Goal: Task Accomplishment & Management: Manage account settings

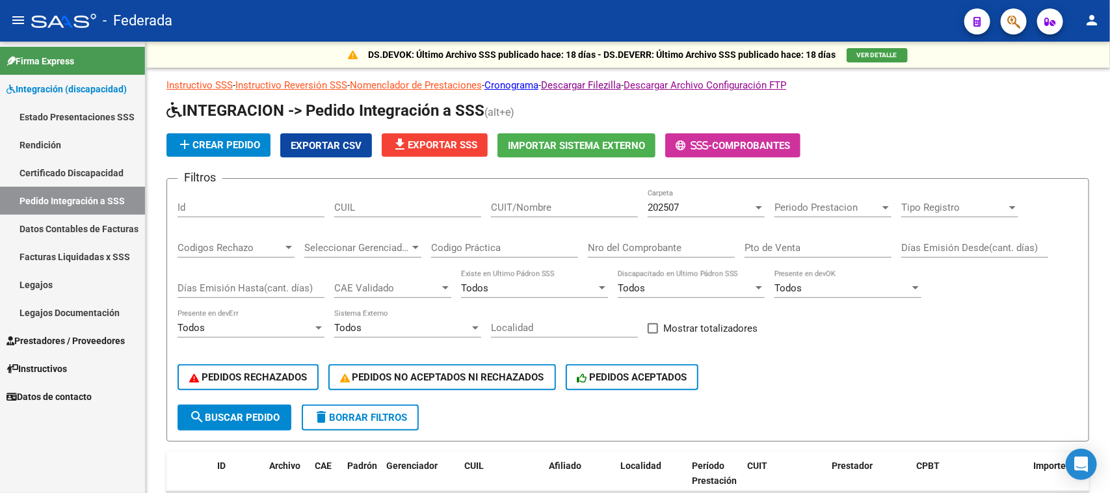
scroll to position [1, 0]
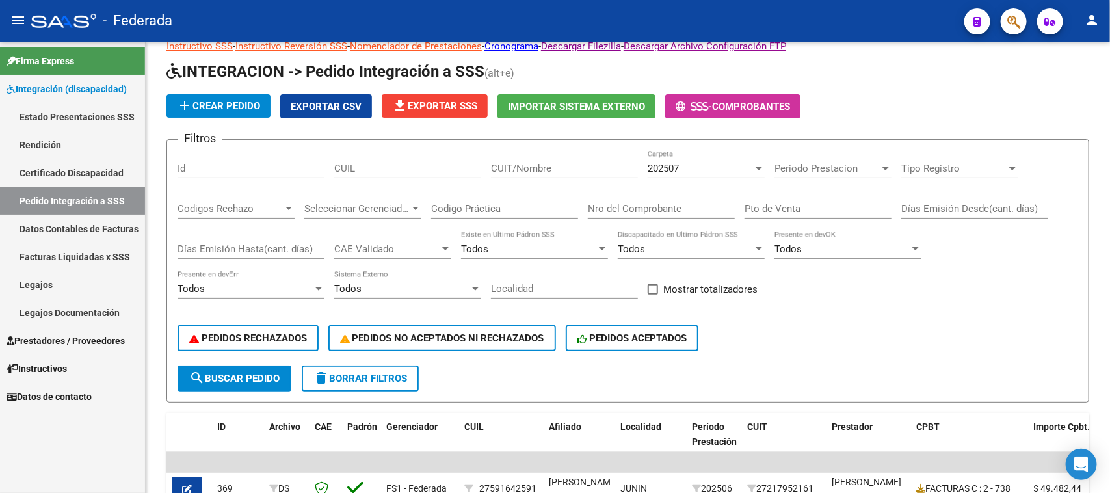
click at [795, 169] on span "Periodo Prestacion" at bounding box center [826, 169] width 105 height 12
click at [190, 425] on div at bounding box center [555, 246] width 1110 height 493
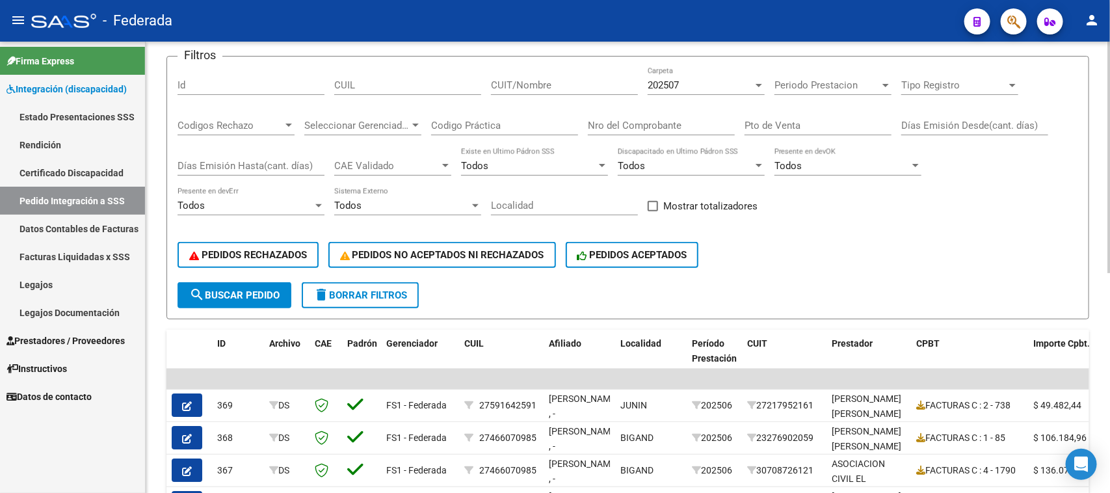
scroll to position [120, 0]
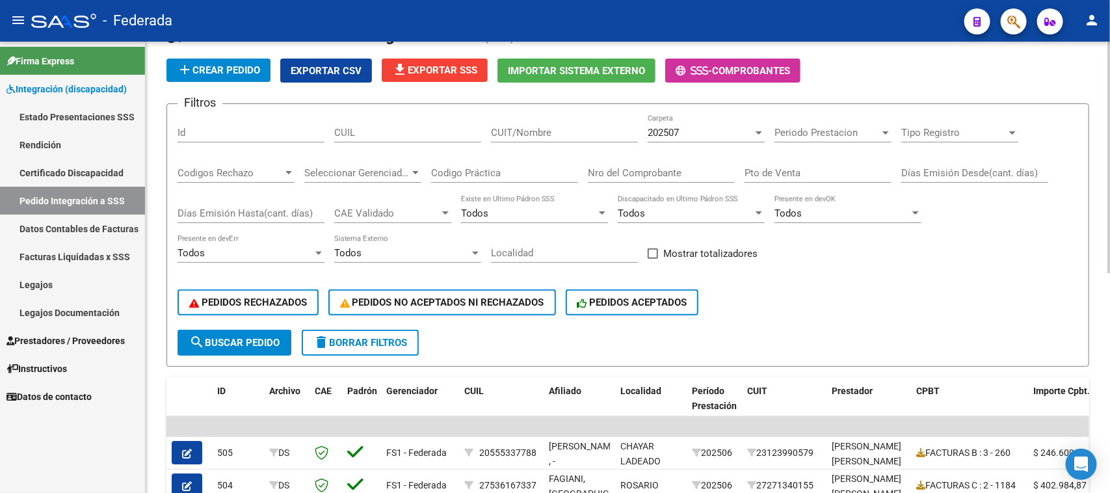
scroll to position [70, 0]
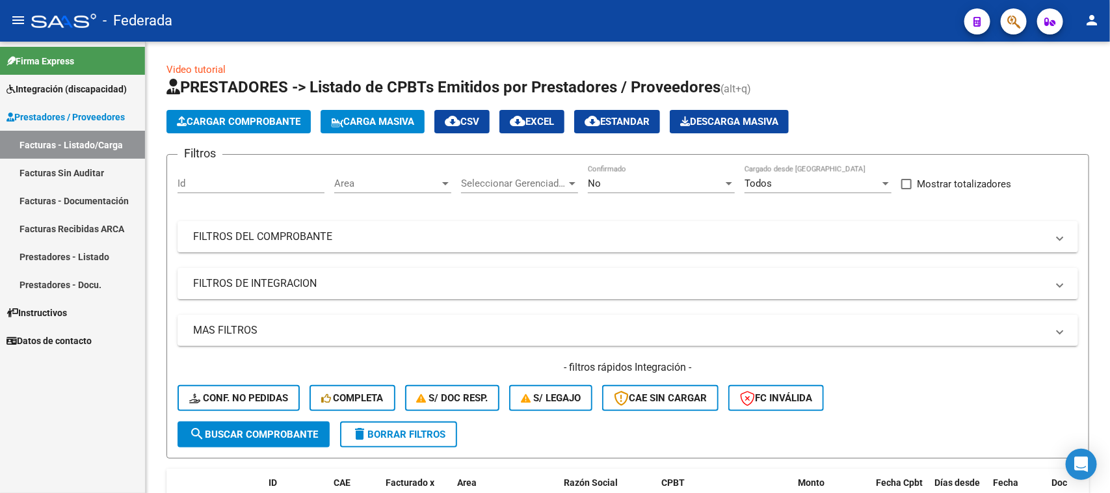
scroll to position [274, 0]
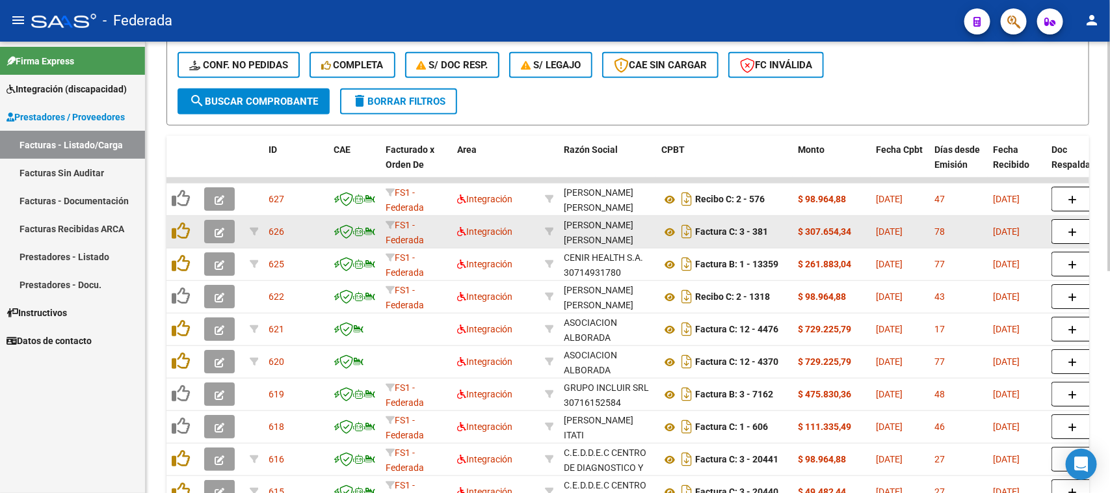
scroll to position [244, 0]
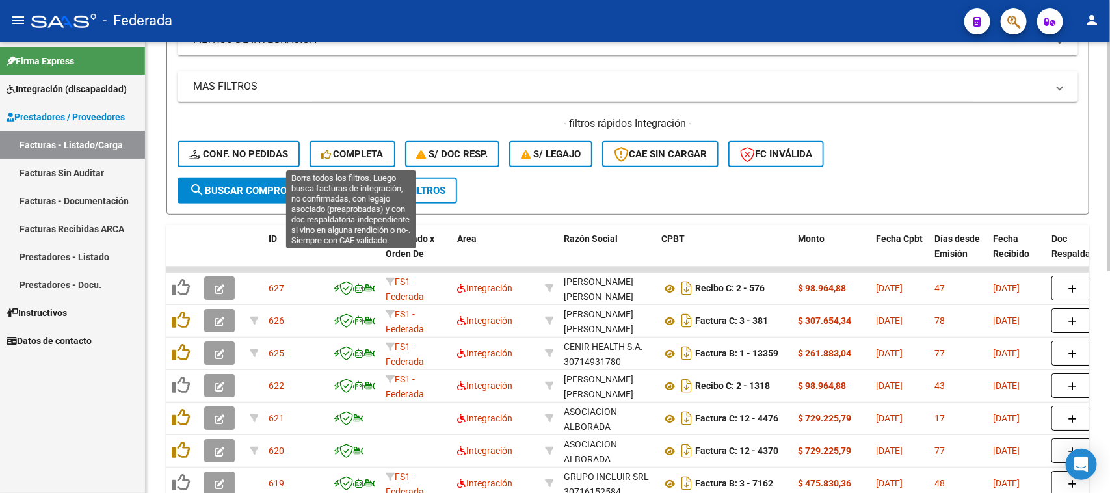
click at [367, 160] on button "Completa" at bounding box center [353, 154] width 86 height 26
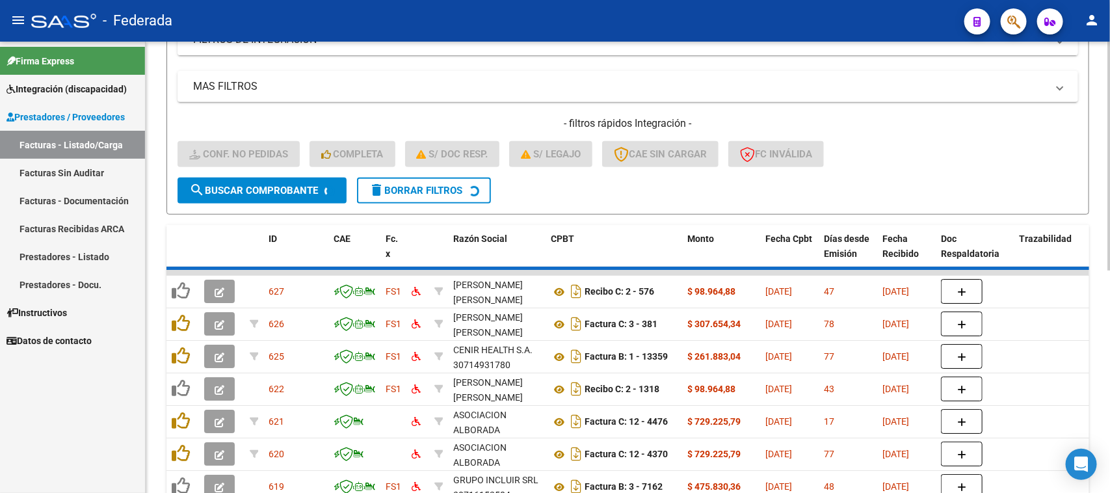
scroll to position [122, 0]
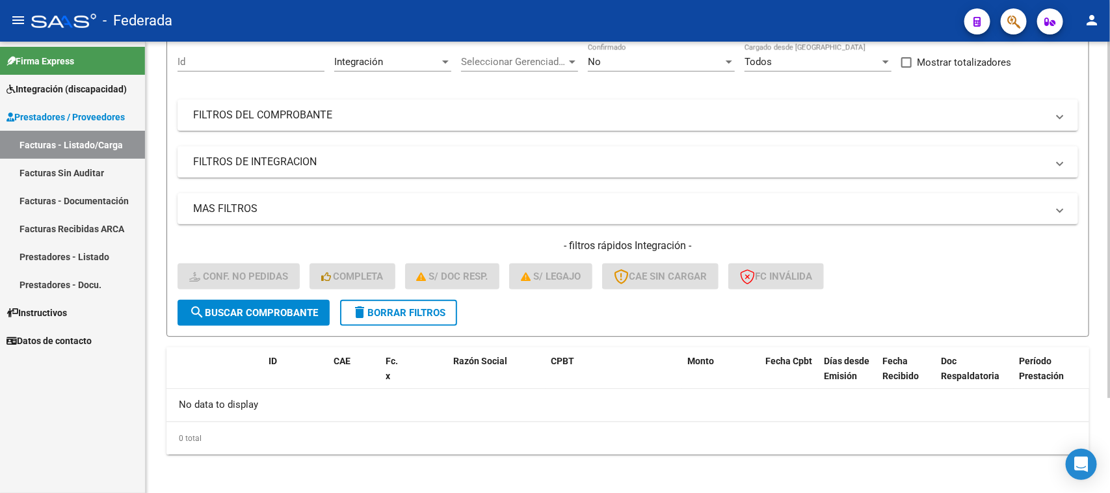
click at [369, 313] on span "delete Borrar Filtros" at bounding box center [399, 313] width 94 height 12
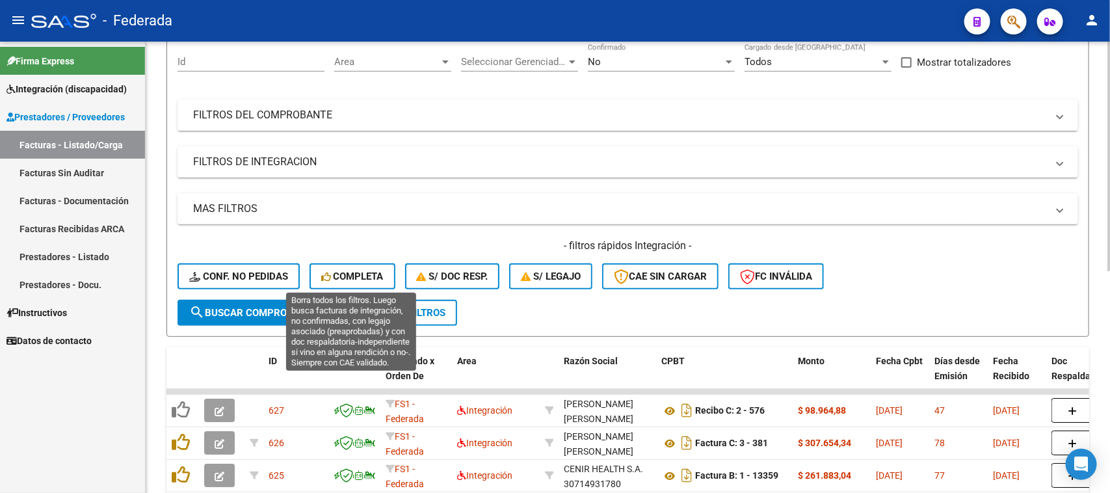
drag, startPoint x: 359, startPoint y: 272, endPoint x: 371, endPoint y: 255, distance: 20.9
click at [362, 273] on span "Completa" at bounding box center [352, 277] width 62 height 12
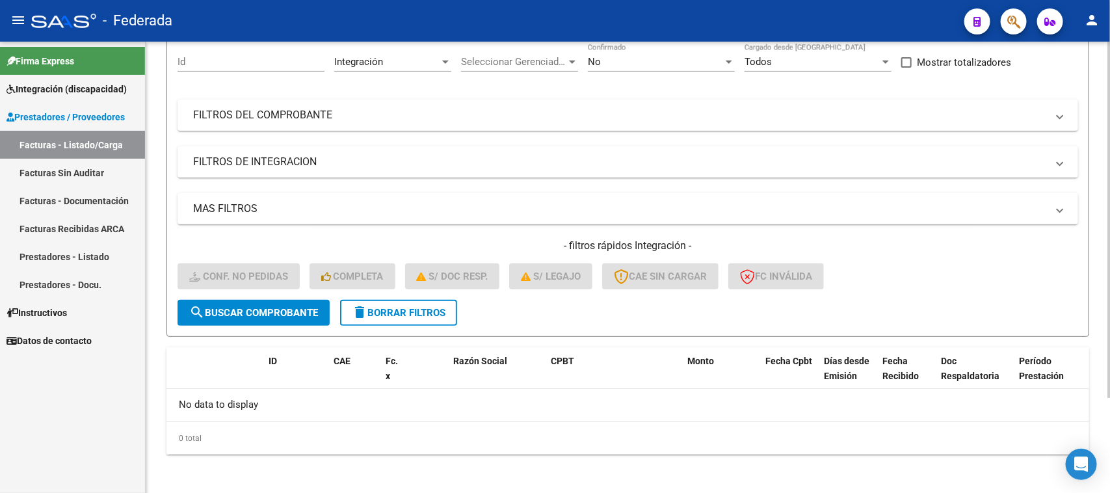
click at [424, 308] on span "delete Borrar Filtros" at bounding box center [399, 313] width 94 height 12
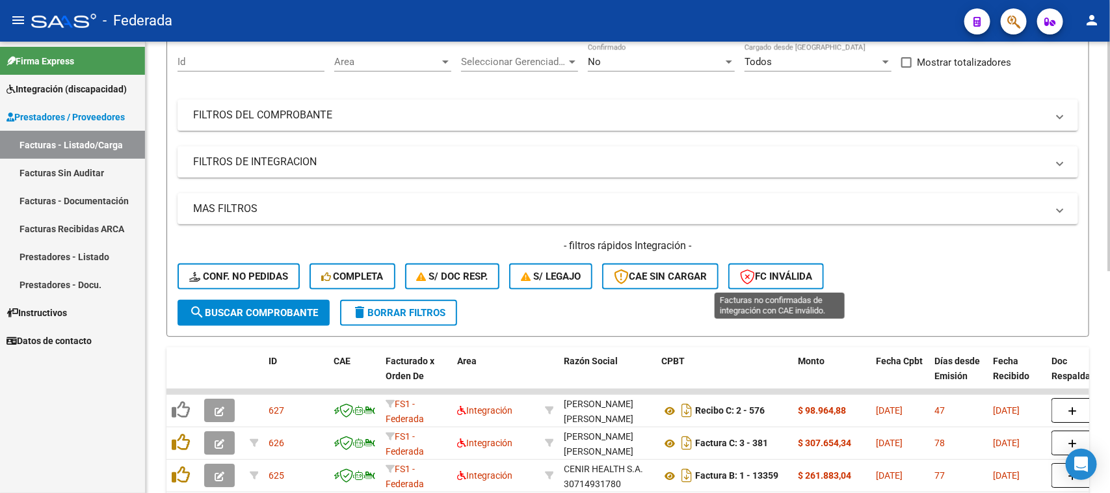
click at [782, 278] on span "FC Inválida" at bounding box center [776, 277] width 72 height 12
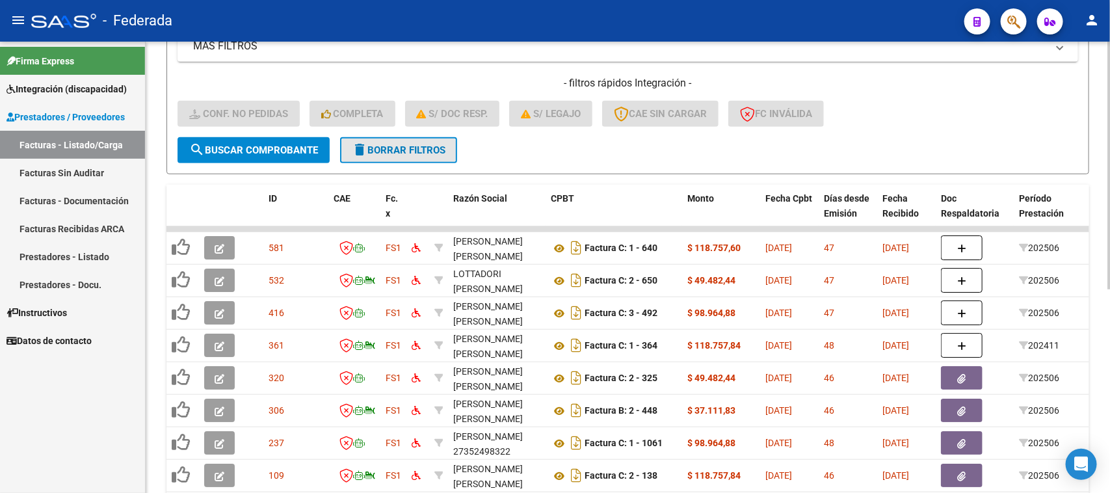
click at [434, 151] on span "delete Borrar Filtros" at bounding box center [399, 150] width 94 height 12
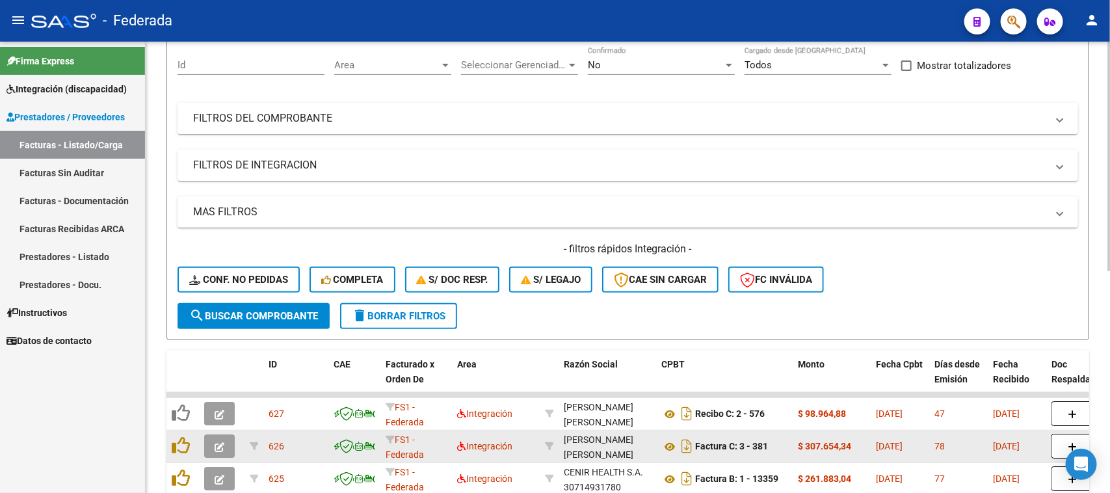
scroll to position [284, 0]
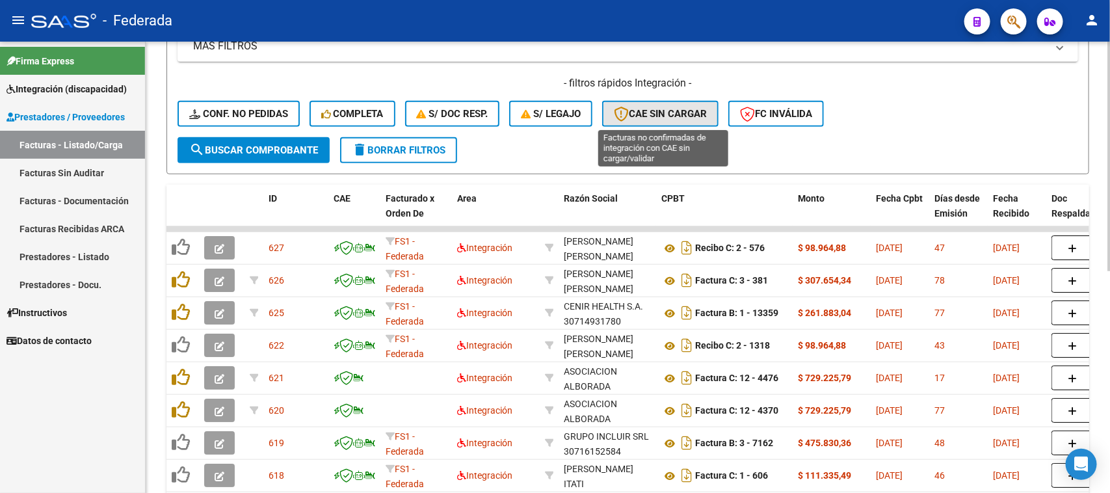
click at [651, 111] on span "CAE SIN CARGAR" at bounding box center [660, 114] width 93 height 12
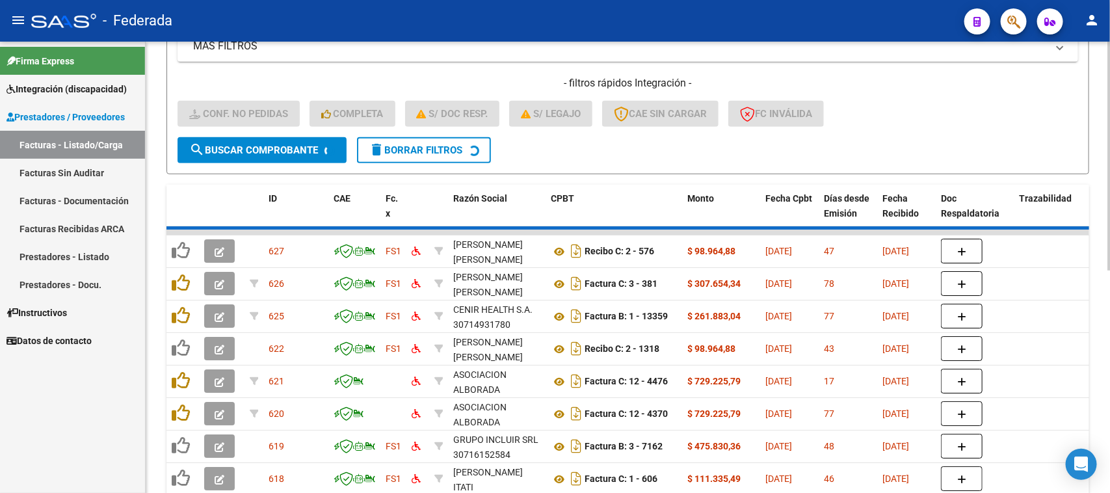
scroll to position [122, 0]
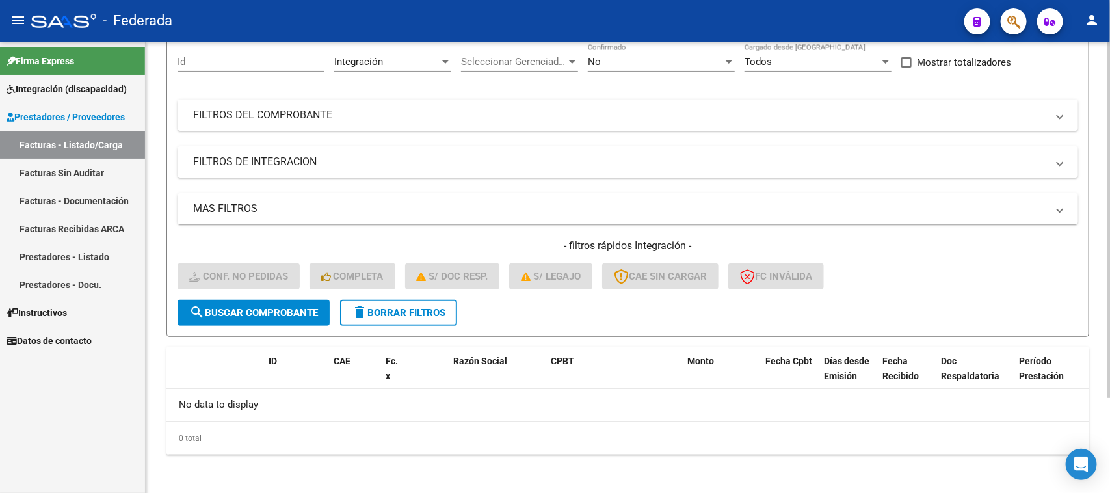
click at [418, 313] on span "delete Borrar Filtros" at bounding box center [399, 313] width 94 height 12
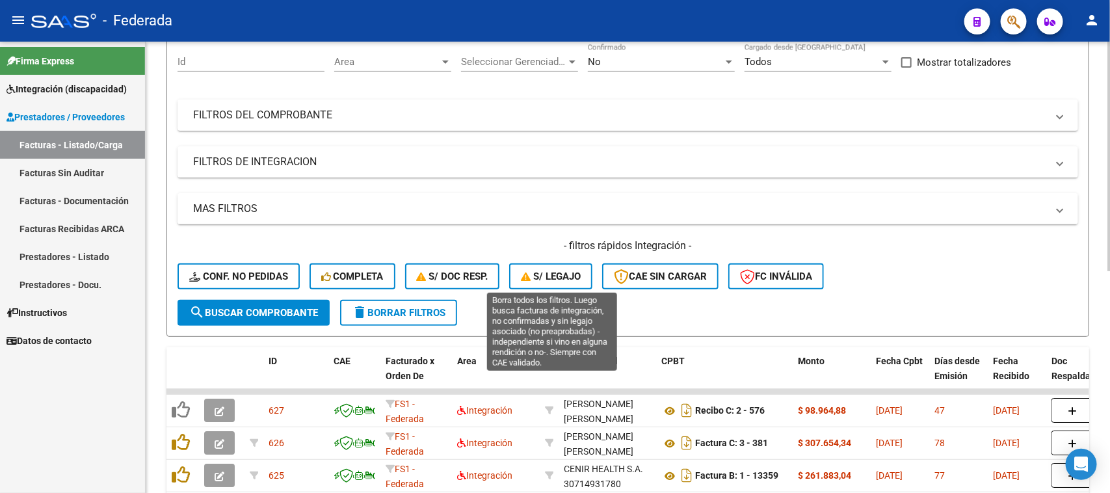
click at [527, 278] on icon "button" at bounding box center [527, 277] width 12 height 10
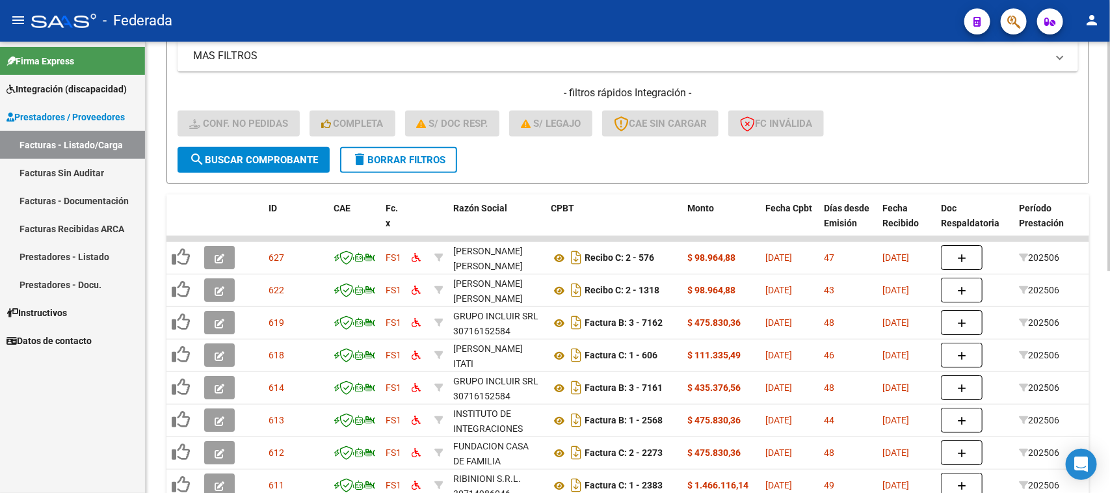
scroll to position [193, 0]
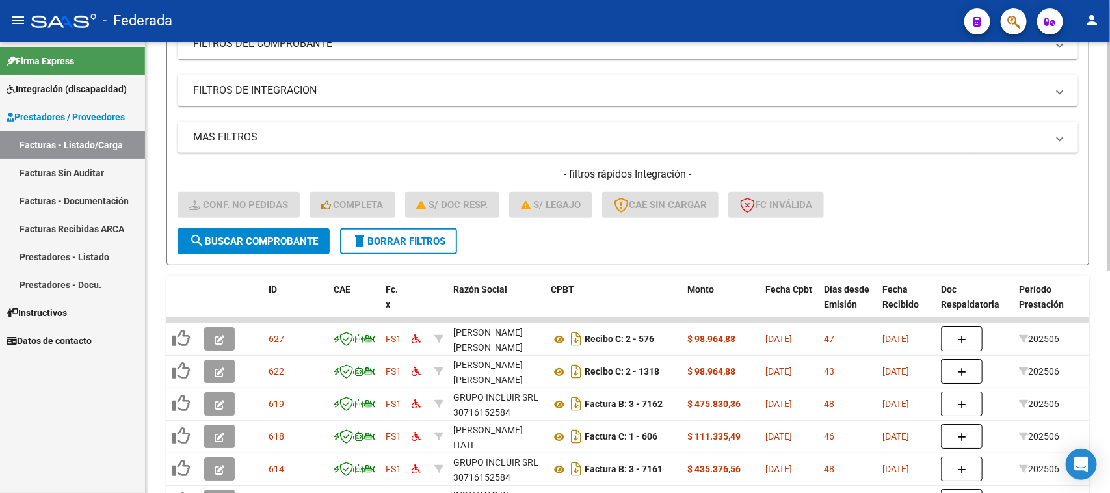
click at [440, 242] on span "delete Borrar Filtros" at bounding box center [399, 241] width 94 height 12
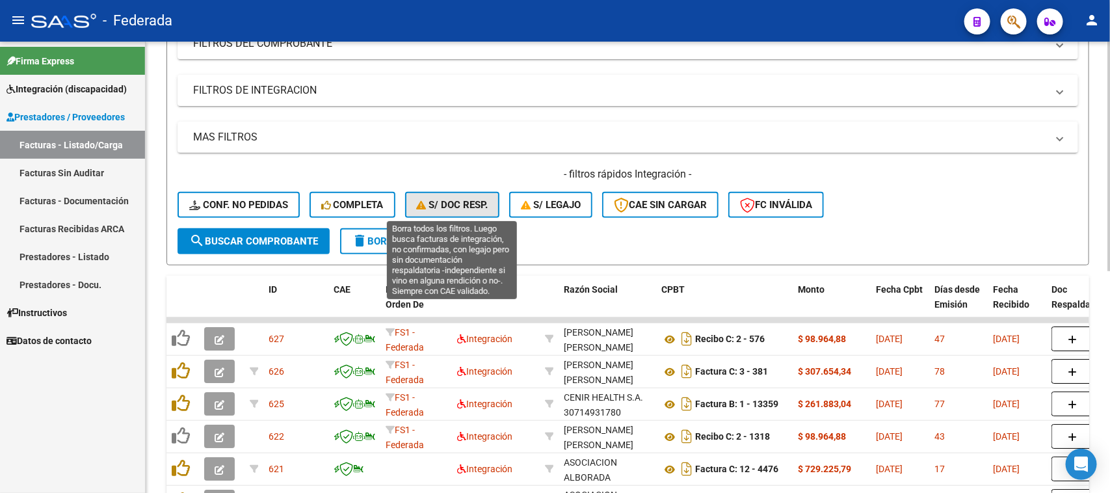
click at [447, 200] on span "S/ Doc Resp." at bounding box center [453, 205] width 72 height 12
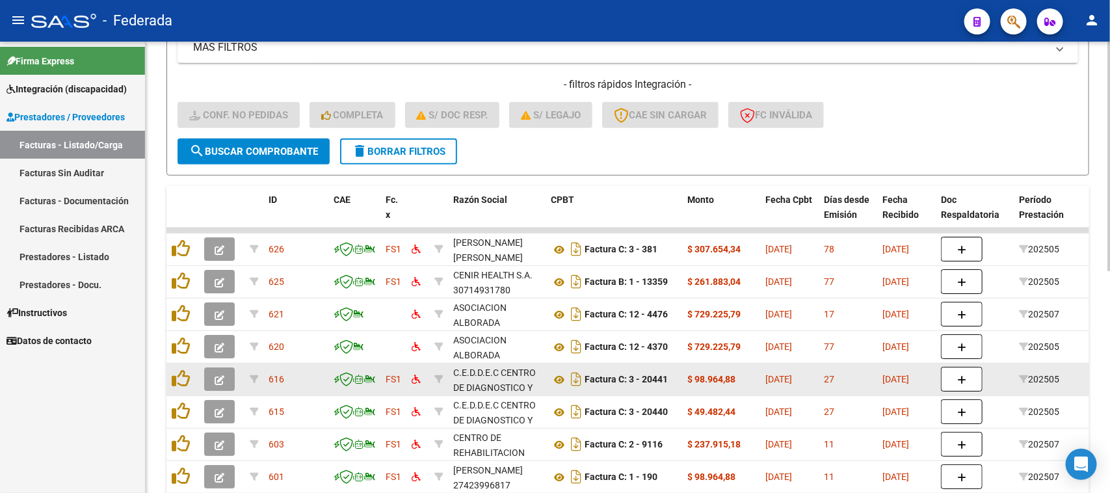
scroll to position [274, 0]
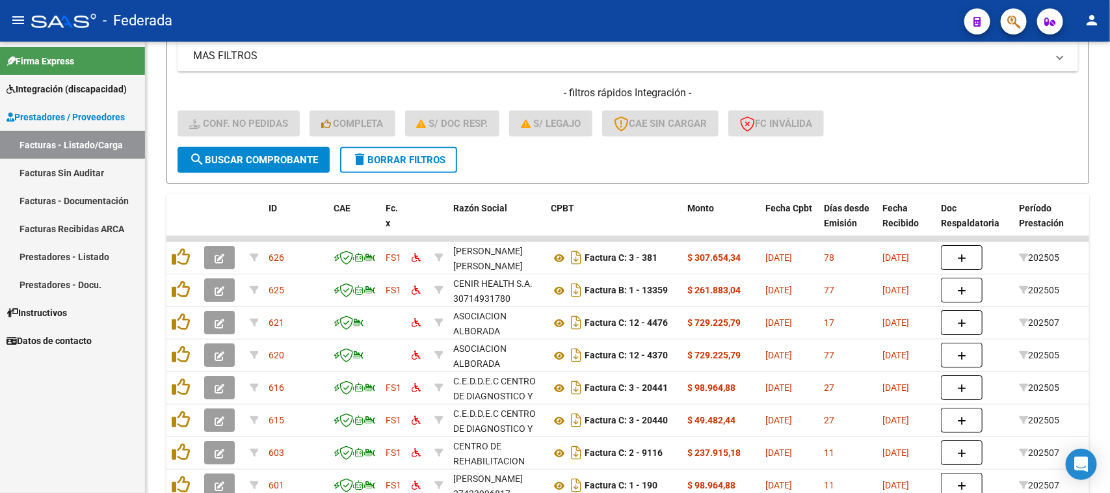
click at [72, 142] on link "Facturas - Listado/Carga" at bounding box center [72, 145] width 145 height 28
click at [114, 82] on span "Integración (discapacidad)" at bounding box center [67, 89] width 120 height 14
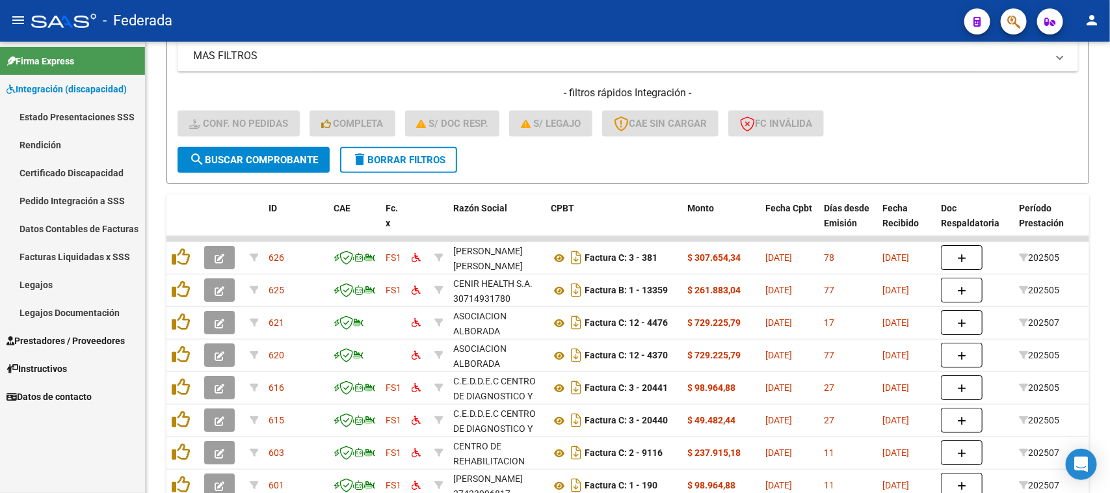
click at [105, 91] on span "Integración (discapacidad)" at bounding box center [67, 89] width 120 height 14
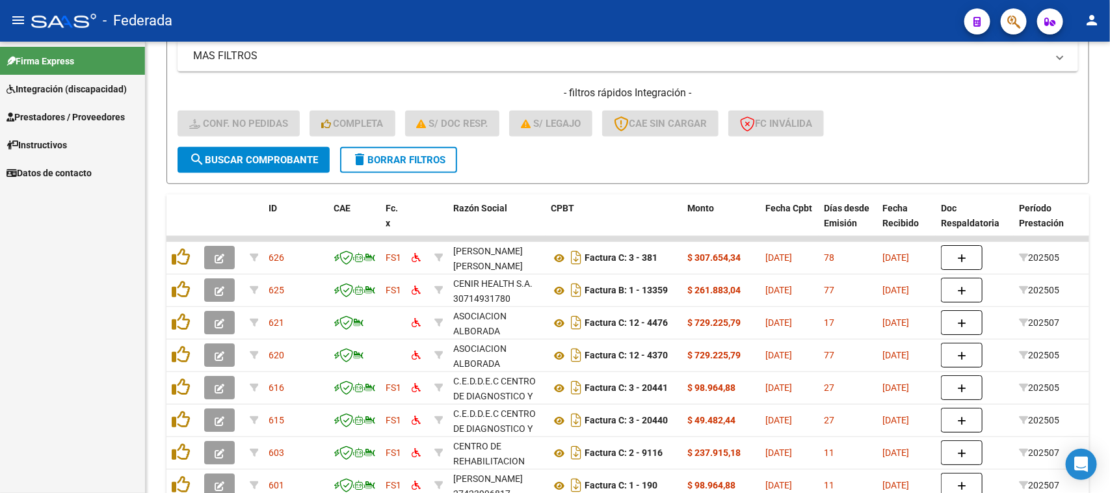
click at [105, 91] on span "Integración (discapacidad)" at bounding box center [67, 89] width 120 height 14
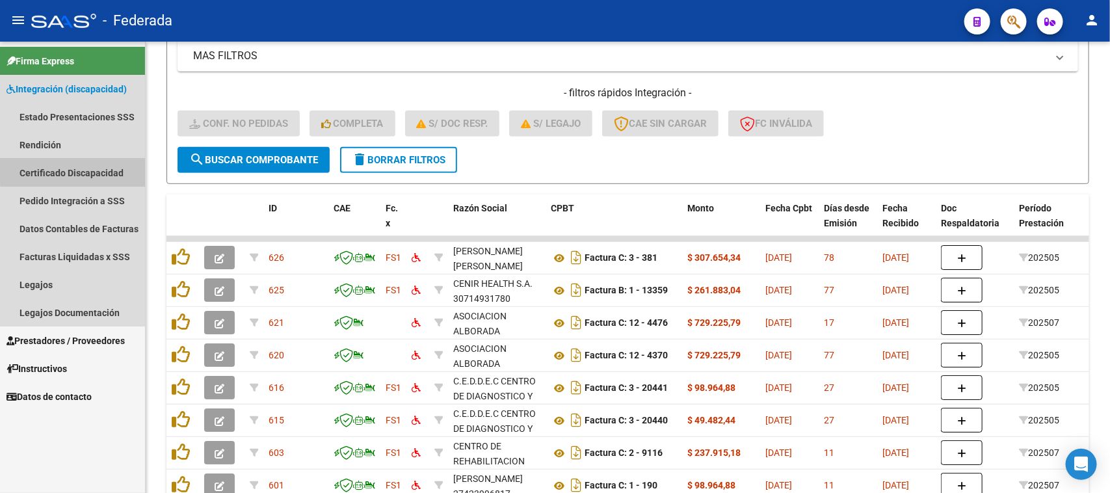
click at [88, 170] on link "Certificado Discapacidad" at bounding box center [72, 173] width 145 height 28
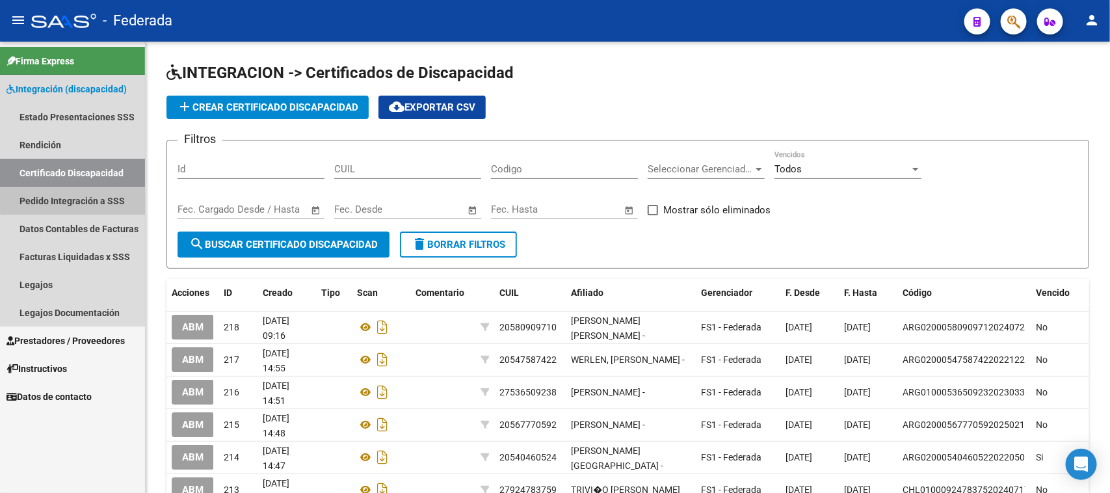
click at [92, 199] on link "Pedido Integración a SSS" at bounding box center [72, 201] width 145 height 28
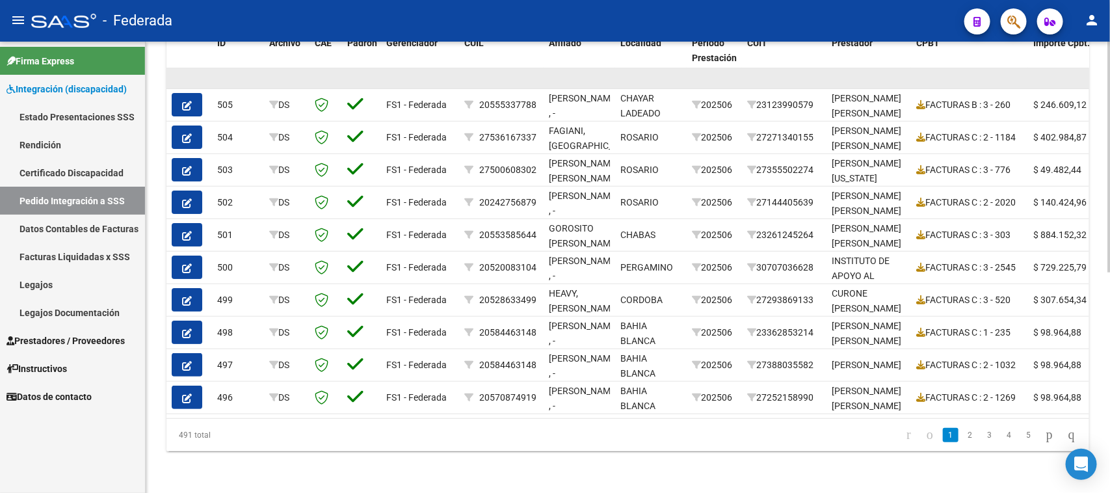
scroll to position [105, 0]
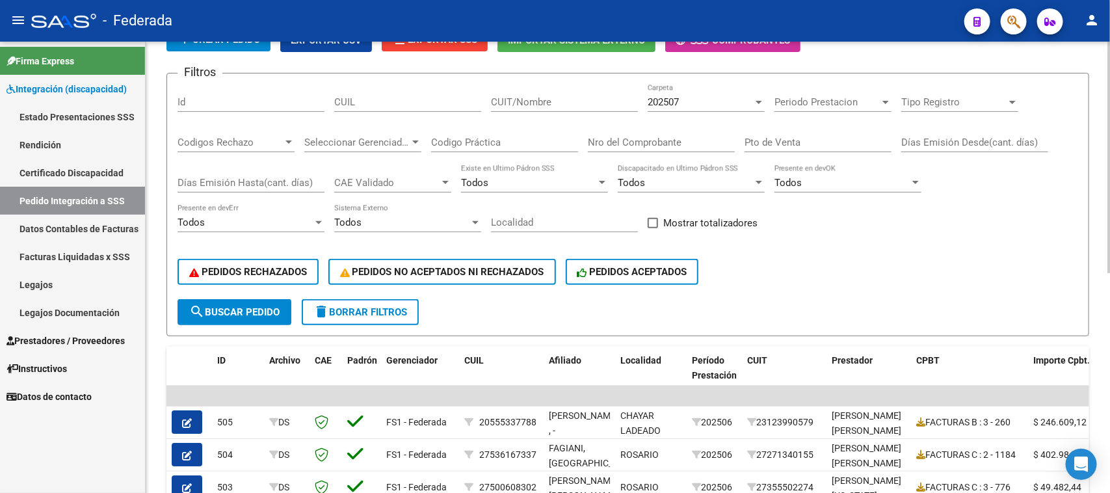
click at [655, 223] on span at bounding box center [653, 223] width 10 height 10
click at [653, 228] on input "Mostrar totalizadores" at bounding box center [652, 228] width 1 height 1
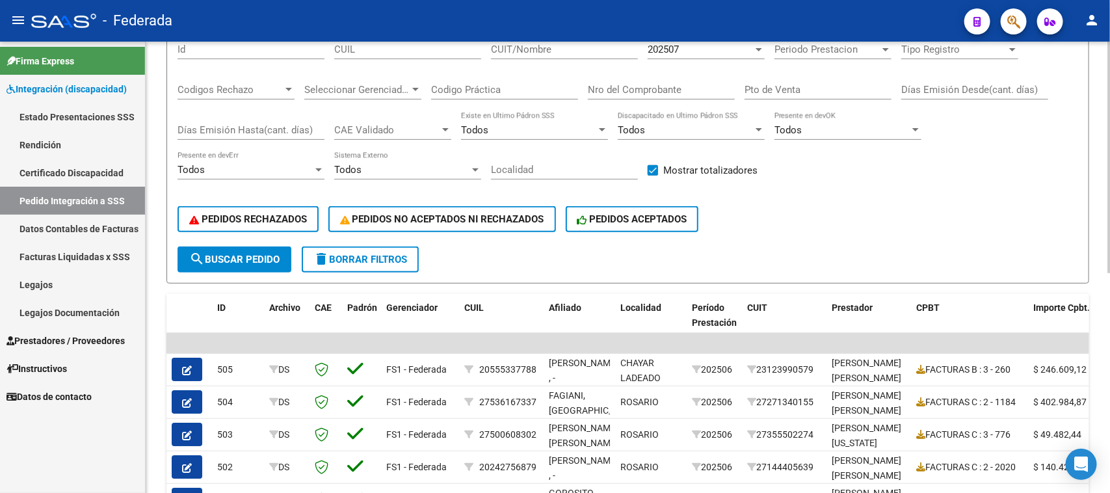
scroll to position [187, 0]
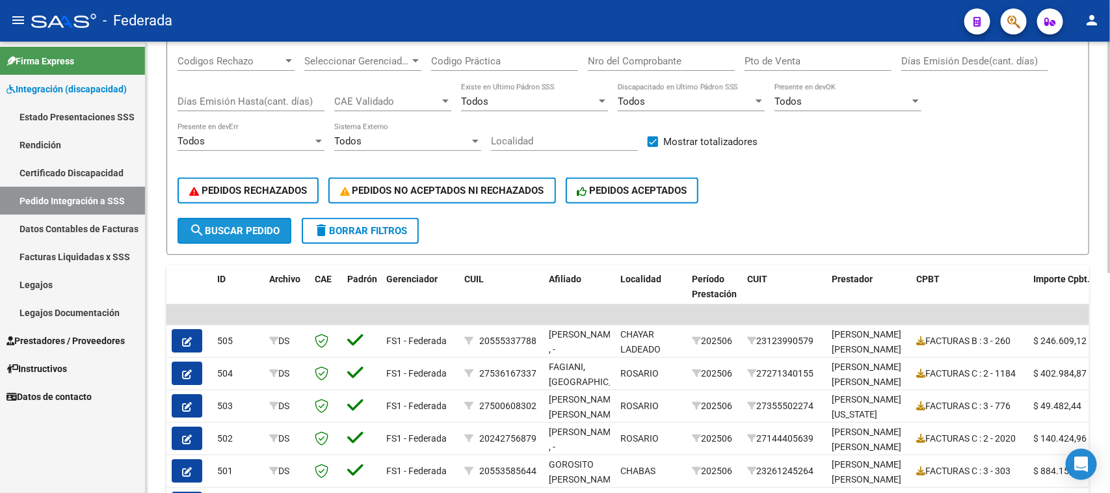
click at [258, 232] on span "search Buscar Pedido" at bounding box center [234, 231] width 90 height 12
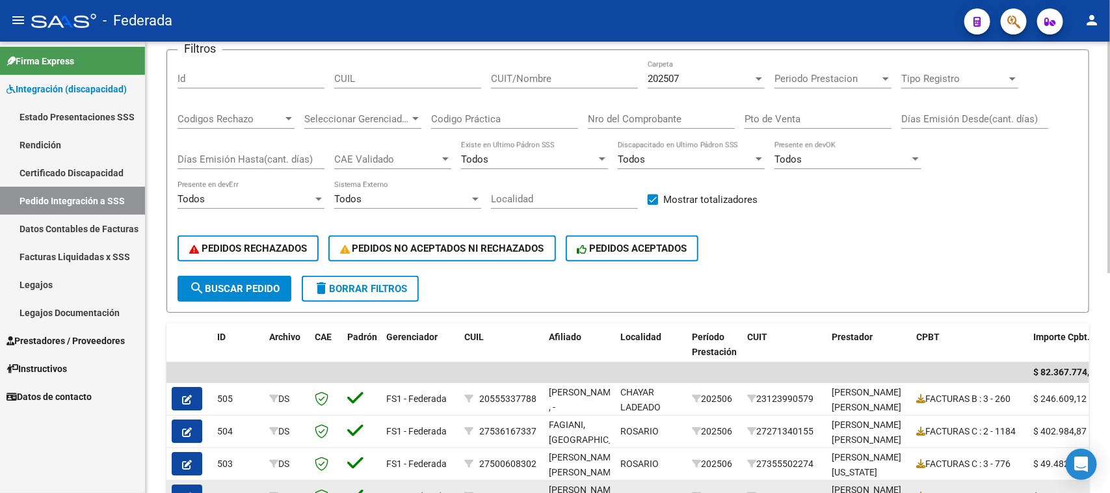
scroll to position [24, 0]
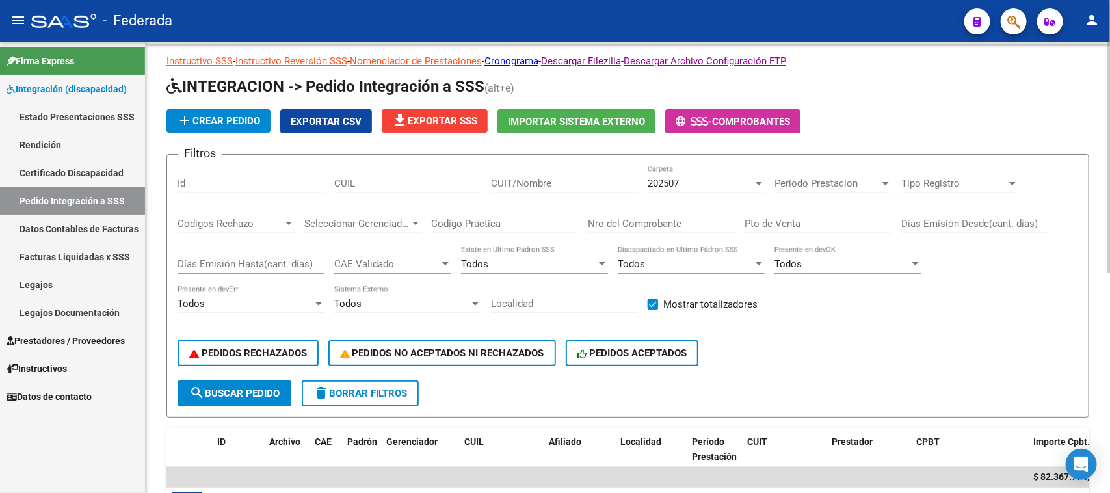
click at [462, 118] on span "file_download Exportar SSS" at bounding box center [434, 121] width 85 height 12
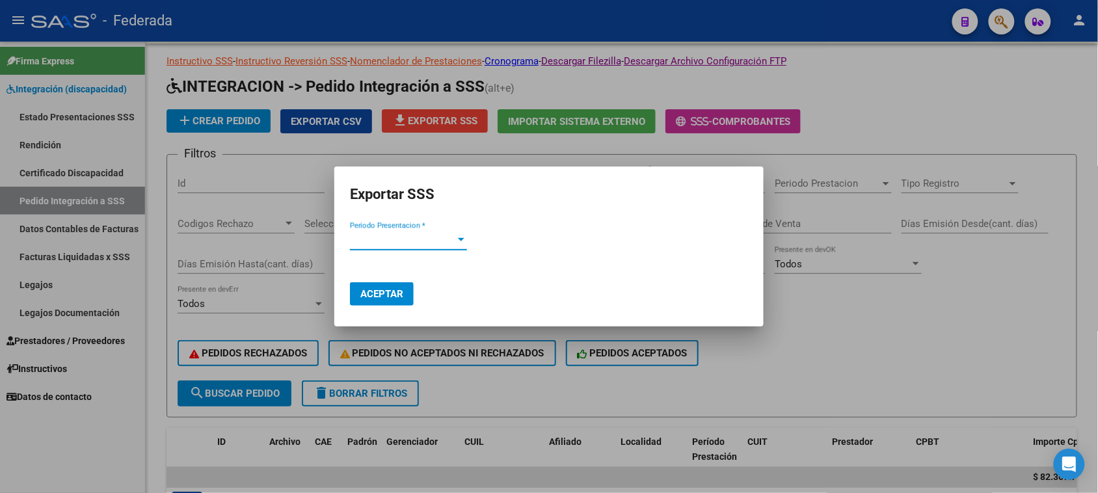
click at [417, 243] on span "Periodo Presentacion *" at bounding box center [402, 240] width 105 height 12
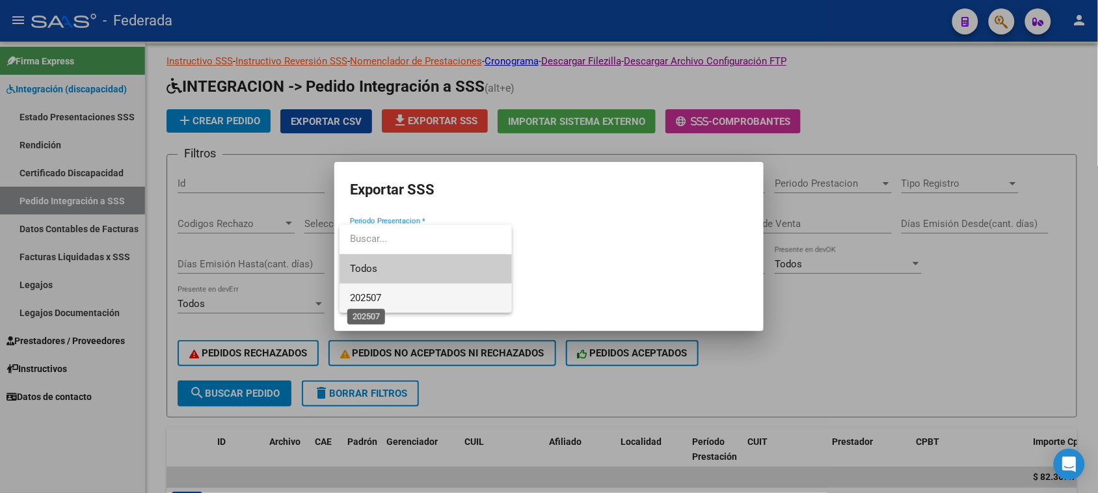
click at [372, 300] on span "202507" at bounding box center [365, 298] width 31 height 12
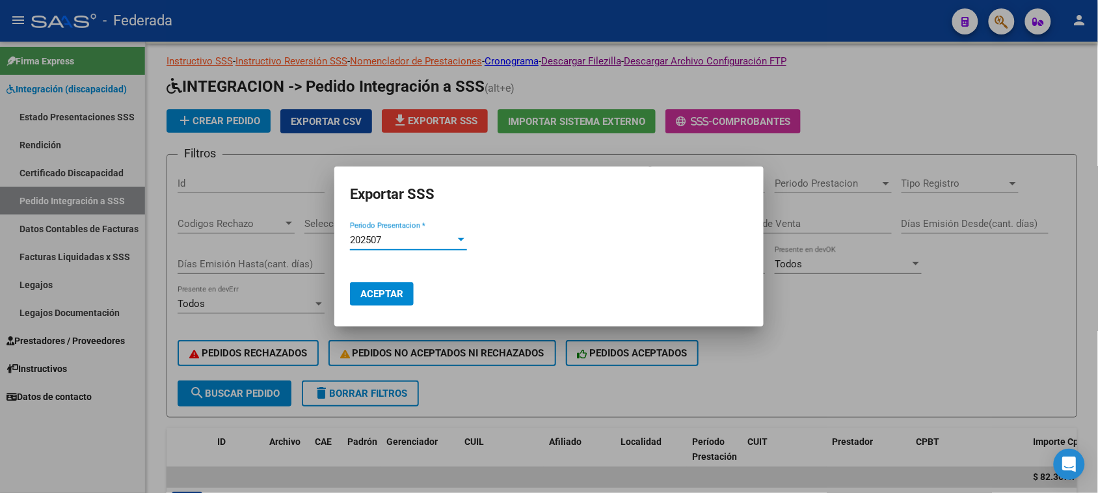
click at [374, 298] on span "Aceptar" at bounding box center [381, 294] width 43 height 12
click at [1008, 116] on div at bounding box center [549, 246] width 1098 height 493
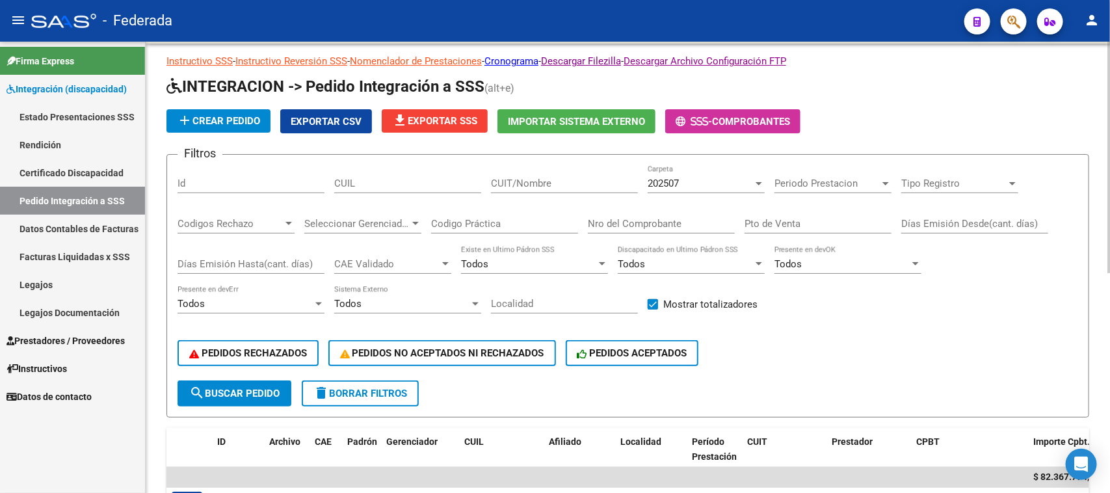
scroll to position [105, 0]
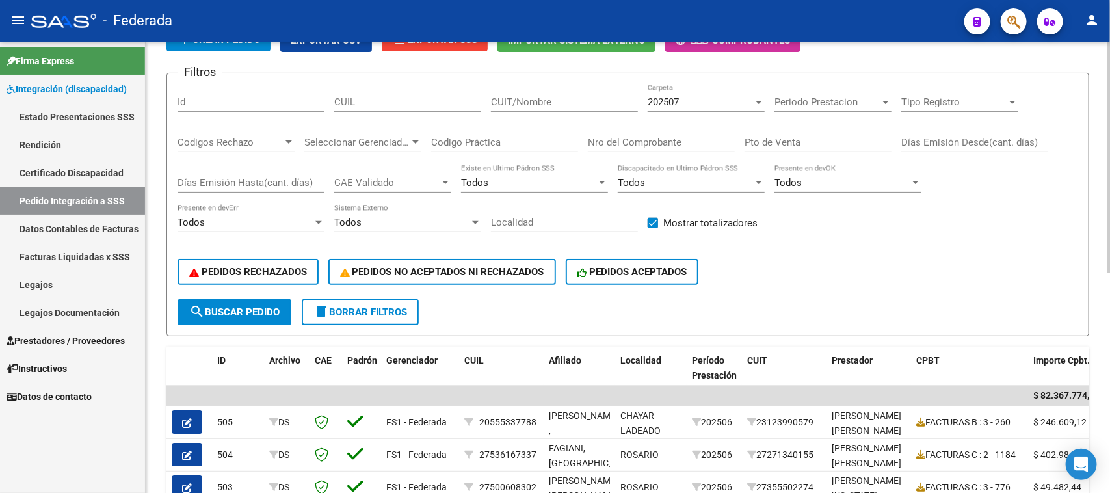
click at [658, 178] on div "Todos" at bounding box center [685, 183] width 135 height 12
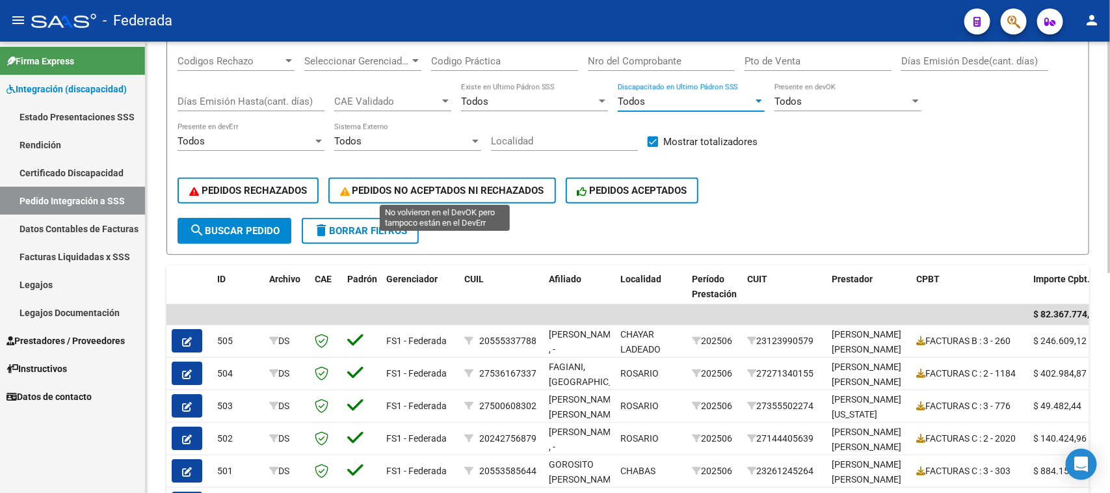
click at [388, 191] on span "PEDIDOS NO ACEPTADOS NI RECHAZADOS" at bounding box center [442, 191] width 204 height 12
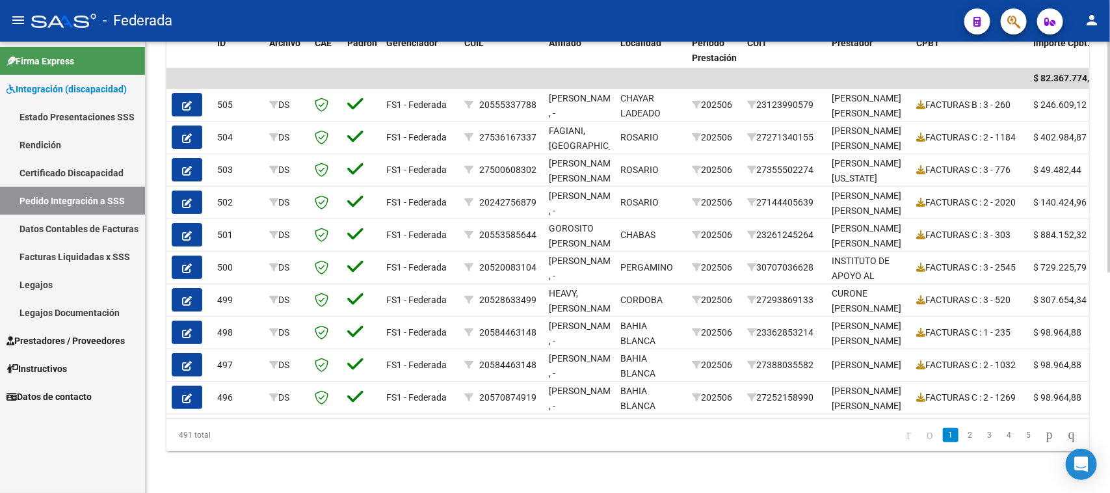
scroll to position [268, 0]
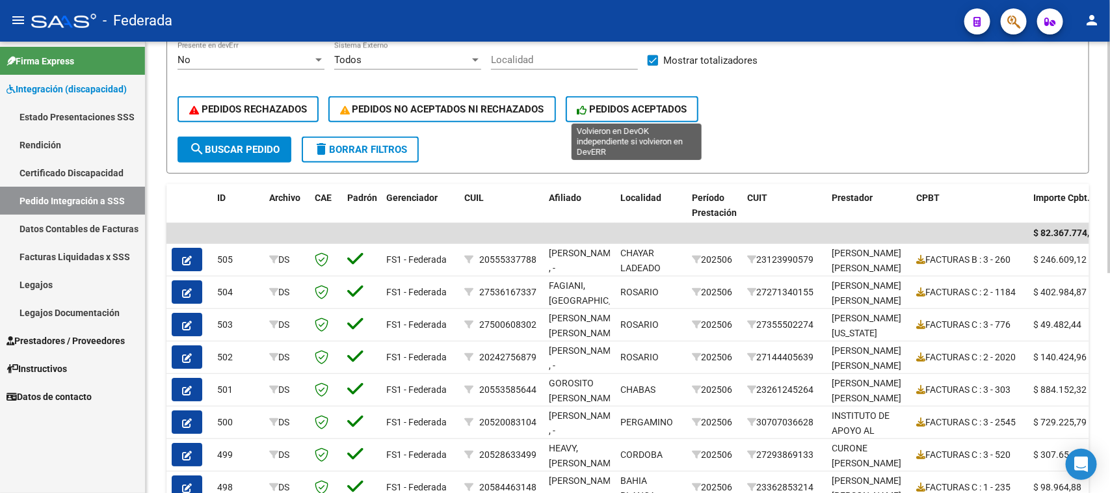
click at [616, 111] on button "PEDIDOS ACEPTADOS" at bounding box center [632, 109] width 133 height 26
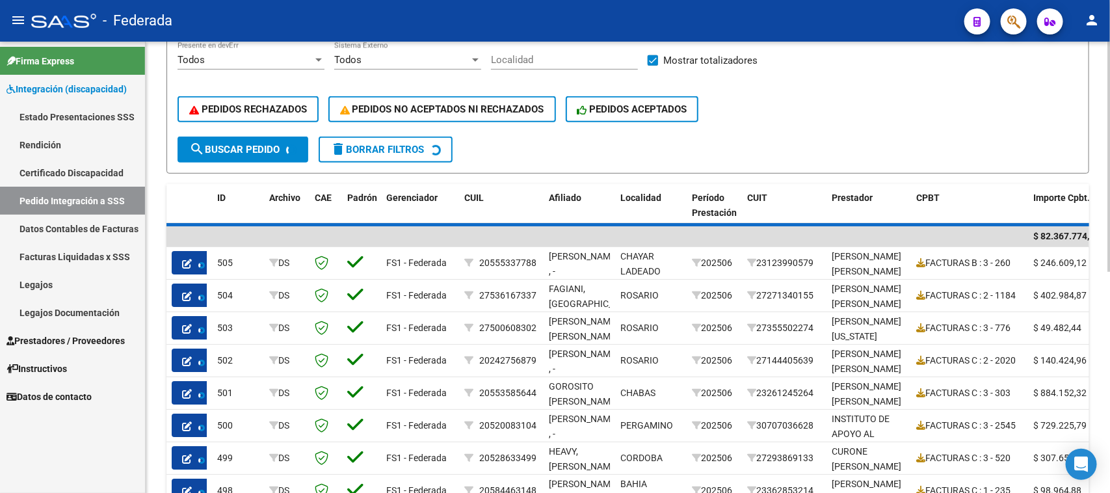
scroll to position [101, 0]
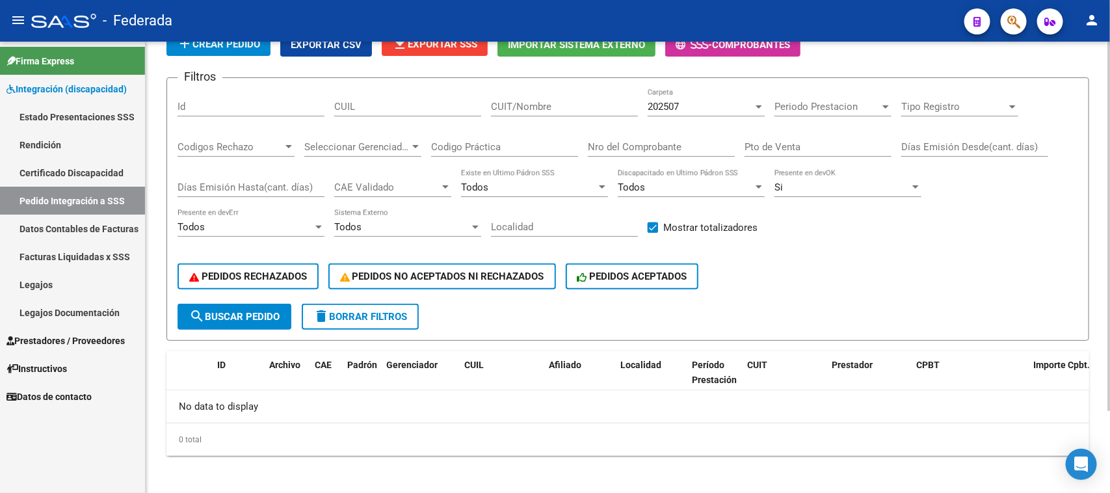
click at [345, 315] on span "delete Borrar Filtros" at bounding box center [360, 317] width 94 height 12
checkbox input "false"
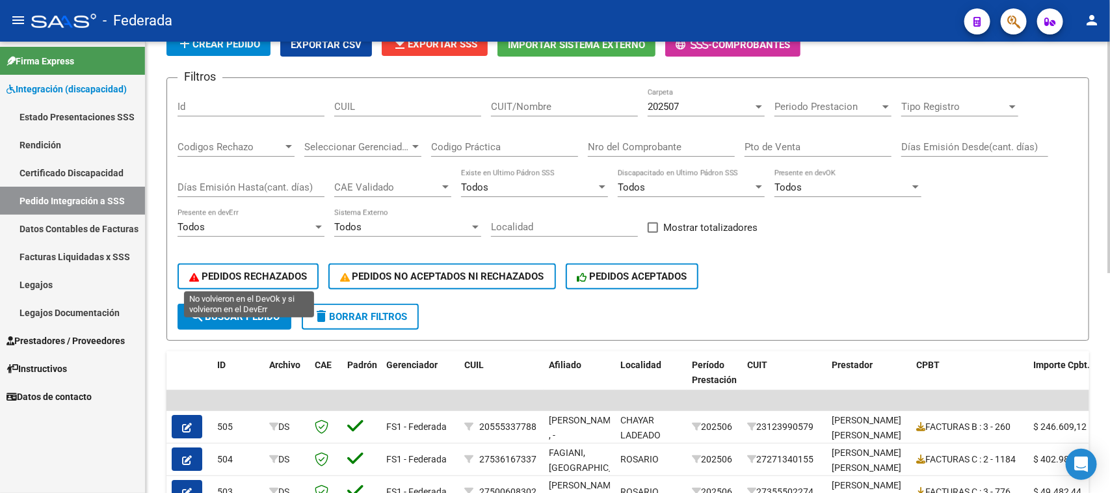
click at [283, 273] on span "PEDIDOS RECHAZADOS" at bounding box center [248, 277] width 118 height 12
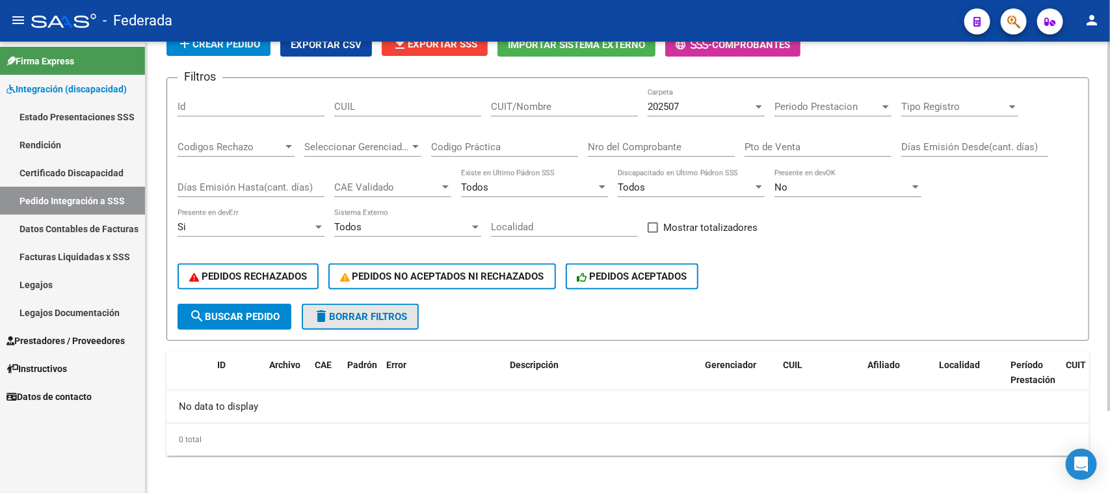
click at [343, 312] on span "delete Borrar Filtros" at bounding box center [360, 317] width 94 height 12
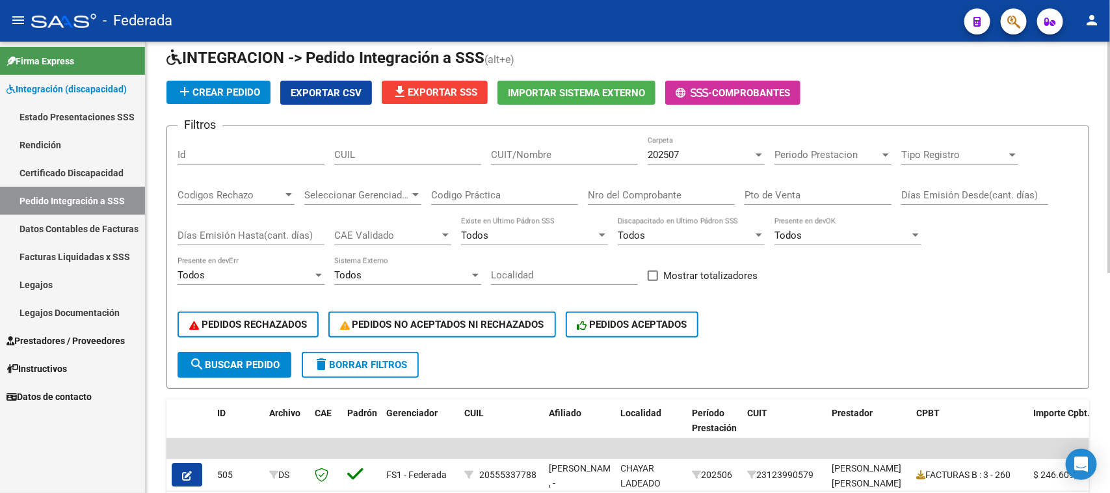
scroll to position [20, 0]
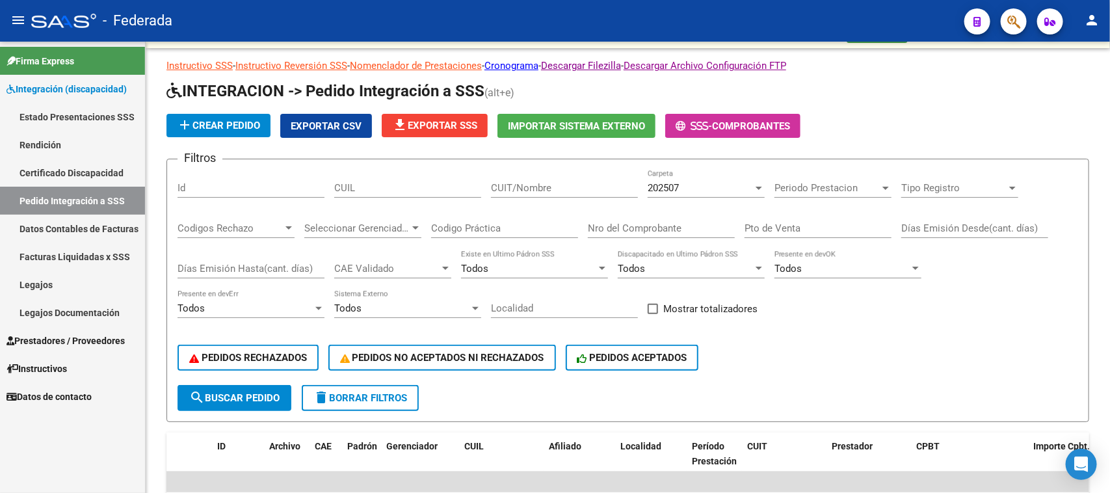
click at [57, 335] on span "Prestadores / Proveedores" at bounding box center [66, 341] width 118 height 14
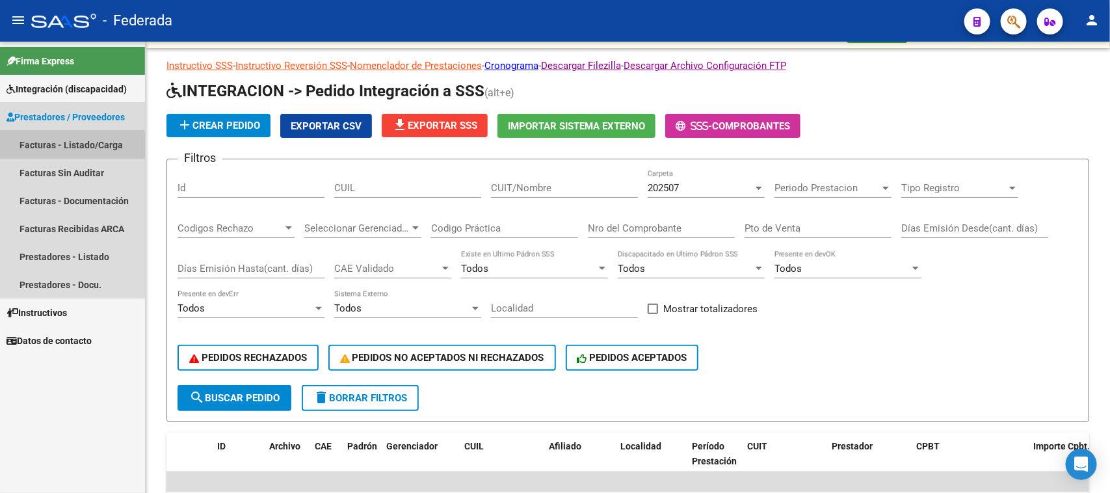
click at [69, 147] on link "Facturas - Listado/Carga" at bounding box center [72, 145] width 145 height 28
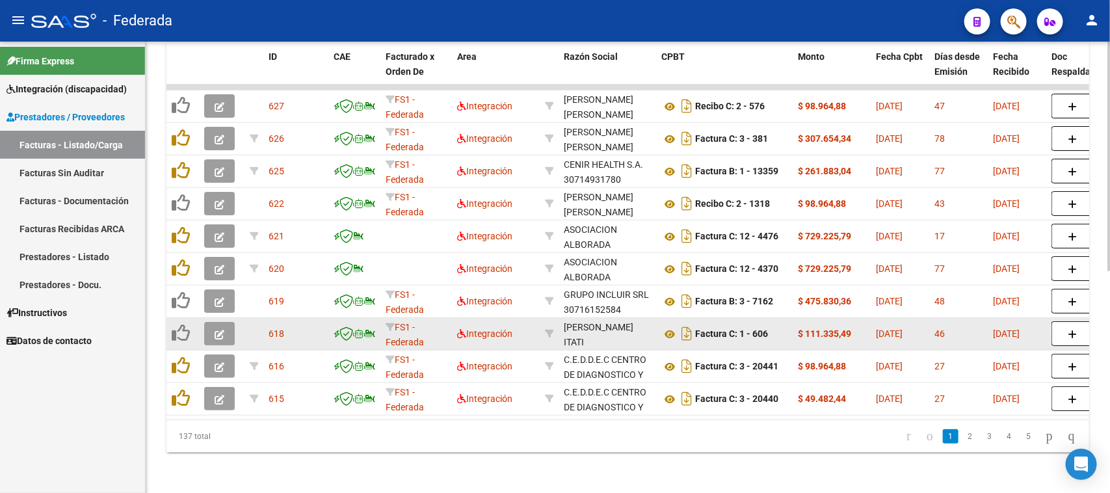
scroll to position [182, 0]
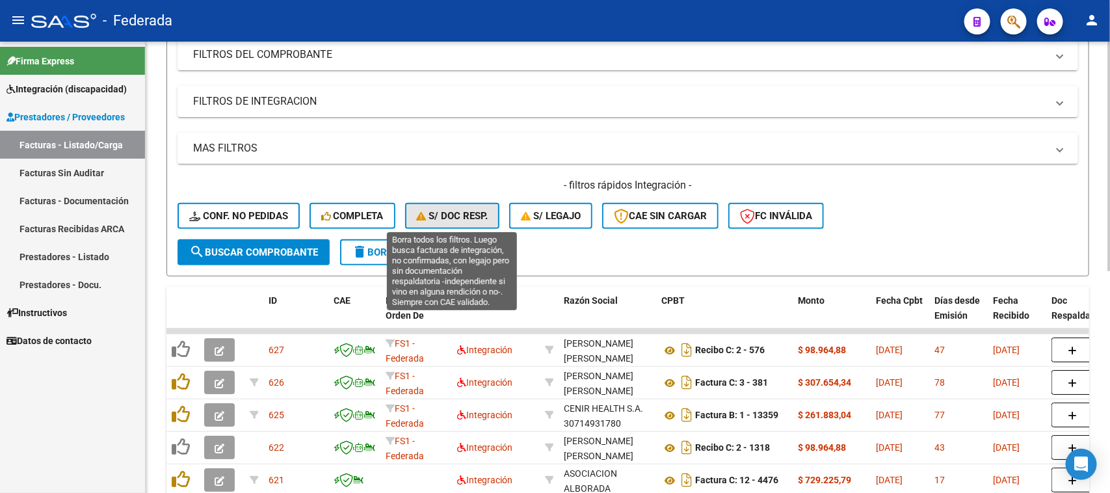
click at [475, 210] on span "S/ Doc Resp." at bounding box center [453, 216] width 72 height 12
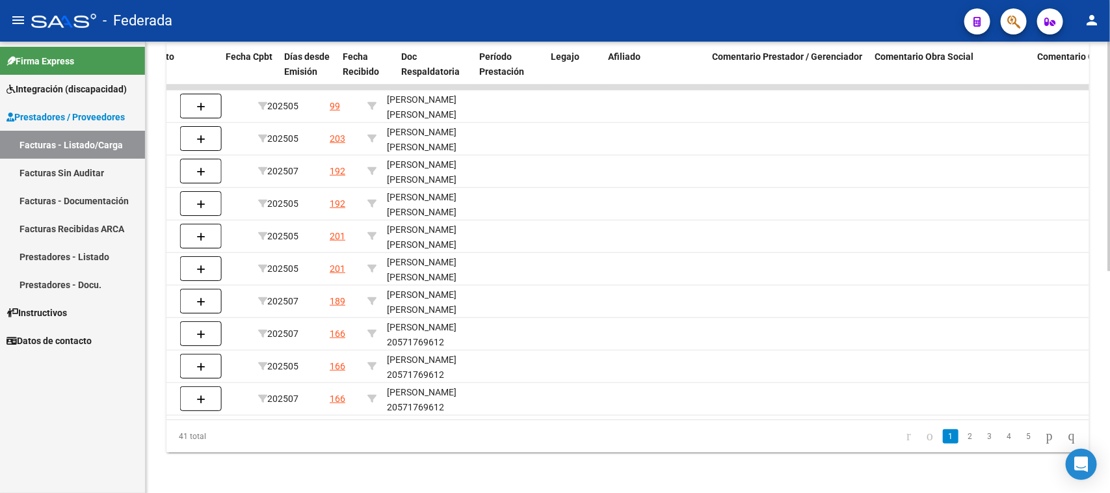
scroll to position [0, 540]
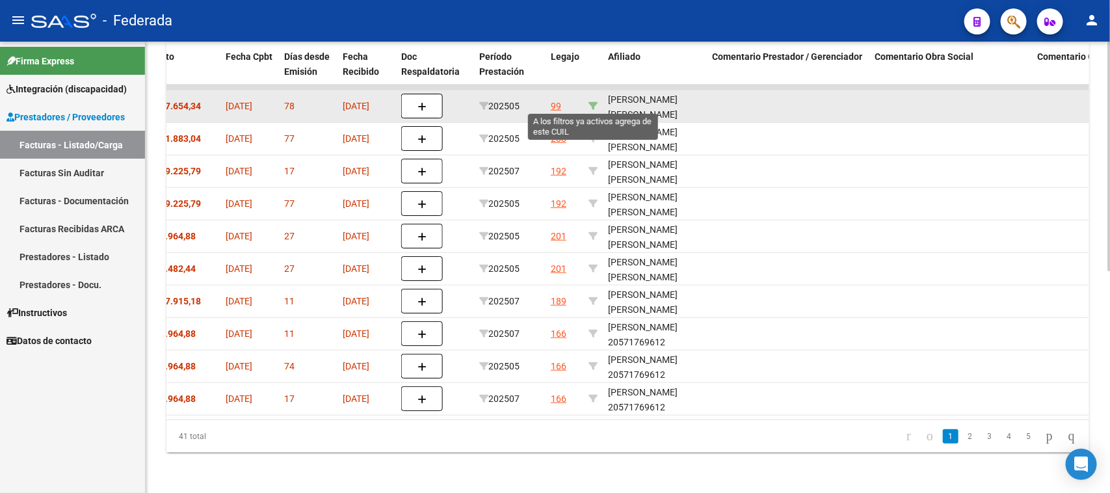
click at [589, 105] on icon at bounding box center [593, 105] width 9 height 9
type input "23547594649"
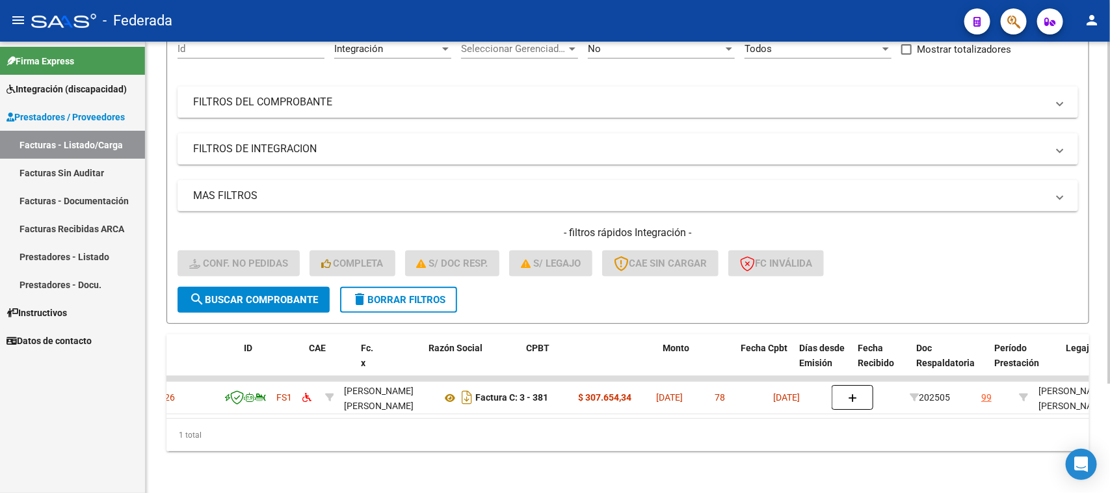
scroll to position [0, 24]
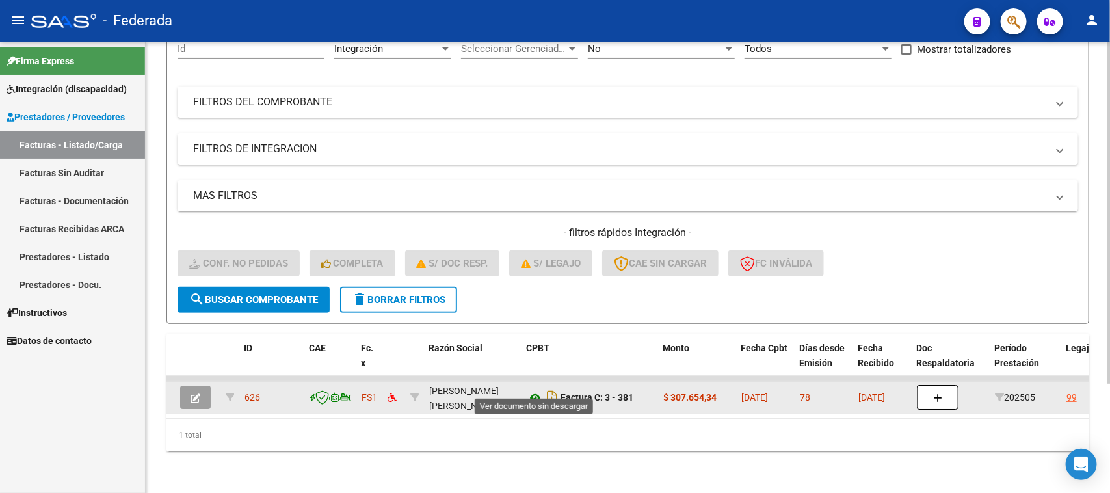
click at [534, 390] on icon at bounding box center [535, 398] width 17 height 16
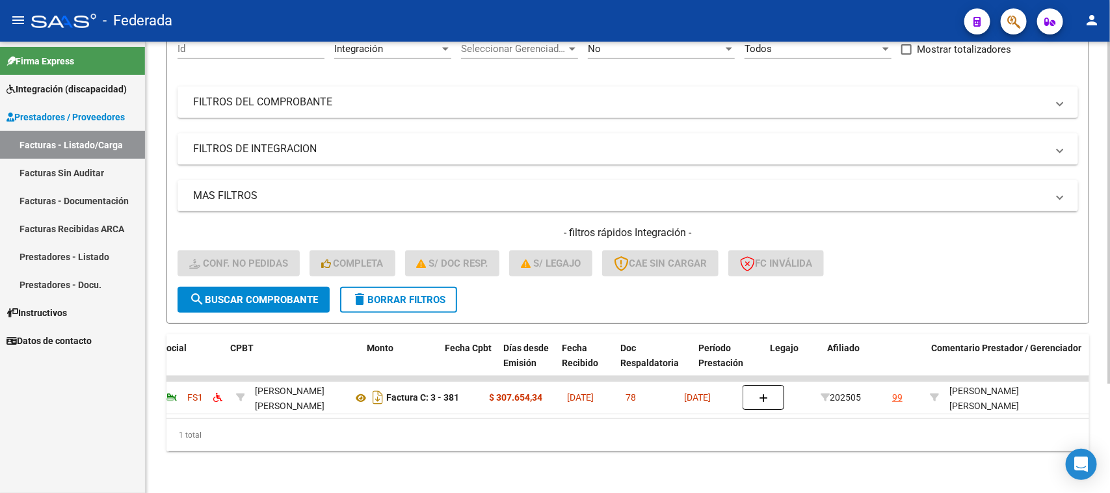
scroll to position [0, 325]
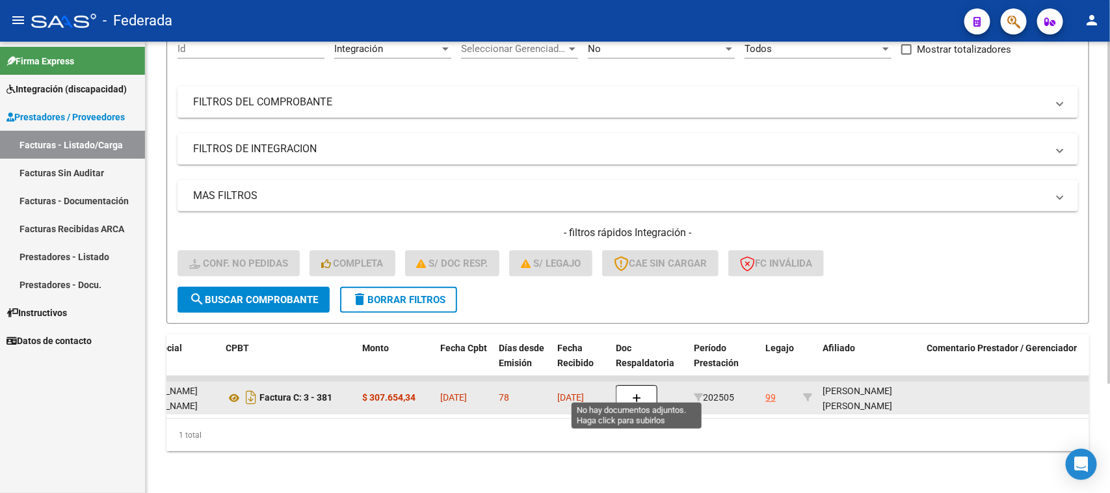
click at [636, 393] on icon "button" at bounding box center [636, 398] width 9 height 10
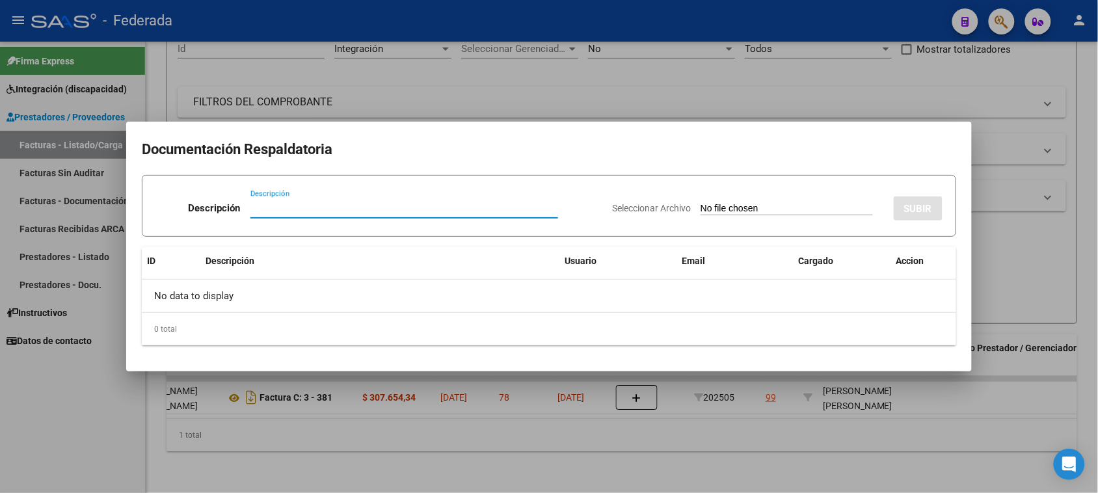
click at [741, 212] on input "Seleccionar Archivo" at bounding box center [786, 209] width 172 height 12
type input "C:\fakepath\MOD MAEST DE AP ASIST.pdf"
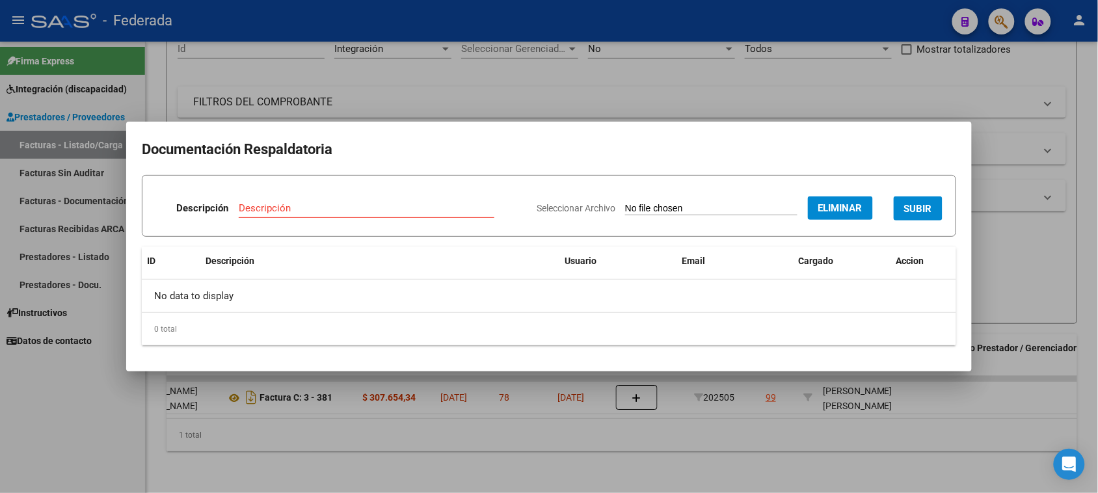
click at [345, 209] on input "Descripción" at bounding box center [367, 208] width 256 height 12
type input "Planilla Asistencia"
click at [908, 208] on span "SUBIR" at bounding box center [918, 209] width 28 height 12
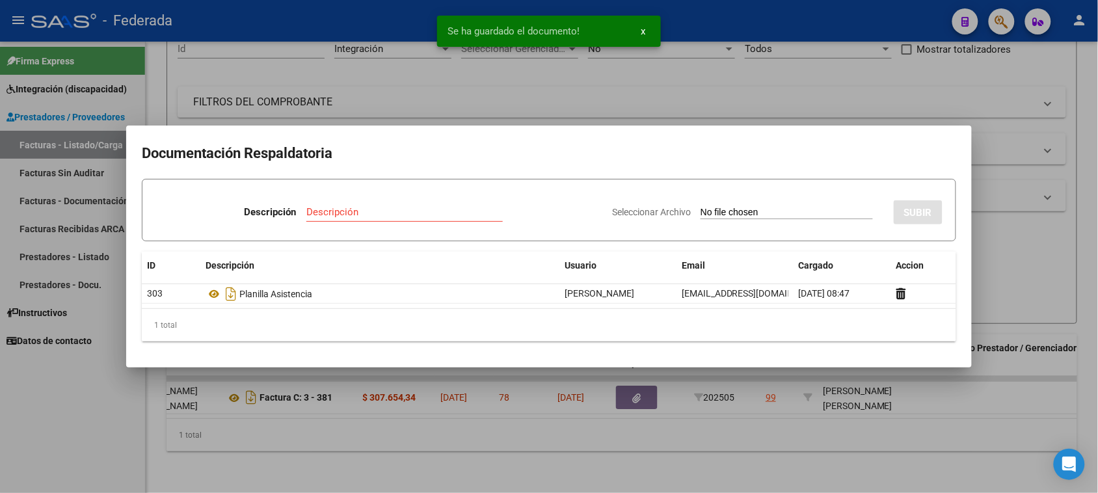
click at [1009, 243] on div at bounding box center [549, 246] width 1098 height 493
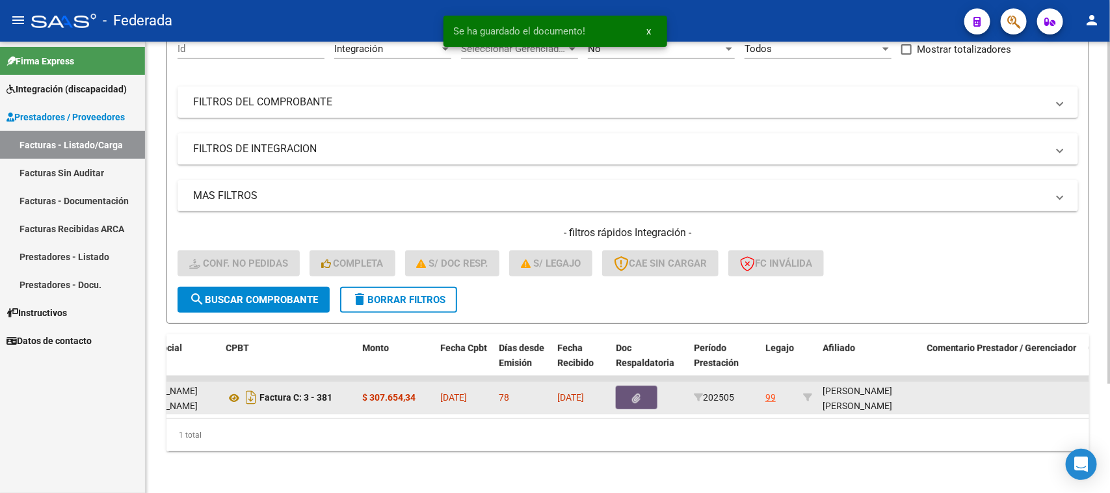
click at [644, 386] on button "button" at bounding box center [637, 397] width 42 height 23
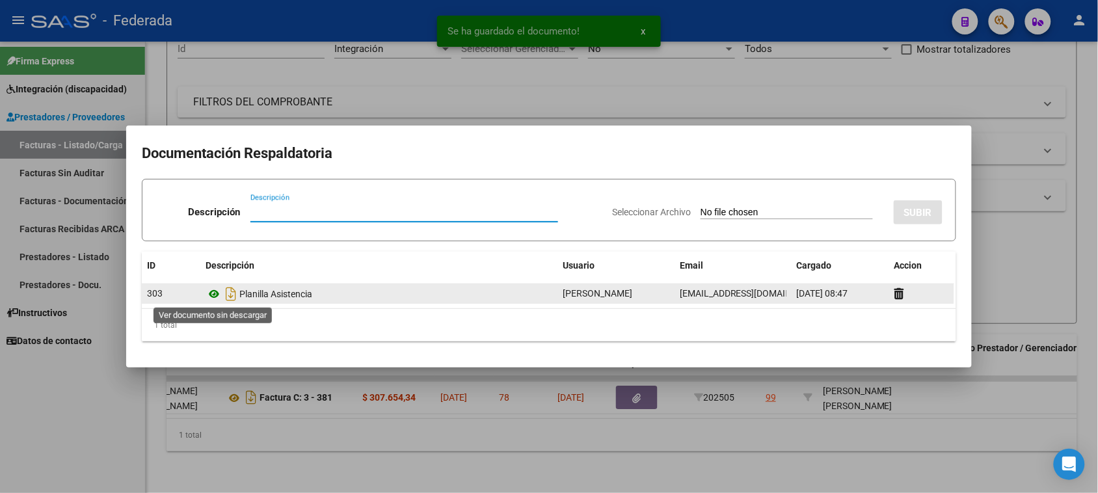
click at [209, 289] on icon at bounding box center [213, 294] width 17 height 16
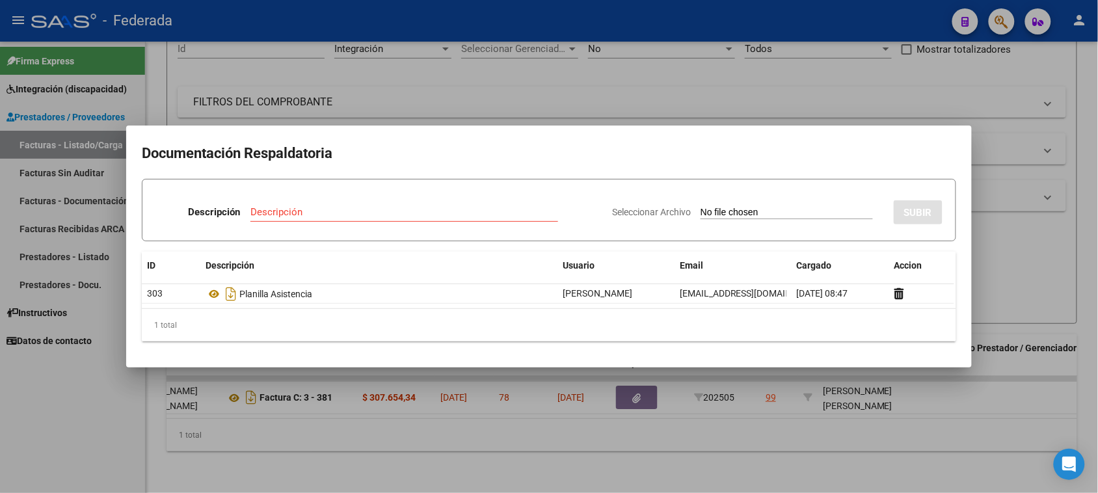
click at [997, 267] on div at bounding box center [549, 246] width 1098 height 493
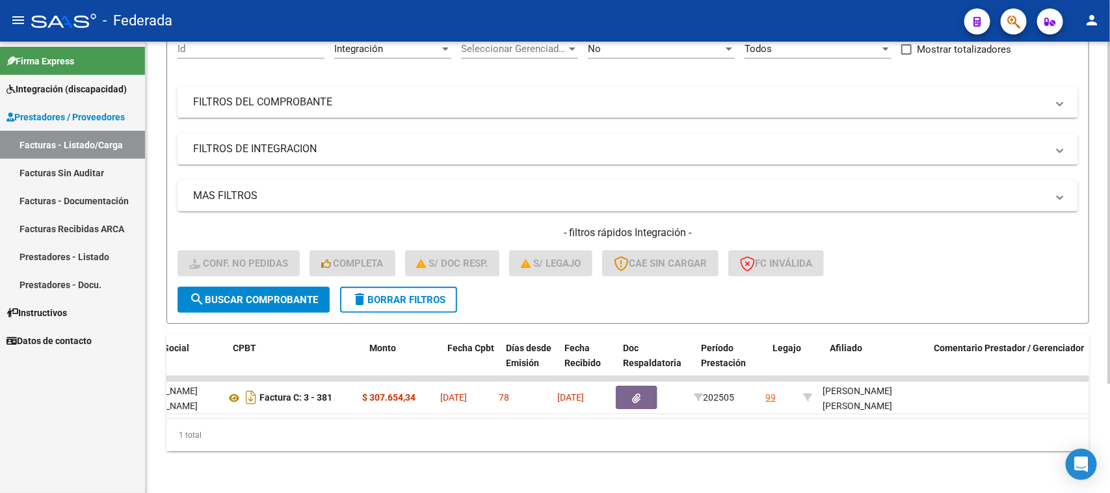
scroll to position [0, 0]
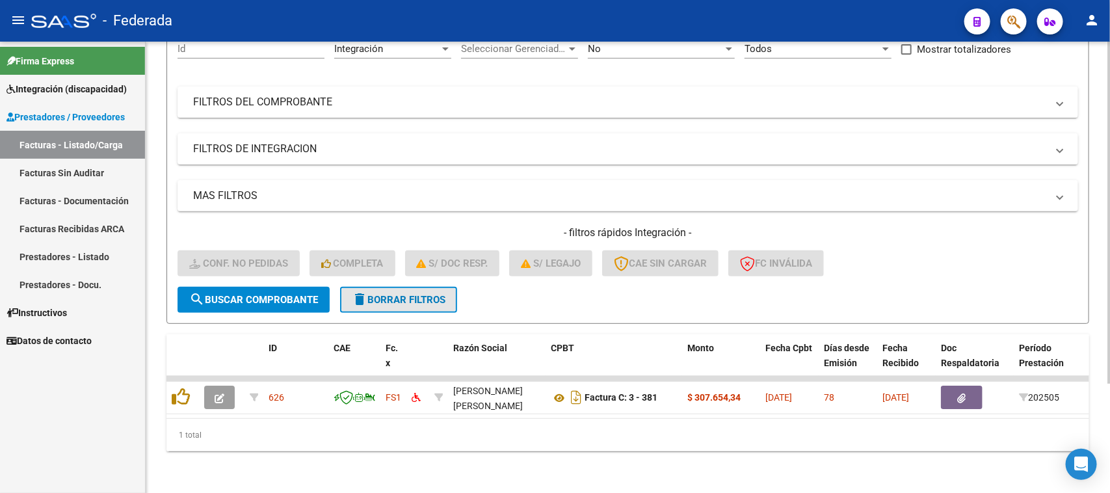
click at [364, 291] on mat-icon "delete" at bounding box center [360, 299] width 16 height 16
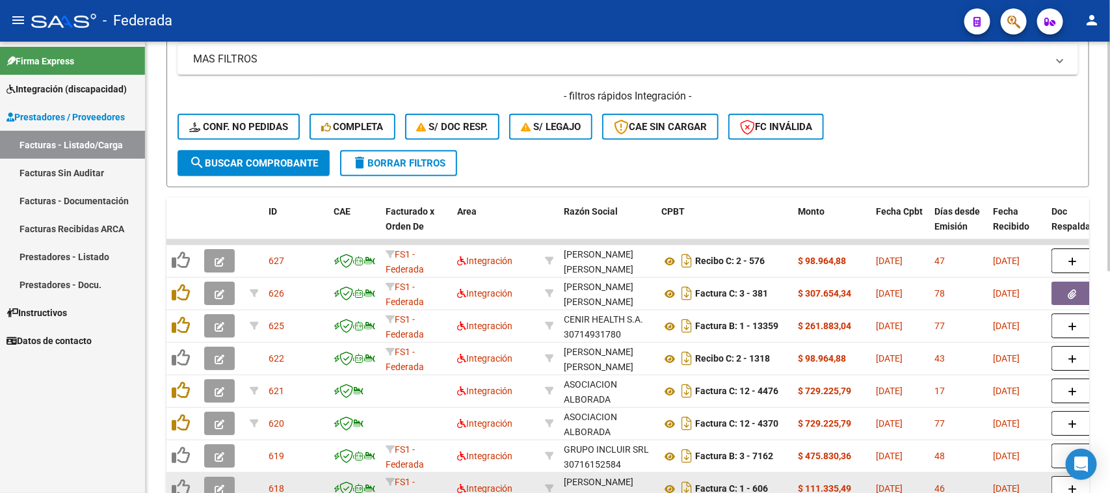
scroll to position [226, 0]
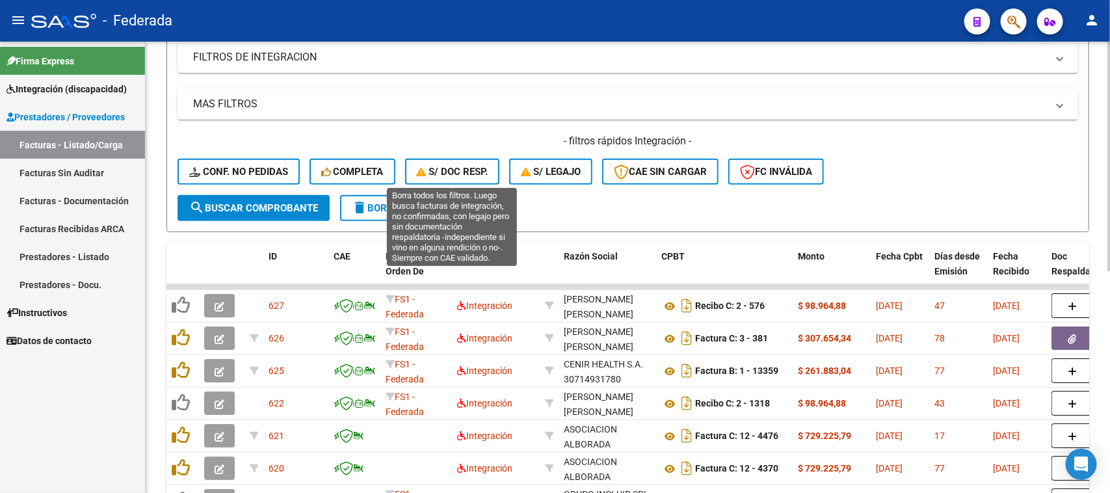
click at [470, 166] on span "S/ Doc Resp." at bounding box center [453, 172] width 72 height 12
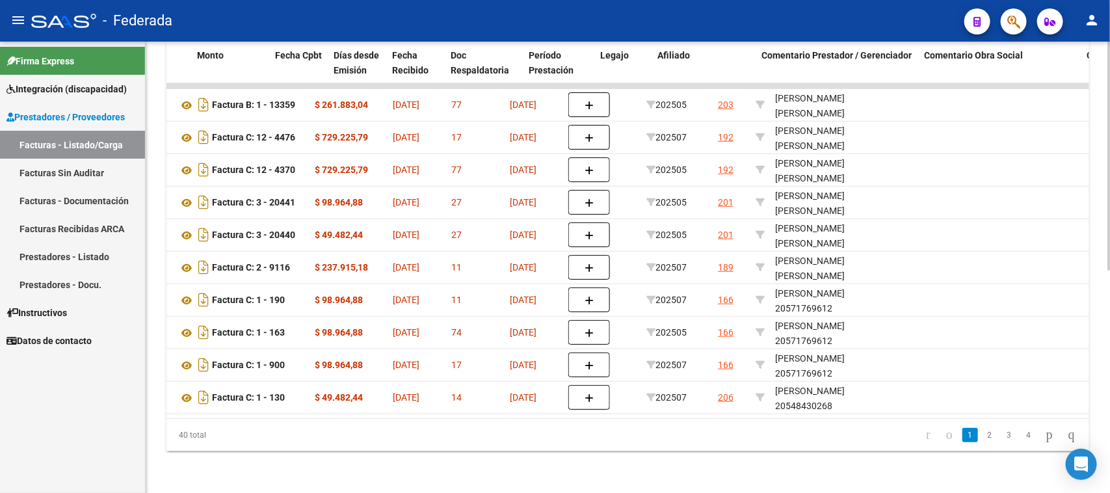
scroll to position [0, 548]
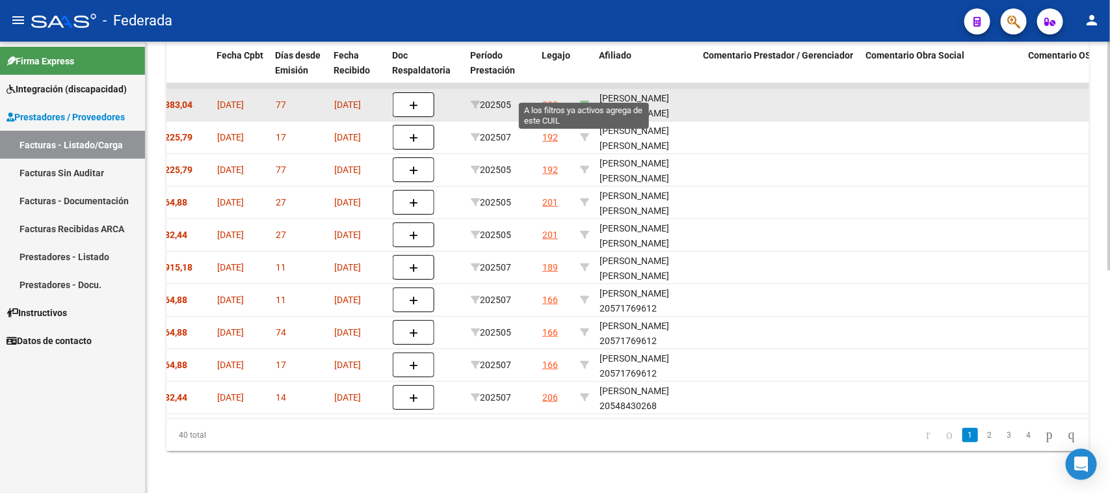
click at [584, 100] on icon at bounding box center [584, 104] width 9 height 9
type input "20585550990"
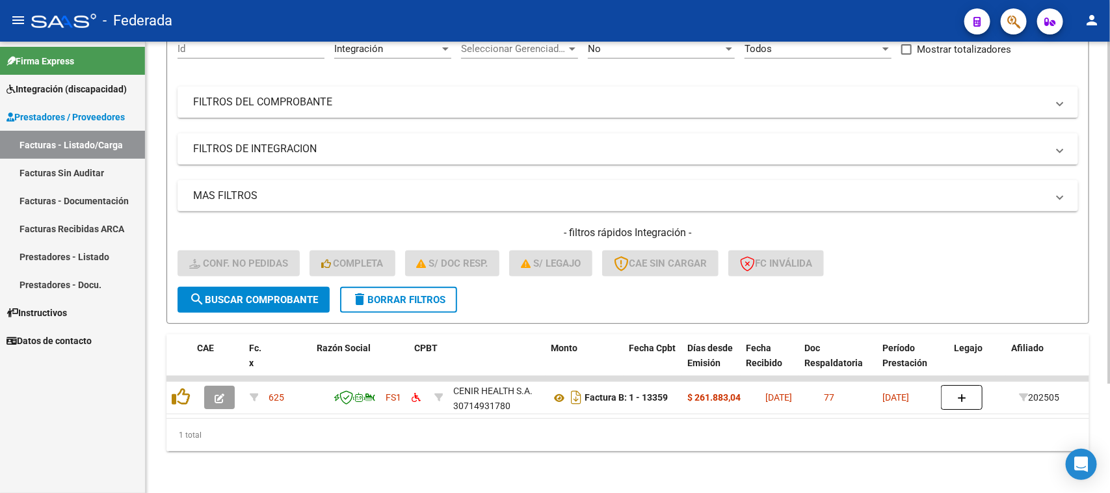
scroll to position [0, 145]
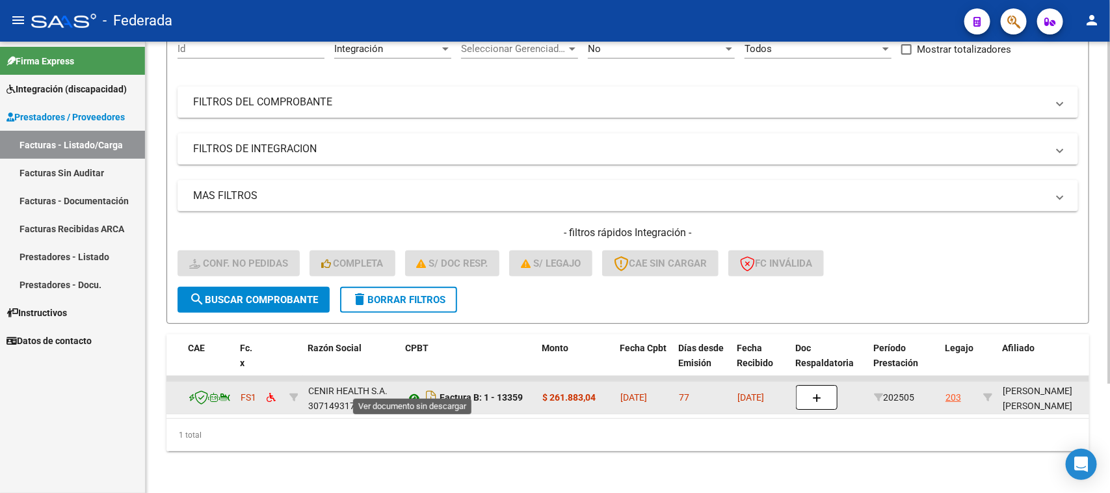
click at [413, 390] on icon at bounding box center [414, 398] width 17 height 16
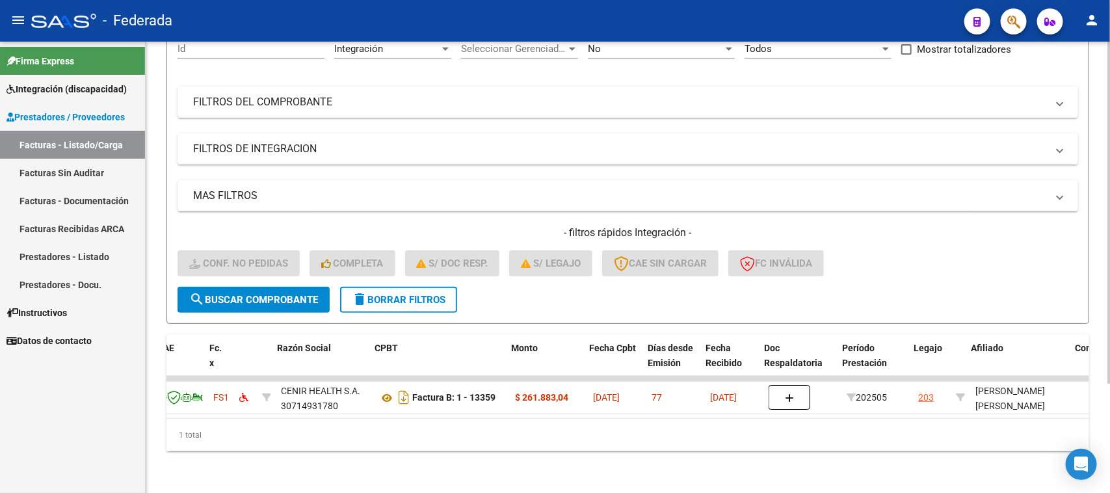
scroll to position [0, 193]
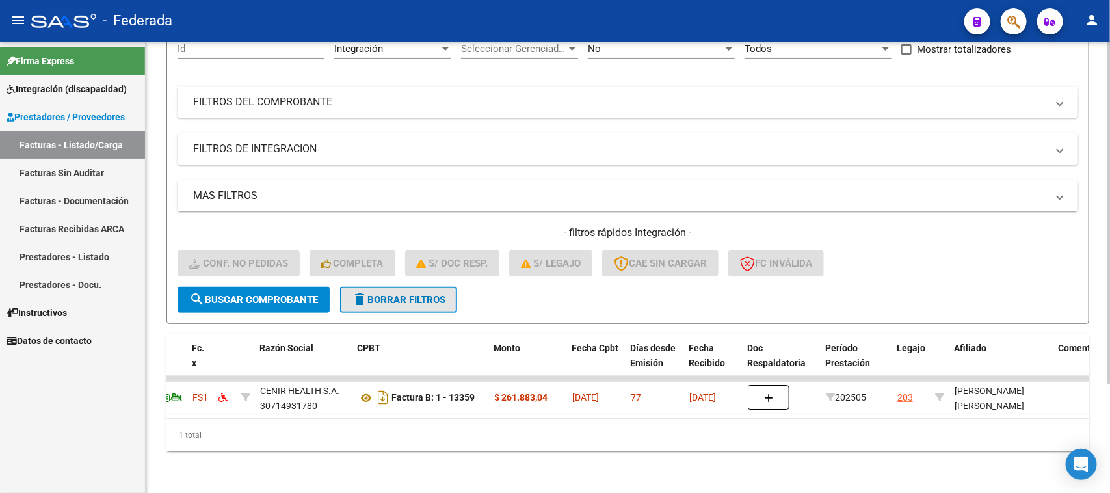
click at [425, 294] on span "delete Borrar Filtros" at bounding box center [399, 300] width 94 height 12
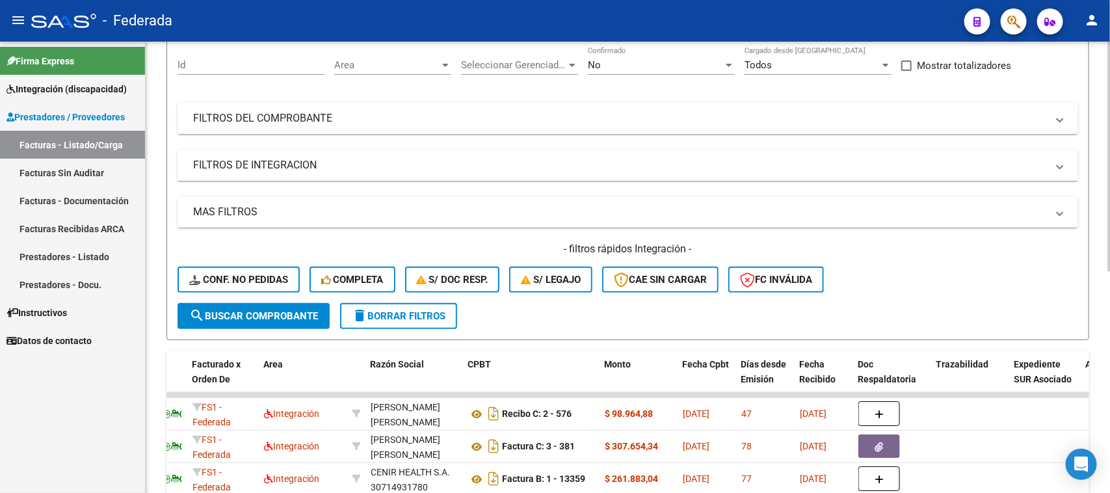
scroll to position [144, 0]
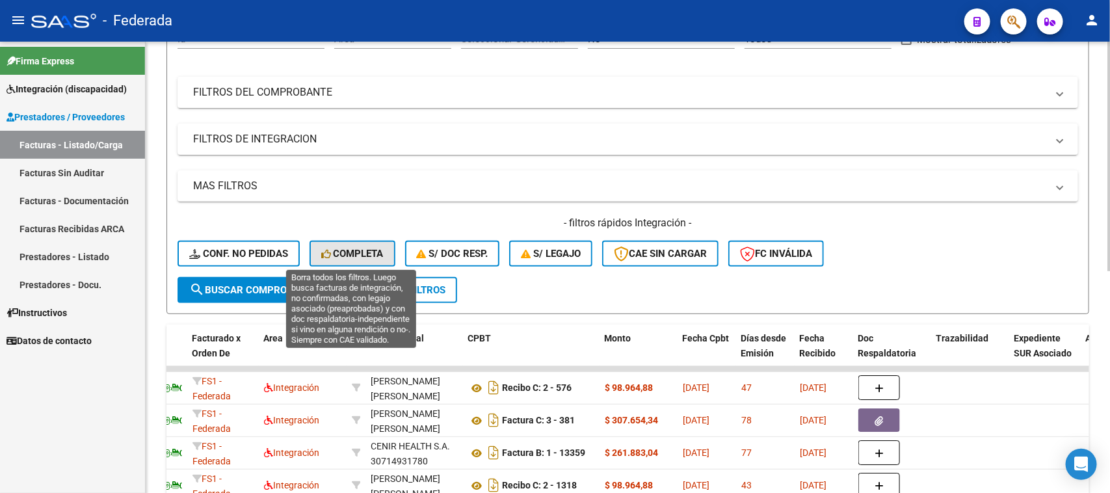
click at [343, 248] on span "Completa" at bounding box center [352, 254] width 62 height 12
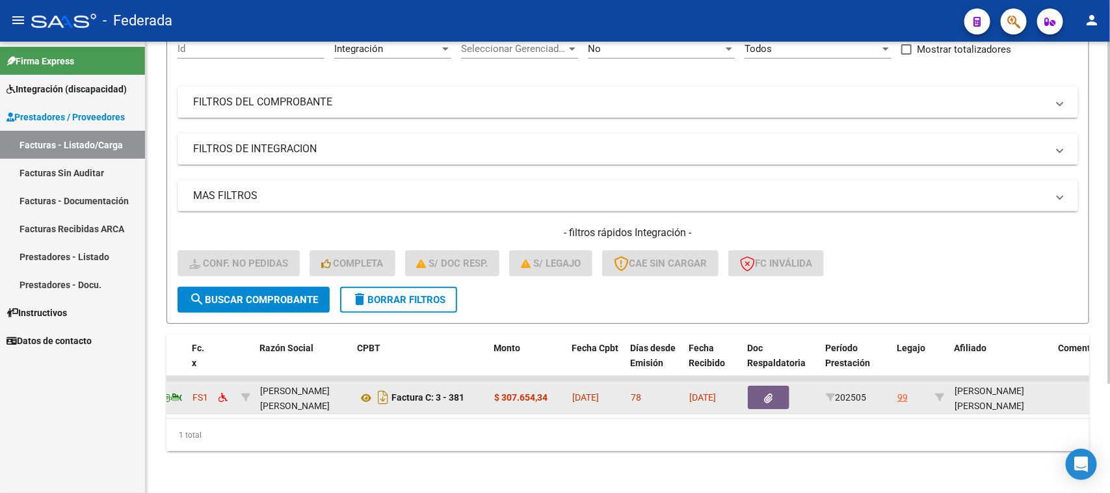
click at [774, 386] on button "button" at bounding box center [769, 397] width 42 height 23
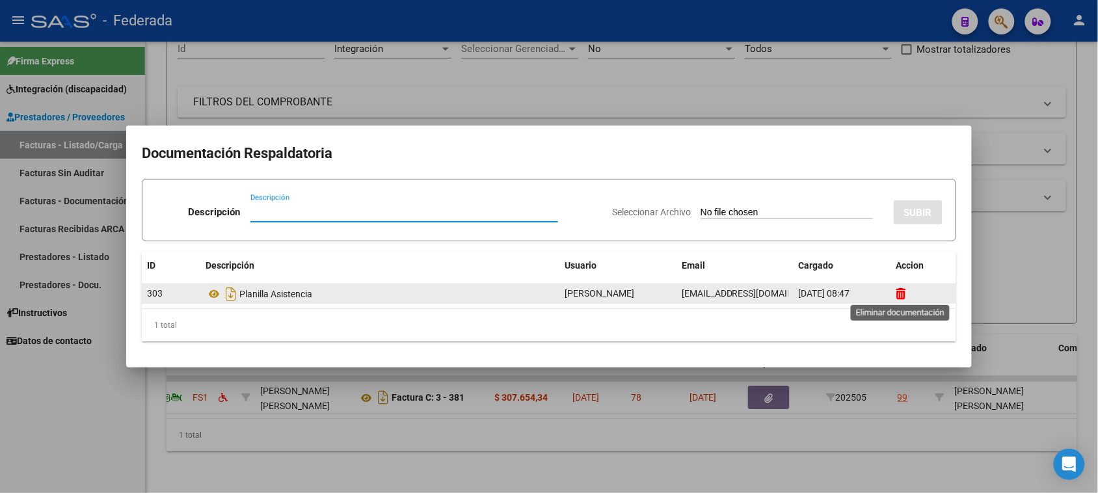
click at [901, 291] on icon at bounding box center [901, 293] width 10 height 12
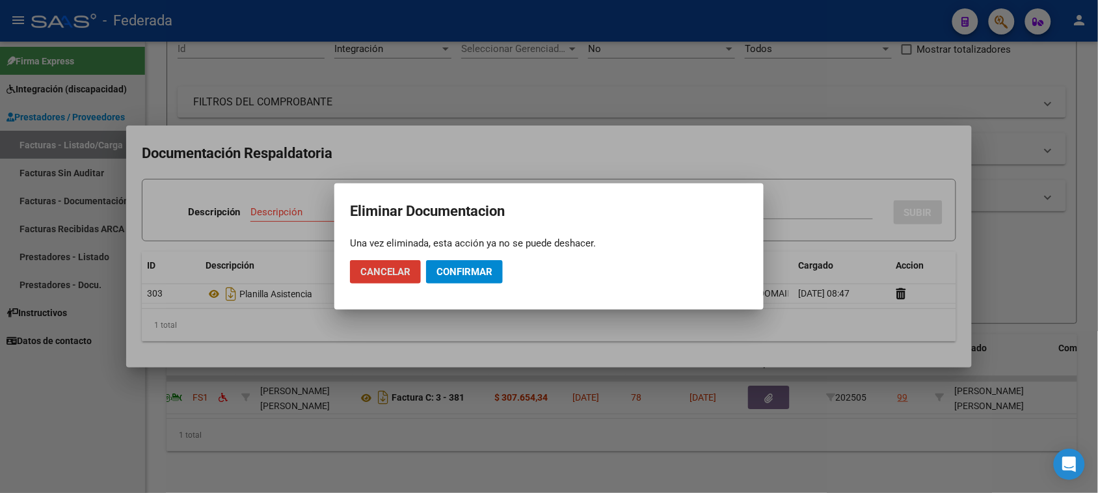
click at [449, 272] on span "Confirmar" at bounding box center [464, 272] width 56 height 12
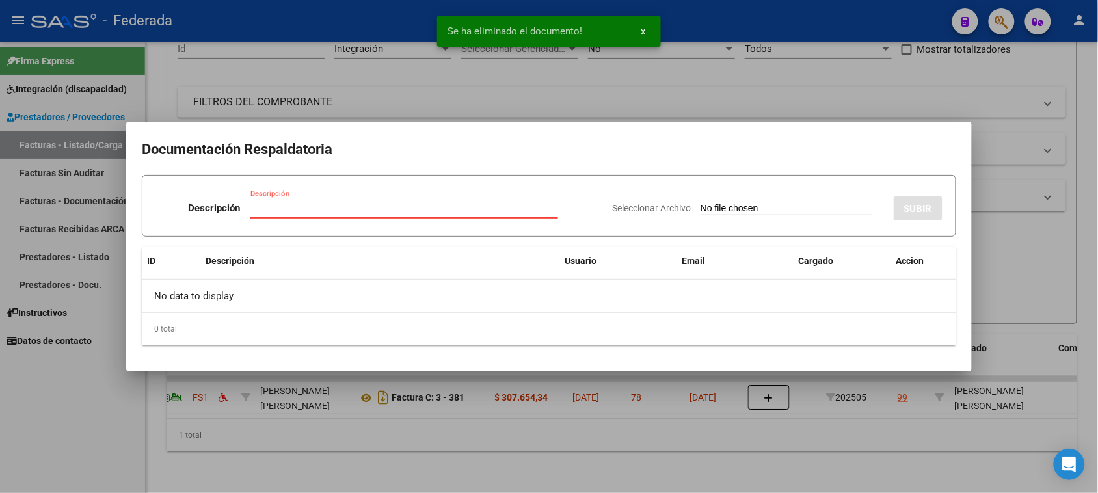
click at [506, 208] on input "Descripción" at bounding box center [404, 208] width 308 height 12
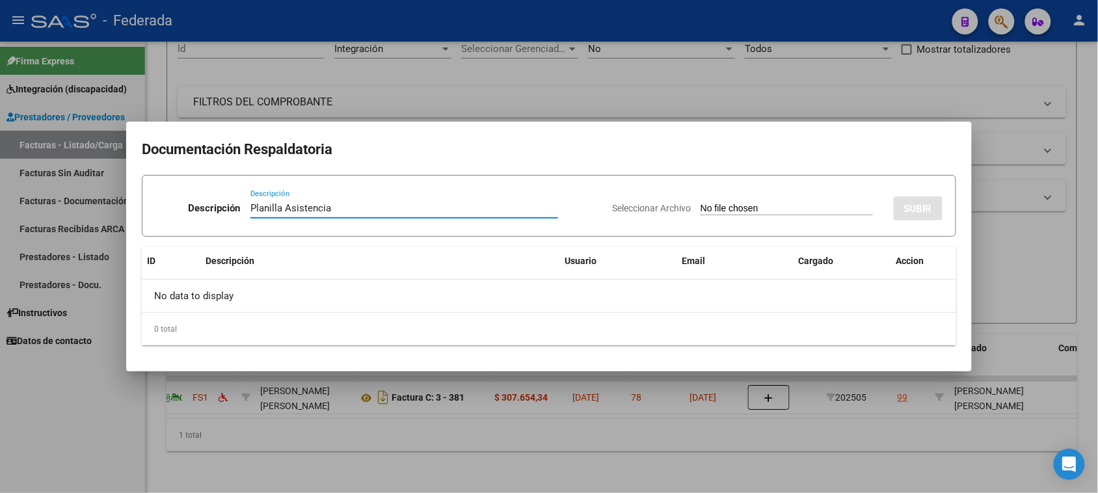
type input "Planilla Asistencia"
click at [729, 209] on input "Seleccionar Archivo" at bounding box center [786, 209] width 172 height 12
type input "C:\fakepath\MOD MAEST DE AP MAYO ASIST.pdf"
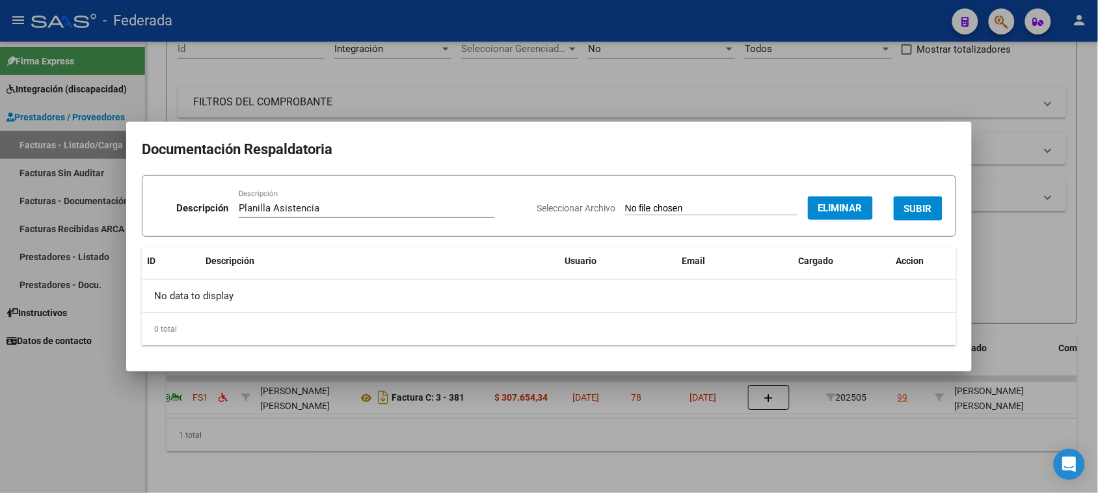
click at [928, 208] on span "SUBIR" at bounding box center [918, 209] width 28 height 12
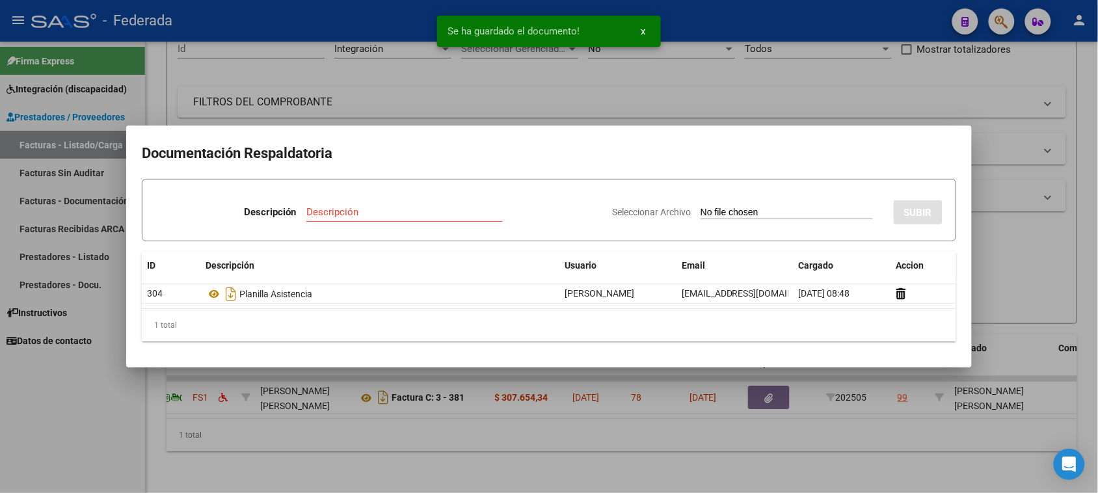
click at [1038, 223] on div at bounding box center [549, 246] width 1098 height 493
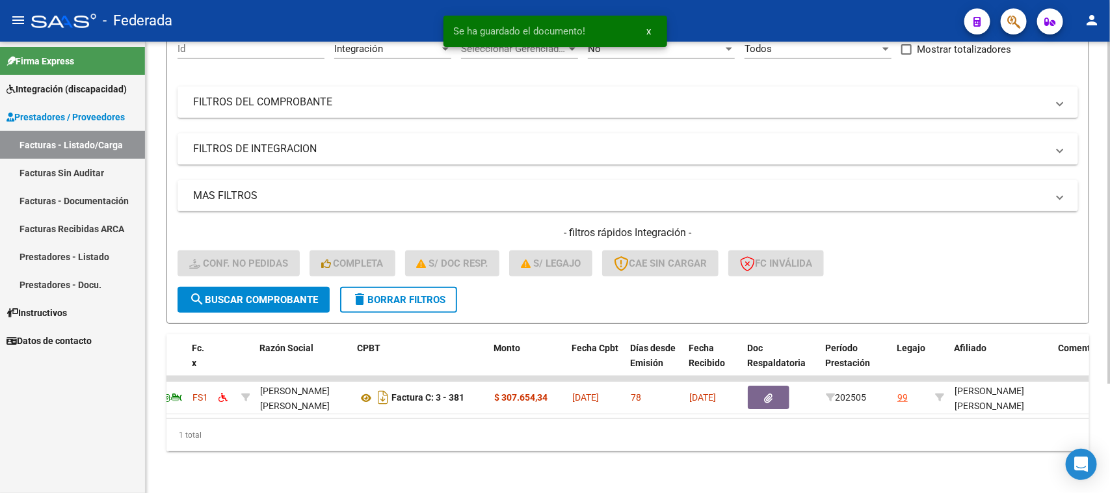
click at [402, 294] on span "delete Borrar Filtros" at bounding box center [399, 300] width 94 height 12
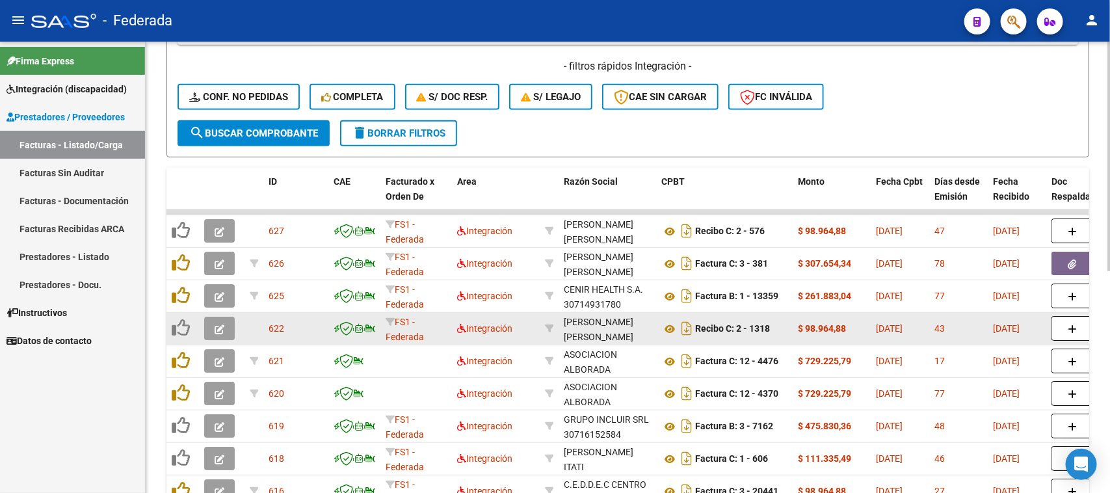
scroll to position [226, 0]
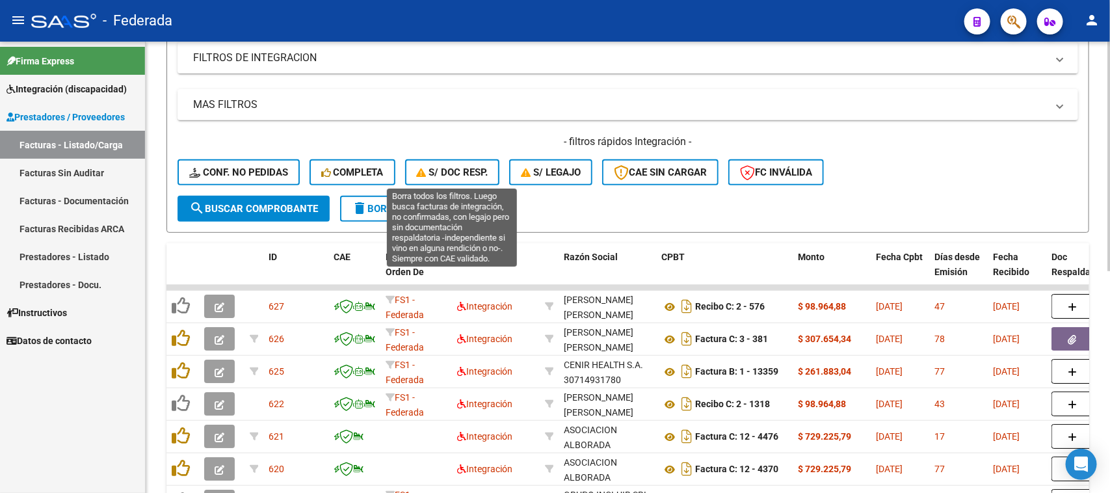
click at [485, 174] on span "S/ Doc Resp." at bounding box center [453, 172] width 72 height 12
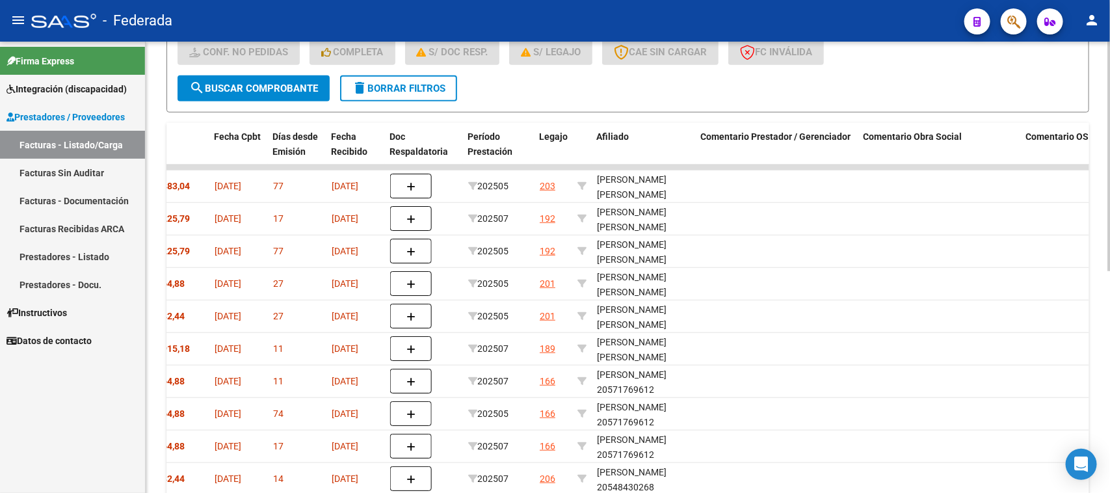
scroll to position [437, 0]
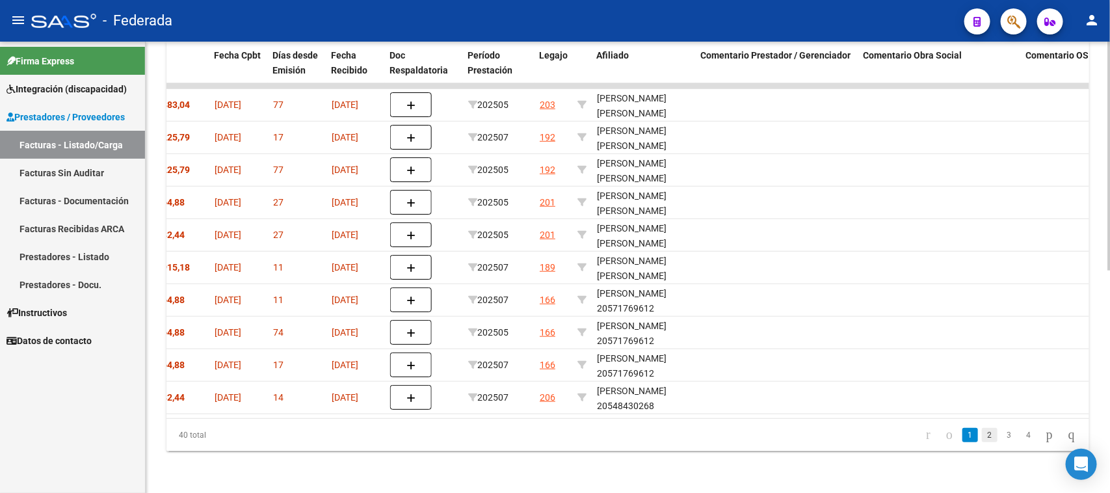
click at [983, 434] on link "2" at bounding box center [990, 435] width 16 height 14
click at [1001, 440] on link "3" at bounding box center [1009, 435] width 16 height 14
click at [1021, 434] on link "4" at bounding box center [1029, 435] width 16 height 14
click at [944, 438] on icon "go to previous page" at bounding box center [949, 435] width 10 height 16
click at [924, 437] on icon "go to first page" at bounding box center [928, 435] width 8 height 16
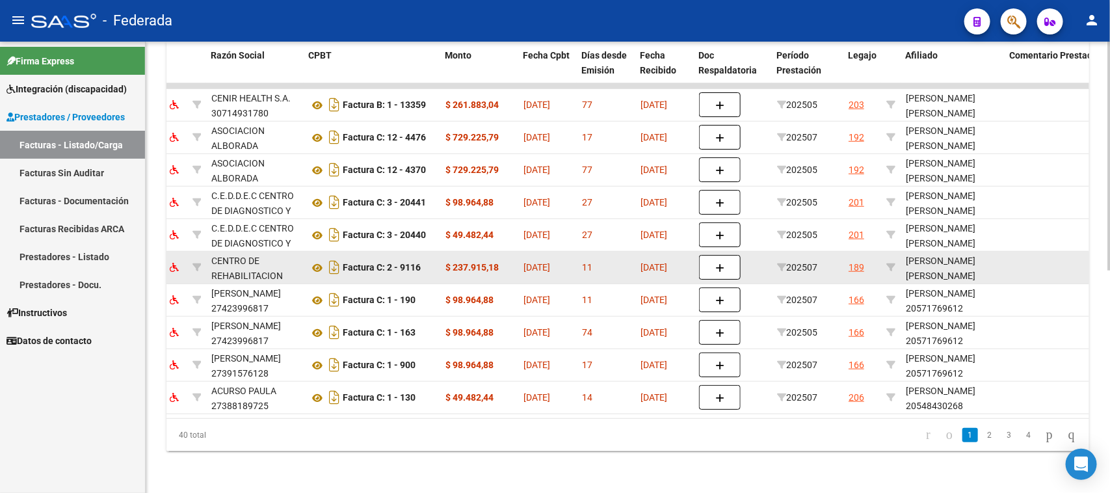
scroll to position [356, 0]
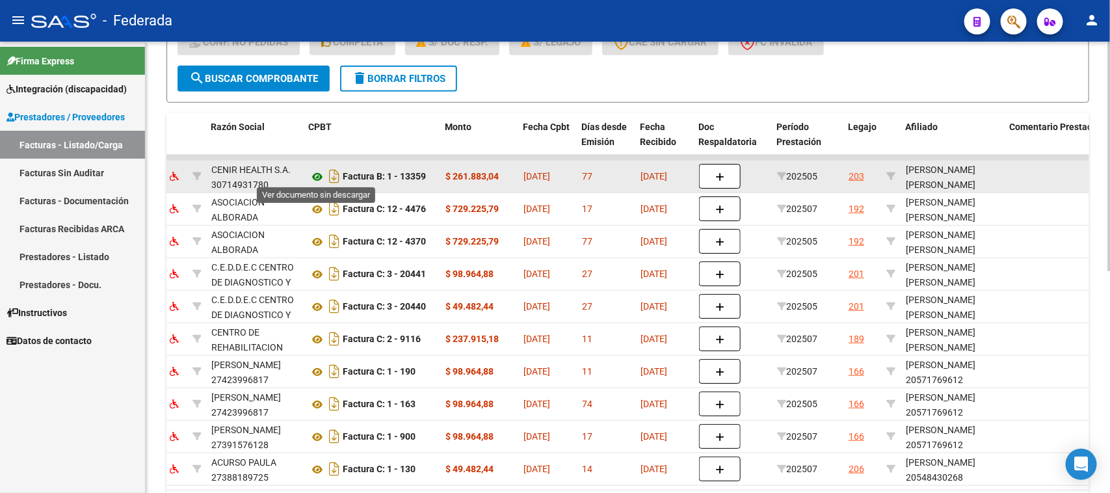
click at [317, 176] on icon at bounding box center [317, 177] width 17 height 16
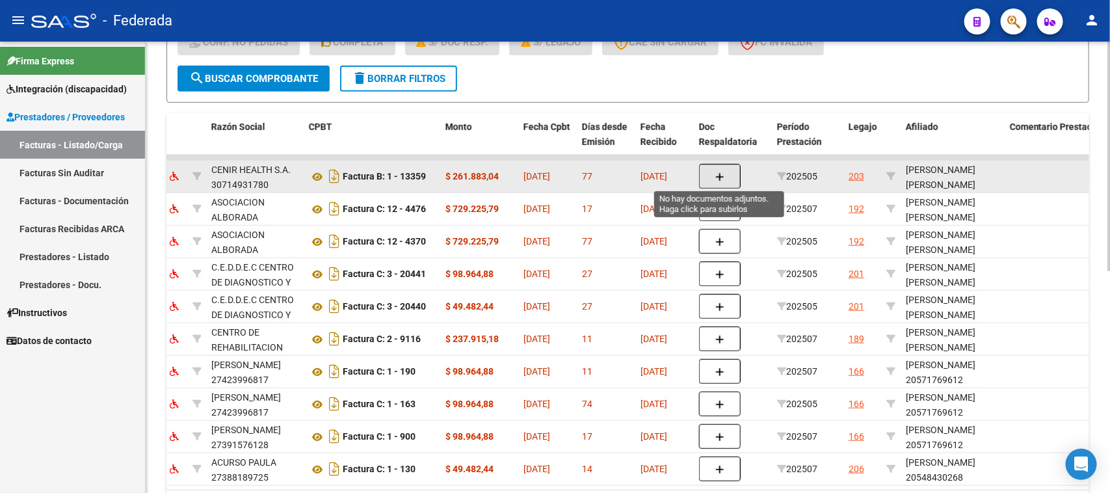
click at [716, 172] on icon "button" at bounding box center [719, 177] width 9 height 10
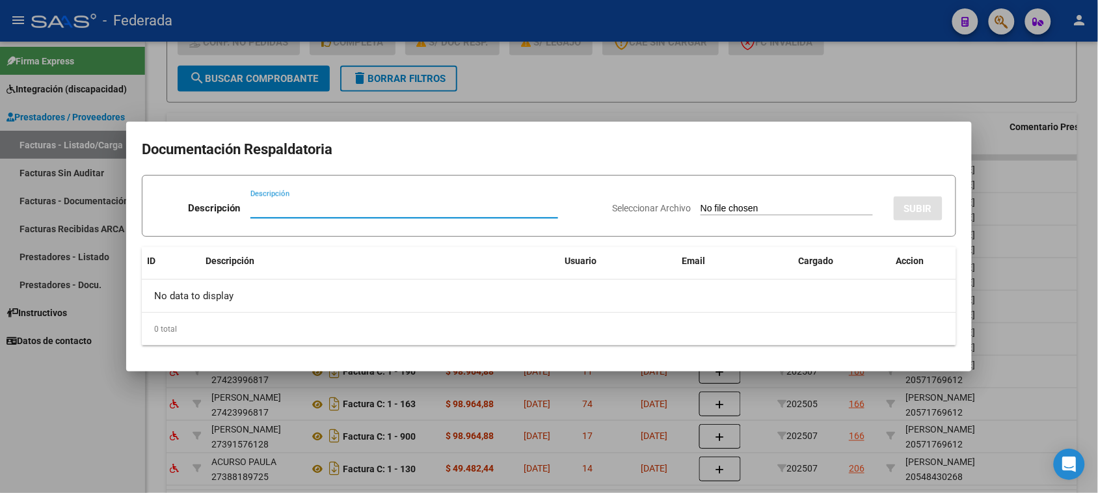
click at [730, 205] on input "Seleccionar Archivo" at bounding box center [786, 209] width 172 height 12
type input "C:\fakepath\MIS MAYO ASIST.pdf"
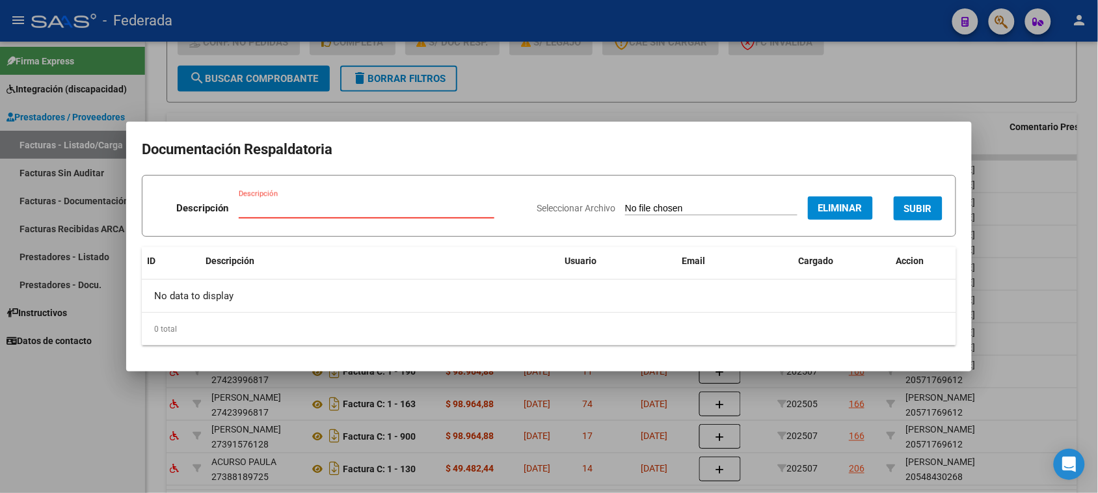
click at [393, 204] on input "Descripción" at bounding box center [367, 208] width 256 height 12
type input "Planilla Asistencia"
click at [928, 206] on span "SUBIR" at bounding box center [918, 209] width 28 height 12
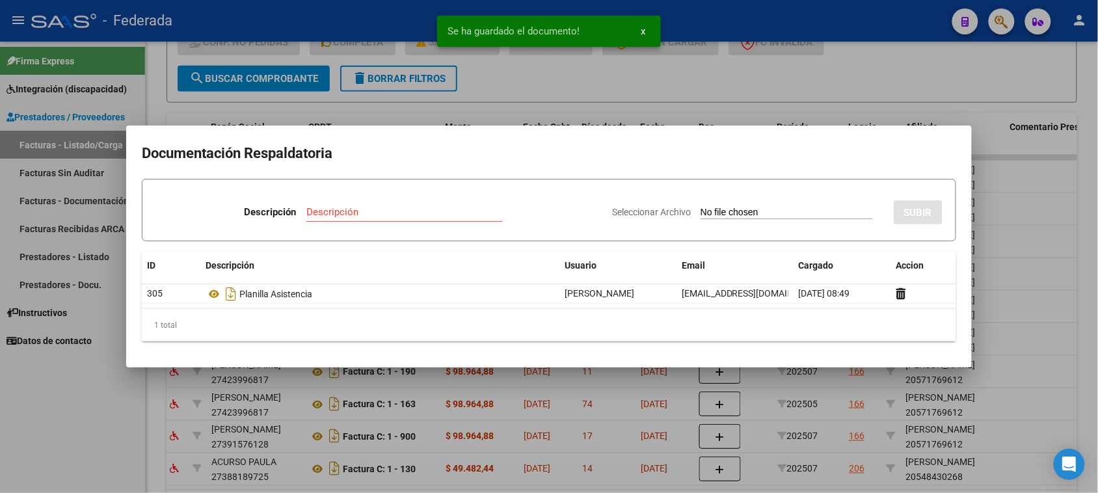
click at [995, 116] on div at bounding box center [549, 246] width 1098 height 493
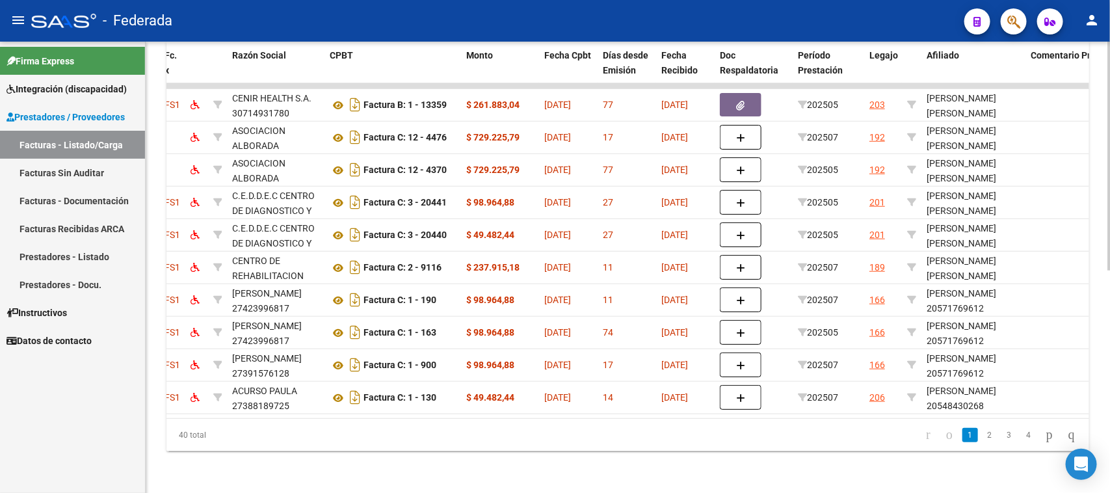
scroll to position [0, 229]
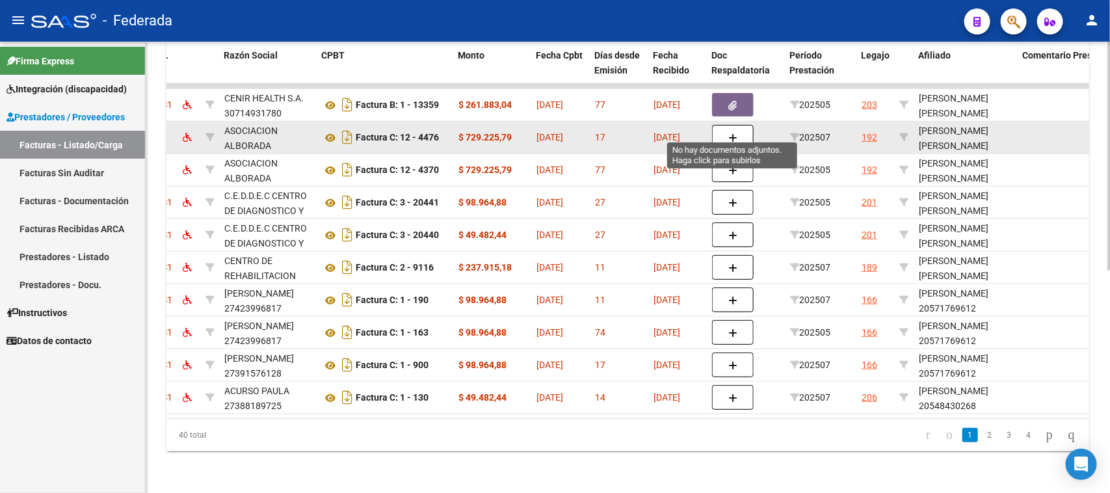
click at [724, 126] on button "button" at bounding box center [733, 137] width 42 height 25
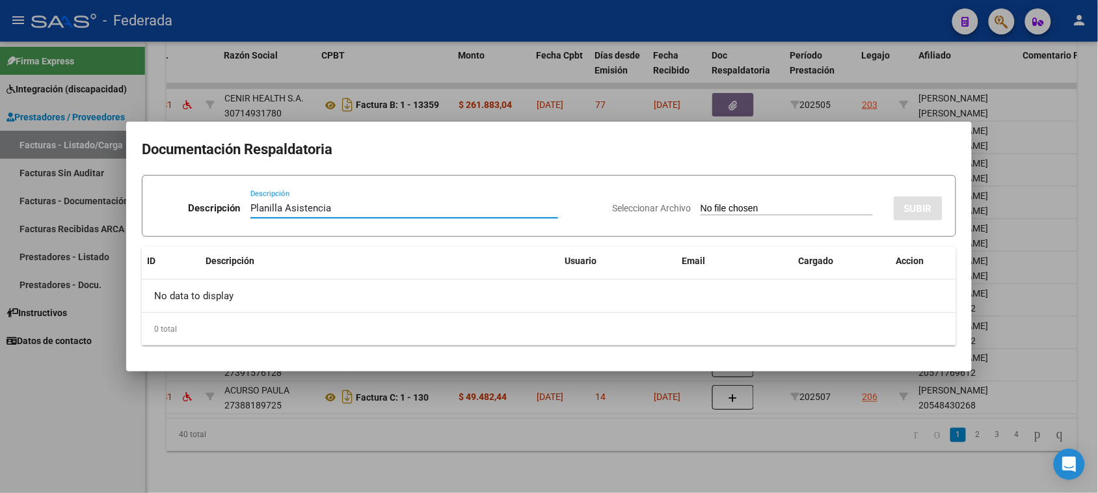
drag, startPoint x: 352, startPoint y: 207, endPoint x: 230, endPoint y: 208, distance: 122.3
click at [230, 208] on div "Descripción Planilla Asistencia Descripción" at bounding box center [378, 210] width 446 height 39
type input "Planilla Asistencia"
click at [413, 438] on div at bounding box center [549, 246] width 1098 height 493
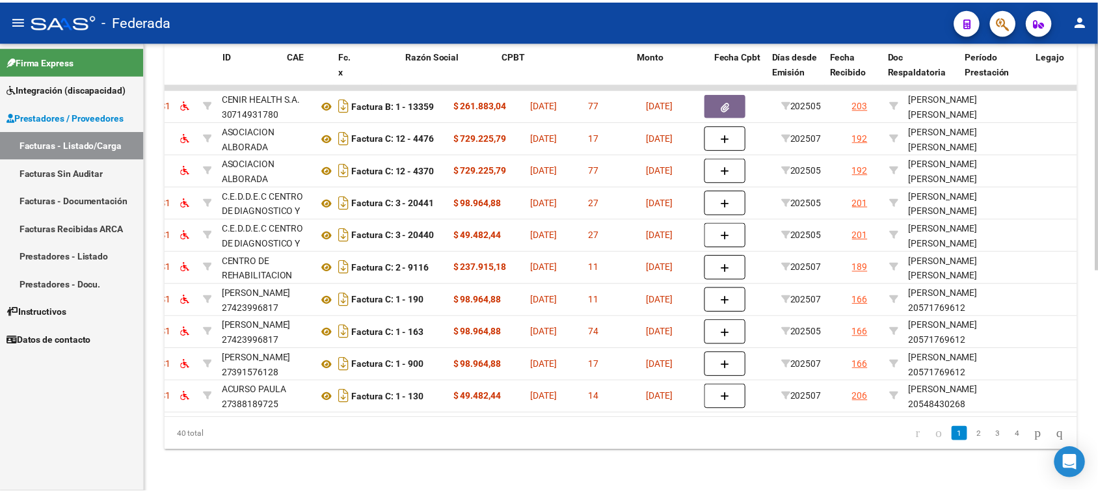
scroll to position [0, 0]
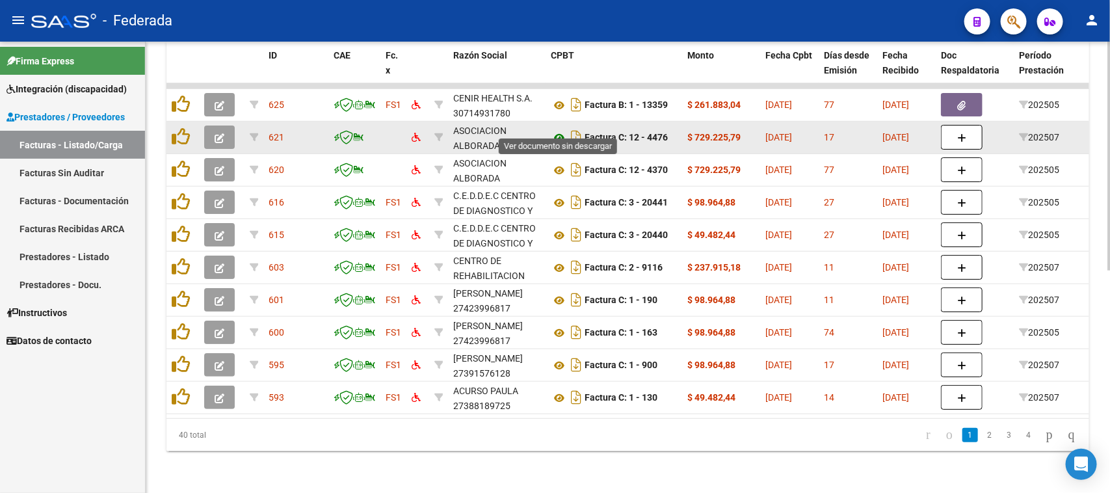
click at [559, 130] on icon at bounding box center [559, 138] width 17 height 16
click at [219, 133] on icon "button" at bounding box center [220, 138] width 10 height 10
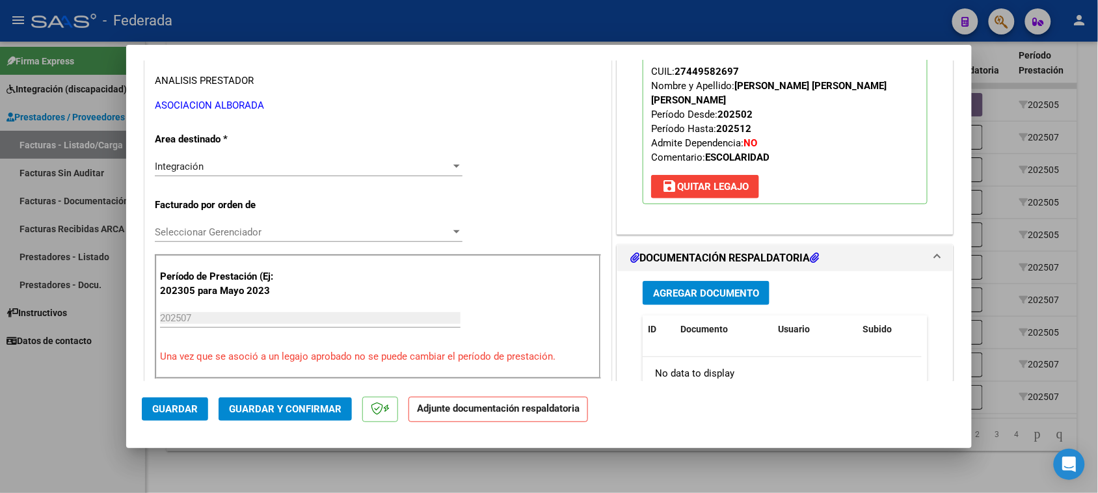
scroll to position [244, 0]
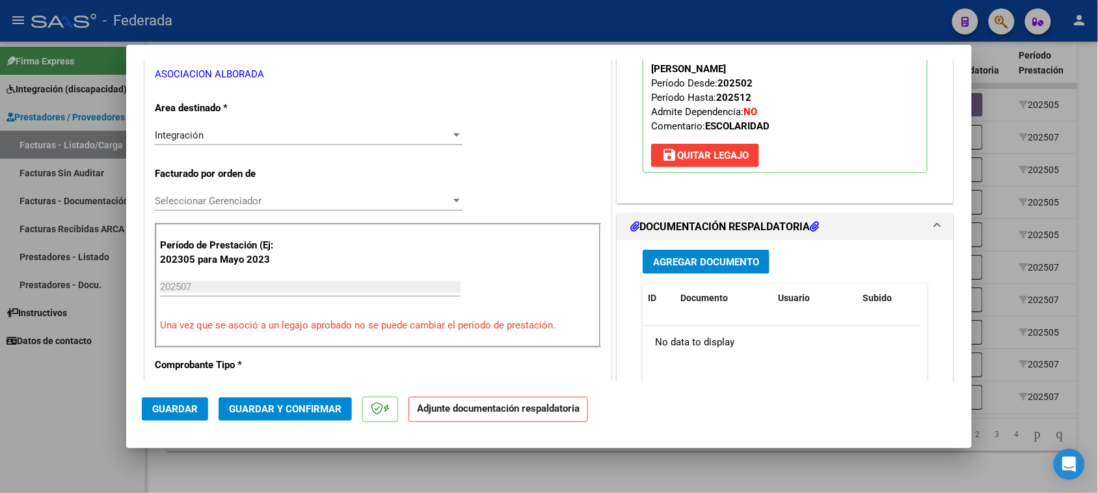
click at [307, 198] on span "Seleccionar Gerenciador" at bounding box center [303, 201] width 296 height 12
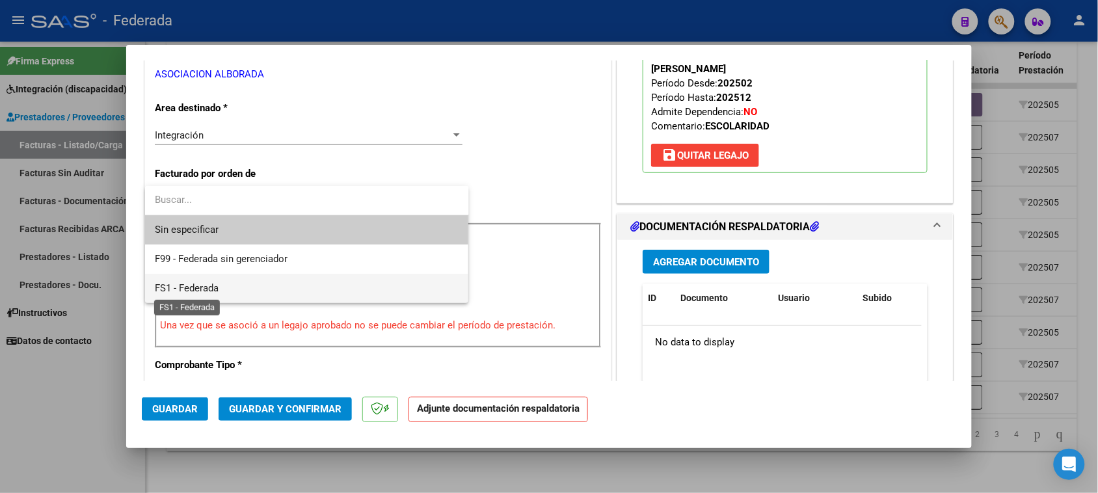
click at [200, 284] on span "FS1 - Federada" at bounding box center [187, 288] width 64 height 12
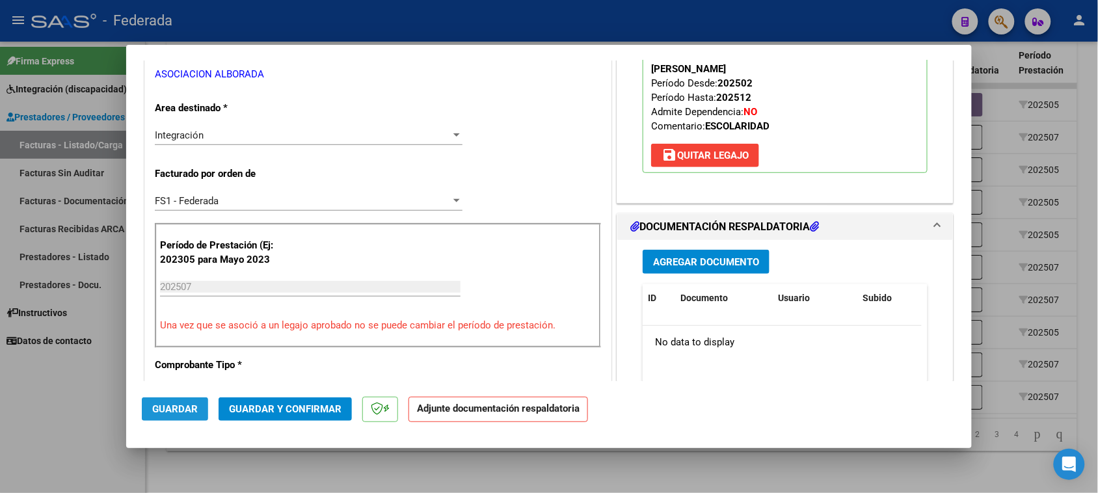
click at [187, 407] on span "Guardar" at bounding box center [175, 409] width 46 height 12
click at [719, 385] on mat-dialog-actions "Guardar Guardar y Confirmar Adjunte documentación respaldatoria" at bounding box center [549, 406] width 814 height 51
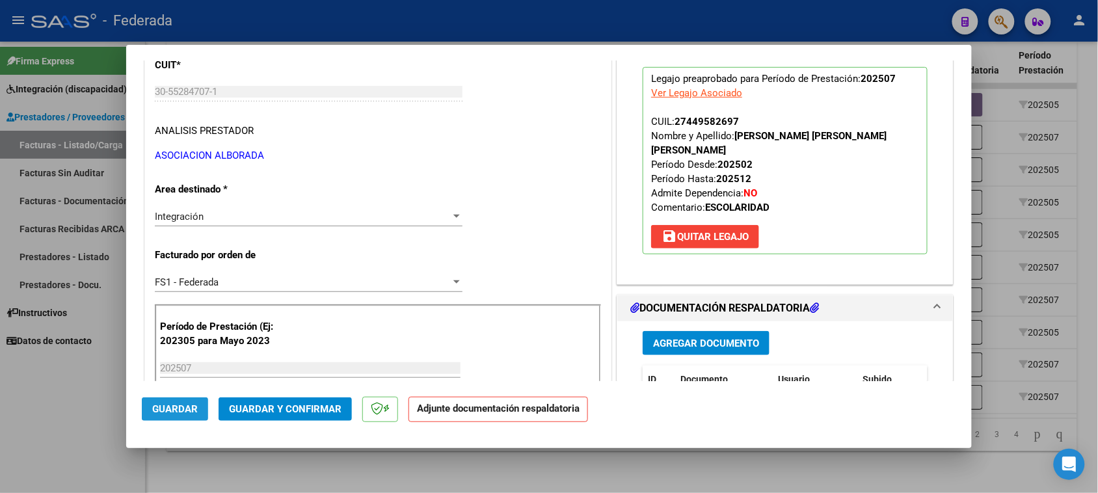
click at [178, 408] on span "Guardar" at bounding box center [175, 409] width 46 height 12
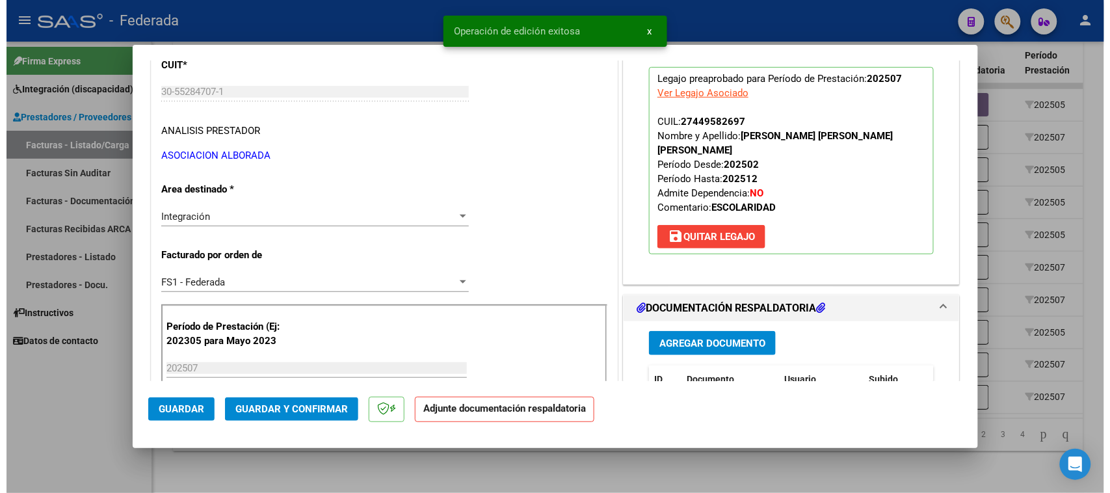
scroll to position [0, 0]
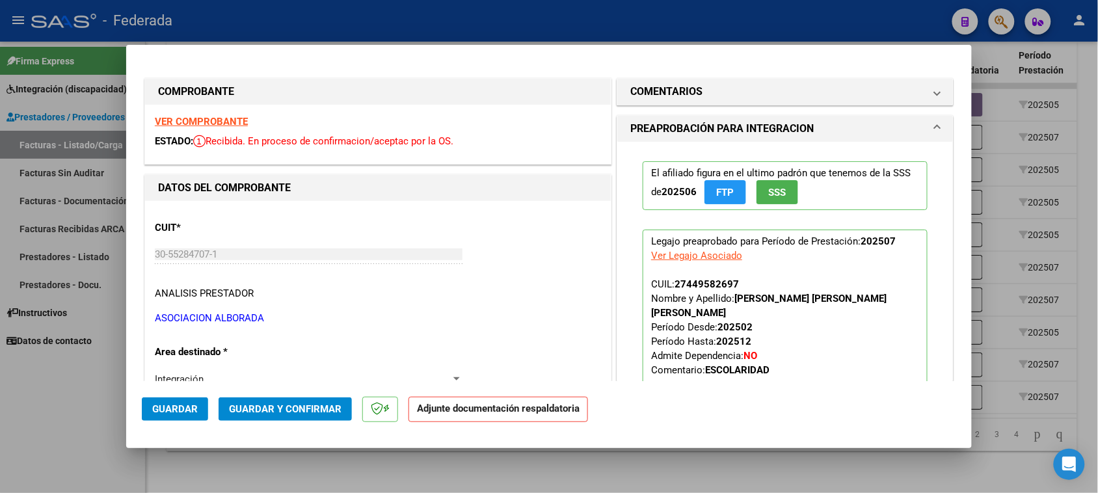
click at [432, 473] on div at bounding box center [549, 246] width 1098 height 493
type input "$ 0,00"
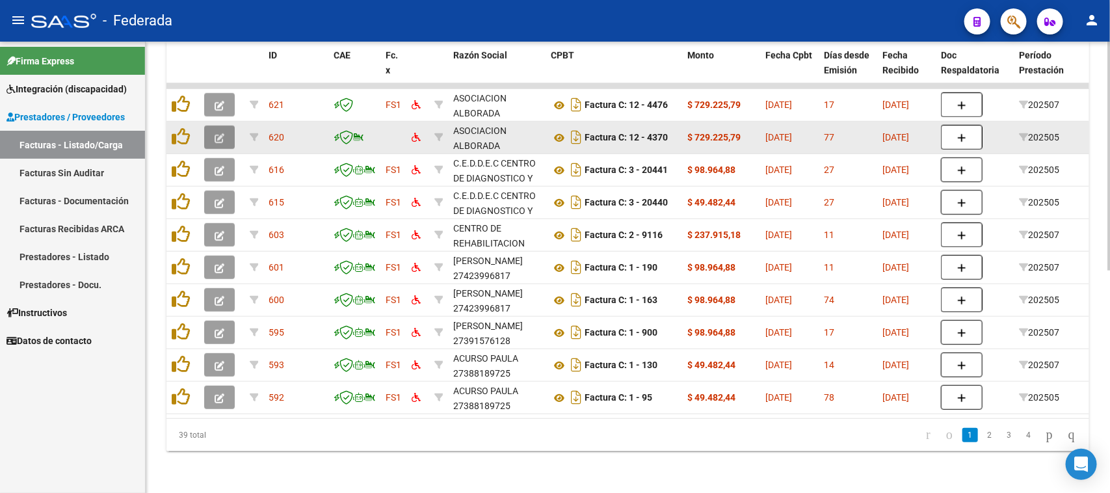
click at [221, 133] on icon "button" at bounding box center [220, 138] width 10 height 10
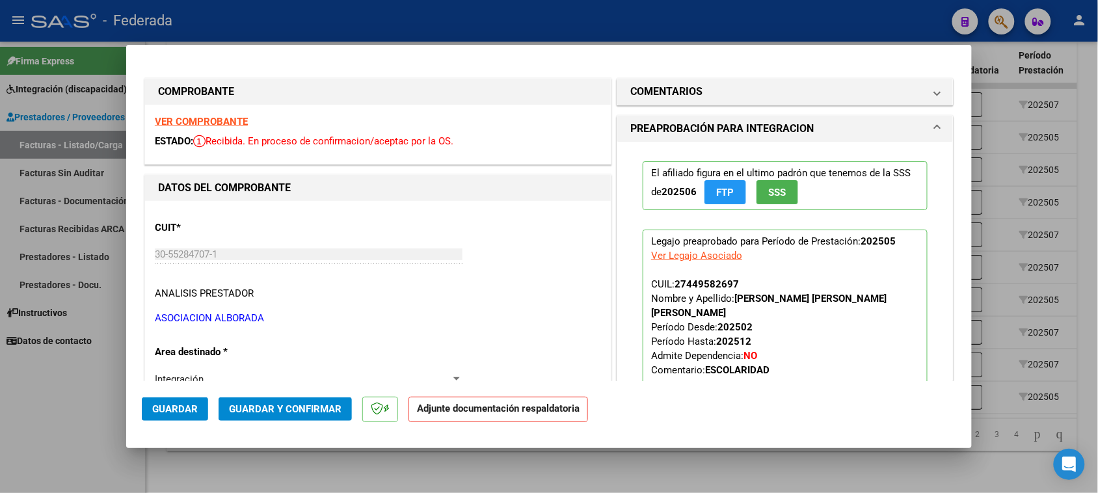
click at [1008, 96] on div at bounding box center [549, 246] width 1098 height 493
type input "$ 0,00"
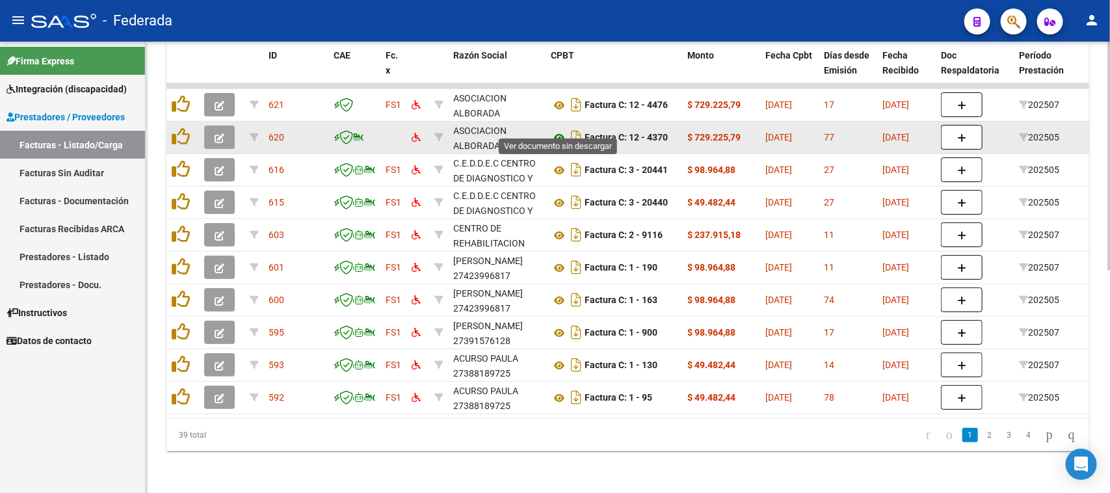
click at [555, 130] on icon at bounding box center [559, 138] width 17 height 16
click at [226, 126] on button "button" at bounding box center [219, 137] width 31 height 23
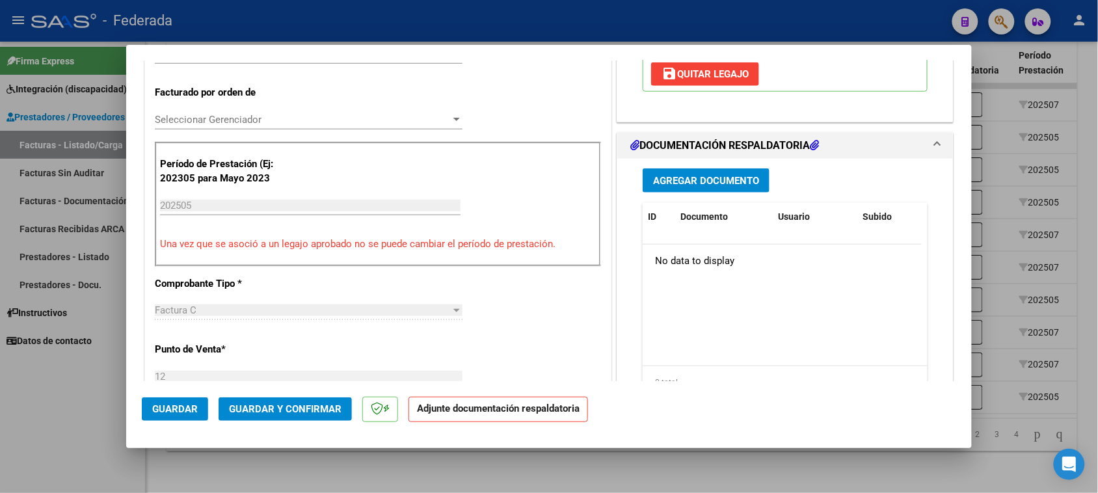
scroll to position [244, 0]
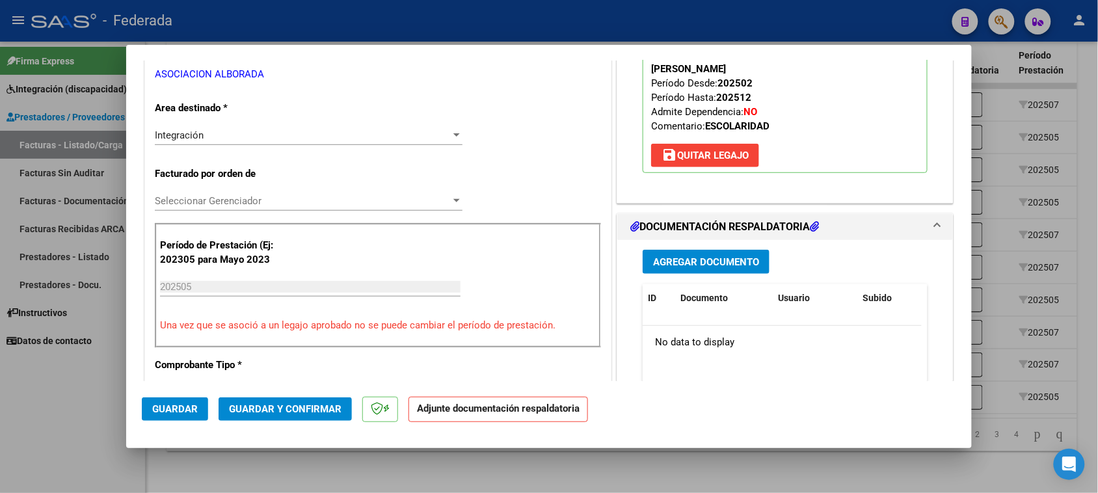
click at [228, 194] on div "Seleccionar Gerenciador Seleccionar Gerenciador" at bounding box center [309, 201] width 308 height 20
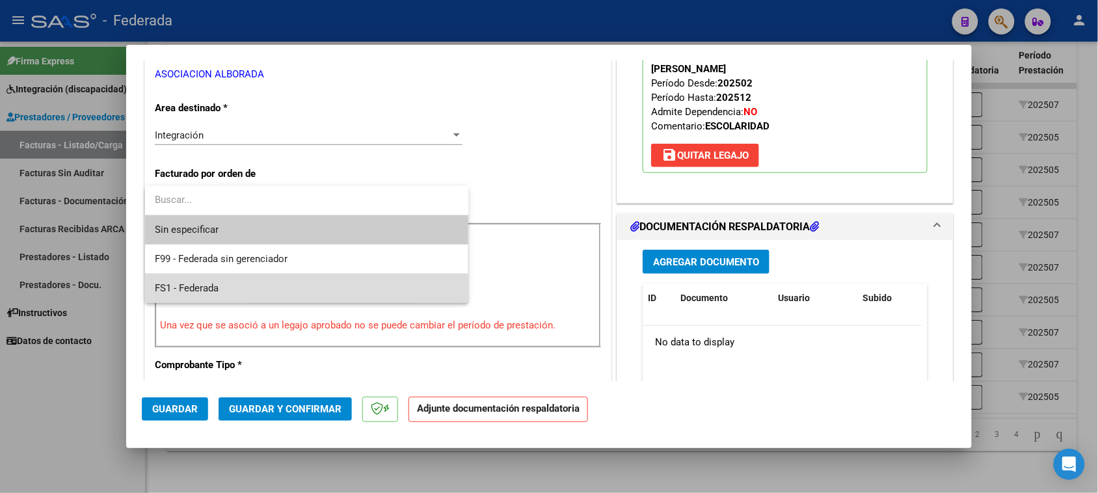
click at [195, 295] on span "FS1 - Federada" at bounding box center [306, 288] width 303 height 29
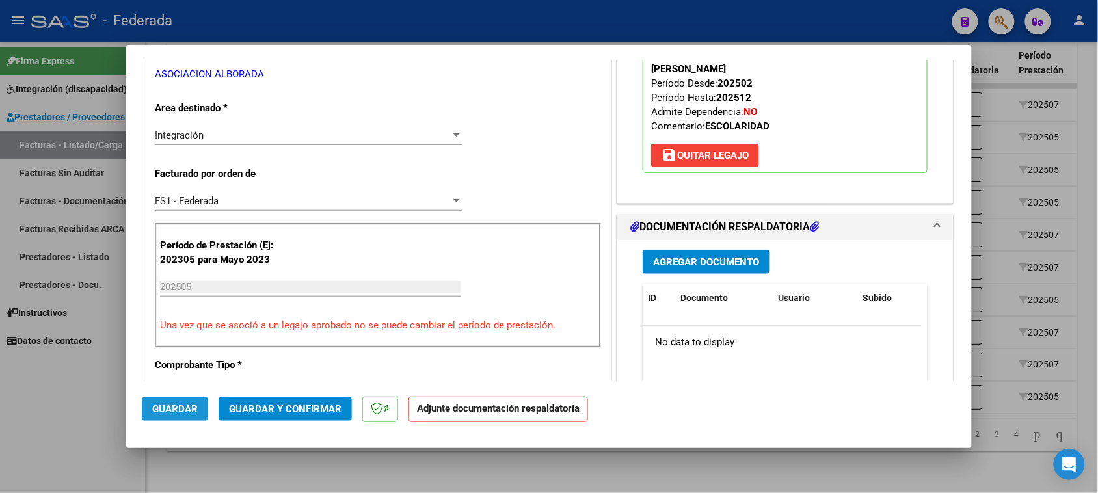
click at [173, 410] on span "Guardar" at bounding box center [175, 409] width 46 height 12
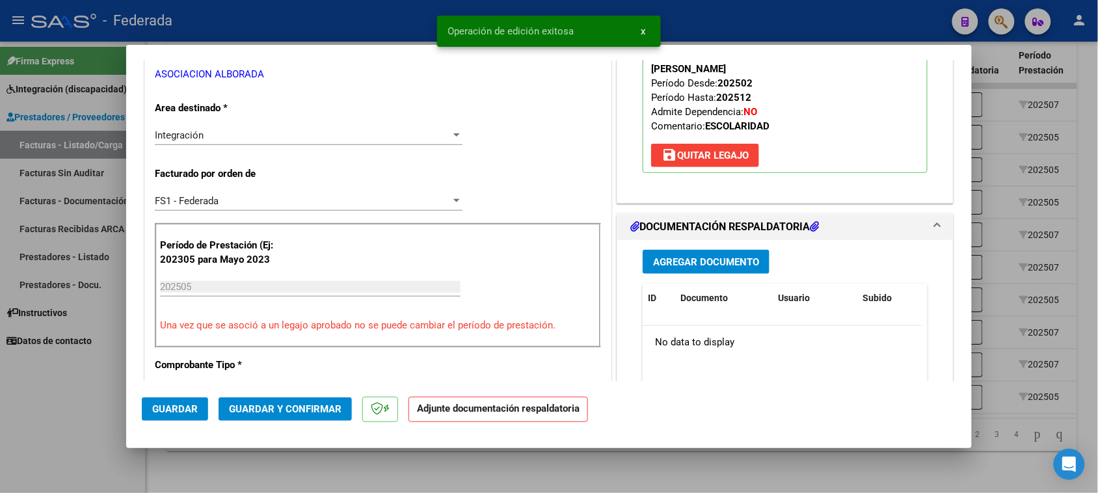
click at [1016, 174] on div at bounding box center [549, 246] width 1098 height 493
type input "$ 0,00"
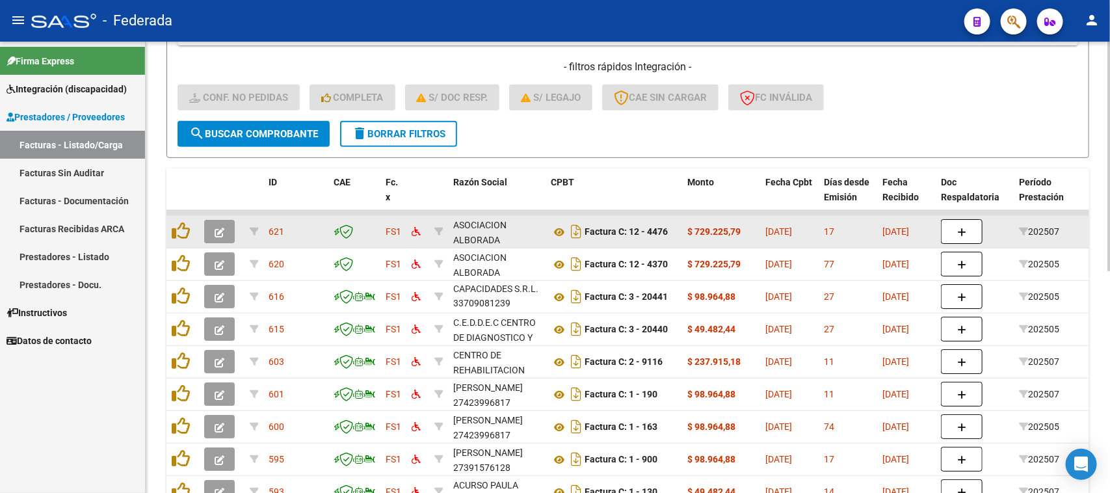
scroll to position [274, 0]
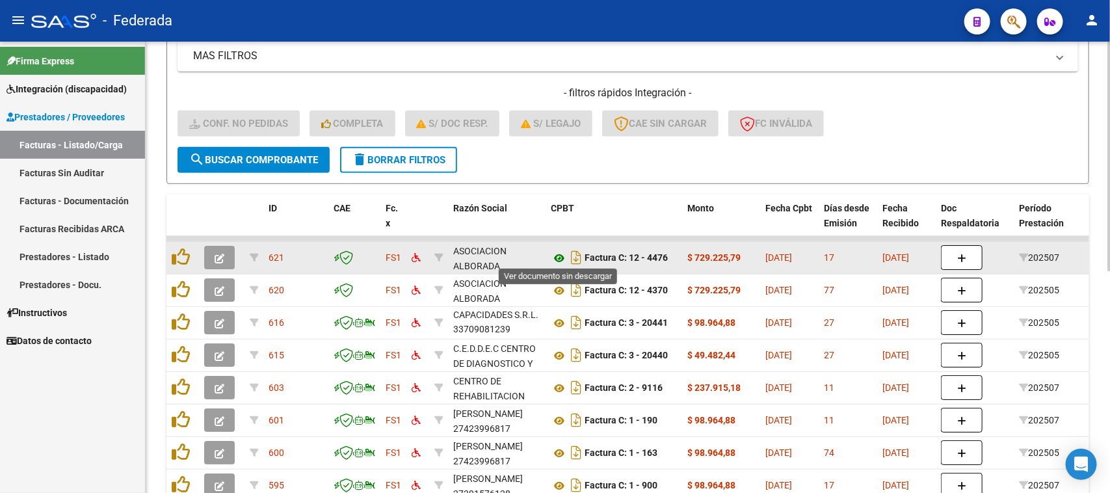
click at [556, 255] on icon at bounding box center [559, 258] width 17 height 16
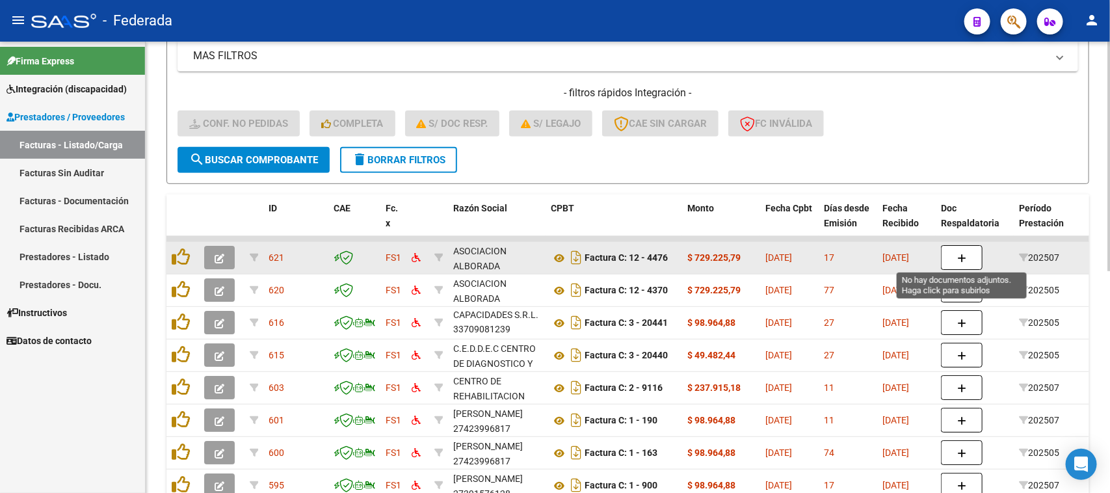
click at [953, 250] on button "button" at bounding box center [962, 257] width 42 height 25
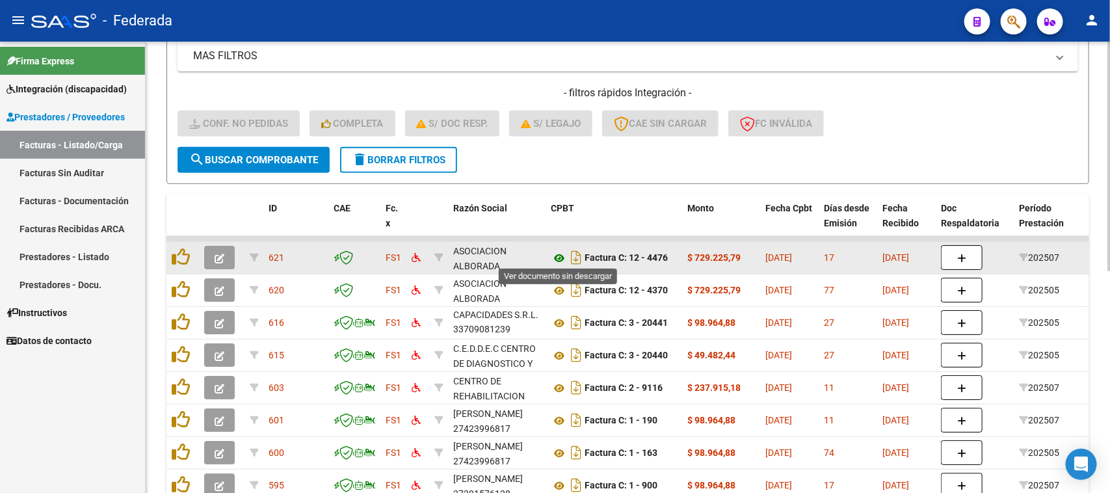
click at [553, 255] on icon at bounding box center [559, 258] width 17 height 16
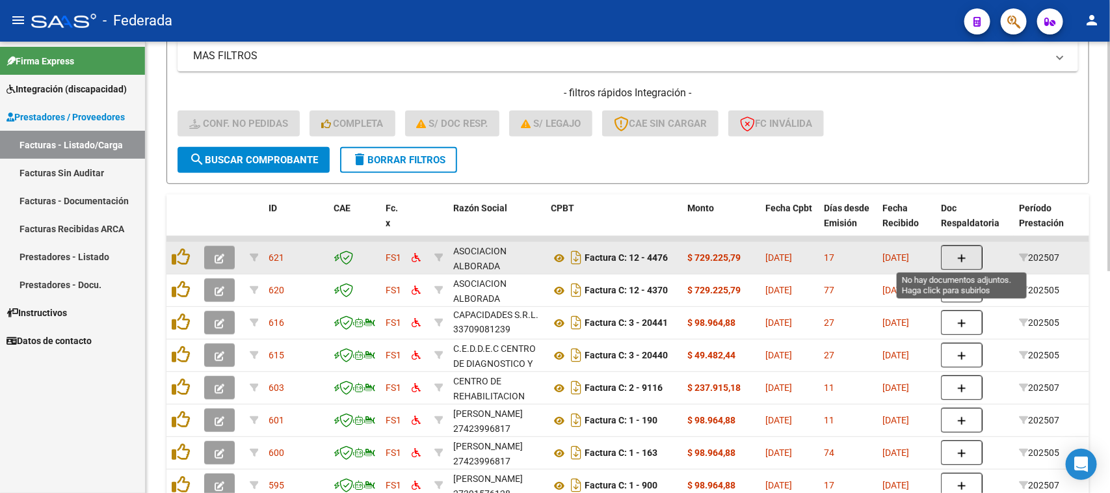
click at [956, 252] on button "button" at bounding box center [962, 257] width 42 height 25
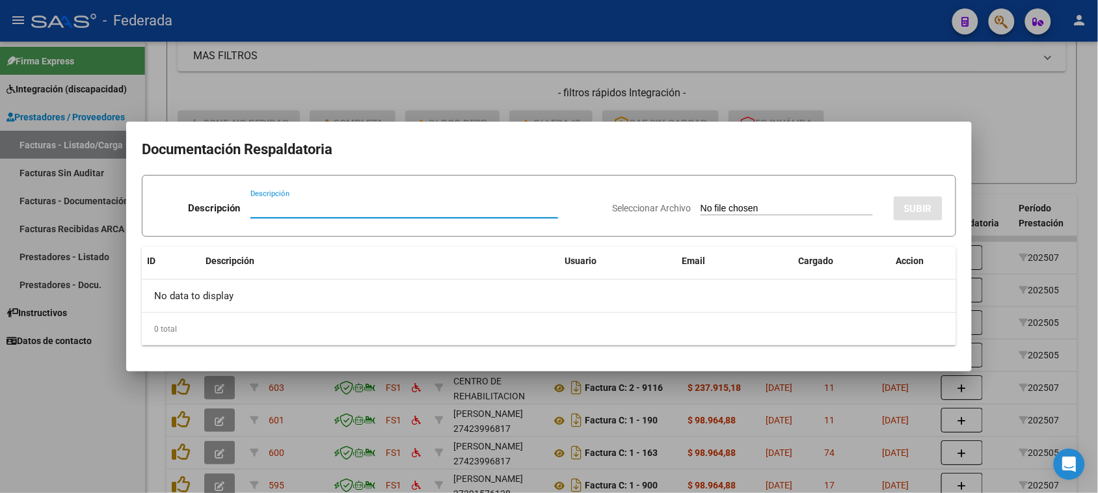
click at [761, 205] on input "Seleccionar Archivo" at bounding box center [786, 209] width 172 height 12
type input "C:\fakepath\ASIAST MAYO.pdf"
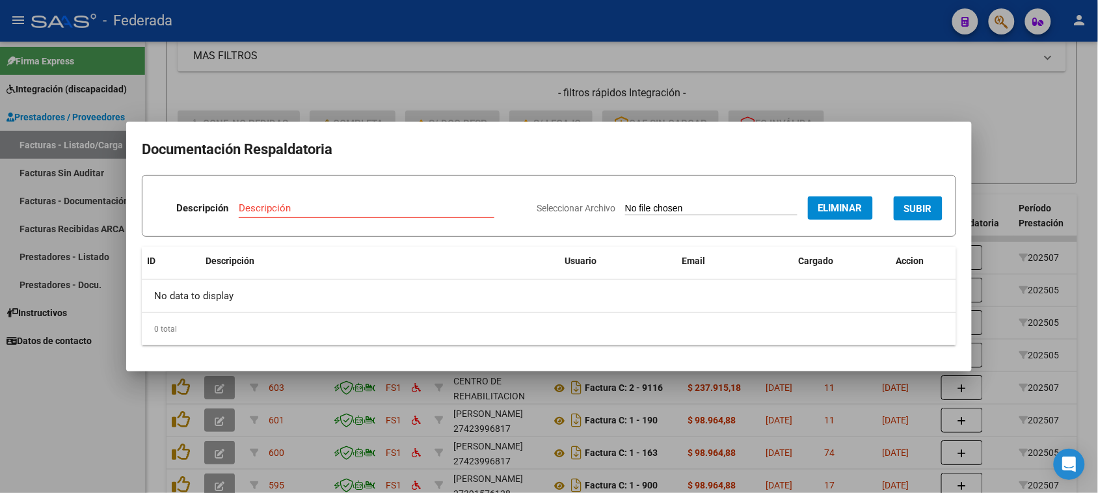
click at [412, 213] on div "Descripción" at bounding box center [367, 208] width 256 height 20
type input "Planilla Asistencia"
click at [901, 206] on button "SUBIR" at bounding box center [918, 208] width 49 height 24
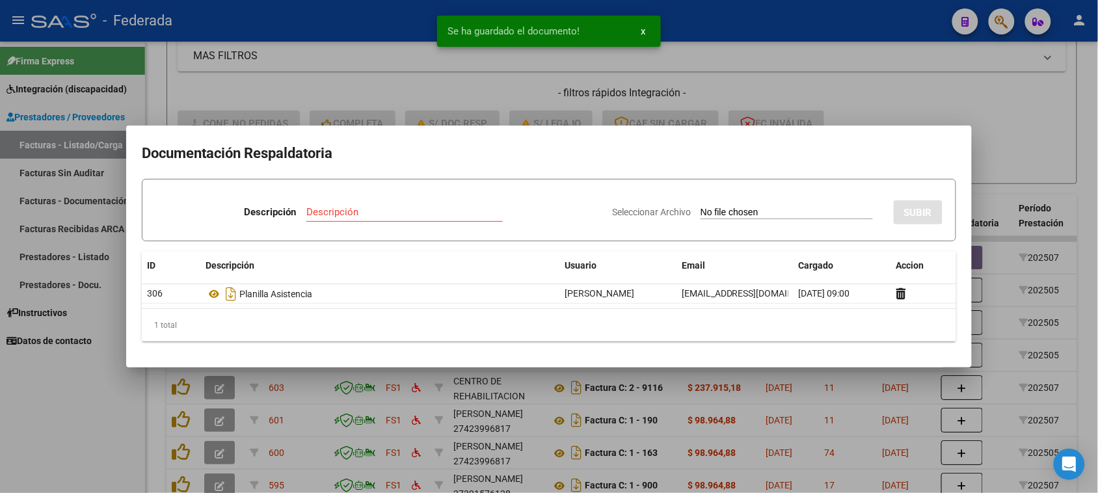
click at [1006, 156] on div at bounding box center [549, 246] width 1098 height 493
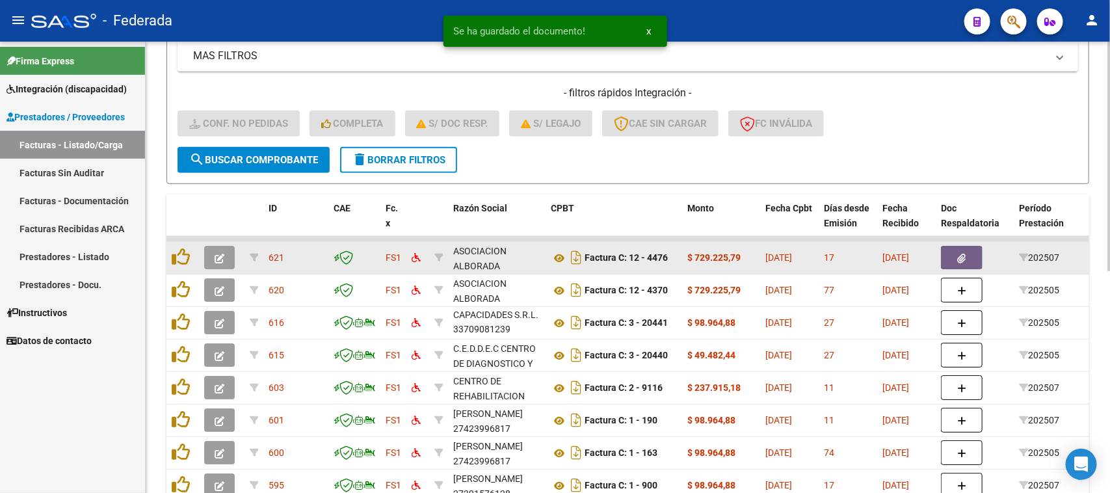
click at [960, 257] on icon "button" at bounding box center [962, 259] width 8 height 10
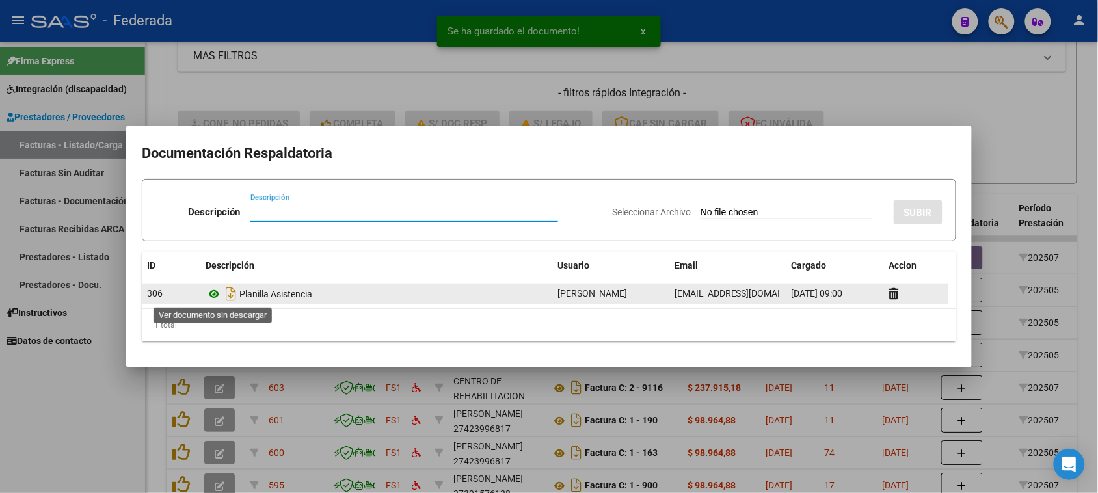
click at [213, 291] on icon at bounding box center [213, 294] width 17 height 16
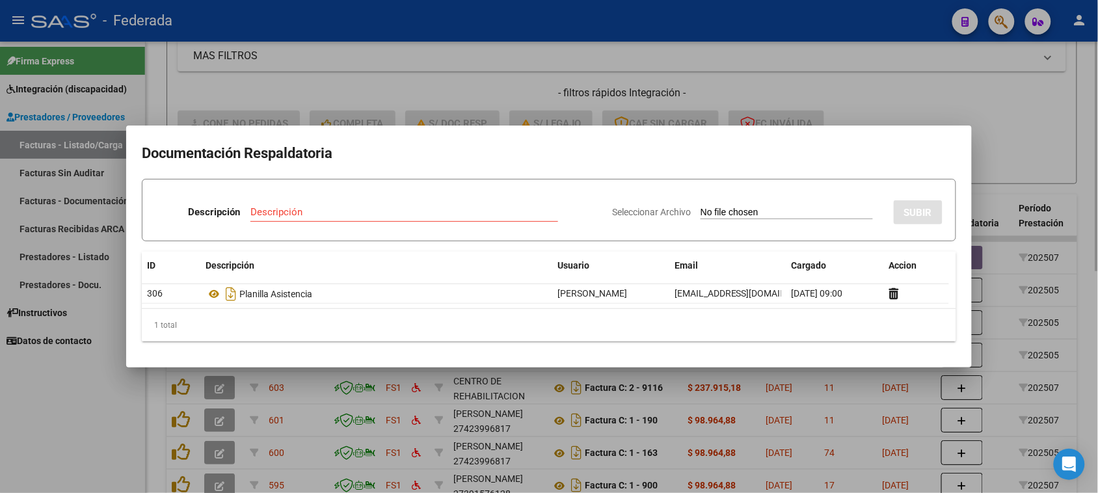
click at [1012, 109] on div at bounding box center [549, 246] width 1098 height 493
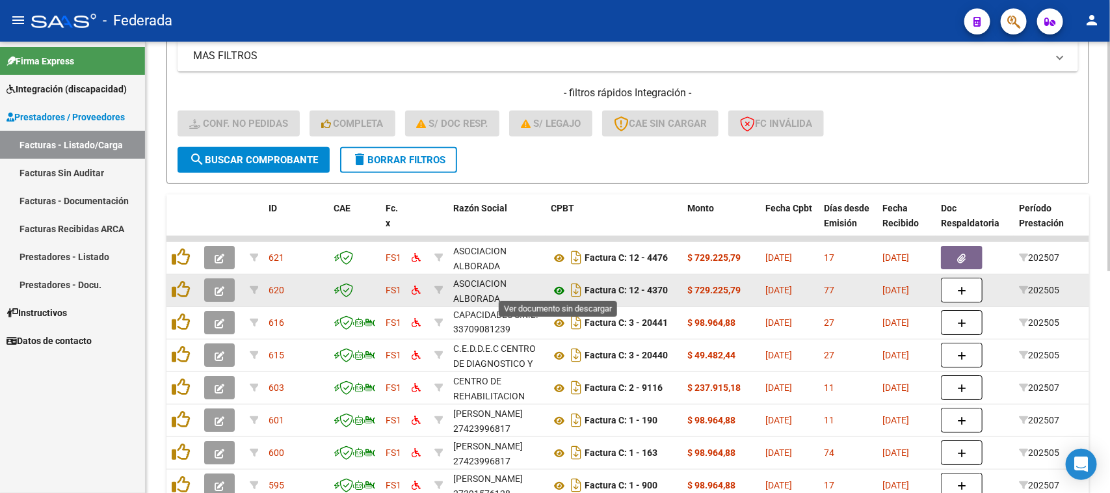
click at [558, 287] on icon at bounding box center [559, 291] width 17 height 16
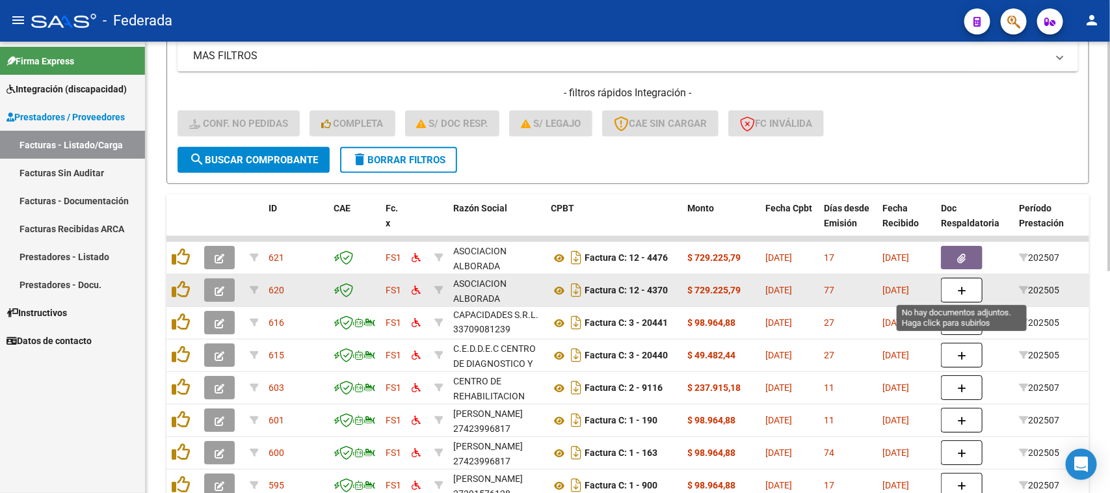
click at [963, 286] on icon "button" at bounding box center [961, 291] width 9 height 10
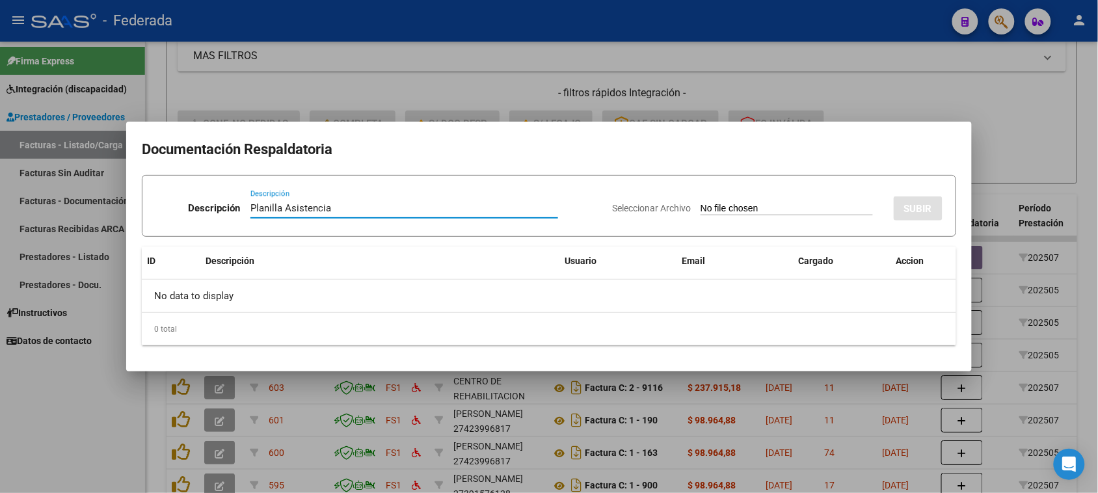
type input "Planilla Asistencia"
click at [700, 209] on input "Seleccionar Archivo" at bounding box center [786, 209] width 172 height 12
type input "C:\fakepath\ASIAST MAYO.pdf"
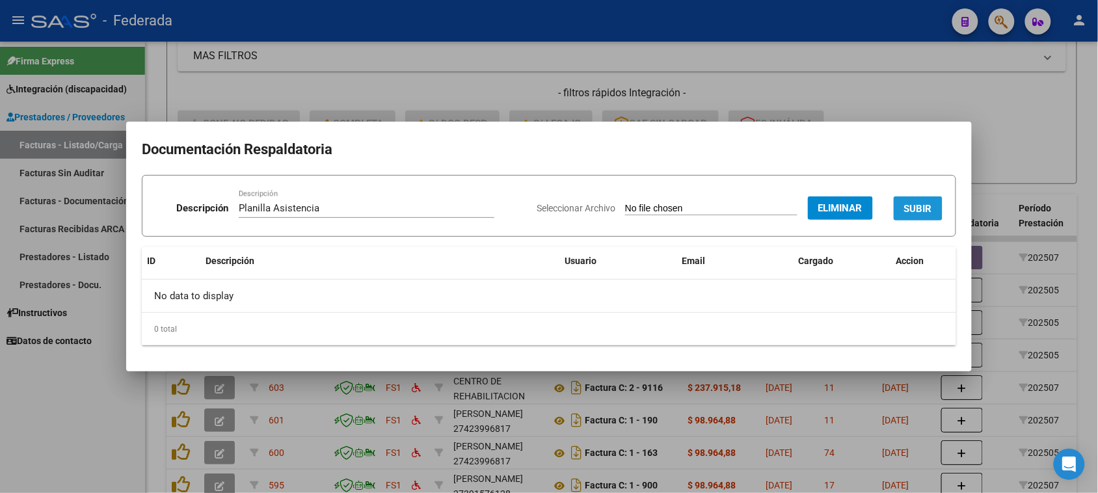
click at [931, 208] on span "SUBIR" at bounding box center [918, 209] width 28 height 12
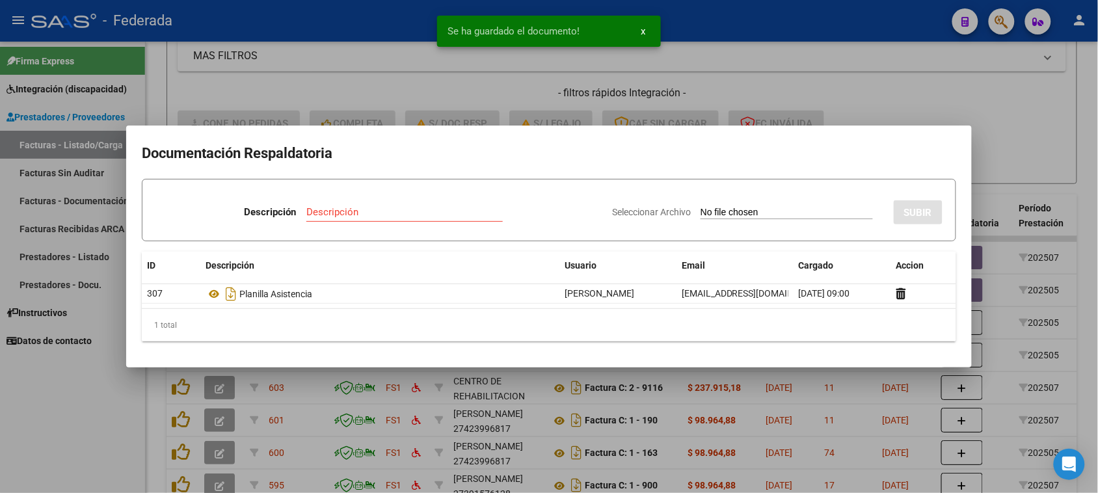
click at [993, 183] on div at bounding box center [549, 246] width 1098 height 493
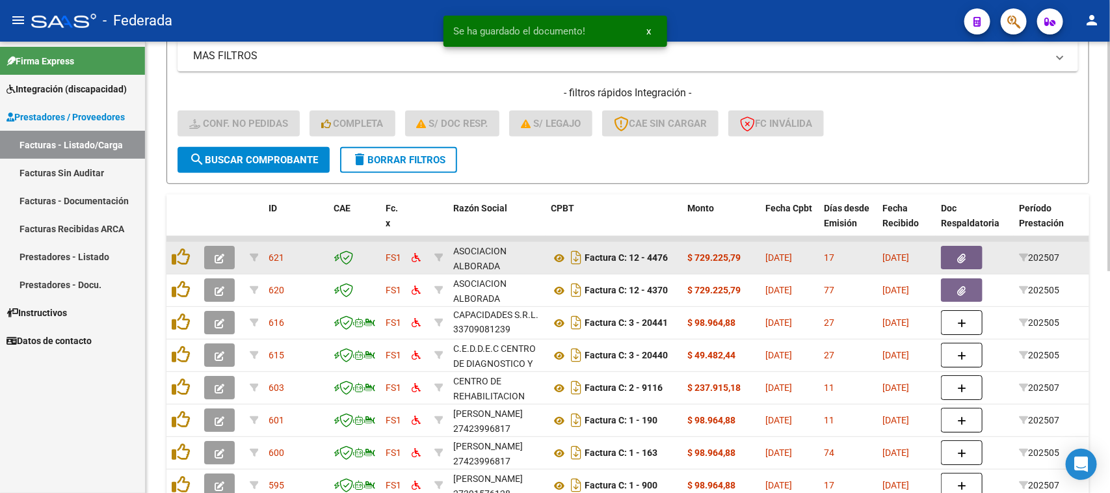
click at [959, 256] on icon "button" at bounding box center [962, 259] width 8 height 10
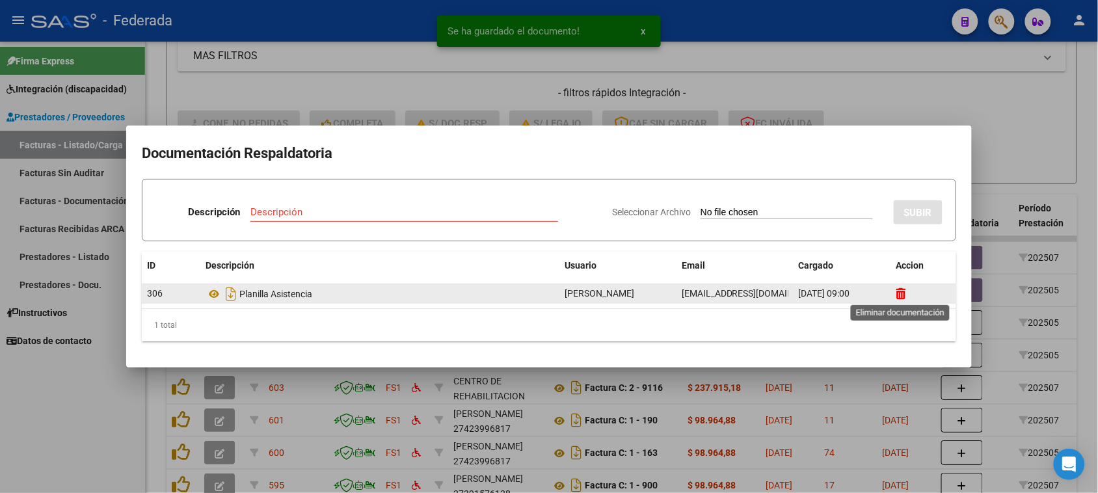
click at [901, 294] on icon at bounding box center [901, 293] width 10 height 12
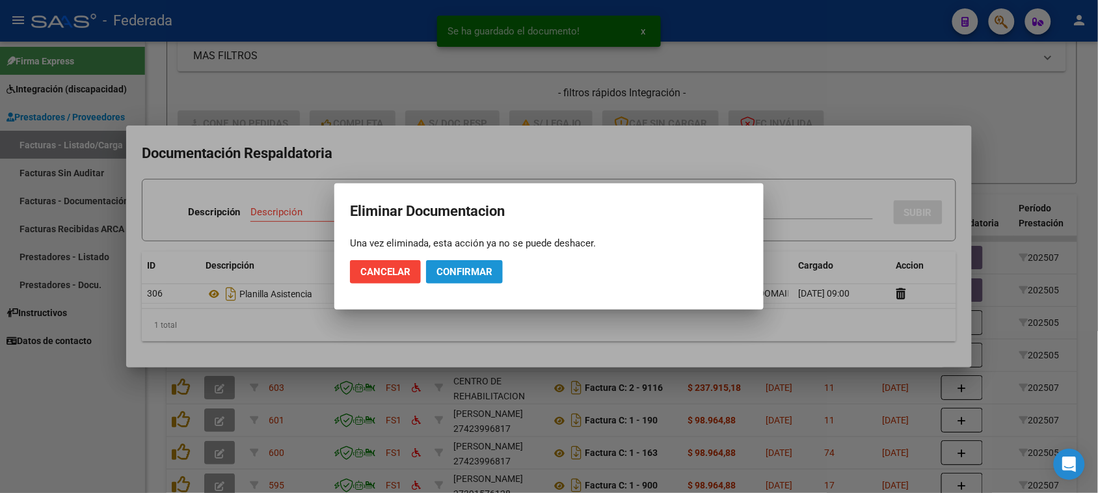
click at [475, 274] on span "Confirmar" at bounding box center [464, 272] width 56 height 12
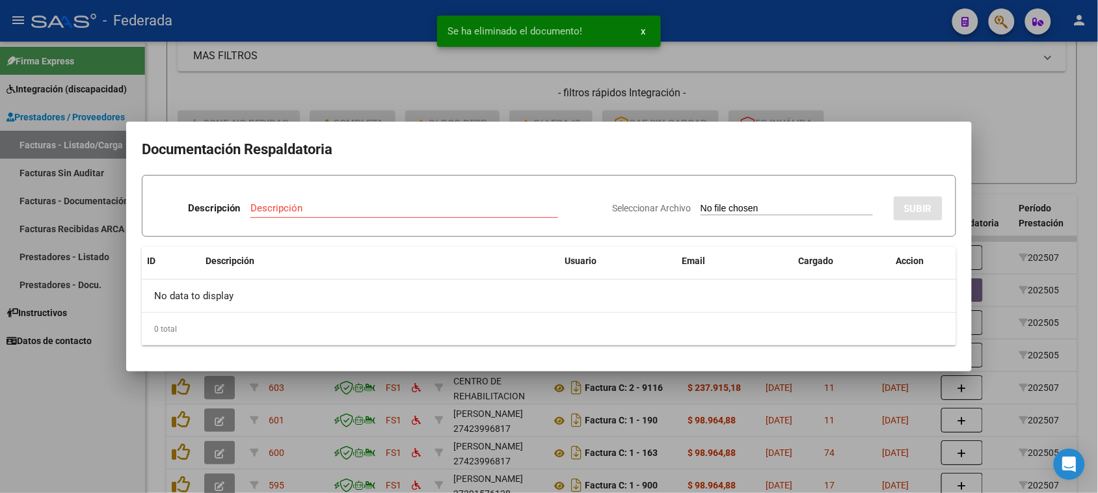
click at [998, 156] on div at bounding box center [549, 246] width 1098 height 493
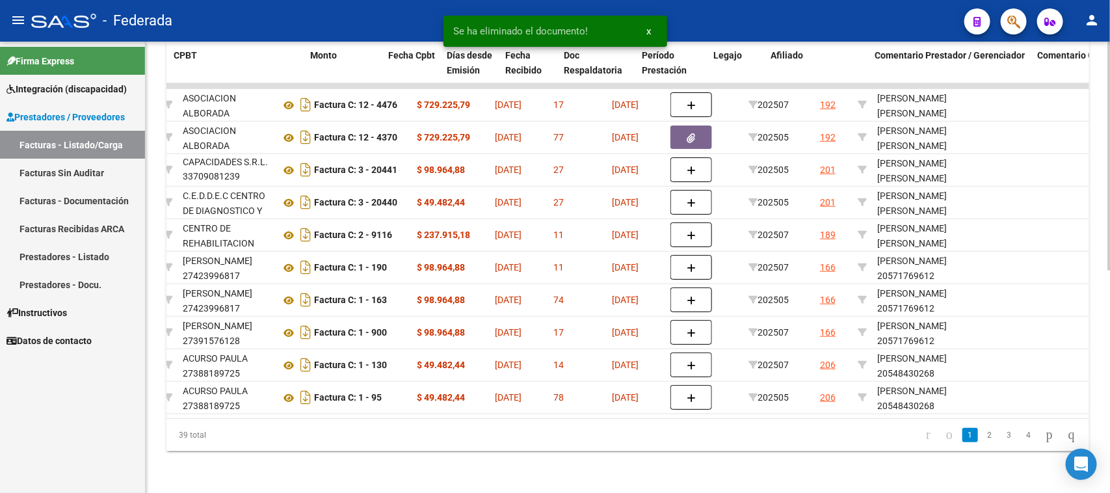
scroll to position [0, 427]
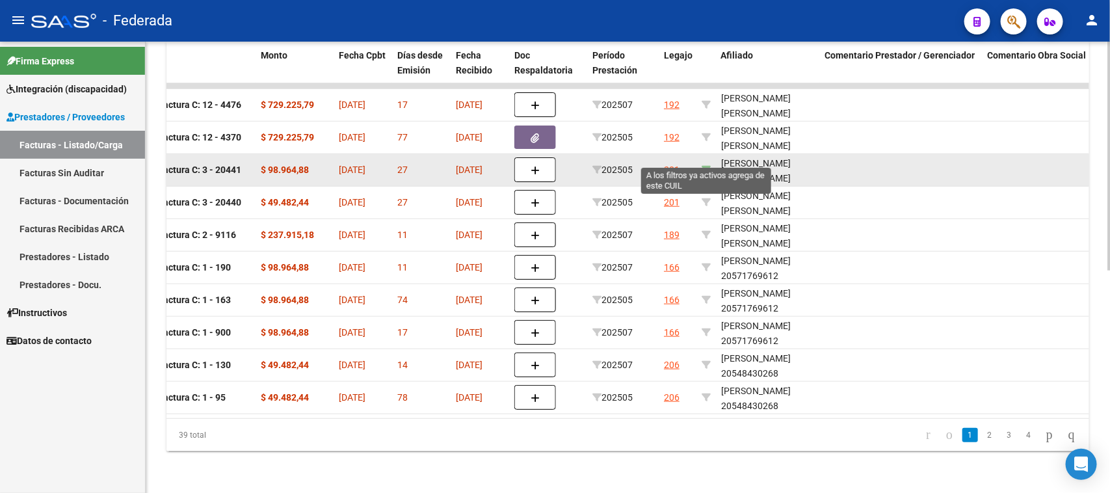
click at [704, 165] on icon at bounding box center [706, 169] width 9 height 9
type input "20499896027"
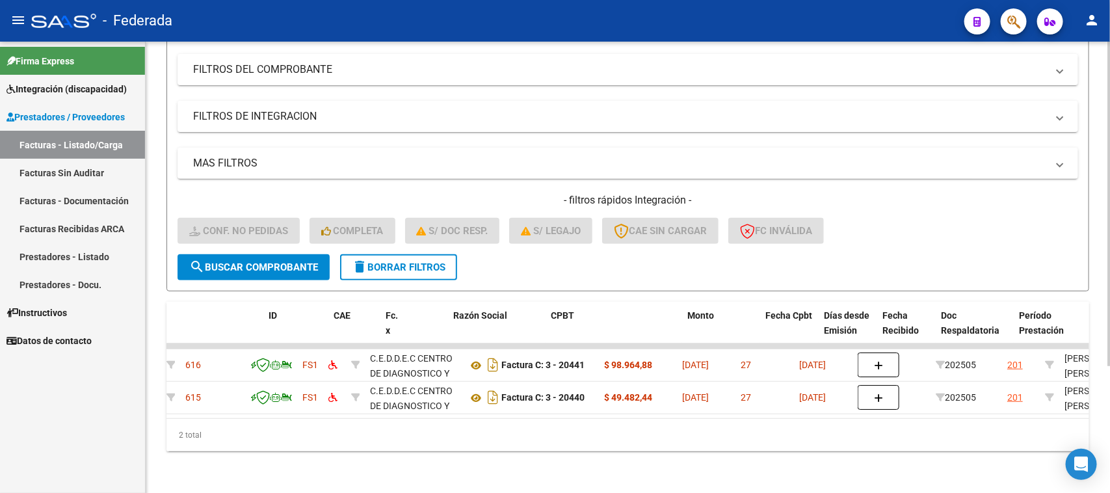
scroll to position [0, 0]
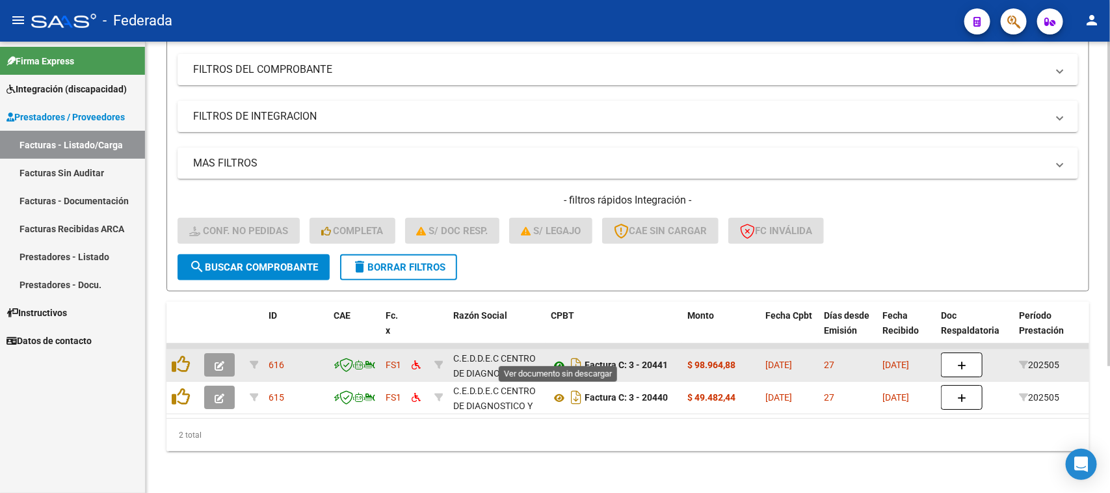
click at [561, 358] on icon at bounding box center [559, 366] width 17 height 16
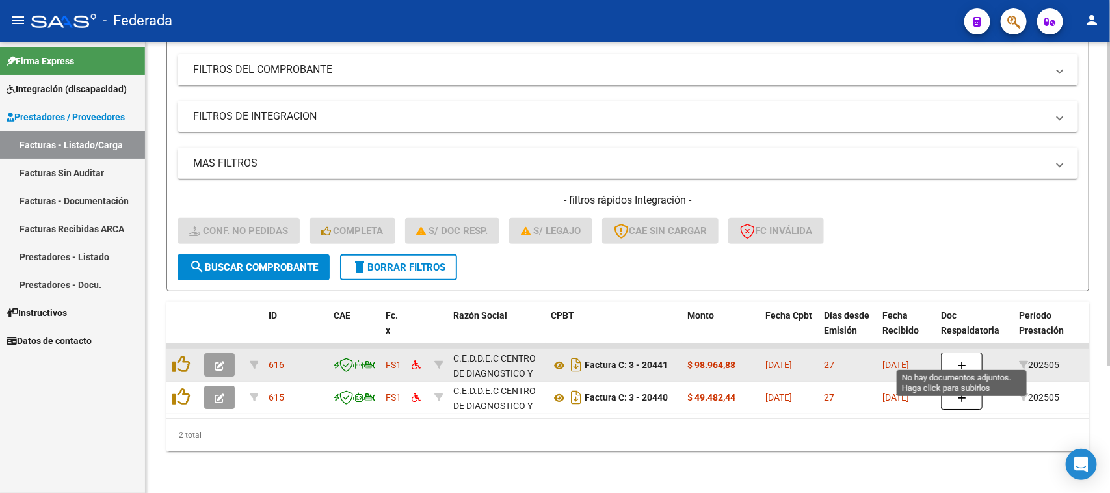
click at [970, 355] on button "button" at bounding box center [962, 364] width 42 height 25
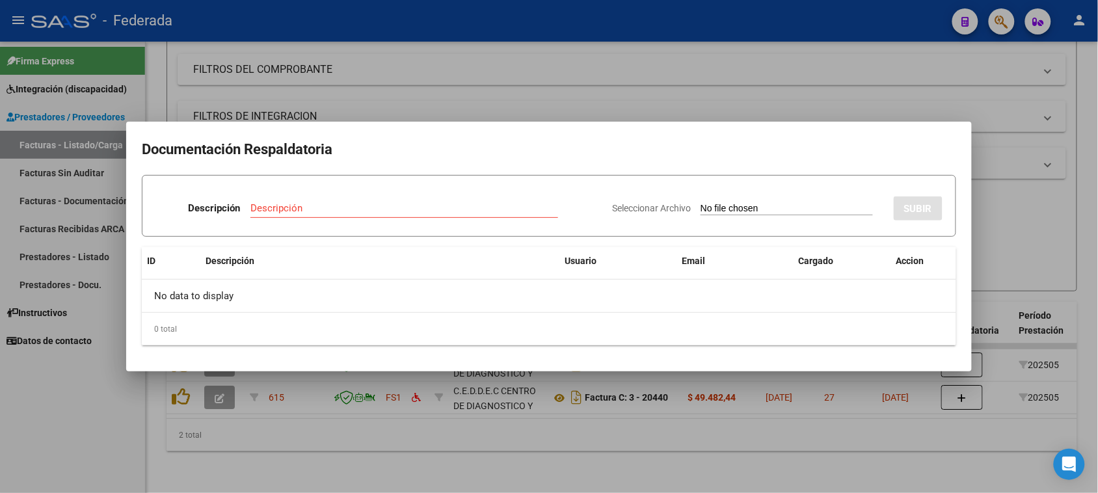
click at [700, 210] on input "Seleccionar Archivo" at bounding box center [786, 209] width 172 height 12
type input "C:\fakepath\PSP MAYO ASIST.pdf"
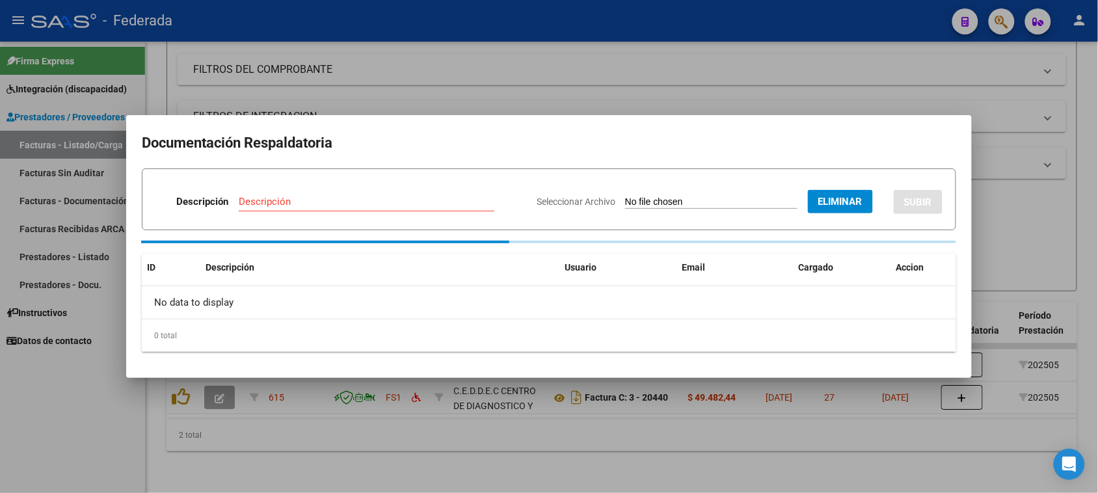
click at [369, 200] on div "Descripción" at bounding box center [367, 202] width 256 height 20
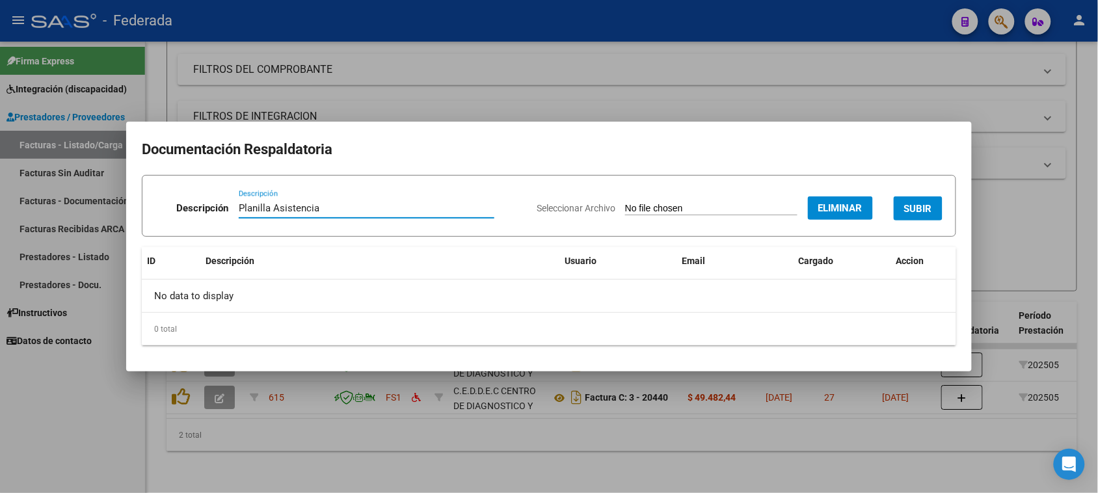
type input "Planilla Asistencia"
click at [634, 319] on div "0 total" at bounding box center [549, 329] width 814 height 33
click at [917, 213] on span "SUBIR" at bounding box center [918, 209] width 28 height 12
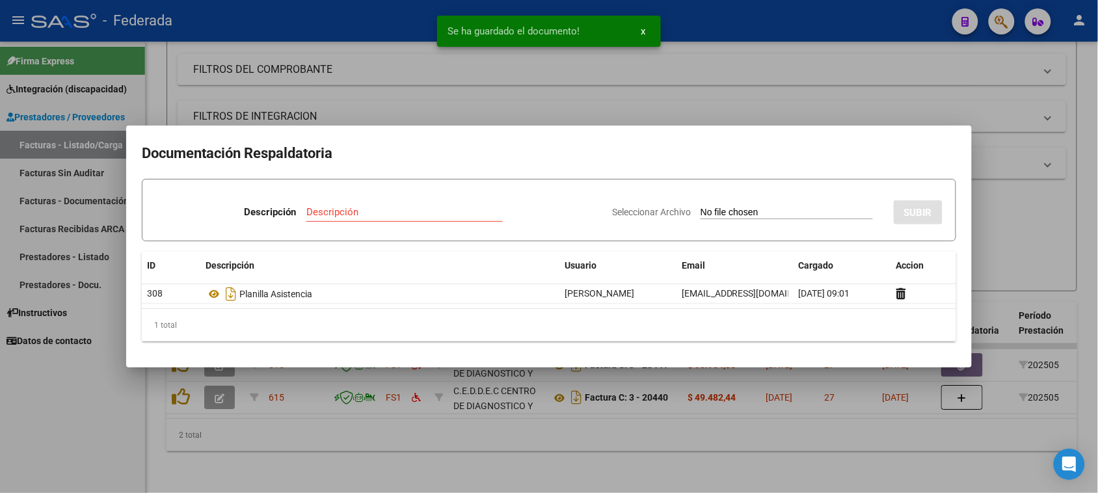
click at [1018, 166] on div at bounding box center [549, 246] width 1098 height 493
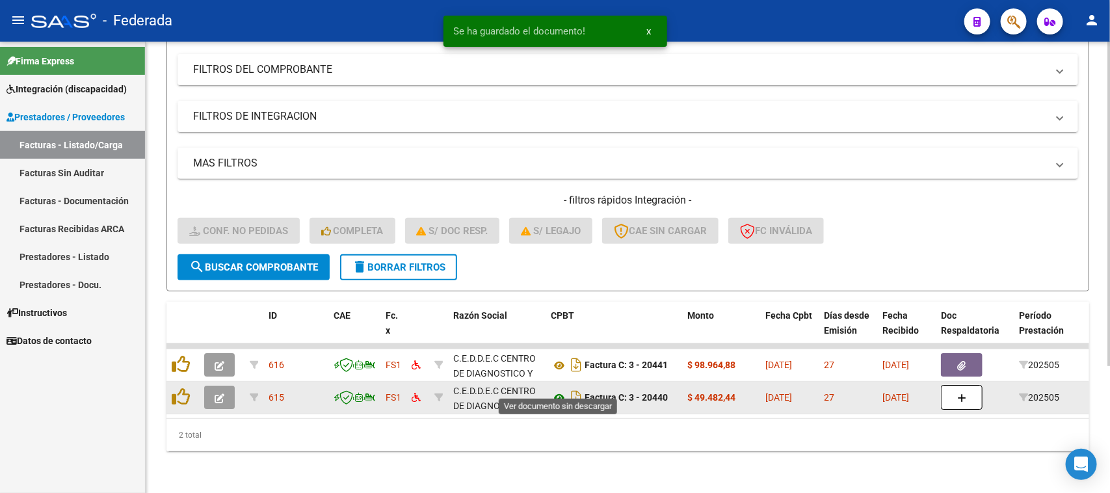
click at [555, 390] on icon at bounding box center [559, 398] width 17 height 16
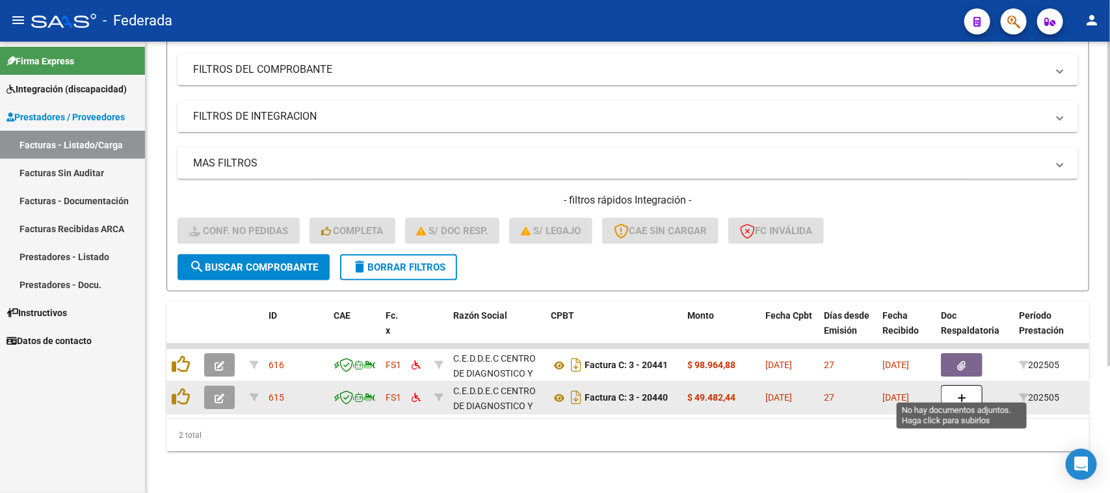
click at [946, 385] on button "button" at bounding box center [962, 397] width 42 height 25
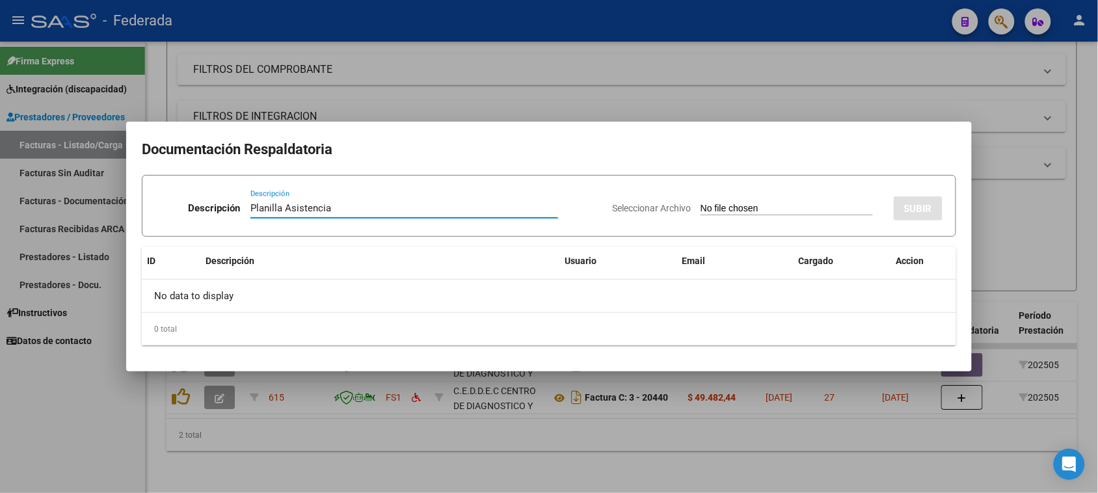
type input "Planilla Asistencia"
click at [782, 208] on input "Seleccionar Archivo" at bounding box center [786, 209] width 172 height 12
type input "C:\fakepath\FONO MAYO ASIST.pdf"
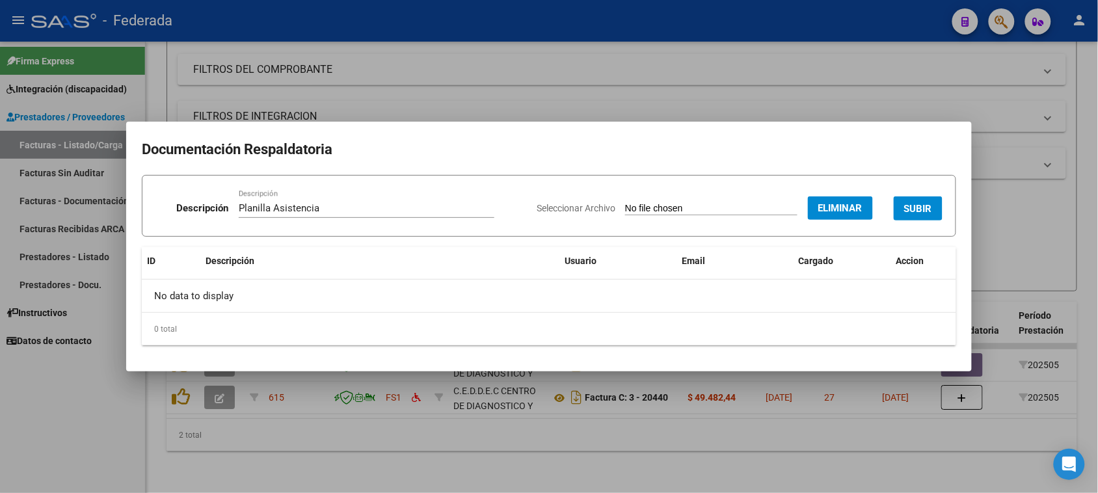
click at [916, 203] on span "SUBIR" at bounding box center [918, 209] width 28 height 12
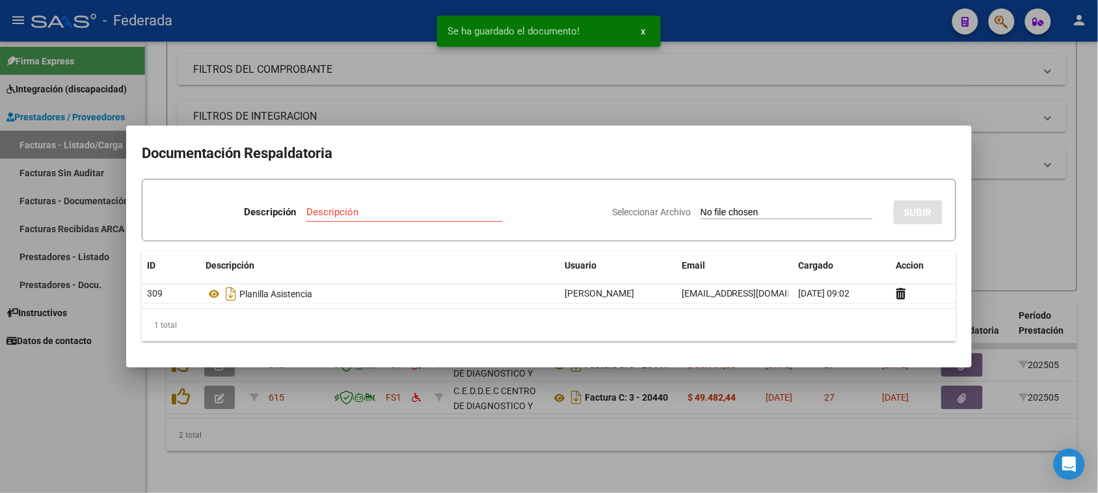
click at [1022, 202] on div at bounding box center [549, 246] width 1098 height 493
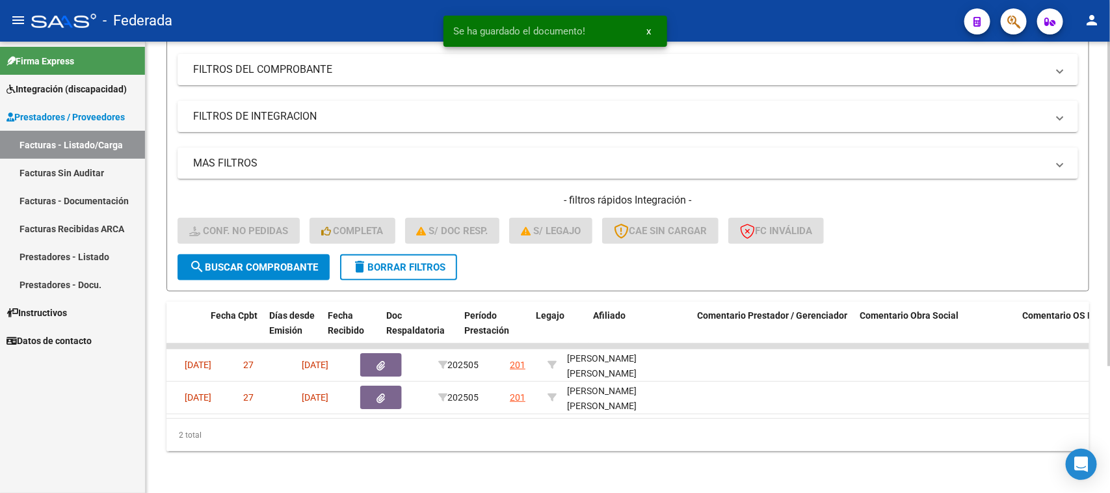
scroll to position [0, 519]
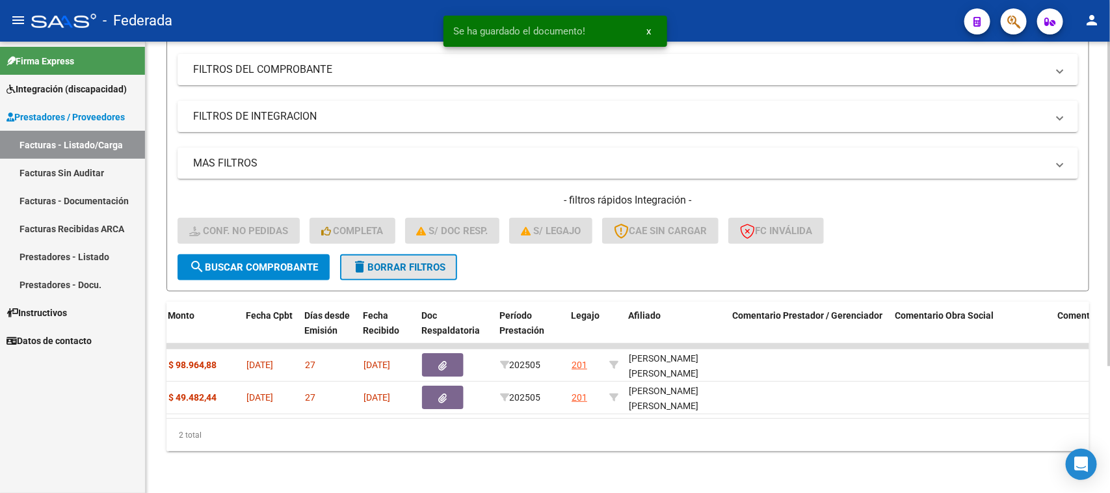
click at [434, 261] on span "delete Borrar Filtros" at bounding box center [399, 267] width 94 height 12
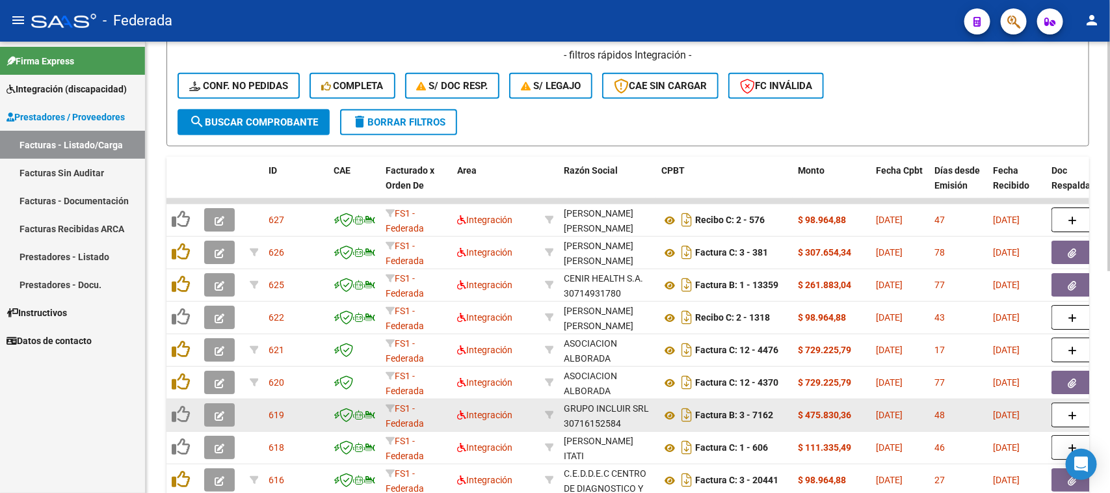
scroll to position [274, 0]
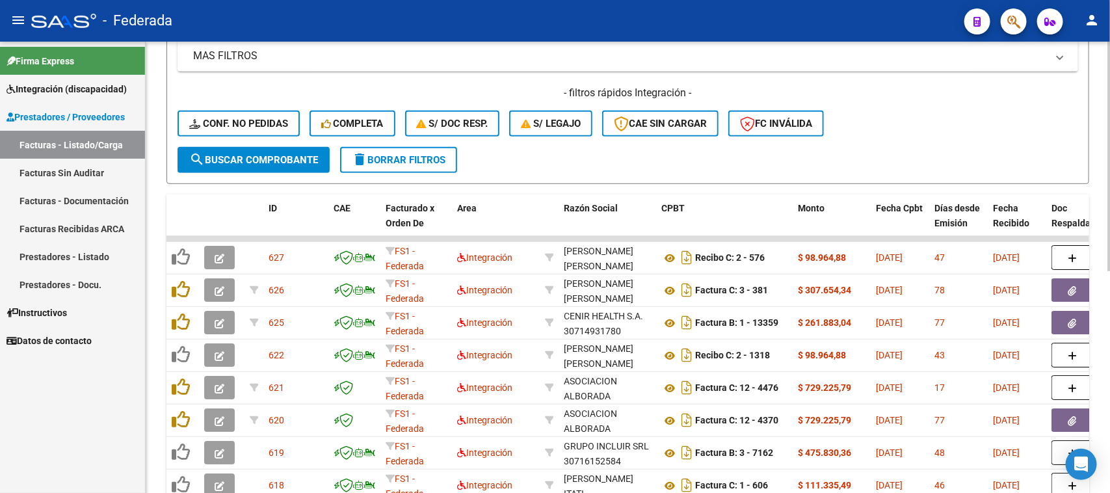
click at [476, 118] on span "S/ Doc Resp." at bounding box center [453, 124] width 72 height 12
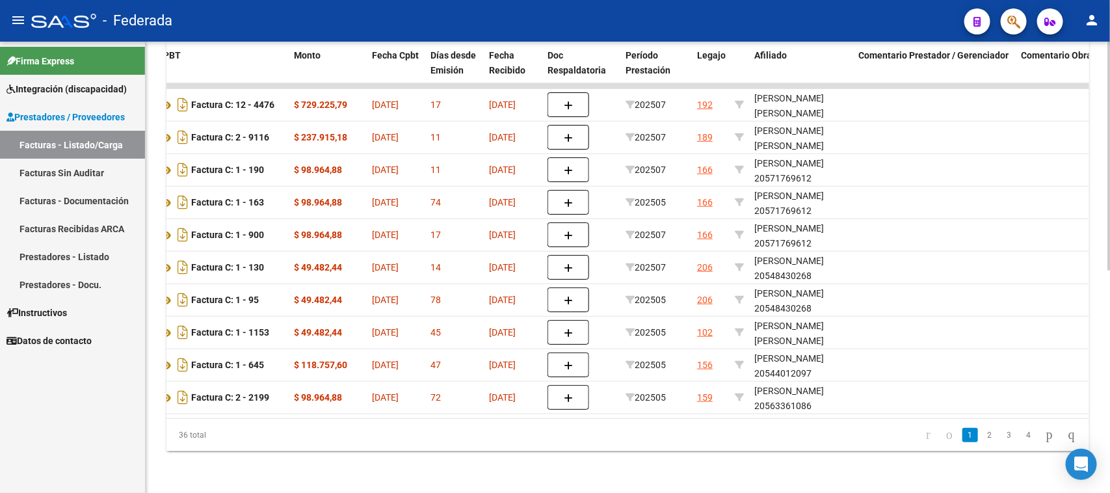
scroll to position [0, 395]
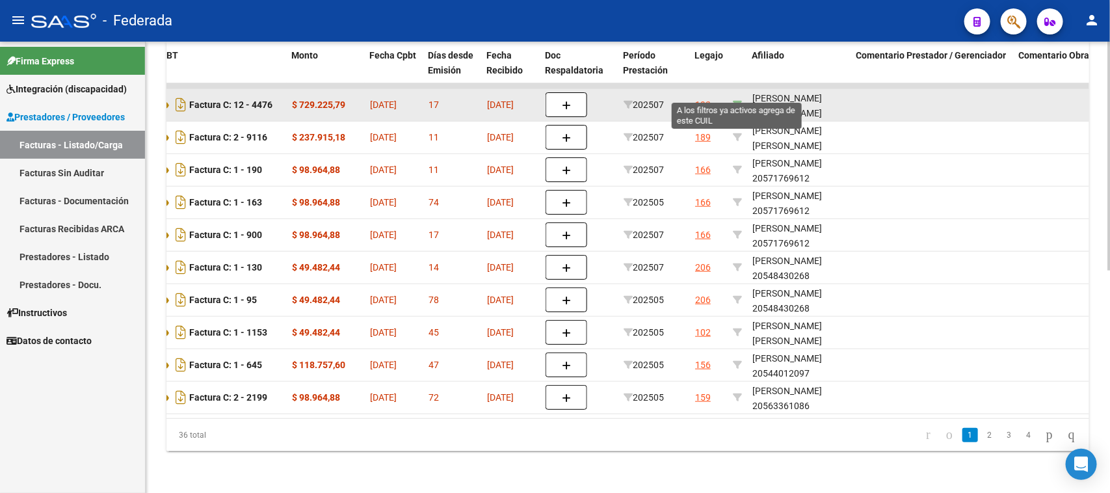
click at [739, 100] on icon at bounding box center [737, 104] width 9 height 9
type input "27449582697"
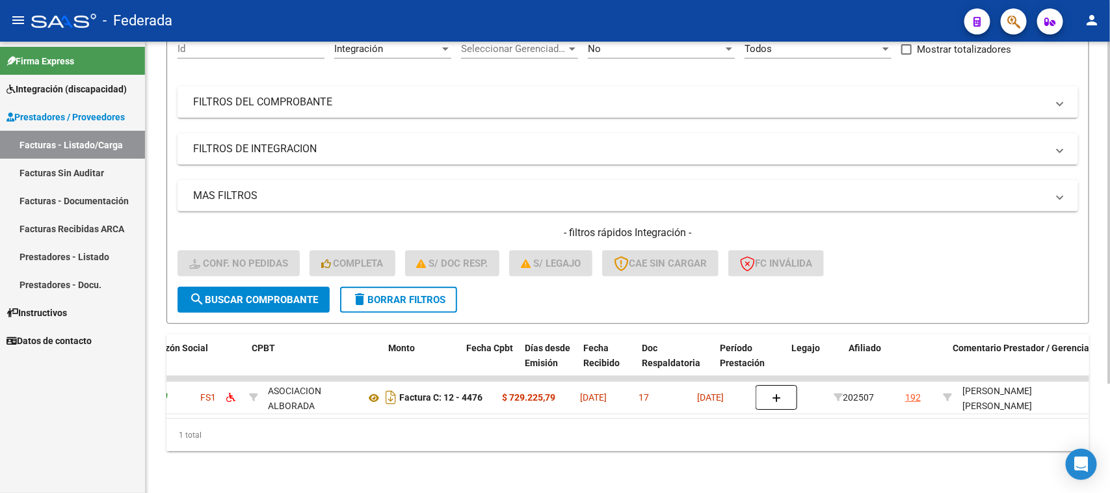
scroll to position [0, 11]
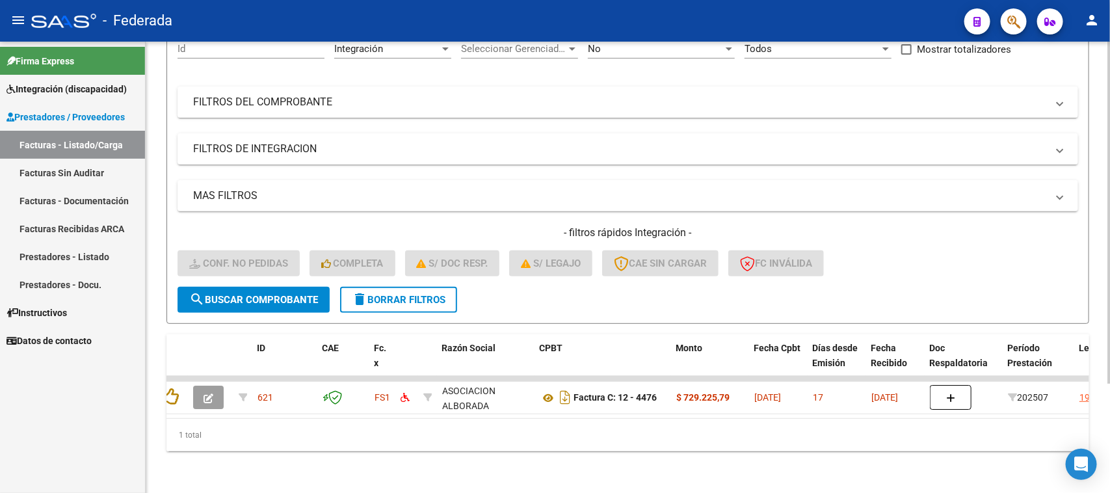
click at [425, 294] on span "delete Borrar Filtros" at bounding box center [399, 300] width 94 height 12
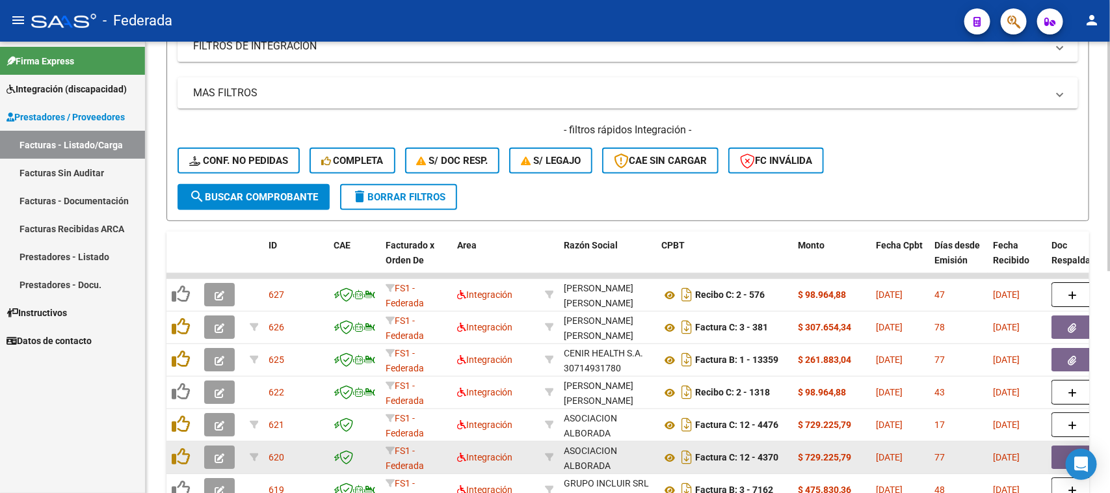
scroll to position [193, 0]
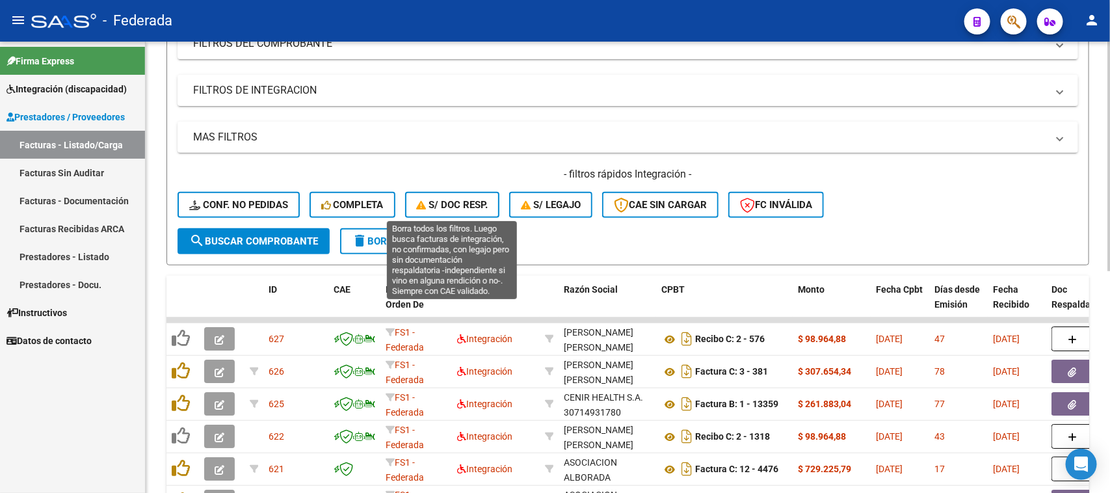
click at [475, 205] on span "S/ Doc Resp." at bounding box center [453, 205] width 72 height 12
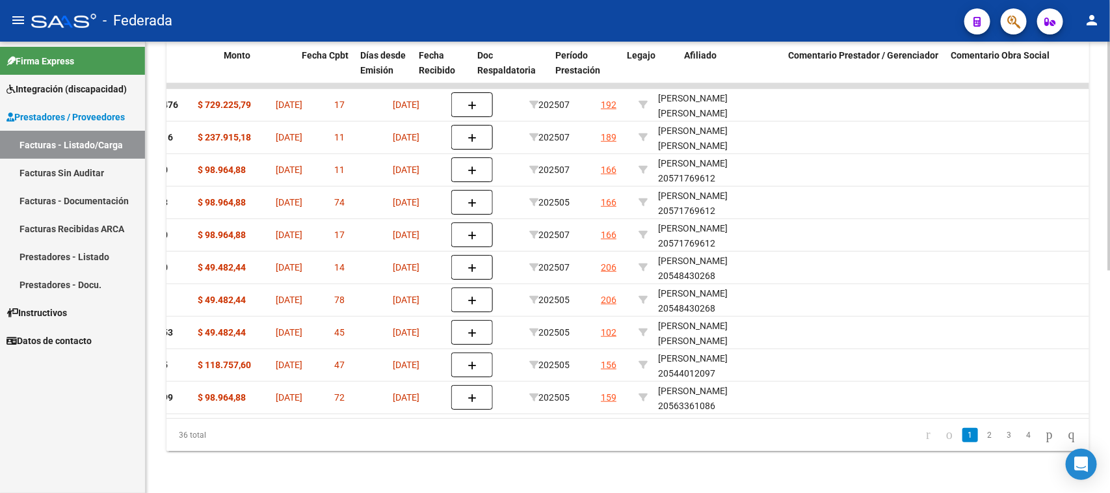
scroll to position [0, 463]
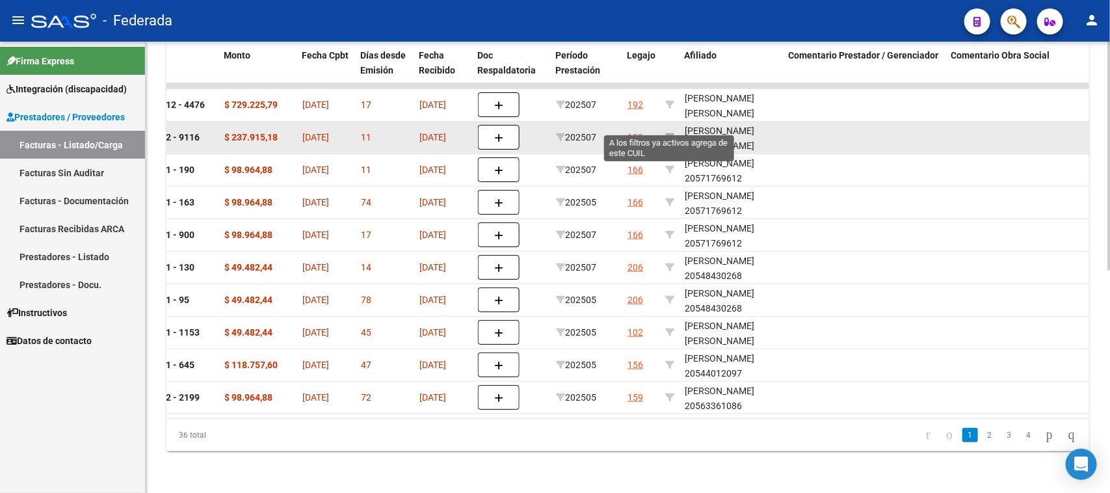
click at [670, 133] on icon at bounding box center [669, 137] width 9 height 9
type input "20577927902"
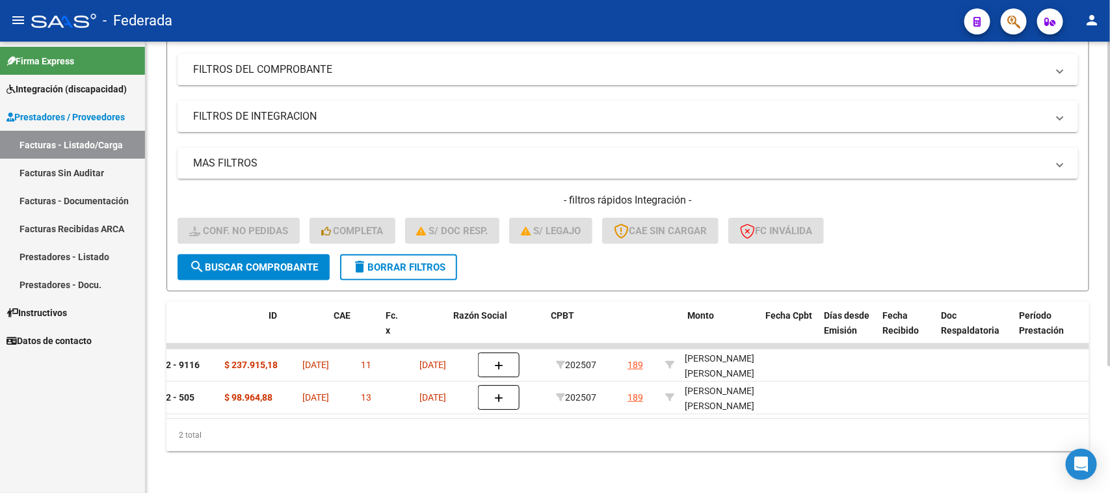
scroll to position [0, 0]
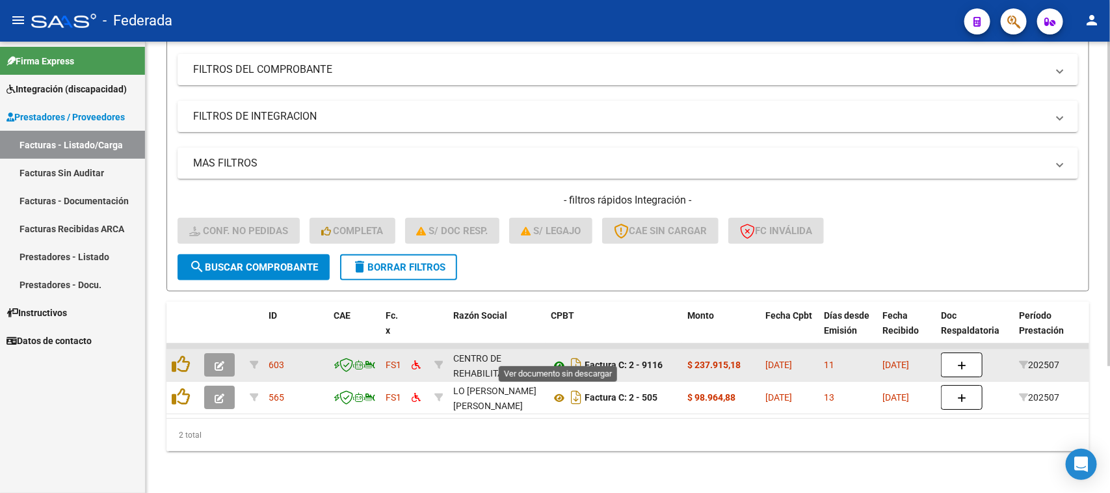
click at [556, 358] on icon at bounding box center [559, 366] width 17 height 16
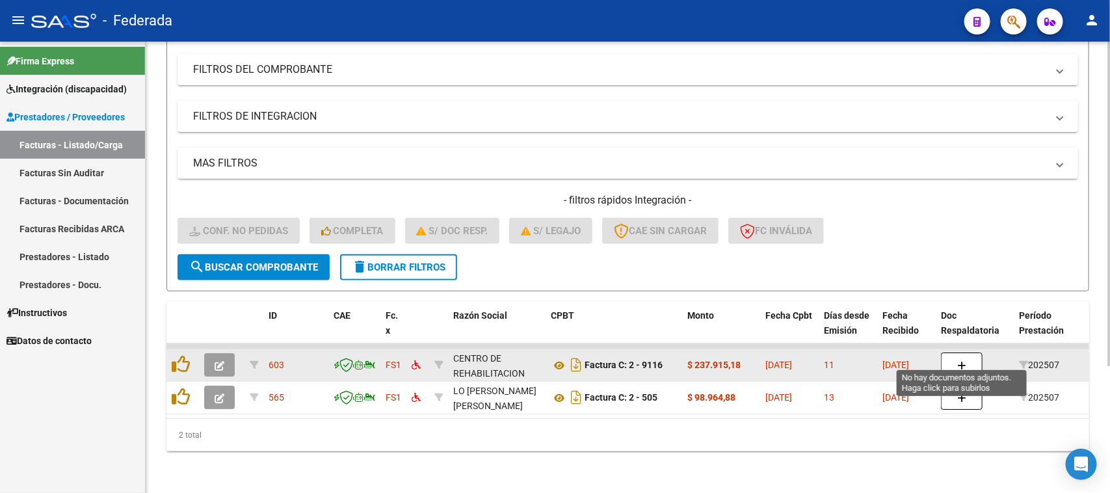
click at [951, 352] on button "button" at bounding box center [962, 364] width 42 height 25
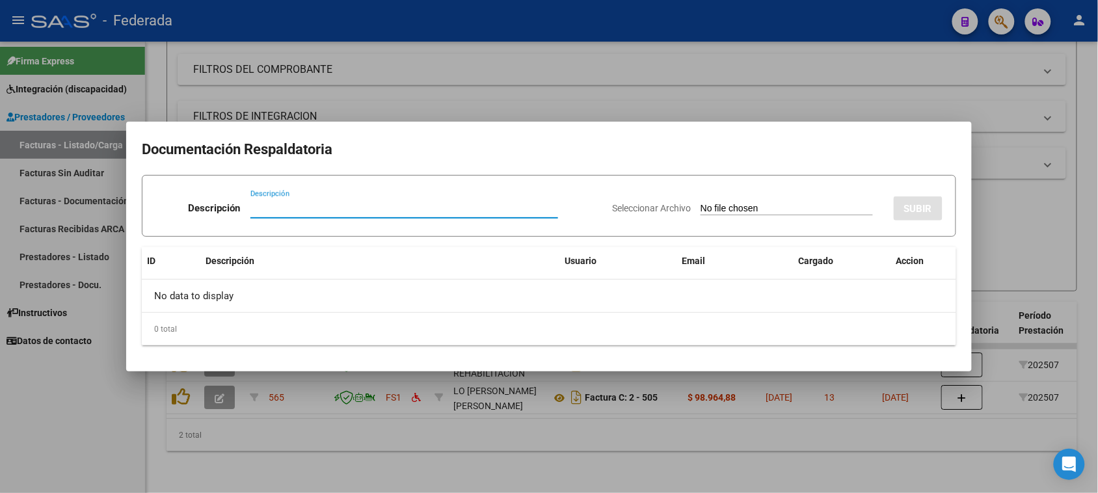
click at [730, 208] on input "Seleccionar Archivo" at bounding box center [786, 209] width 172 height 12
type input "C:\fakepath\INTG ESCOL ASIST.pdf"
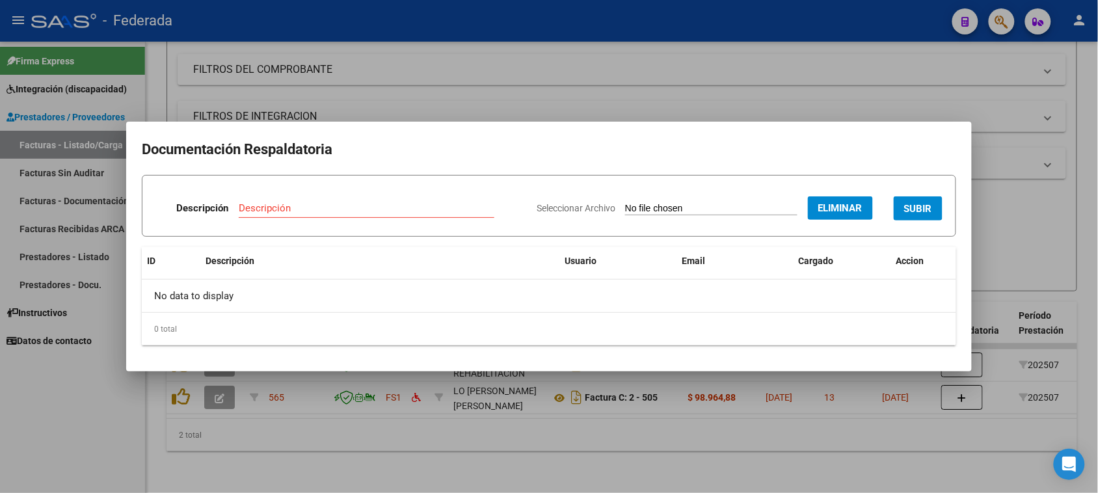
click at [323, 212] on input "Descripción" at bounding box center [367, 208] width 256 height 12
type input "Planilla Asistencia"
click at [909, 208] on span "SUBIR" at bounding box center [918, 209] width 28 height 12
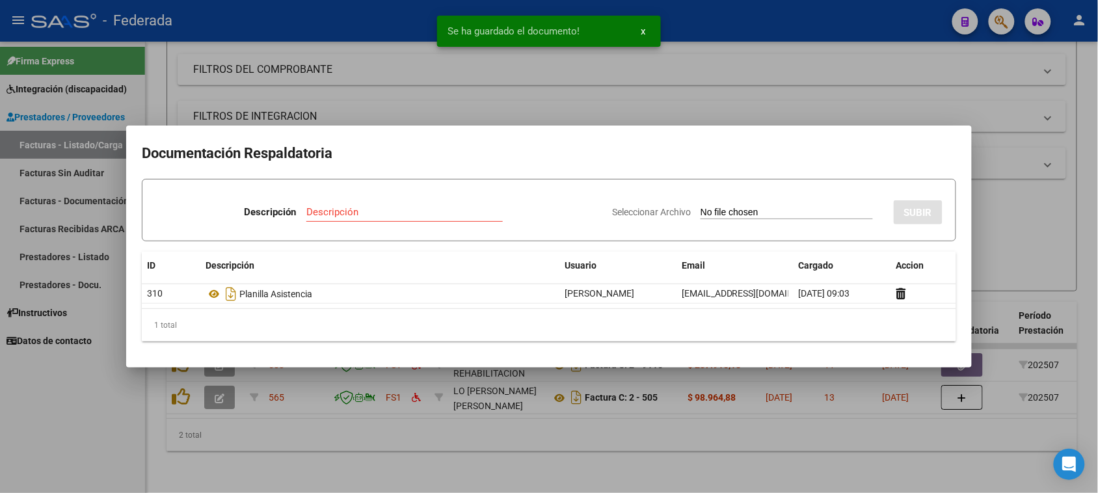
click at [1015, 209] on div at bounding box center [549, 246] width 1098 height 493
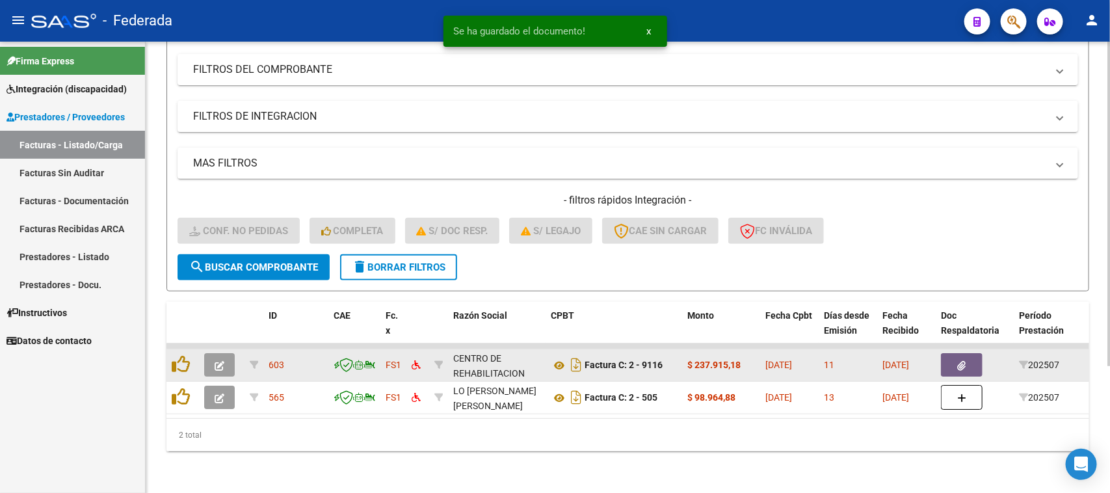
click at [960, 361] on icon "button" at bounding box center [962, 366] width 8 height 10
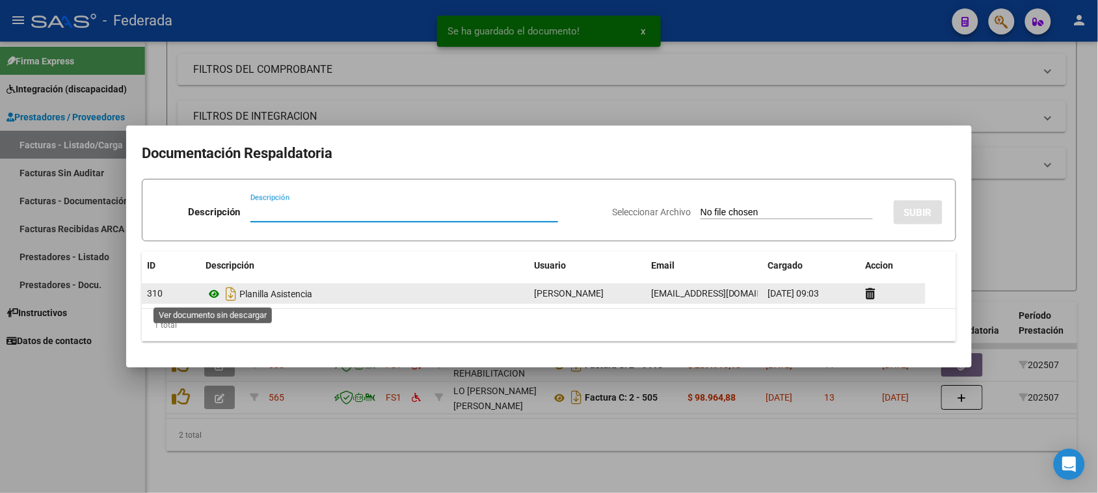
click at [218, 297] on icon at bounding box center [213, 294] width 17 height 16
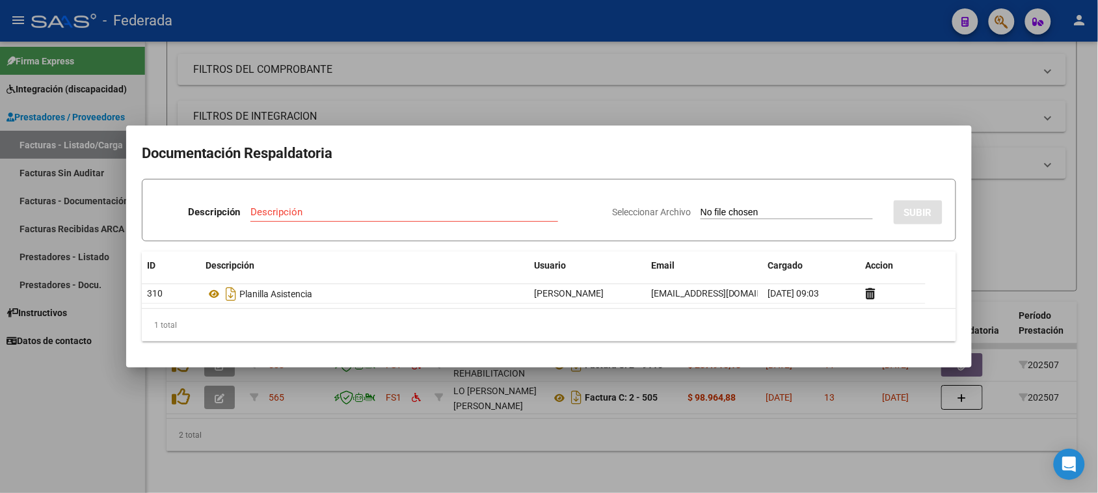
click at [999, 218] on div at bounding box center [549, 246] width 1098 height 493
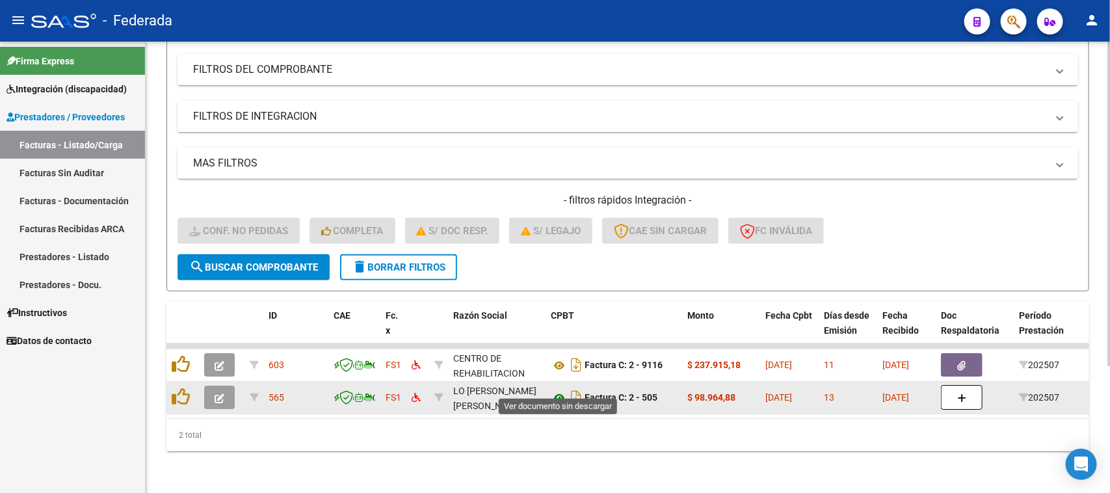
click at [558, 390] on icon at bounding box center [559, 398] width 17 height 16
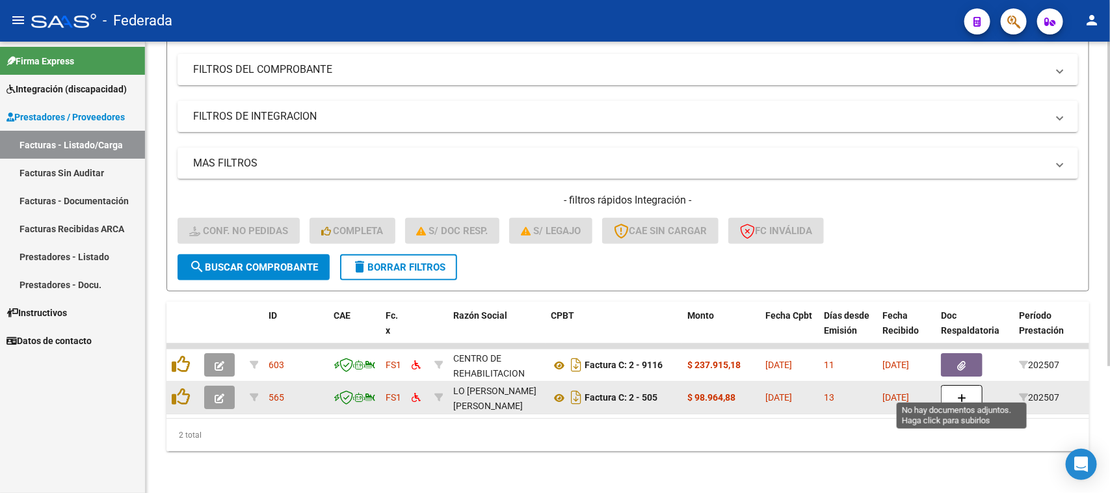
click at [951, 386] on button "button" at bounding box center [962, 397] width 42 height 25
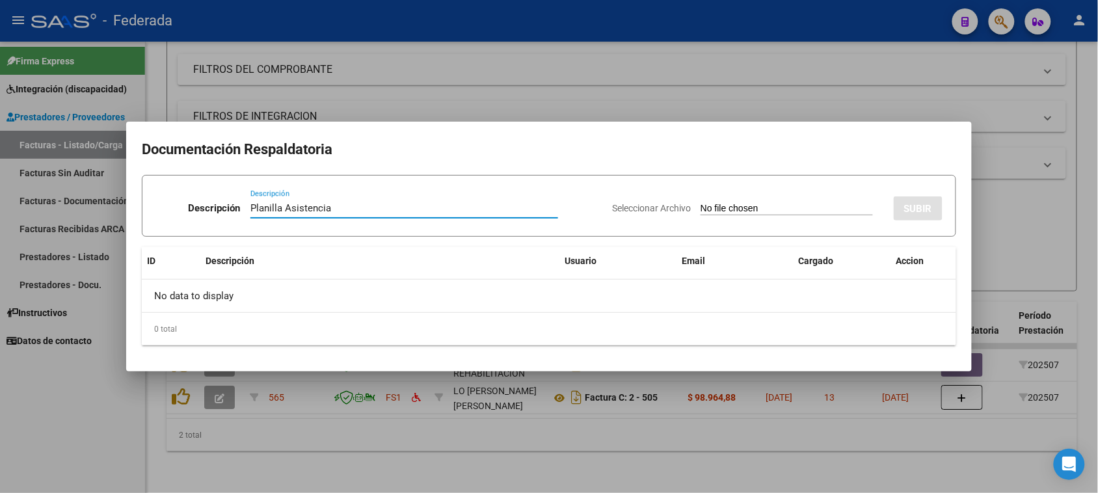
type input "Planilla Asistencia"
click at [708, 205] on input "Seleccionar Archivo" at bounding box center [786, 209] width 172 height 12
type input "C:\fakepath\PSC JULIO ASIST+.pdf"
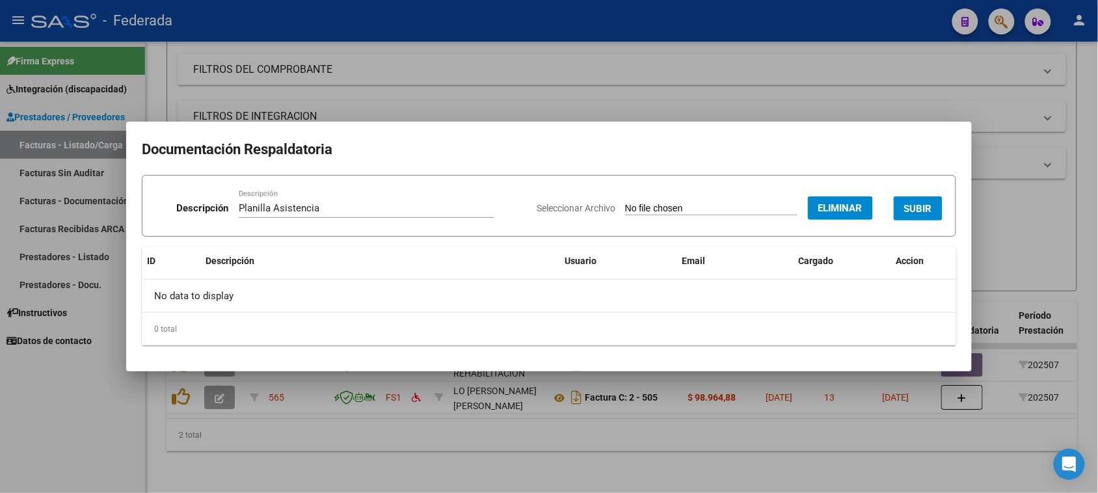
click at [912, 211] on span "SUBIR" at bounding box center [918, 209] width 28 height 12
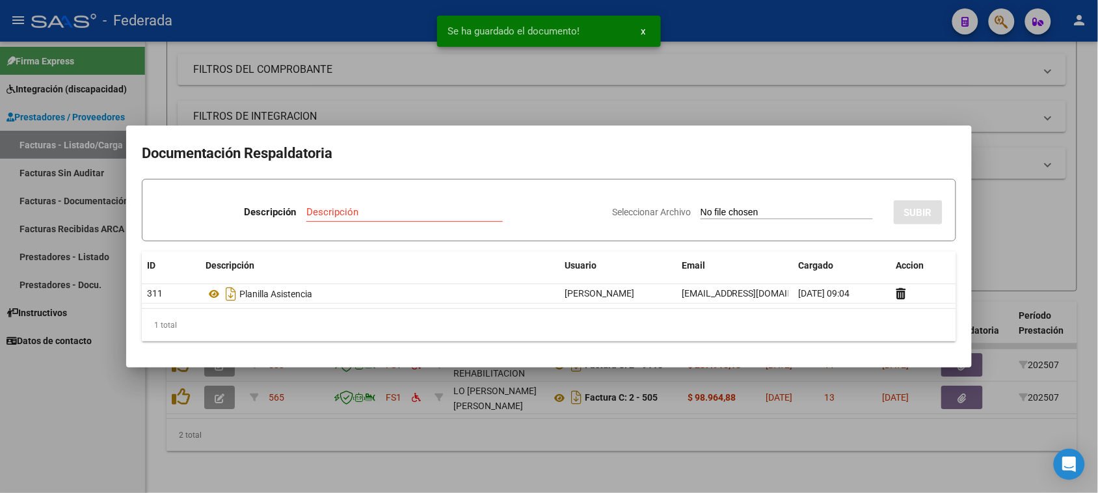
click at [1011, 231] on div at bounding box center [549, 246] width 1098 height 493
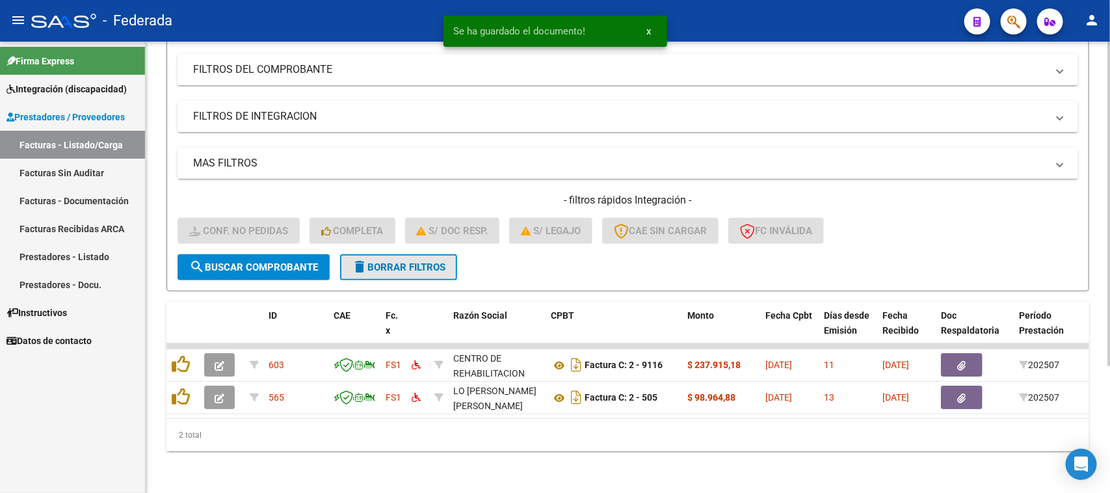
click at [434, 261] on span "delete Borrar Filtros" at bounding box center [399, 267] width 94 height 12
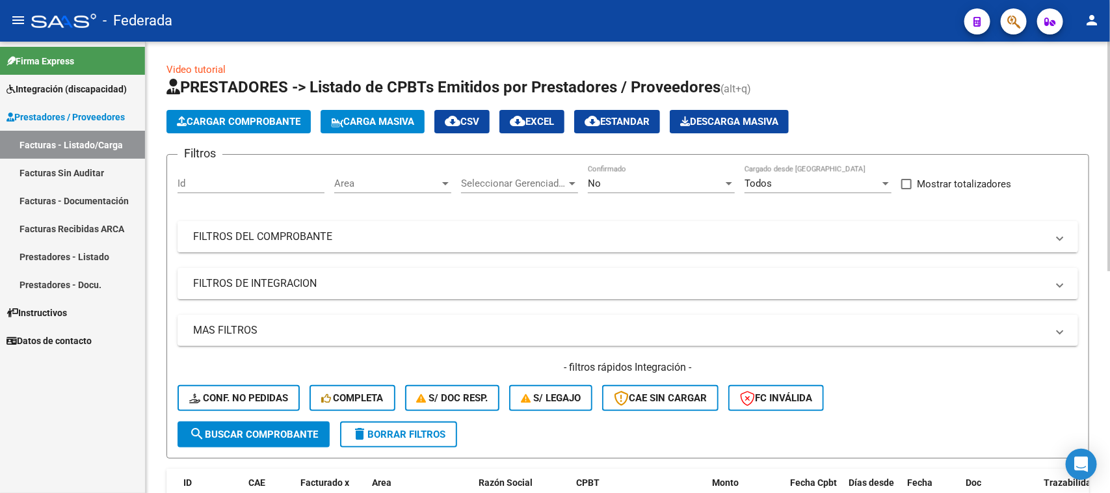
click at [271, 241] on mat-panel-title "FILTROS DEL COMPROBANTE" at bounding box center [620, 237] width 854 height 14
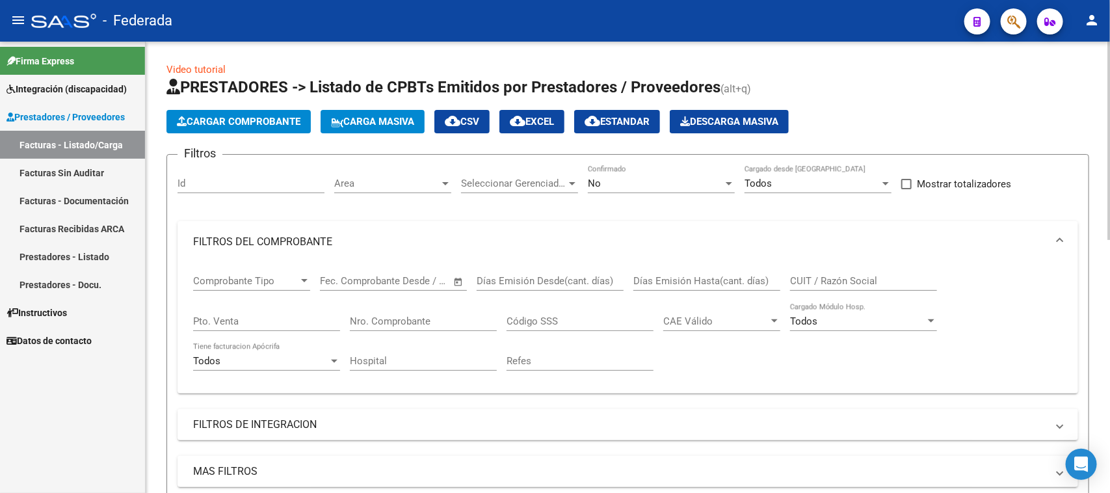
click at [281, 281] on span "Comprobante Tipo" at bounding box center [245, 281] width 105 height 12
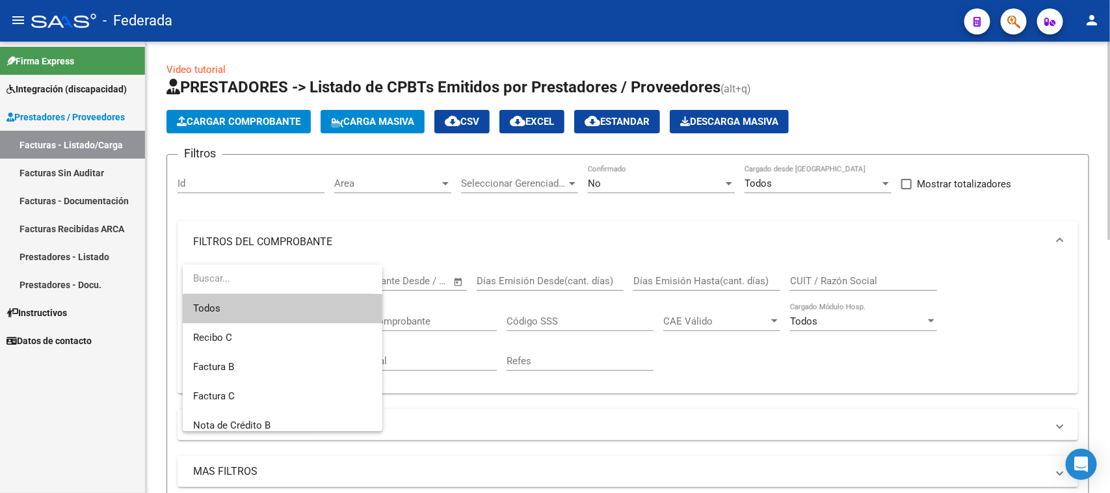
click at [548, 443] on div at bounding box center [555, 246] width 1110 height 493
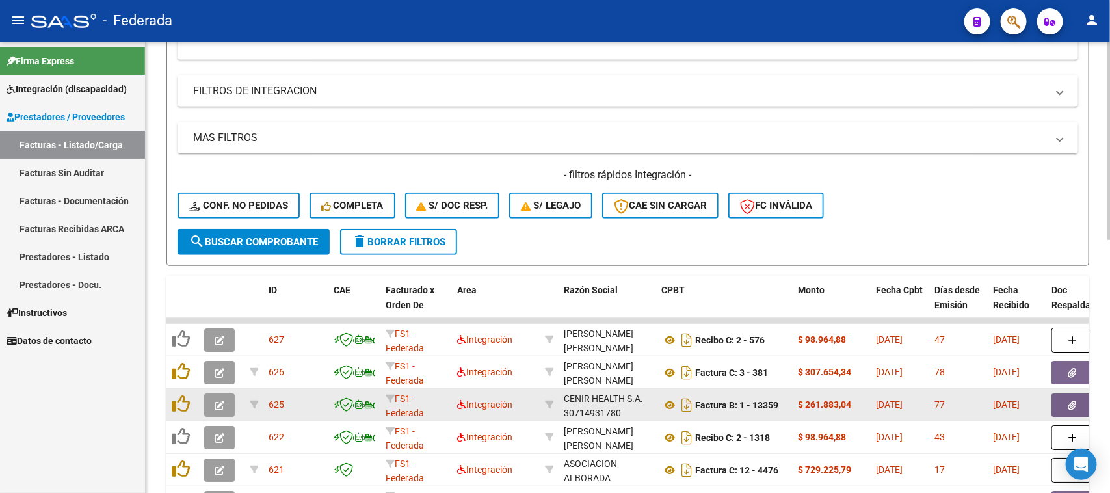
scroll to position [333, 0]
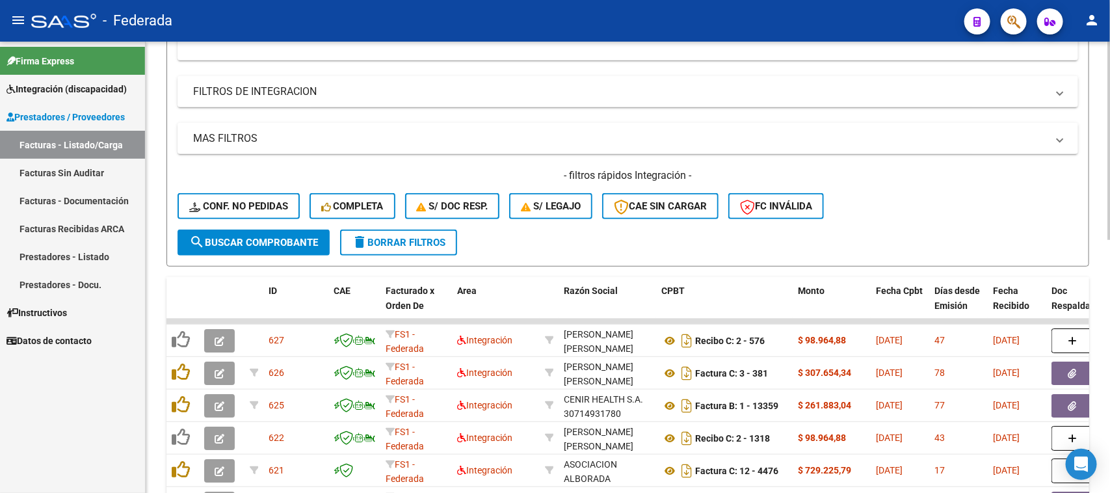
click at [289, 238] on span "search Buscar Comprobante" at bounding box center [253, 243] width 129 height 12
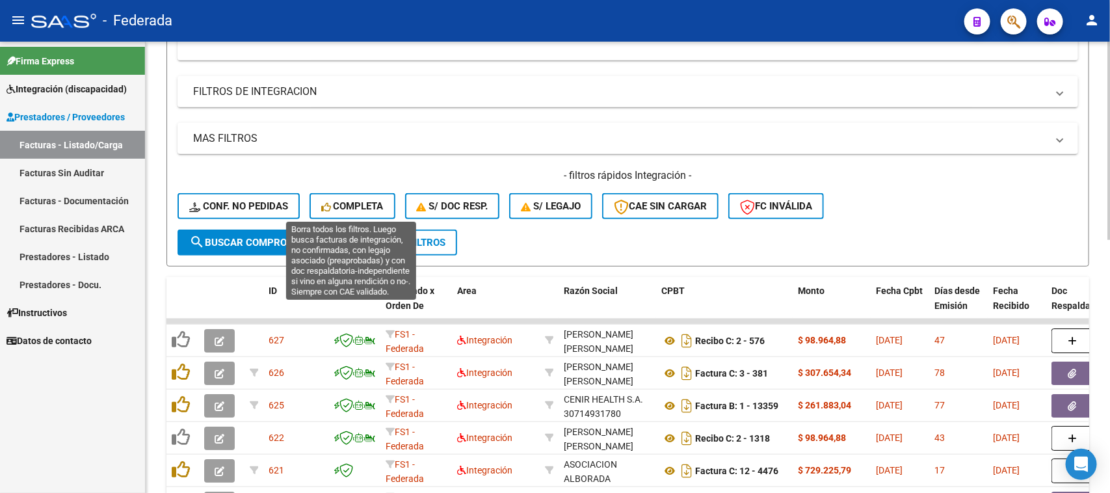
click at [358, 200] on span "Completa" at bounding box center [352, 206] width 62 height 12
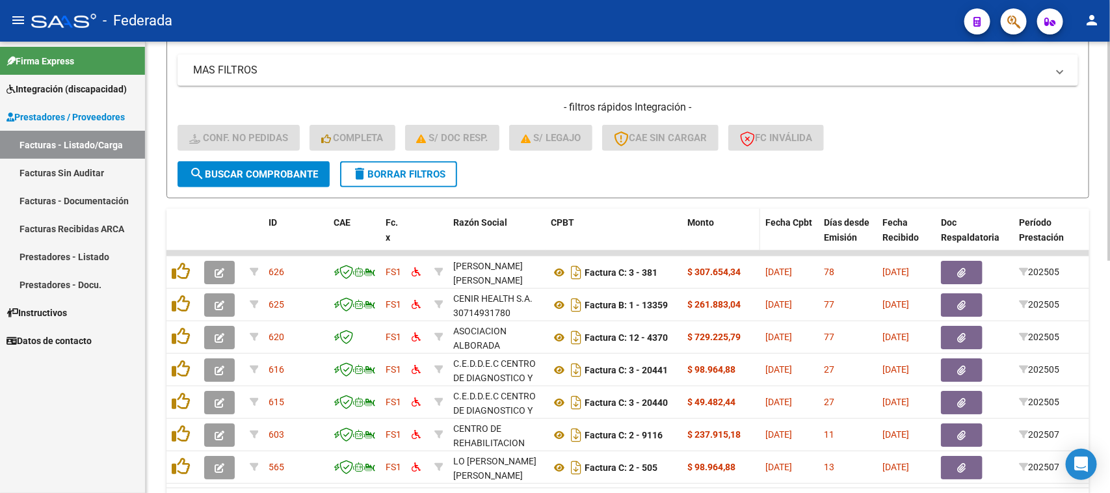
scroll to position [317, 0]
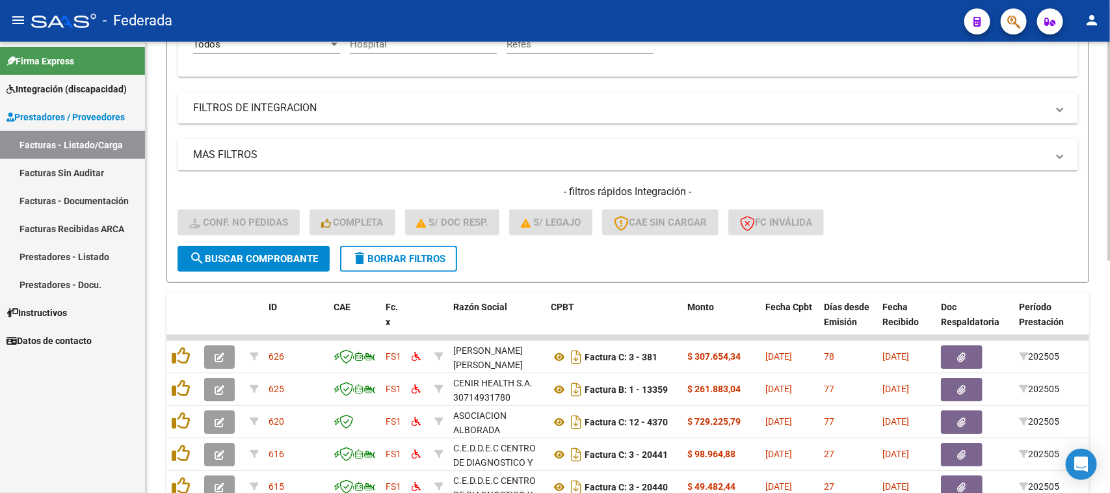
click at [384, 265] on button "delete Borrar Filtros" at bounding box center [398, 259] width 117 height 26
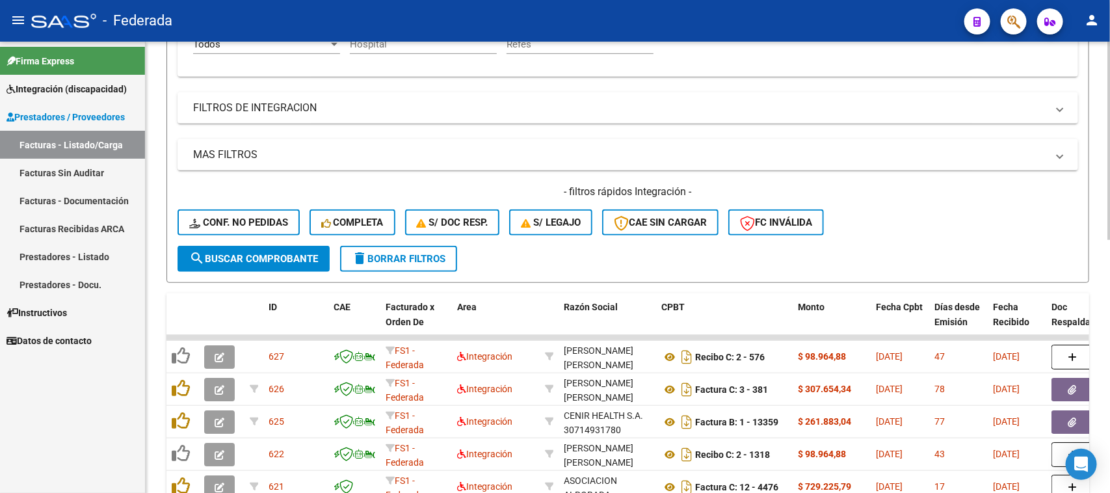
click at [308, 259] on span "search Buscar Comprobante" at bounding box center [253, 259] width 129 height 12
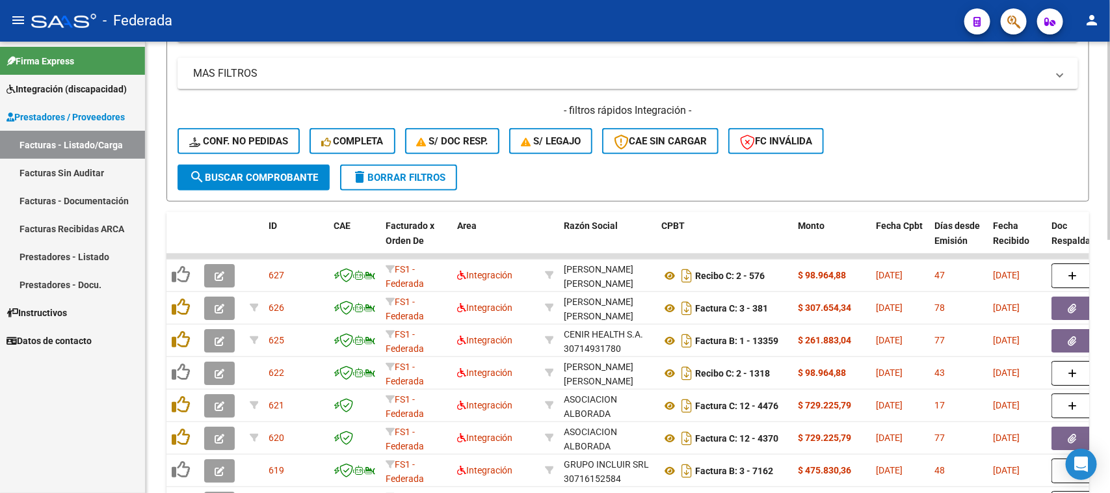
click at [425, 179] on button "delete Borrar Filtros" at bounding box center [398, 178] width 117 height 26
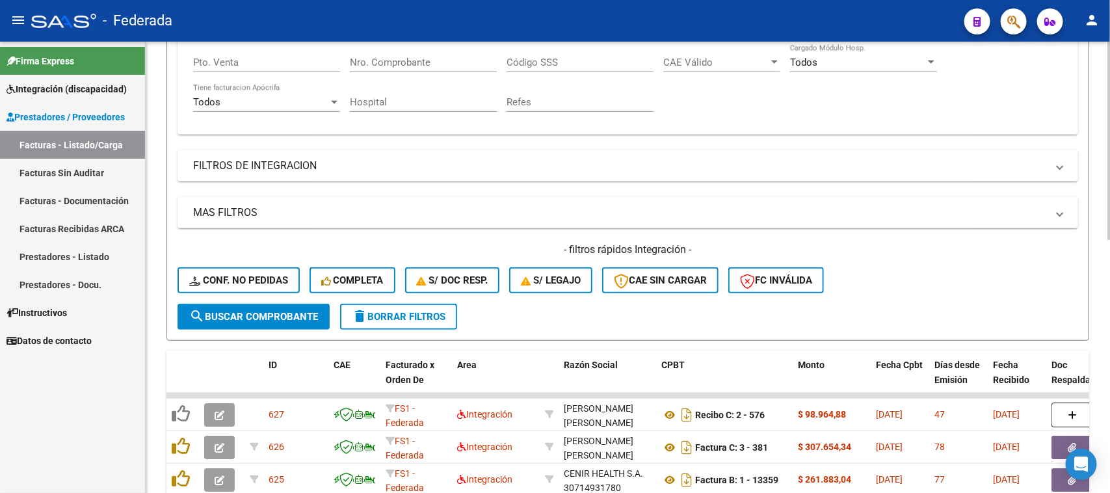
scroll to position [398, 0]
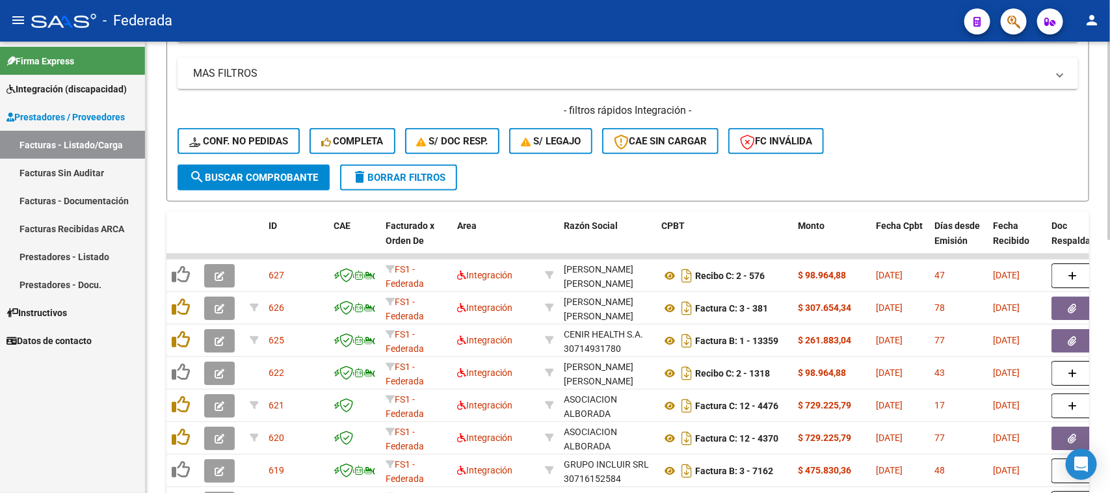
click at [353, 135] on span "Completa" at bounding box center [352, 141] width 62 height 12
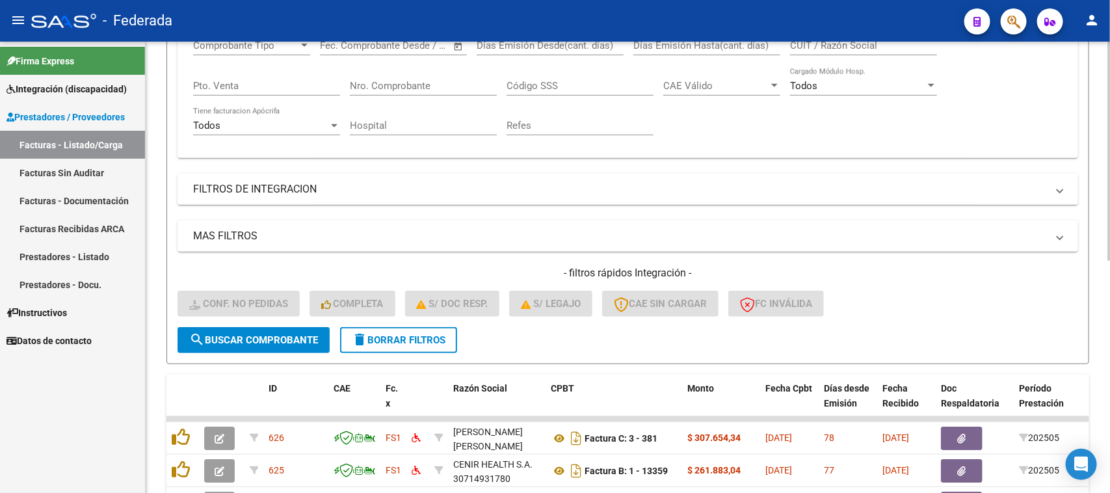
scroll to position [155, 0]
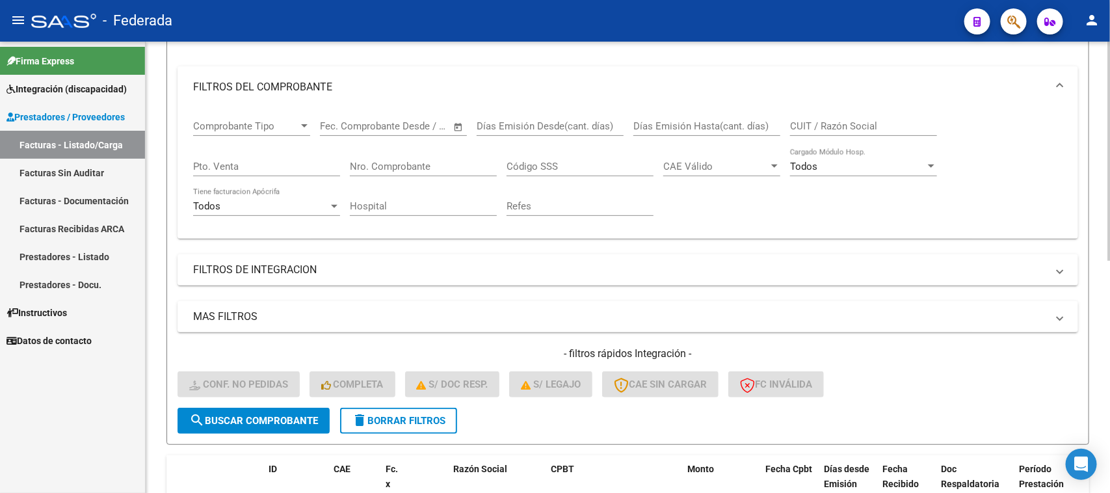
click at [426, 416] on span "delete Borrar Filtros" at bounding box center [399, 421] width 94 height 12
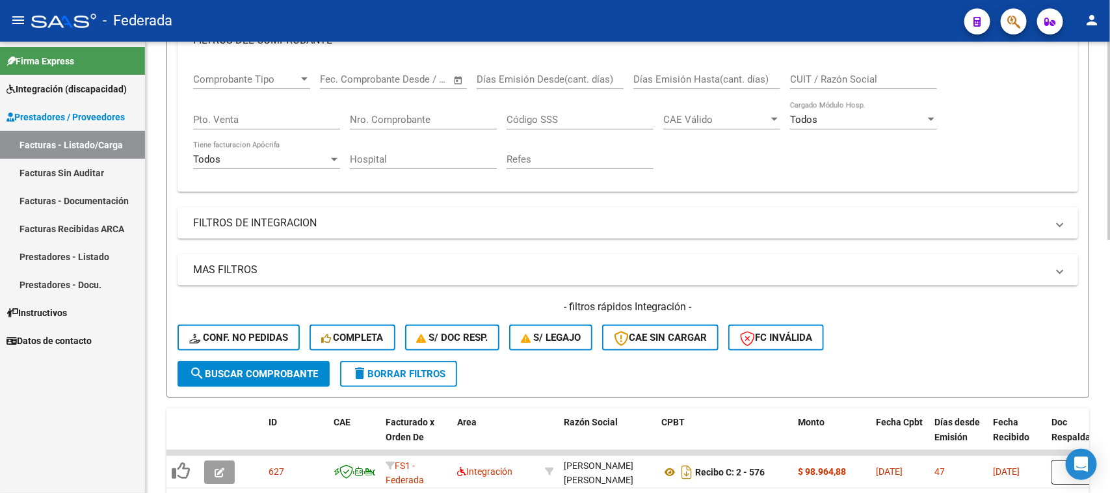
scroll to position [236, 0]
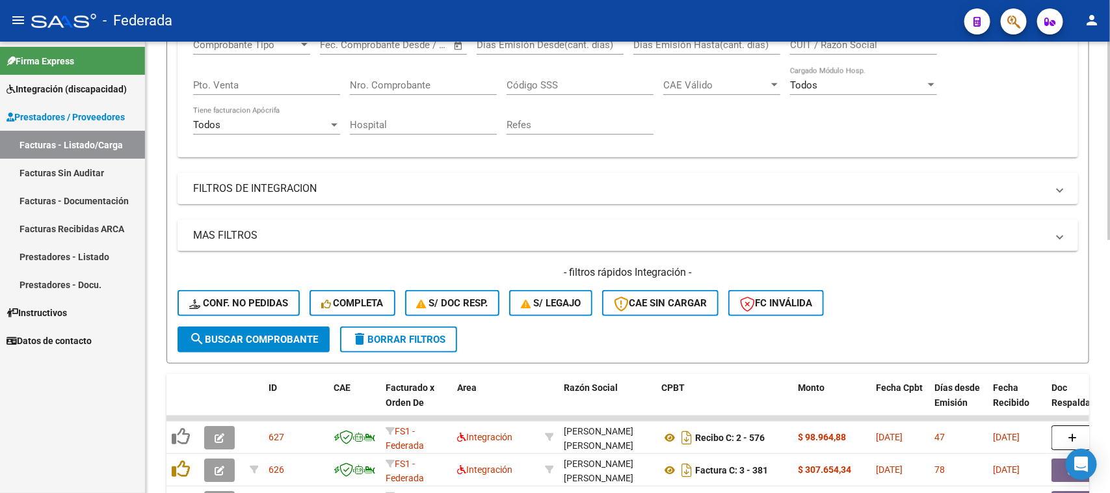
click at [421, 189] on mat-panel-title "FILTROS DE INTEGRACION" at bounding box center [620, 188] width 854 height 14
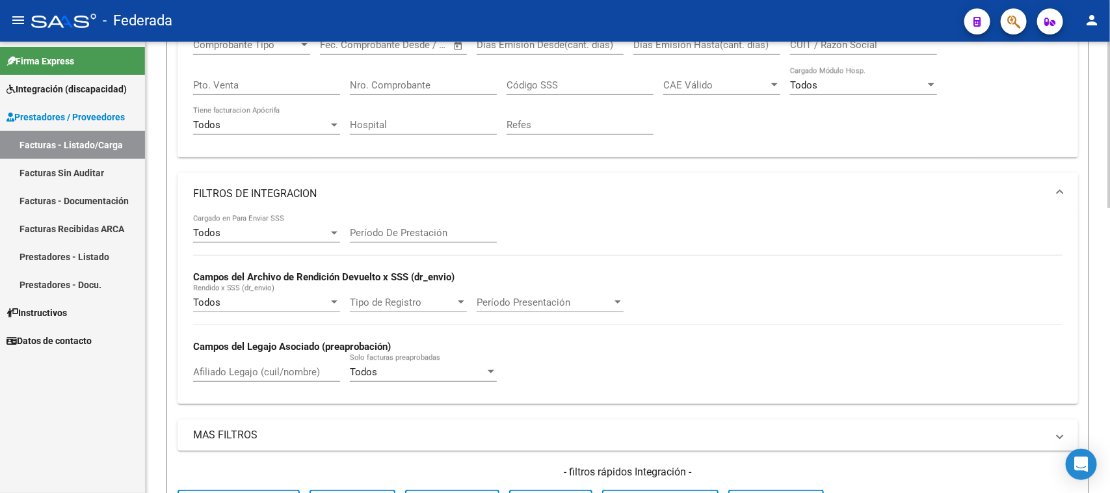
scroll to position [317, 0]
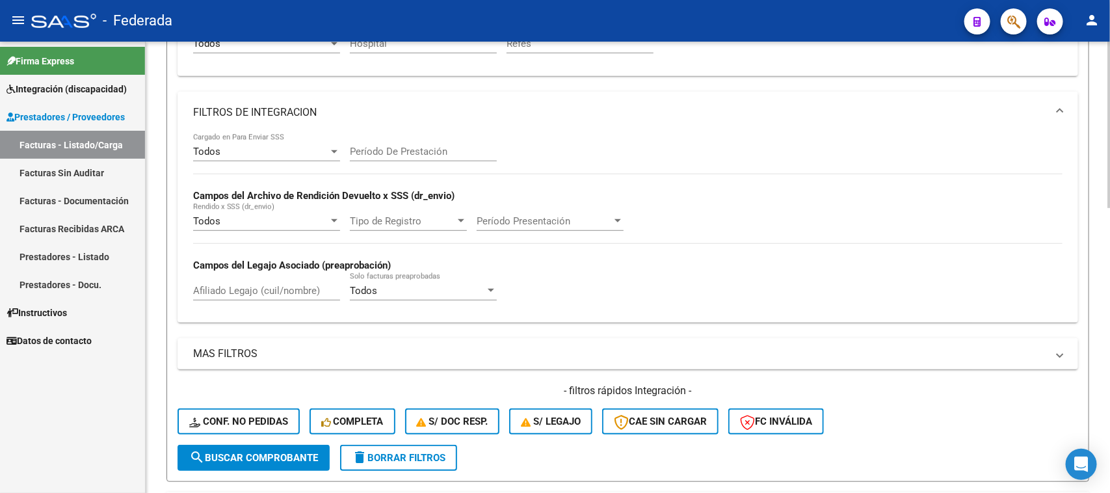
click at [418, 290] on div "Todos" at bounding box center [417, 291] width 135 height 12
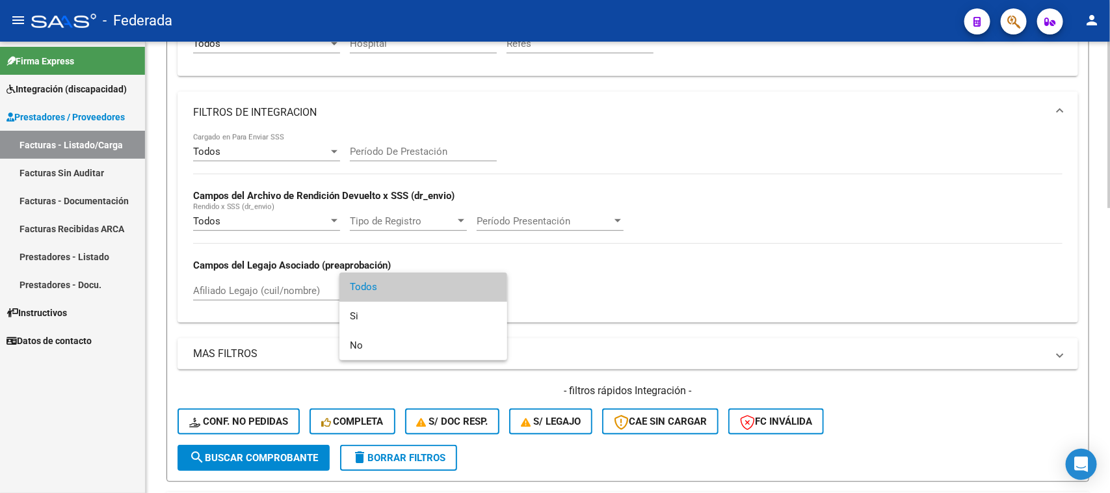
click at [418, 290] on span "Todos" at bounding box center [423, 286] width 147 height 29
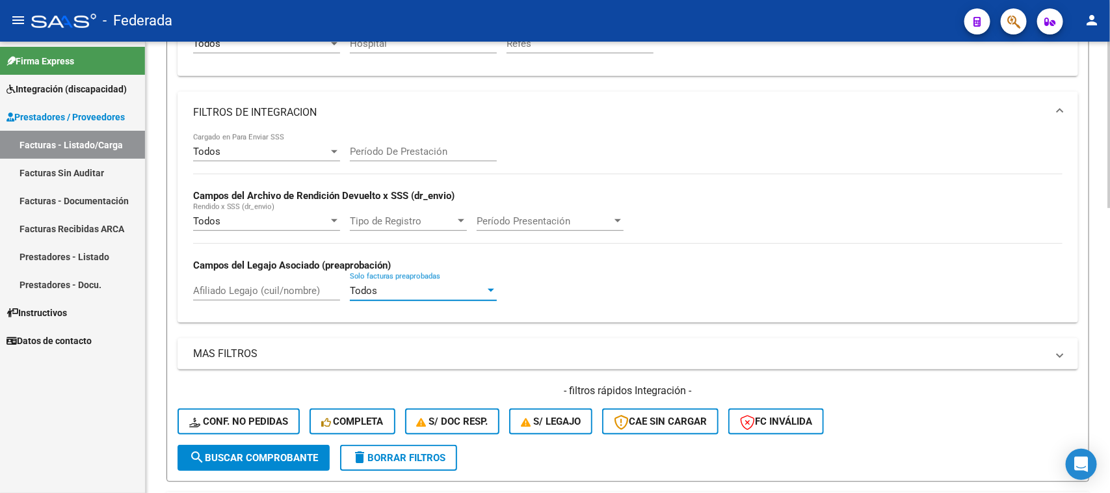
click at [418, 290] on div "Todos" at bounding box center [417, 291] width 135 height 12
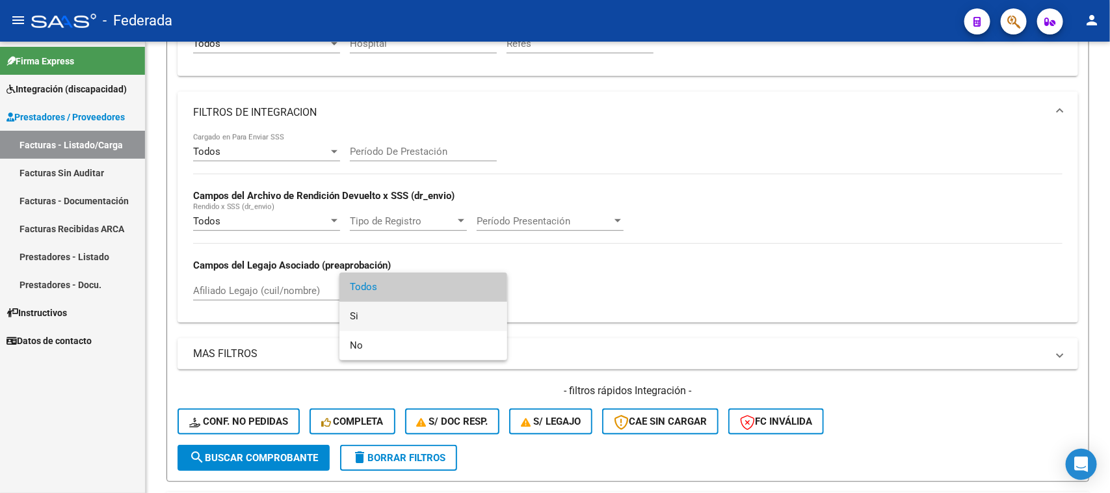
click at [418, 323] on span "Si" at bounding box center [423, 316] width 147 height 29
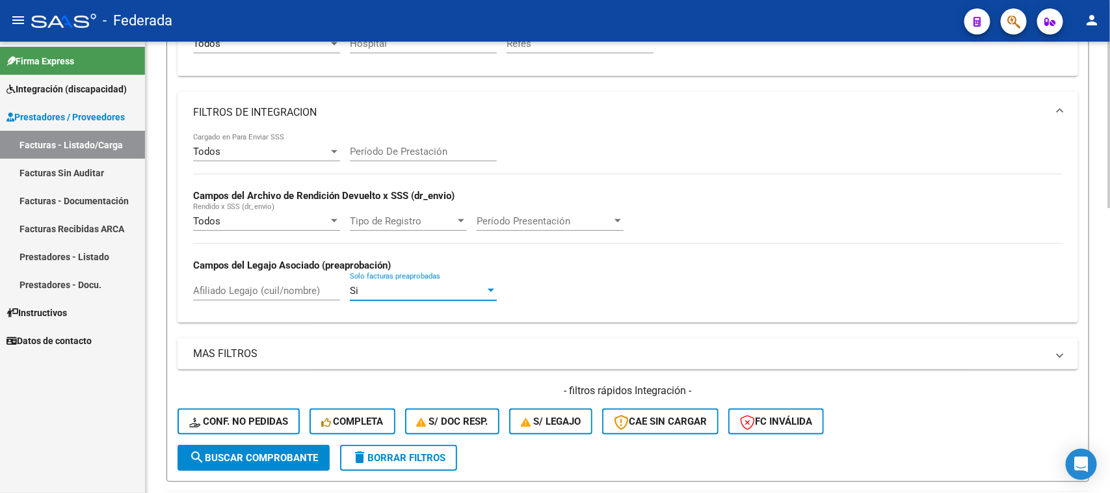
click at [449, 287] on div "Si" at bounding box center [417, 291] width 135 height 12
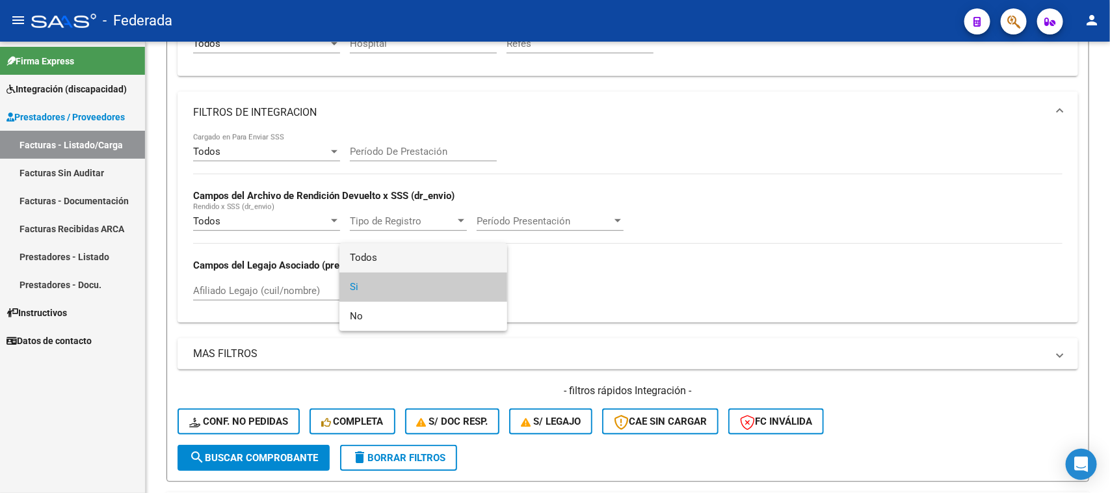
click at [415, 265] on span "Todos" at bounding box center [423, 257] width 147 height 29
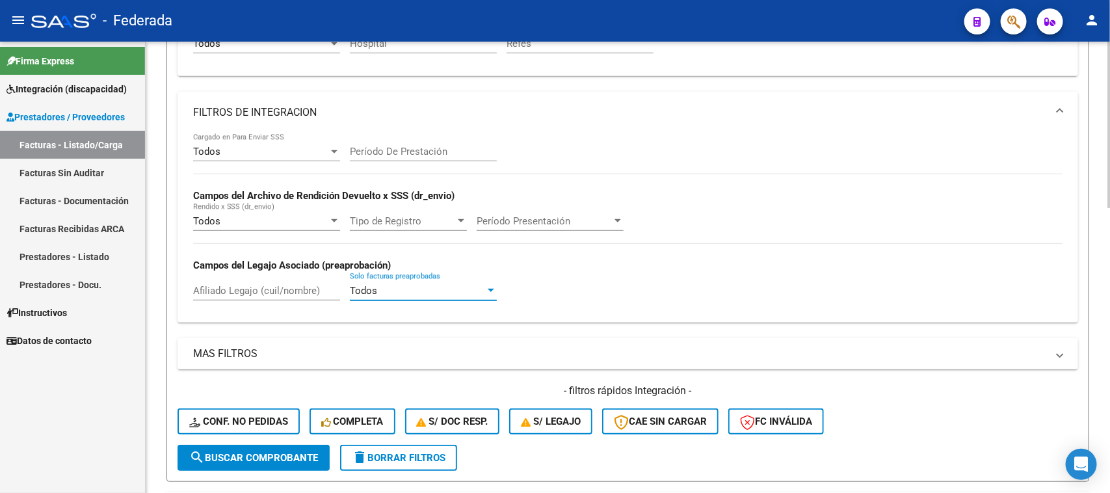
click at [299, 148] on div "Todos" at bounding box center [260, 152] width 135 height 12
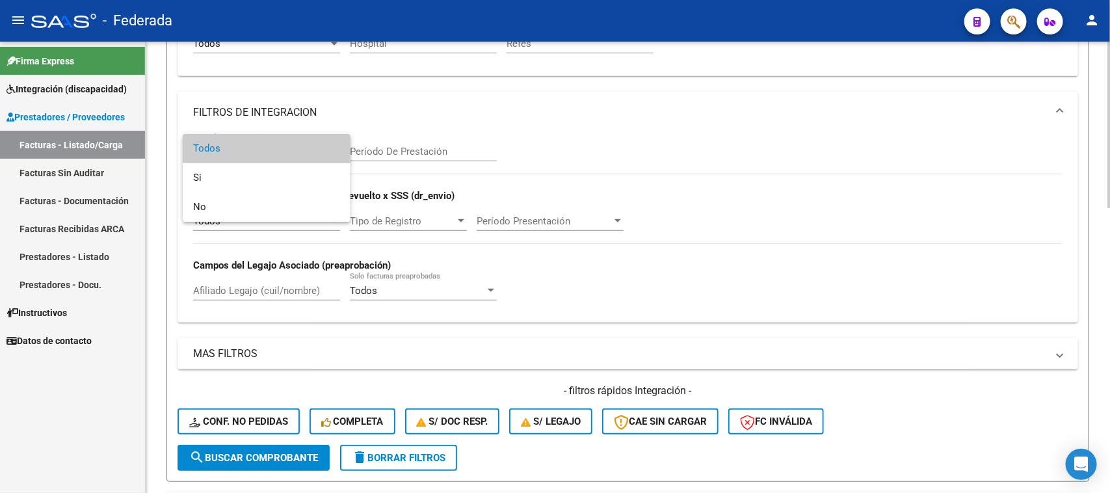
click at [299, 148] on span "Todos" at bounding box center [266, 148] width 147 height 29
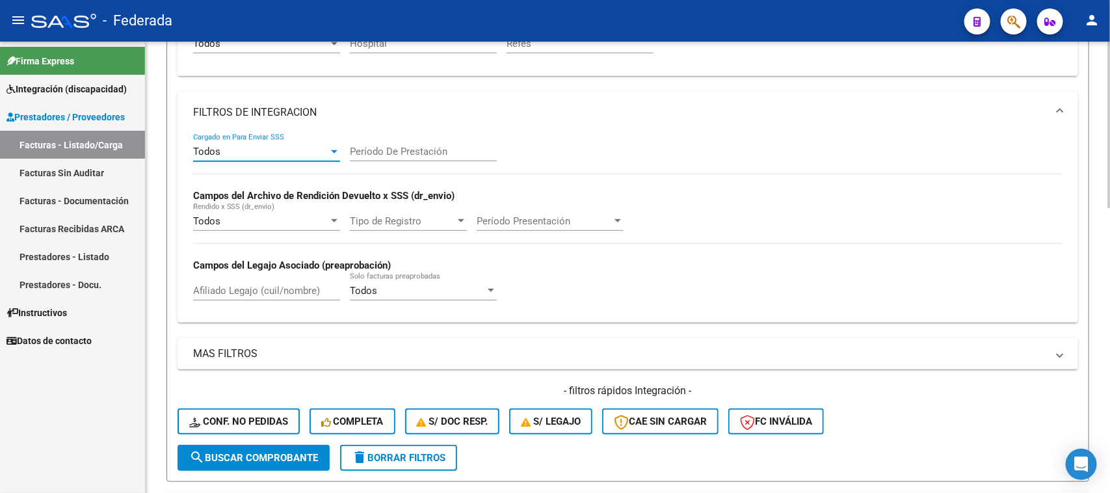
scroll to position [399, 0]
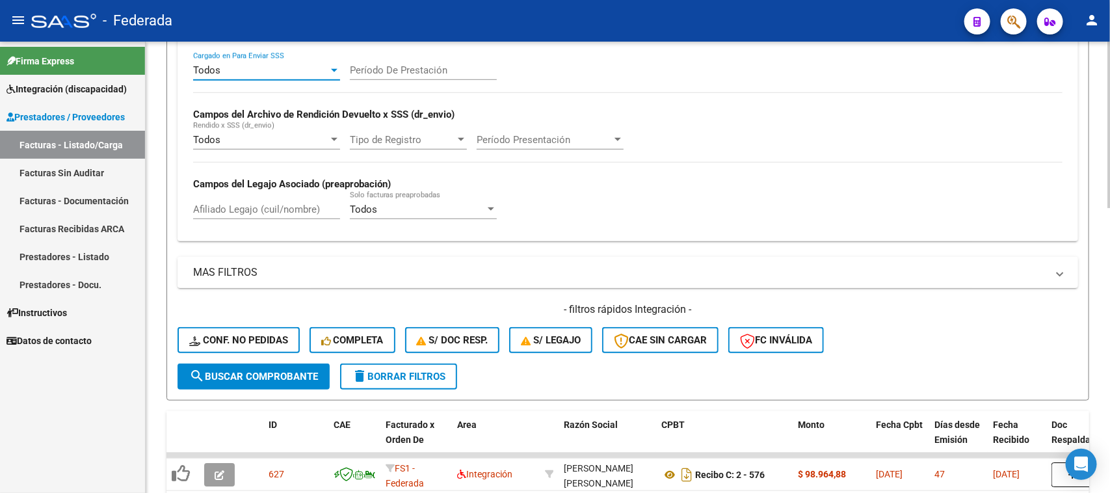
click at [525, 280] on mat-expansion-panel-header "MAS FILTROS" at bounding box center [628, 272] width 901 height 31
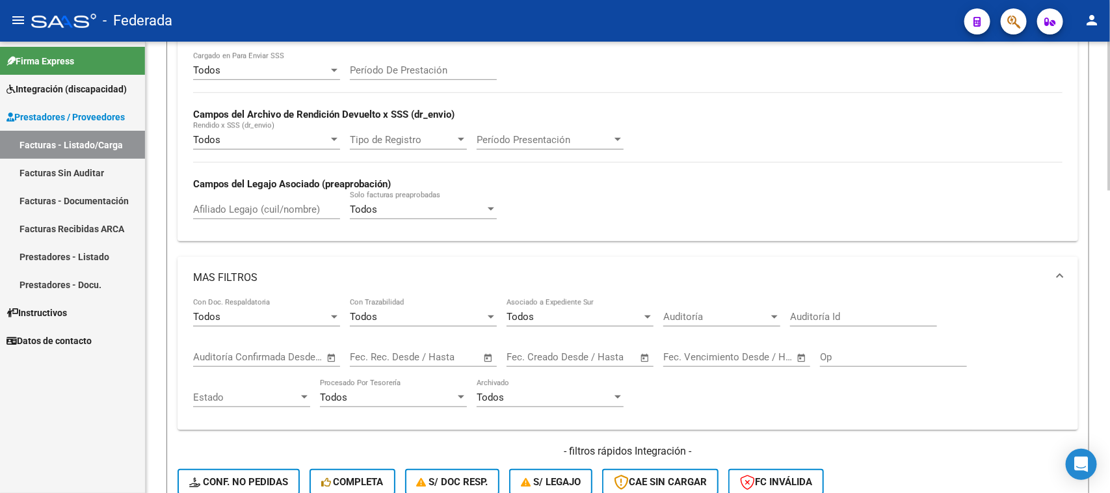
click at [313, 313] on div "Todos" at bounding box center [260, 317] width 135 height 12
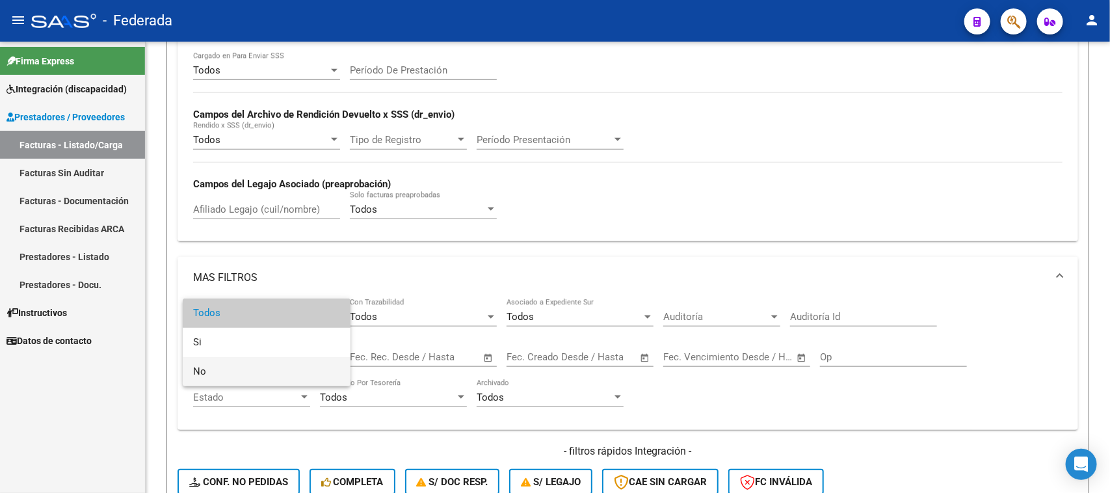
click at [249, 364] on span "No" at bounding box center [266, 371] width 147 height 29
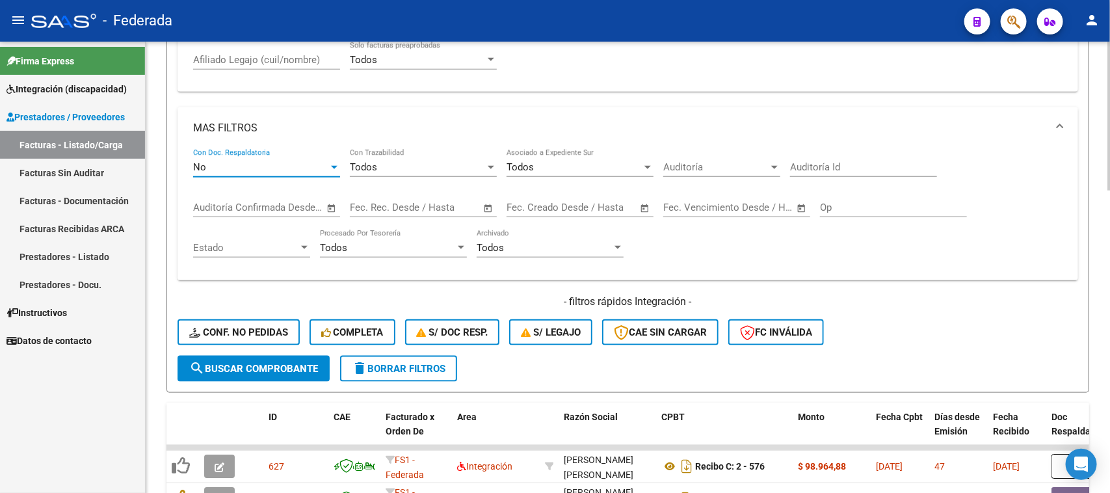
scroll to position [561, 0]
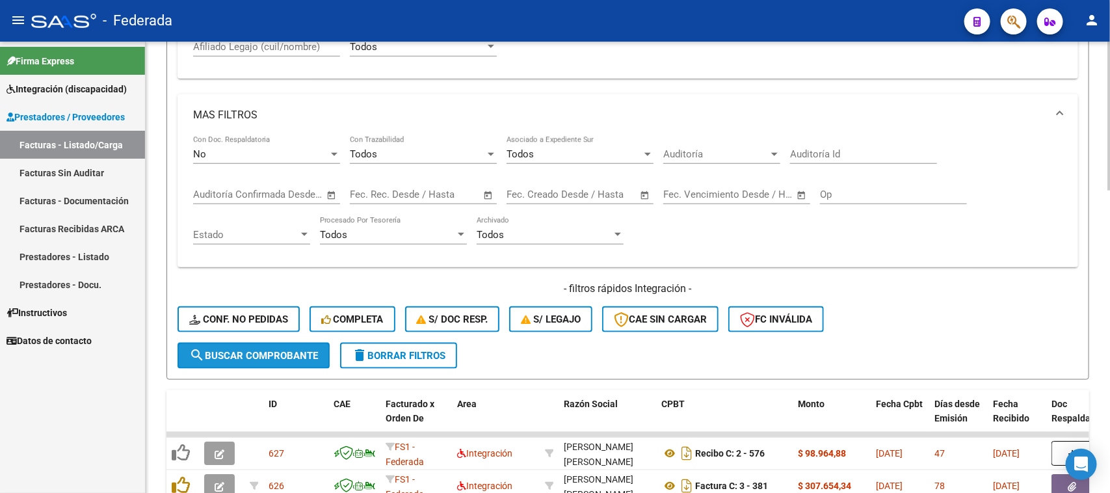
click at [297, 343] on button "search Buscar Comprobante" at bounding box center [254, 356] width 152 height 26
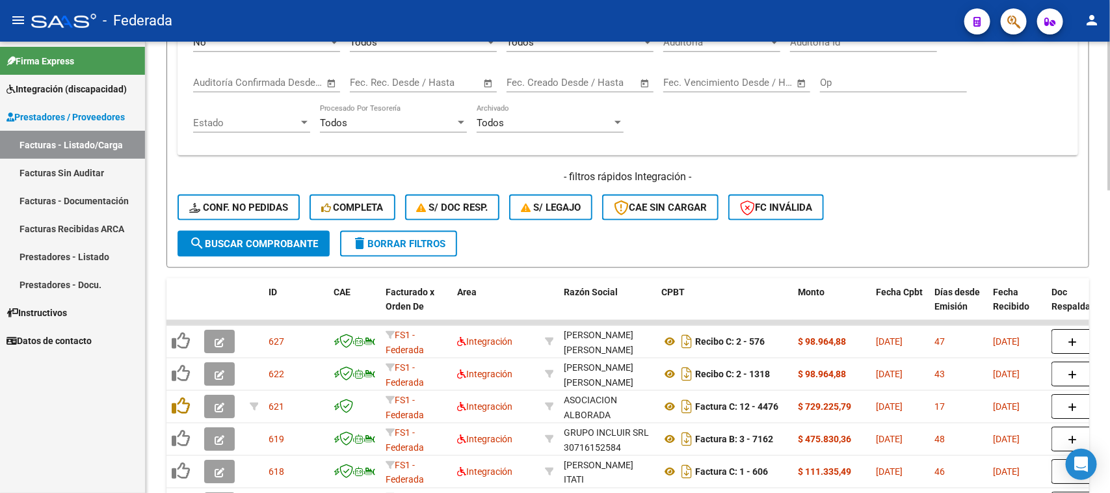
scroll to position [510, 0]
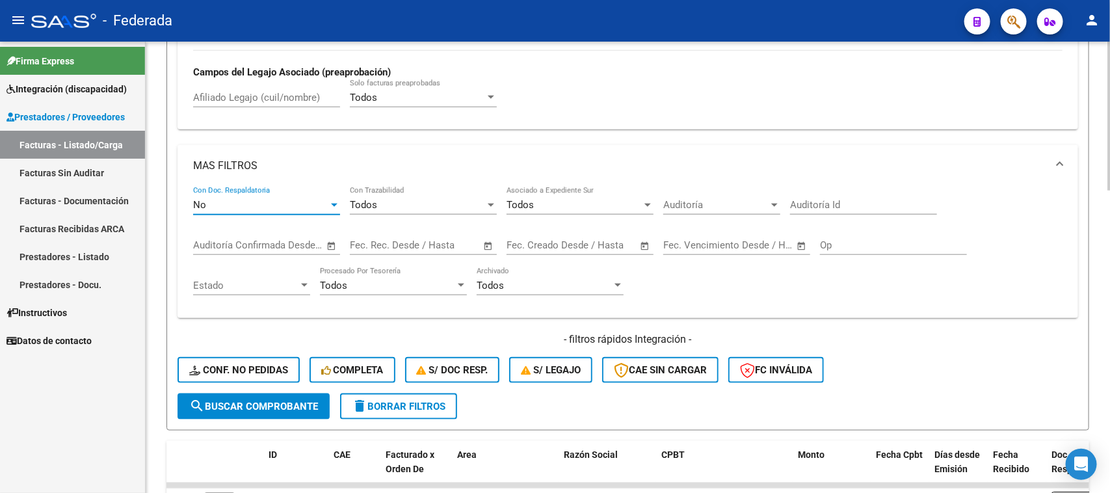
click at [270, 202] on div "No" at bounding box center [260, 205] width 135 height 12
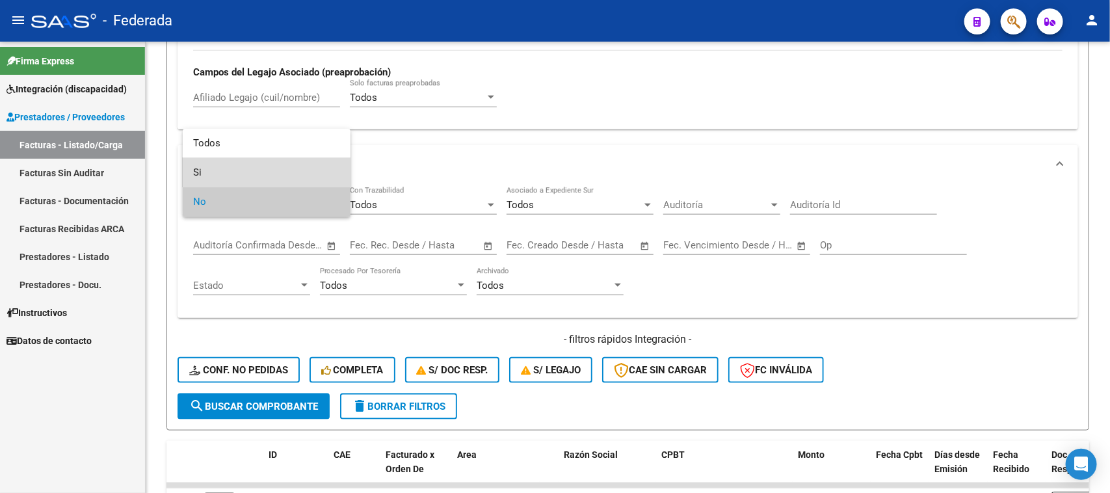
click at [218, 166] on span "Si" at bounding box center [266, 172] width 147 height 29
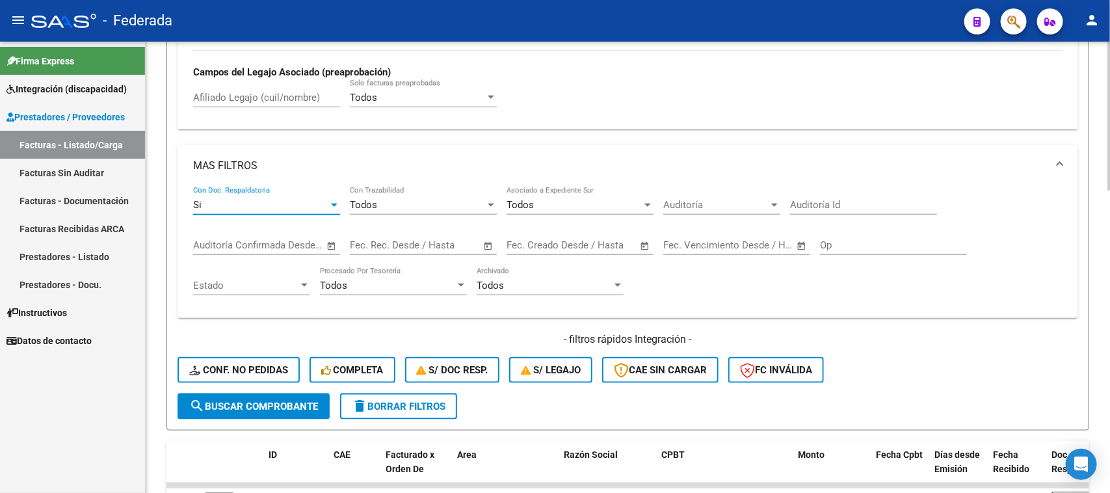
click at [295, 393] on button "search Buscar Comprobante" at bounding box center [254, 406] width 152 height 26
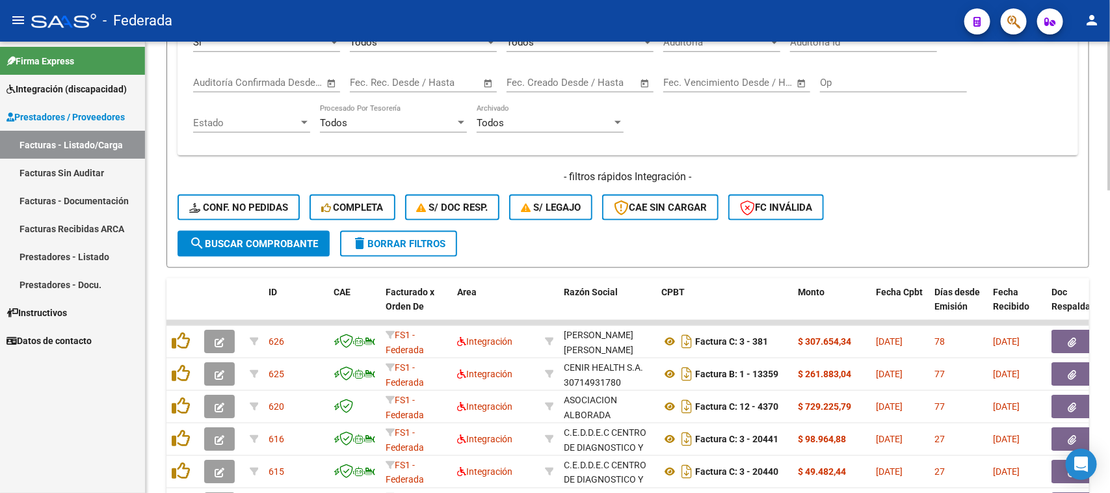
scroll to position [592, 0]
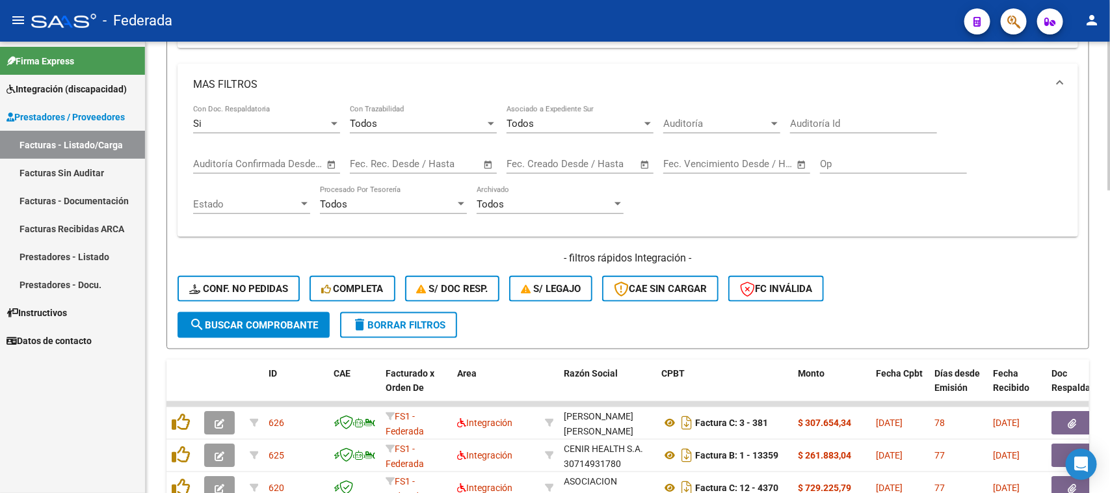
click at [272, 205] on span "Estado" at bounding box center [245, 204] width 105 height 12
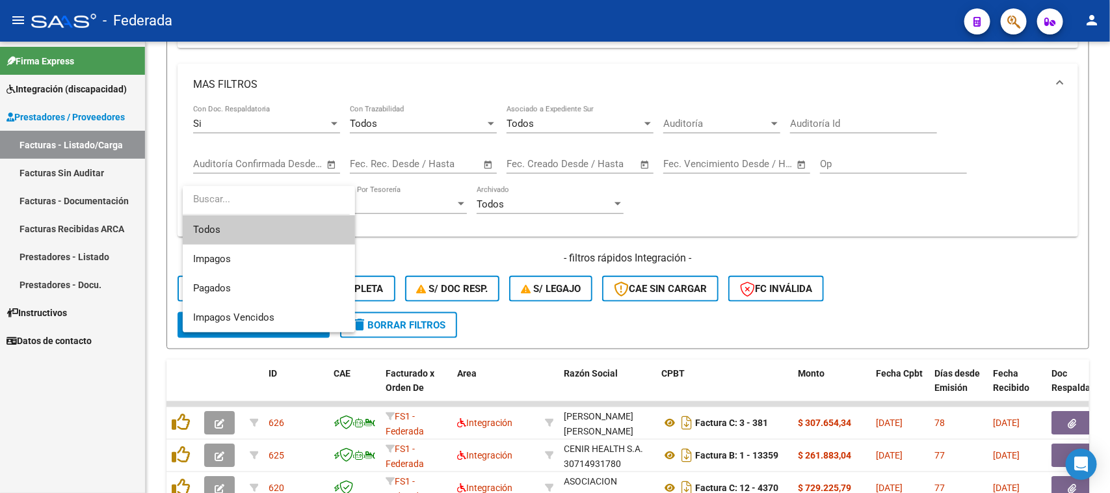
click at [795, 246] on div at bounding box center [555, 246] width 1110 height 493
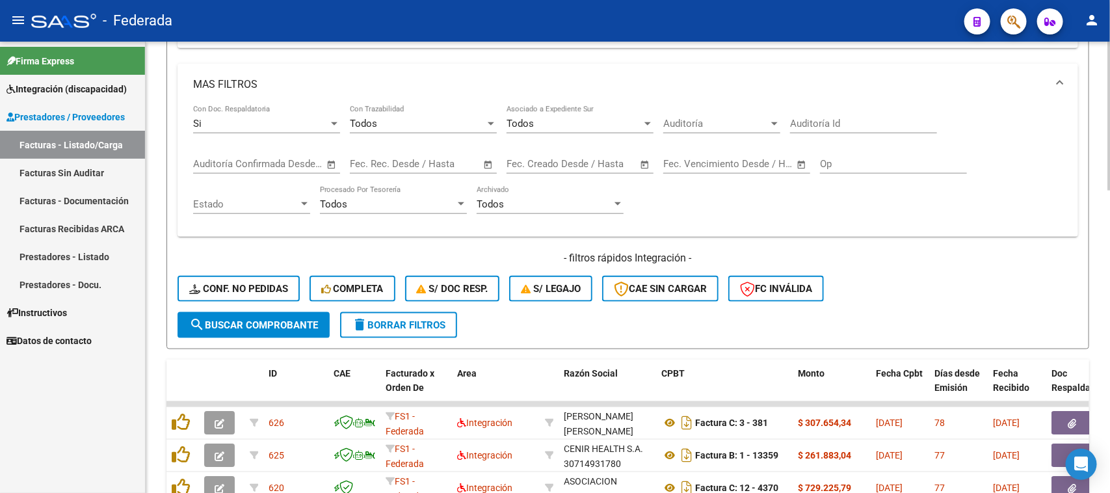
click at [304, 118] on div "Si" at bounding box center [260, 124] width 135 height 12
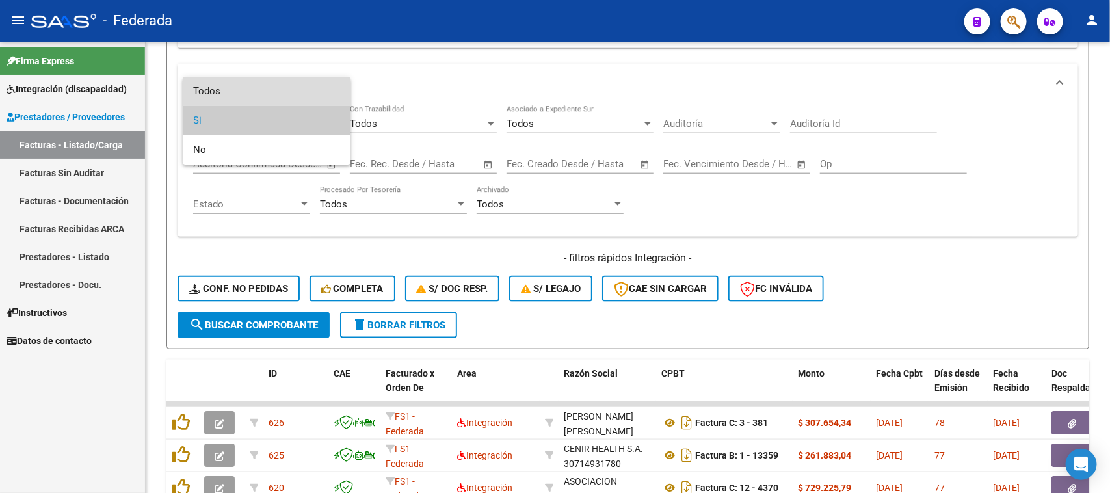
click at [243, 96] on span "Todos" at bounding box center [266, 91] width 147 height 29
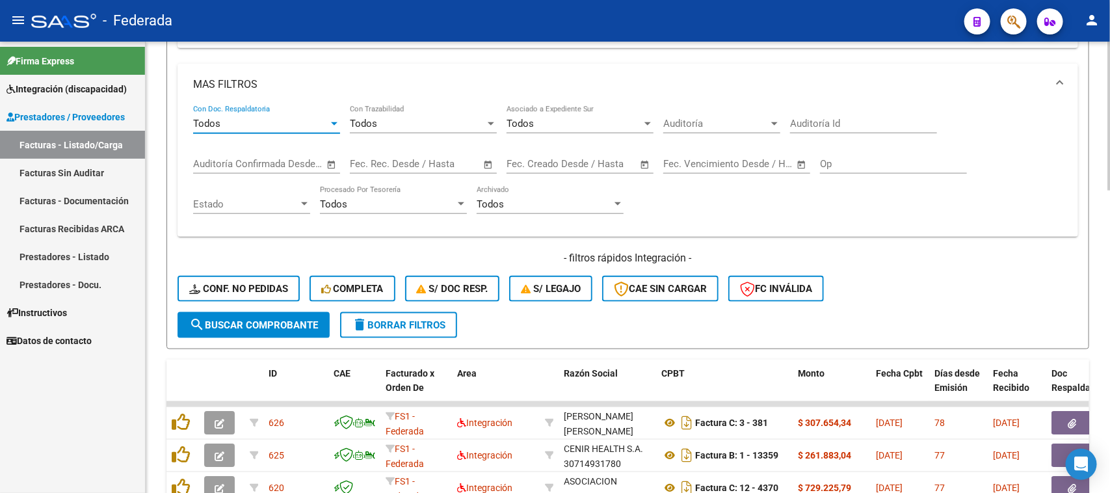
click at [250, 122] on div "Todos" at bounding box center [260, 124] width 135 height 12
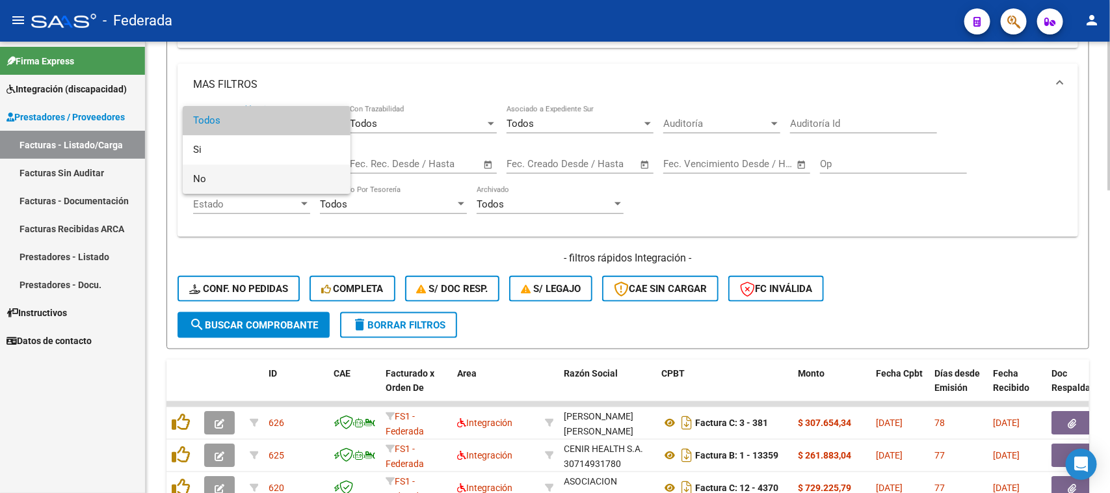
click at [242, 174] on span "No" at bounding box center [266, 179] width 147 height 29
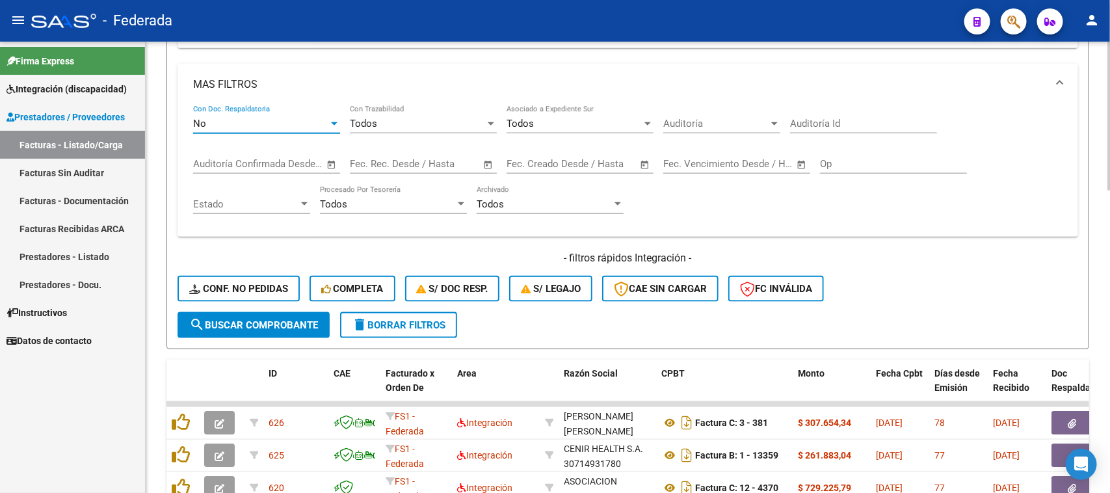
click at [258, 319] on span "search Buscar Comprobante" at bounding box center [253, 325] width 129 height 12
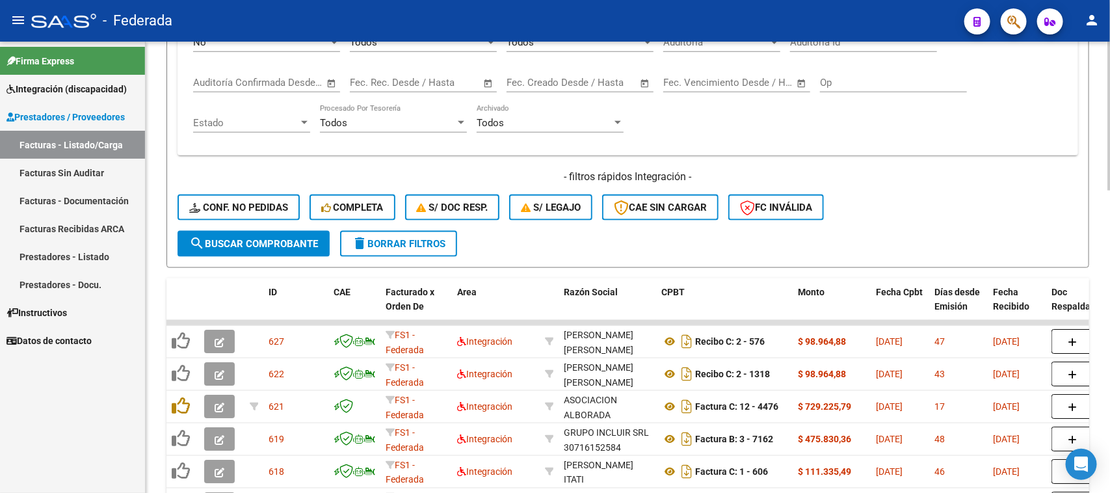
click at [420, 242] on span "delete Borrar Filtros" at bounding box center [399, 244] width 94 height 12
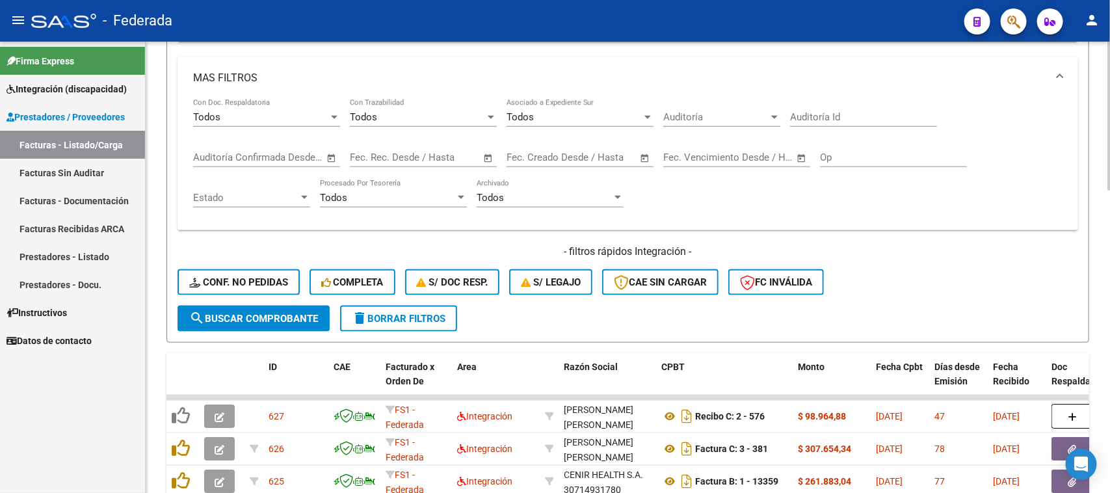
scroll to position [673, 0]
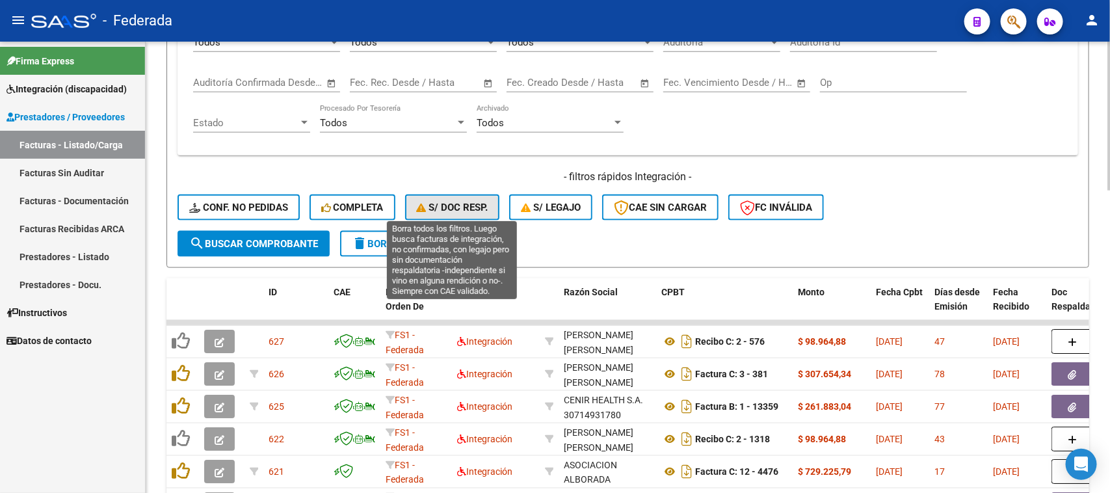
click at [457, 202] on span "S/ Doc Resp." at bounding box center [453, 208] width 72 height 12
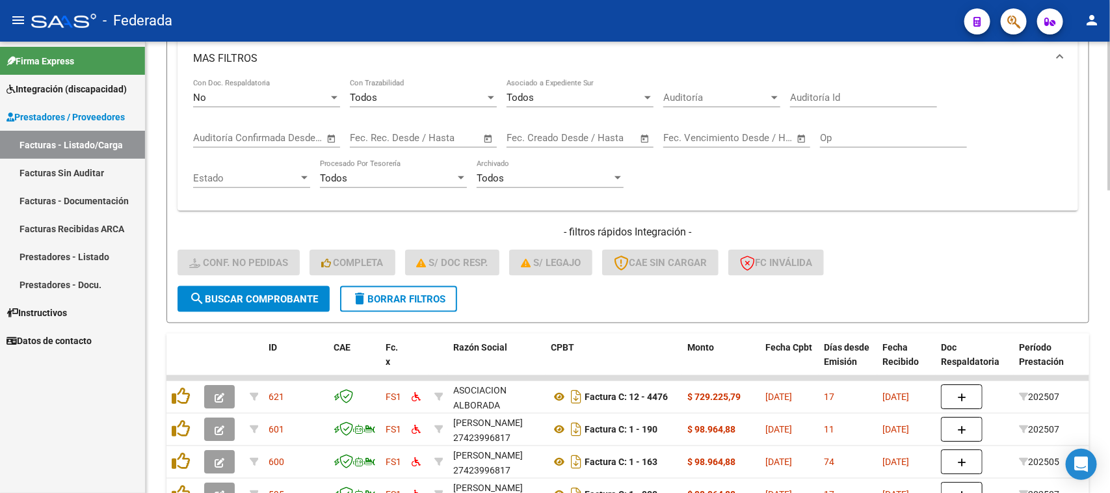
scroll to position [592, 0]
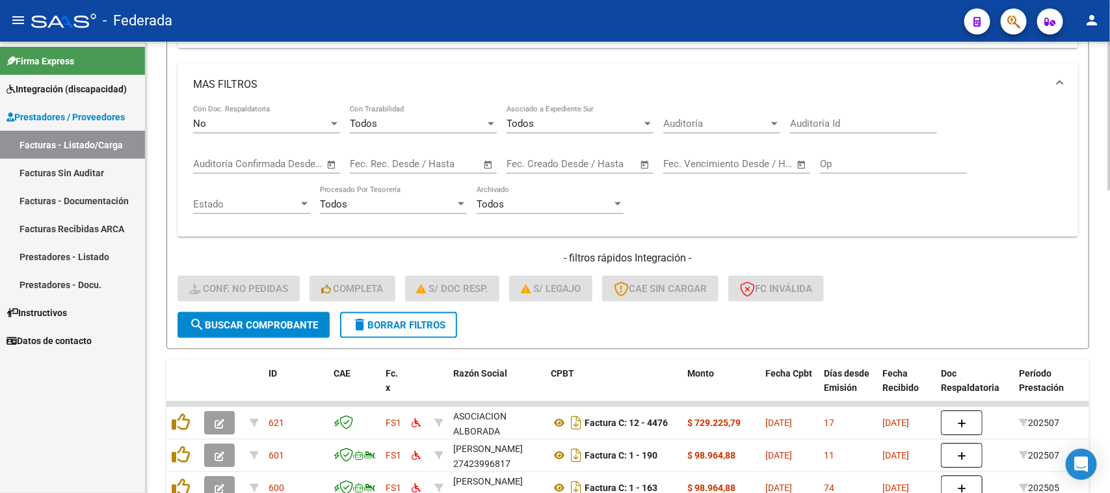
click at [538, 202] on div "Todos" at bounding box center [544, 204] width 135 height 12
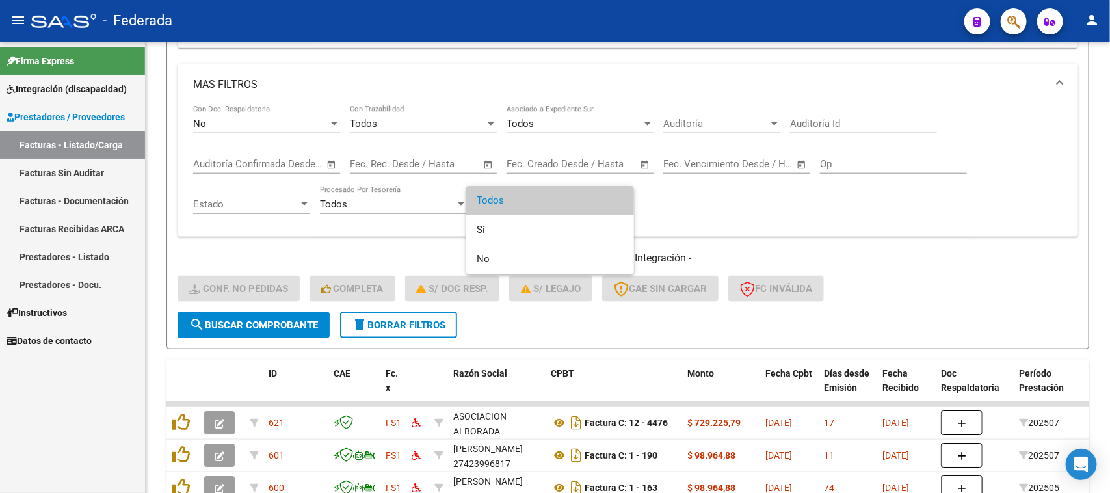
click at [421, 205] on div at bounding box center [555, 246] width 1110 height 493
click at [421, 205] on div "Todos" at bounding box center [387, 204] width 135 height 12
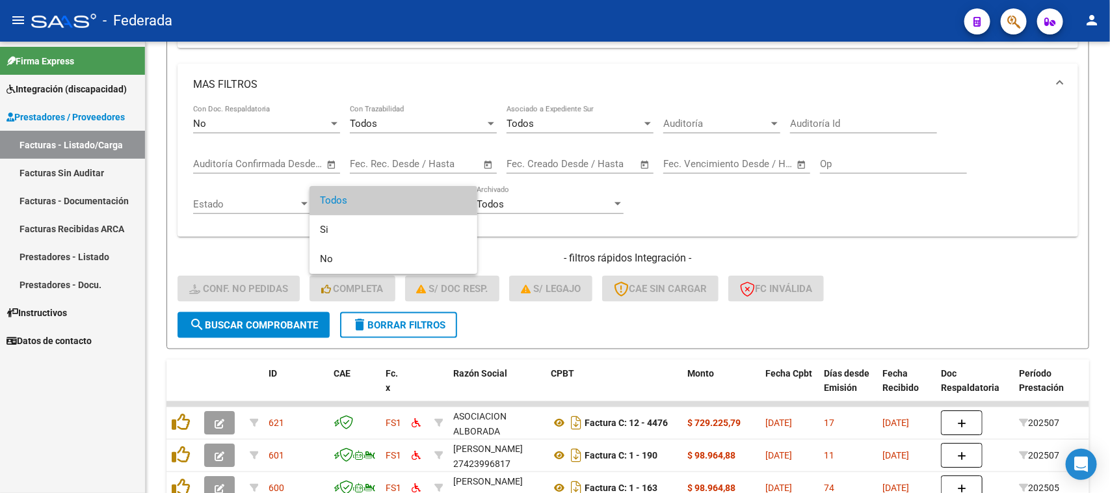
click at [421, 205] on span "Todos" at bounding box center [393, 200] width 147 height 29
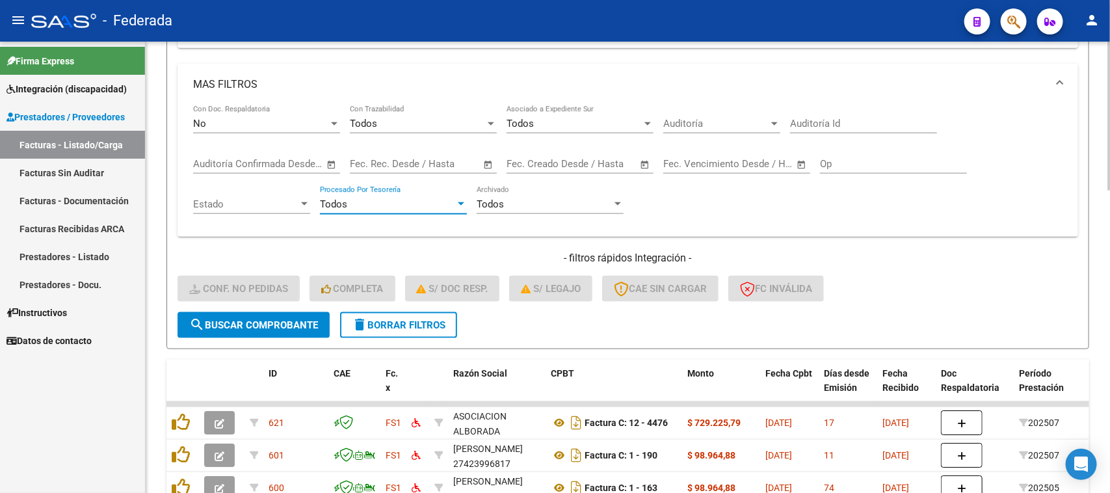
scroll to position [510, 0]
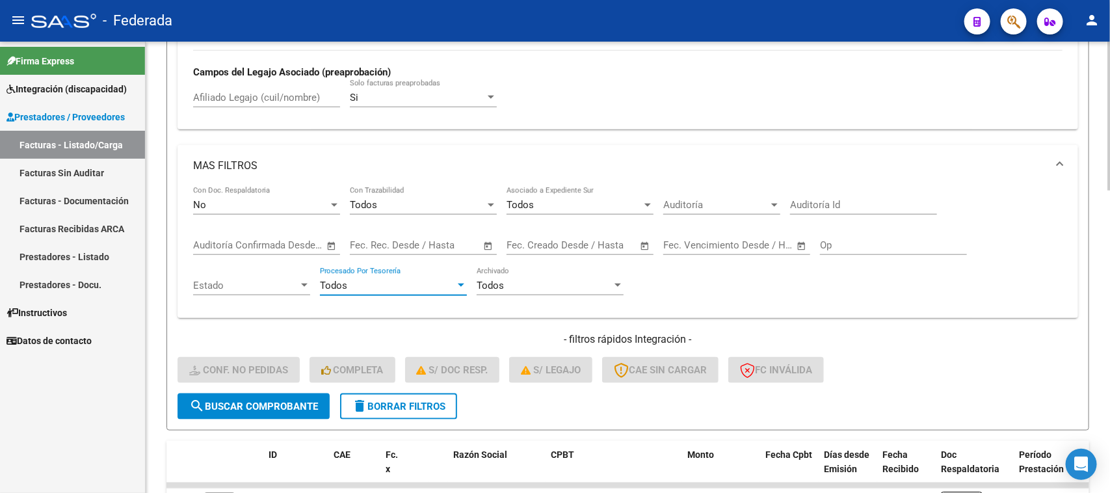
click at [395, 101] on div "Si Solo facturas preaprobadas" at bounding box center [423, 93] width 147 height 28
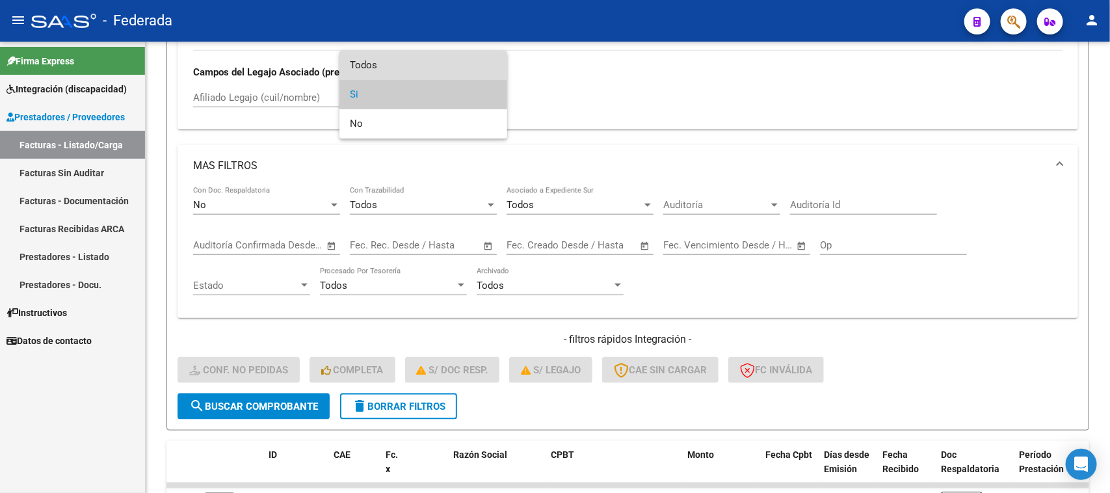
click at [390, 70] on span "Todos" at bounding box center [423, 65] width 147 height 29
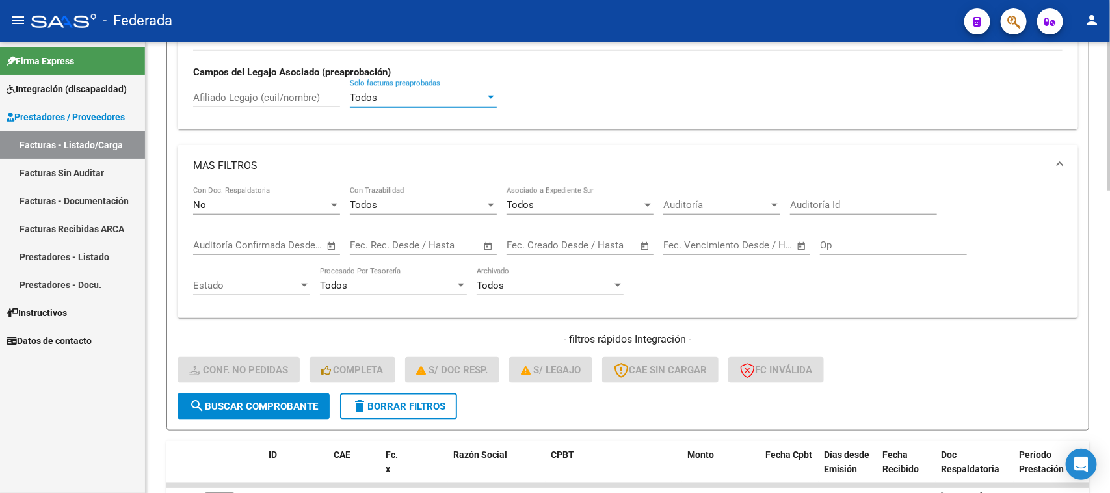
click at [293, 393] on button "search Buscar Comprobante" at bounding box center [254, 406] width 152 height 26
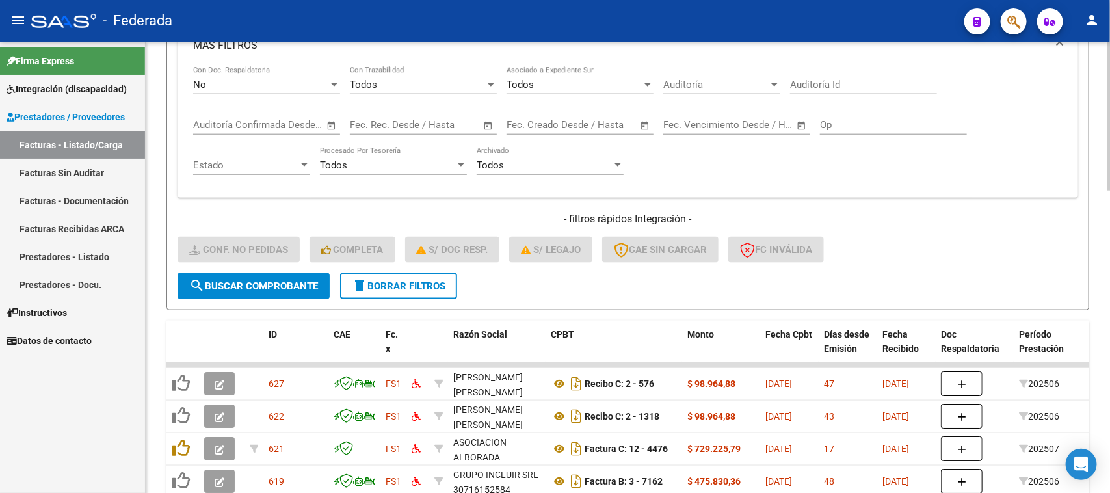
scroll to position [592, 0]
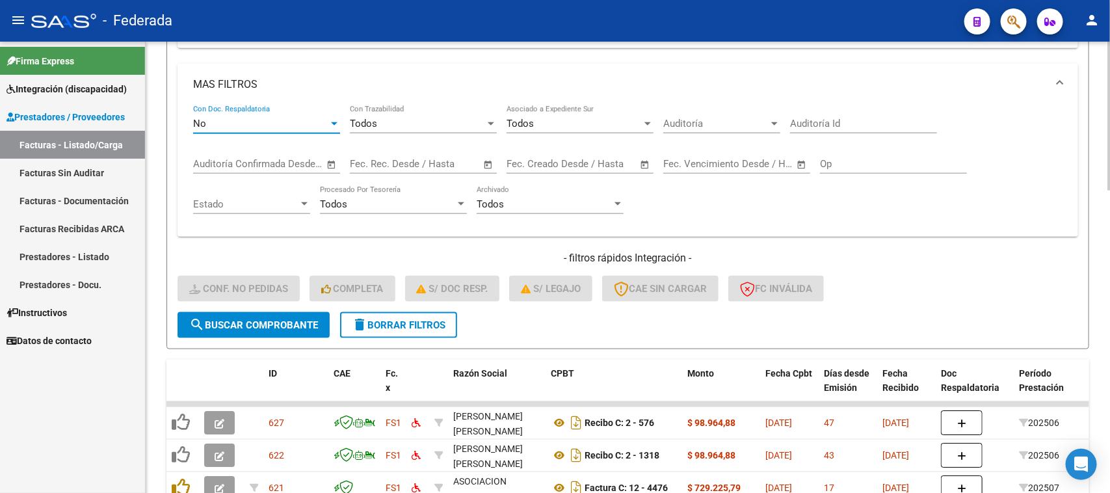
click at [280, 121] on div "No" at bounding box center [260, 124] width 135 height 12
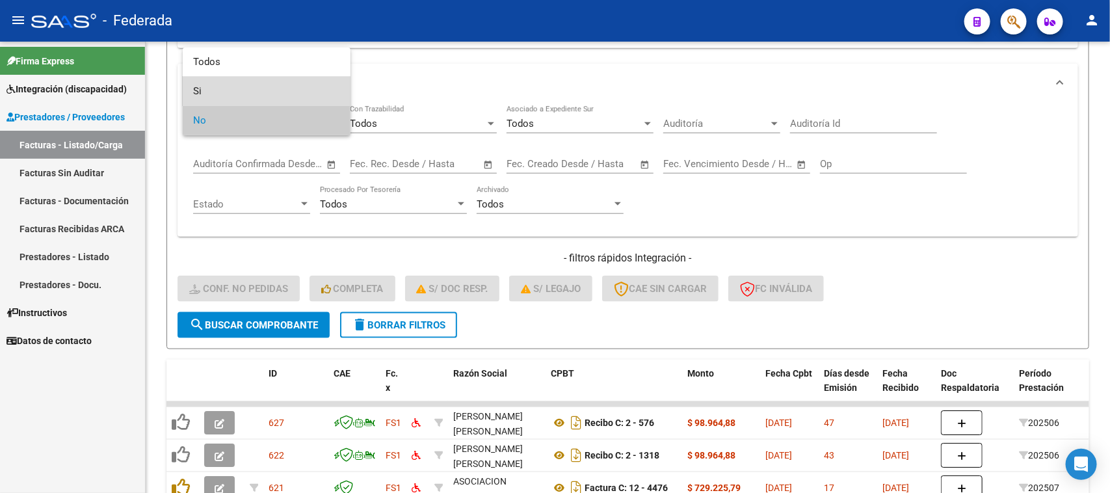
click at [260, 99] on span "Si" at bounding box center [266, 91] width 147 height 29
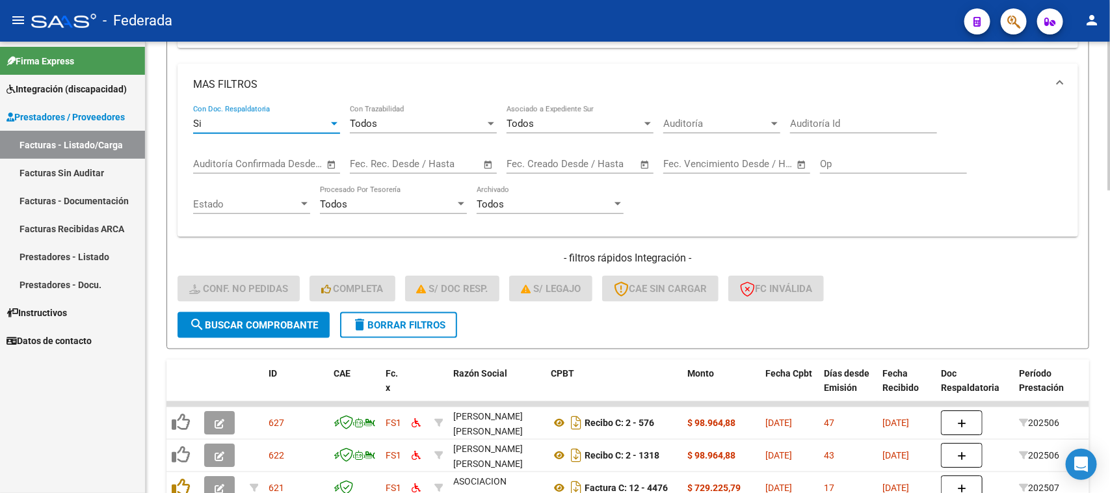
click at [276, 319] on span "search Buscar Comprobante" at bounding box center [253, 325] width 129 height 12
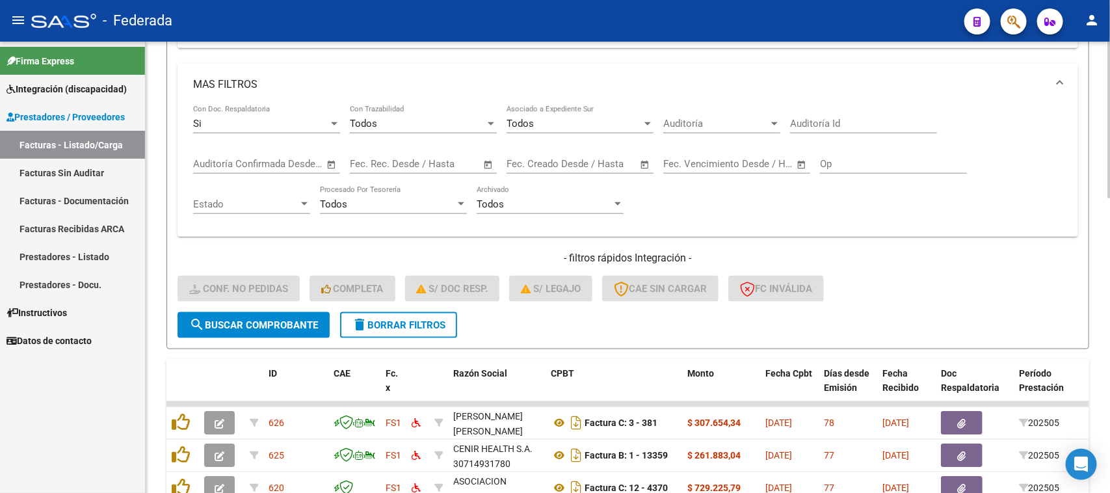
click at [249, 124] on div "Si" at bounding box center [260, 124] width 135 height 12
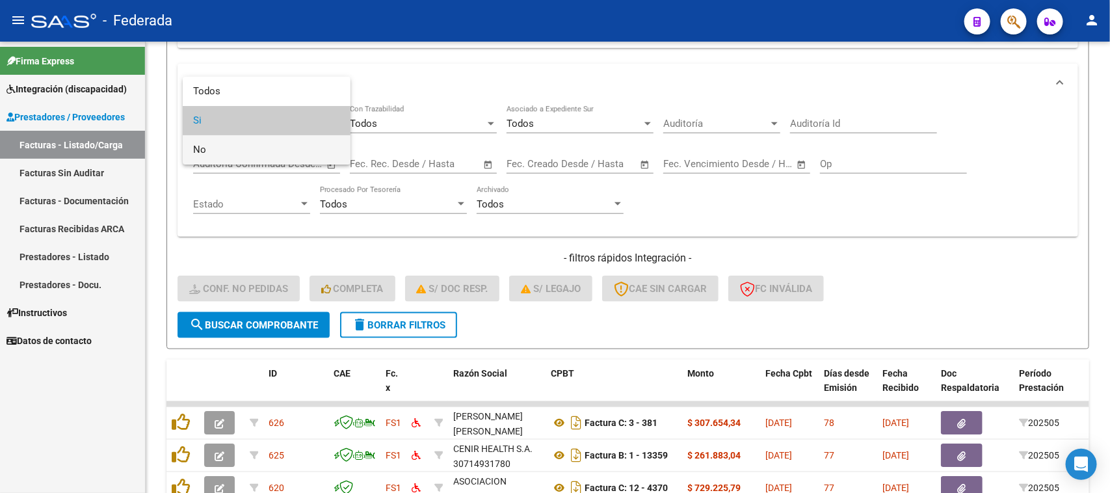
click at [236, 147] on span "No" at bounding box center [266, 149] width 147 height 29
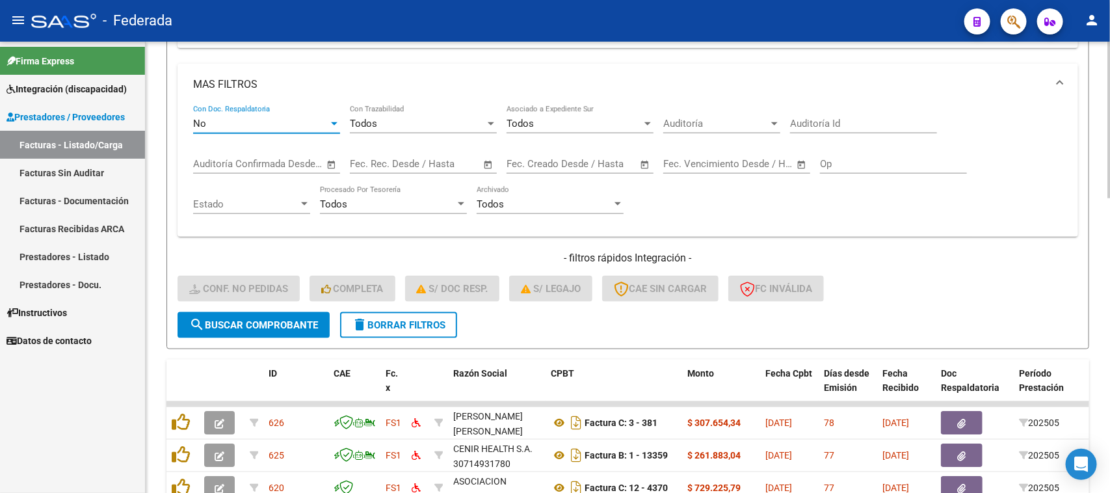
click at [270, 319] on span "search Buscar Comprobante" at bounding box center [253, 325] width 129 height 12
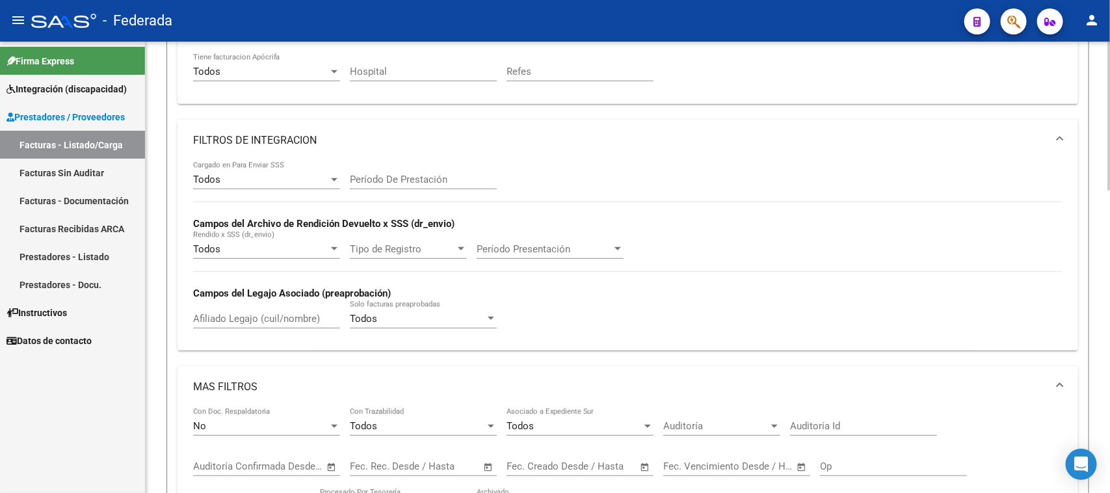
scroll to position [267, 0]
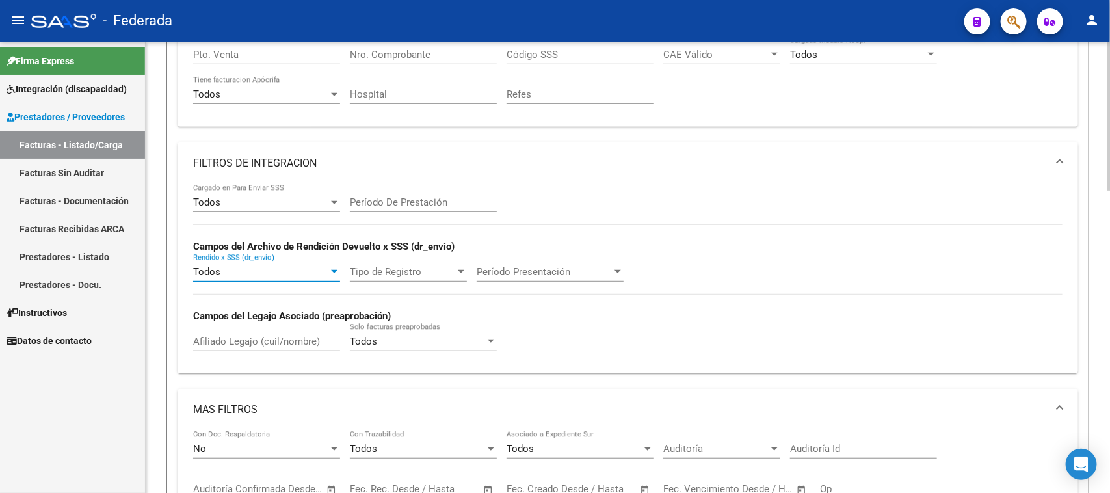
click at [291, 267] on div "Todos" at bounding box center [260, 272] width 135 height 12
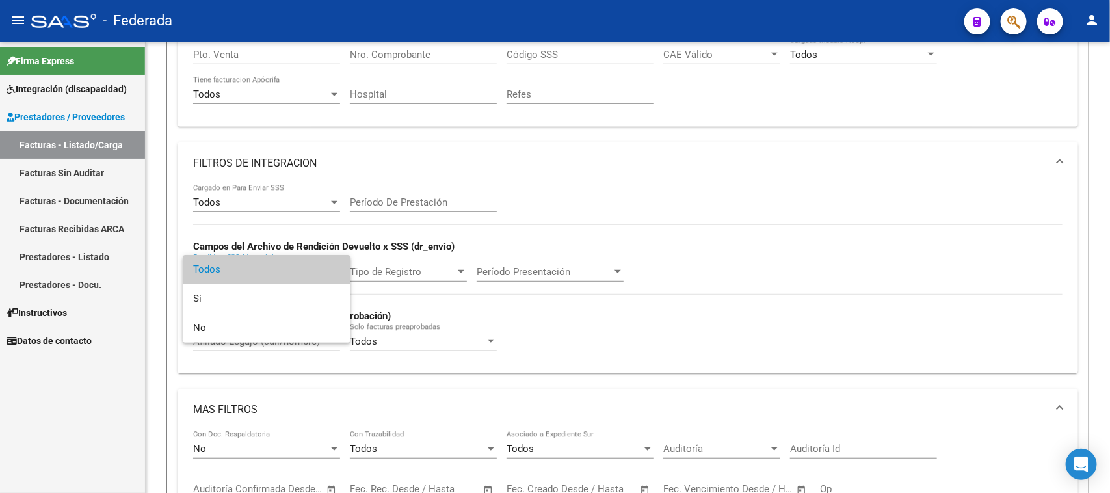
click at [727, 228] on div at bounding box center [555, 246] width 1110 height 493
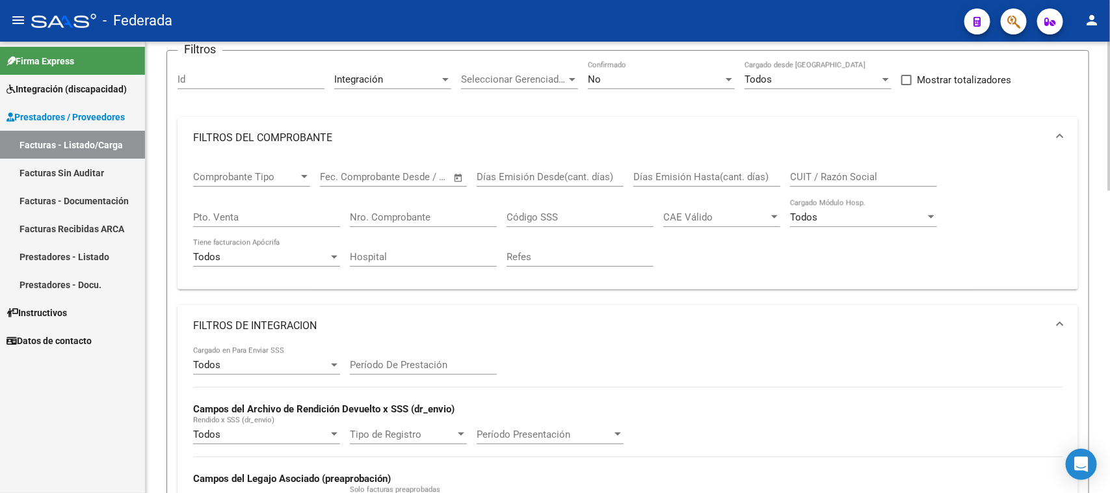
scroll to position [23, 0]
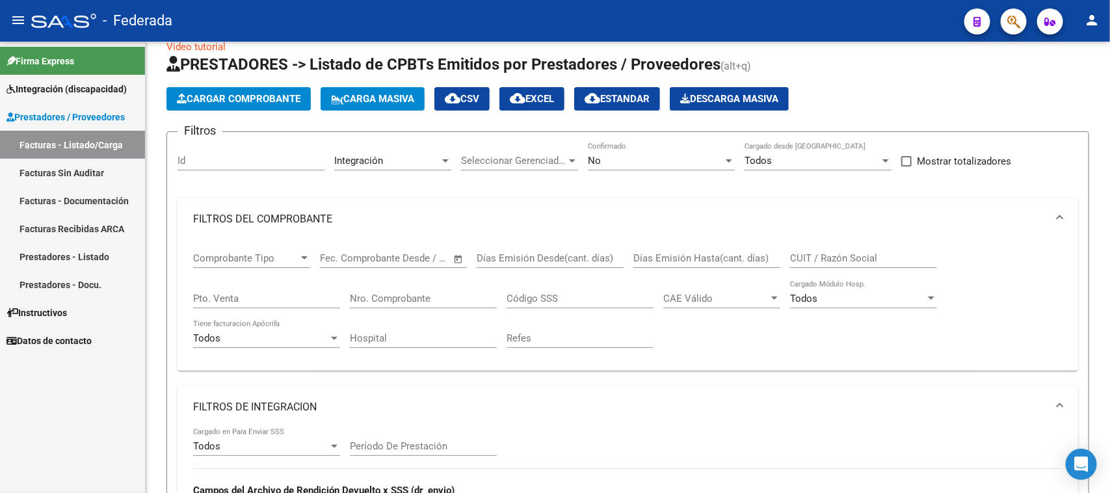
click at [114, 140] on link "Facturas - Listado/Carga" at bounding box center [72, 145] width 145 height 28
click at [103, 138] on link "Facturas - Listado/Carga" at bounding box center [72, 145] width 145 height 28
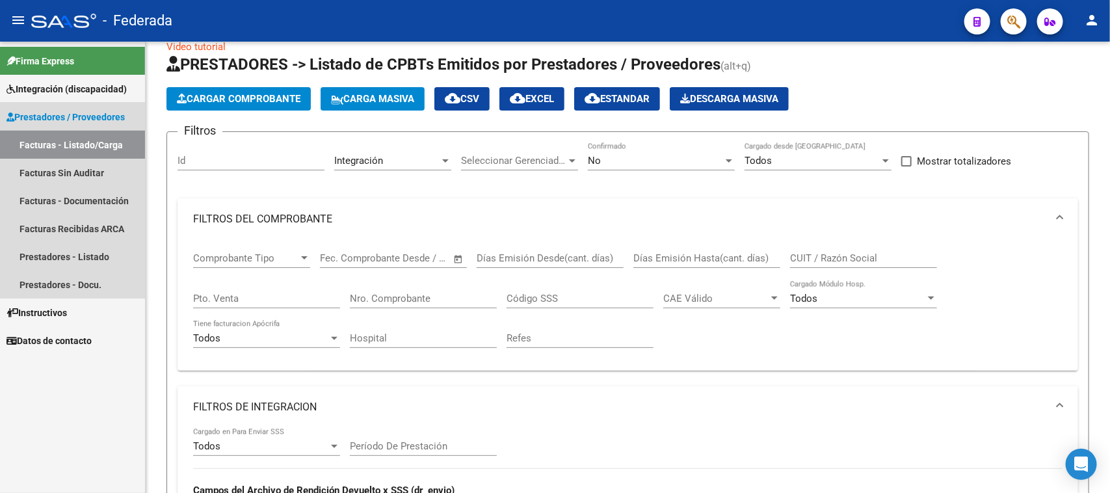
click at [90, 144] on link "Facturas - Listado/Carga" at bounding box center [72, 145] width 145 height 28
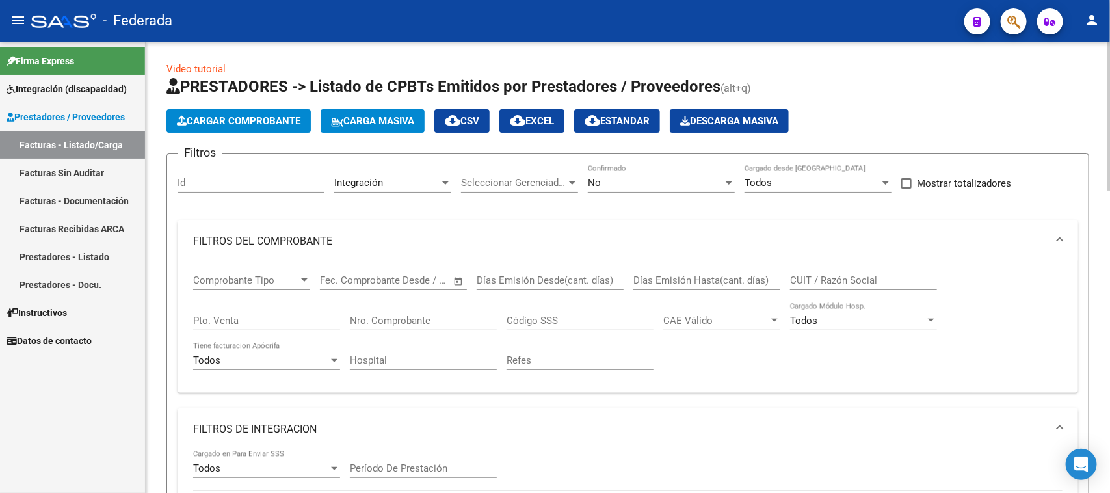
scroll to position [0, 0]
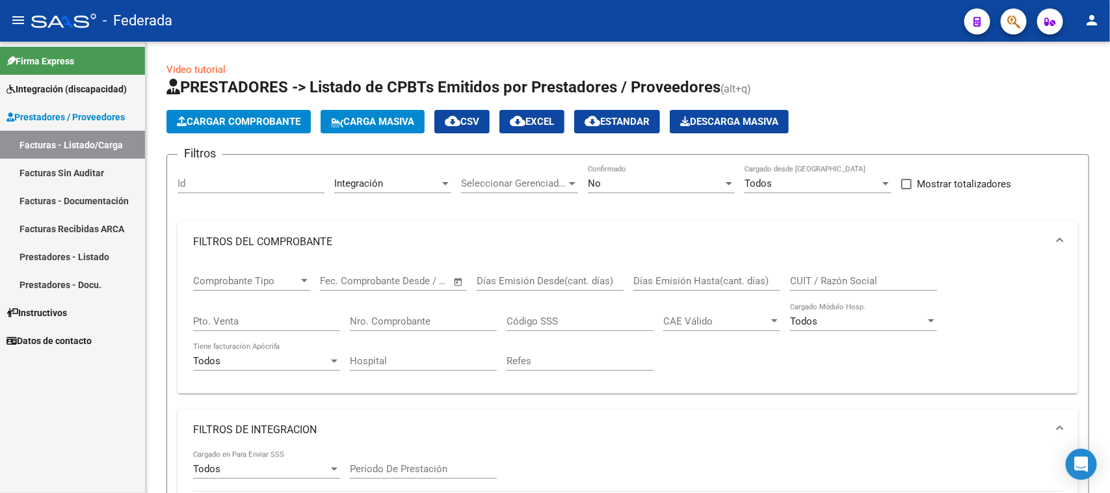
click at [51, 118] on span "Prestadores / Proveedores" at bounding box center [66, 117] width 118 height 14
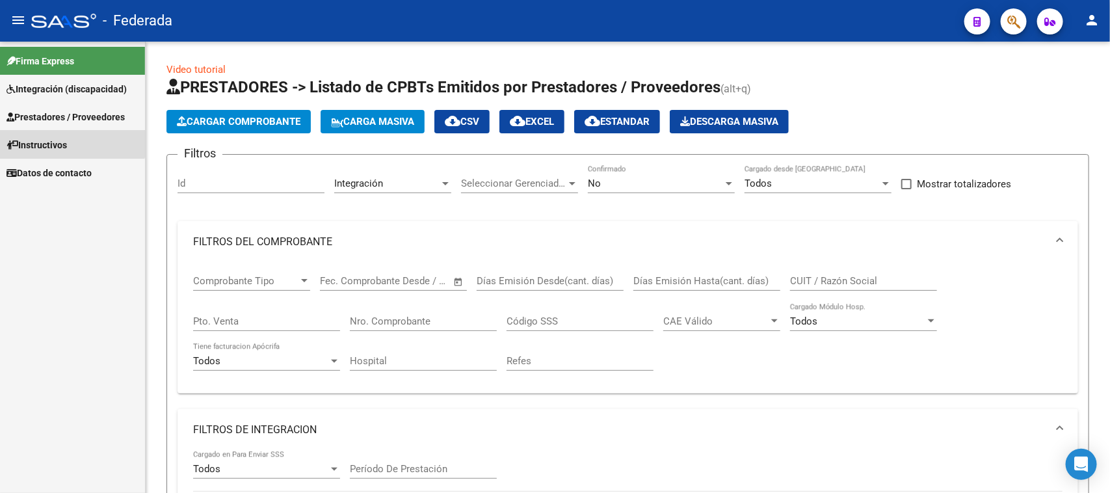
click at [51, 135] on link "Instructivos" at bounding box center [72, 145] width 145 height 28
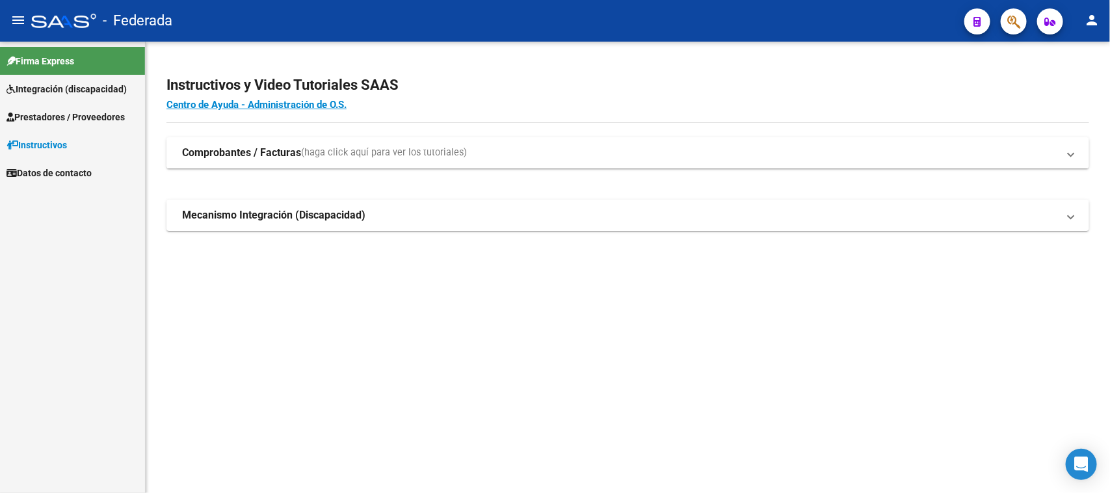
click at [70, 111] on span "Prestadores / Proveedores" at bounding box center [66, 117] width 118 height 14
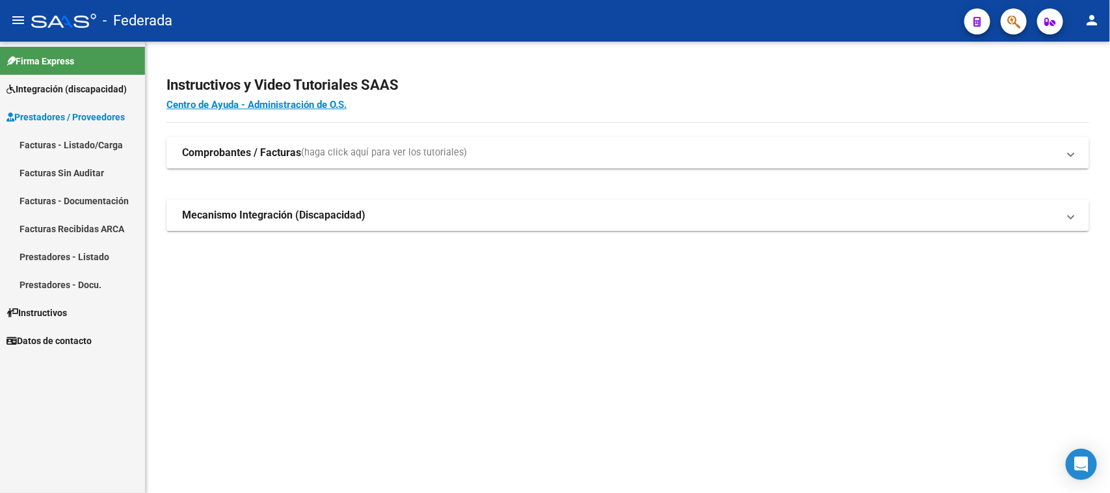
click at [62, 137] on link "Facturas - Listado/Carga" at bounding box center [72, 145] width 145 height 28
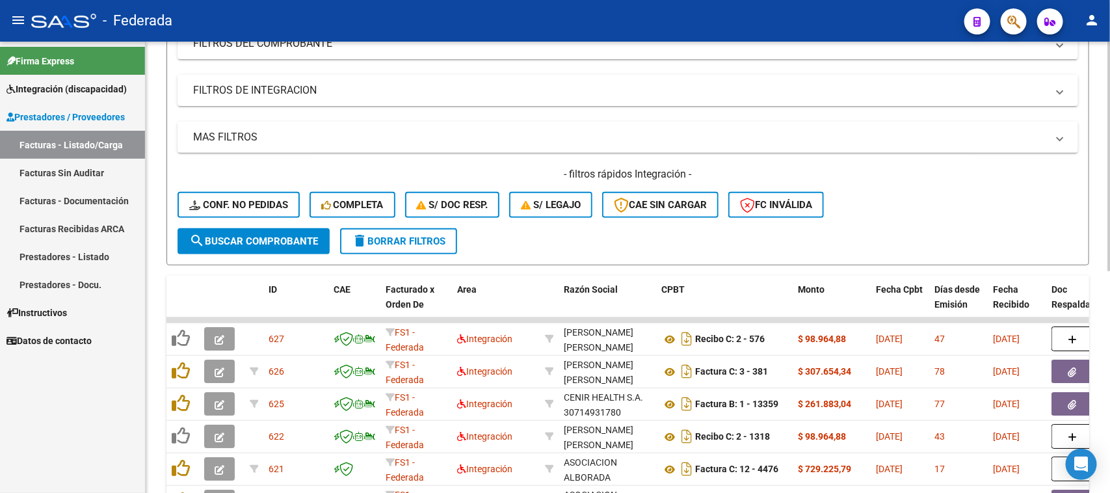
scroll to position [112, 0]
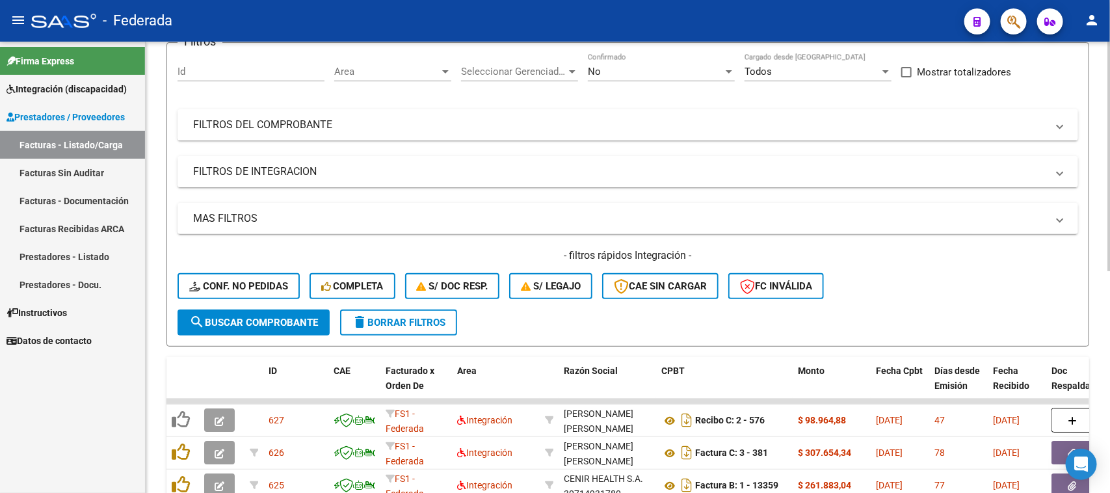
click at [399, 319] on span "delete Borrar Filtros" at bounding box center [399, 323] width 94 height 12
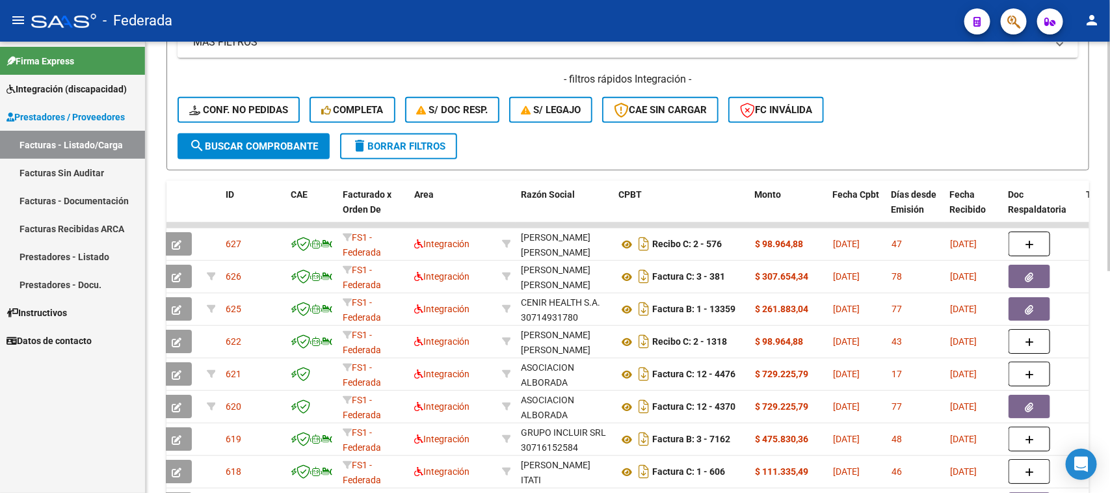
scroll to position [274, 0]
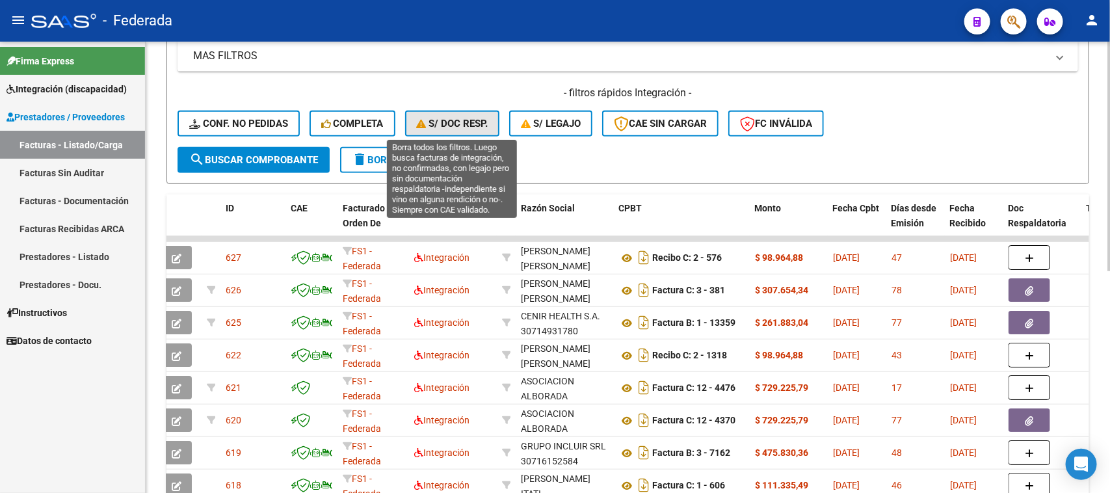
click at [444, 118] on span "S/ Doc Resp." at bounding box center [453, 124] width 72 height 12
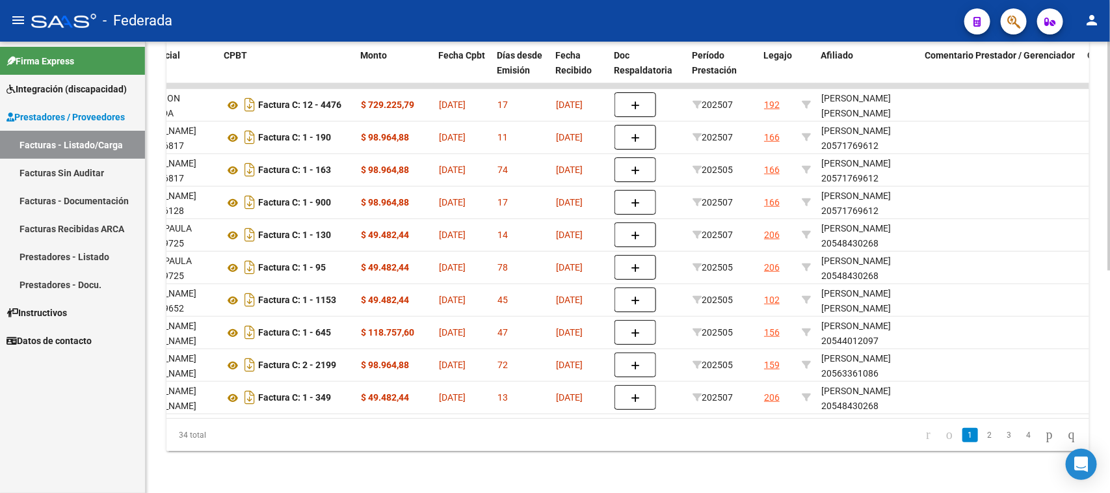
scroll to position [0, 427]
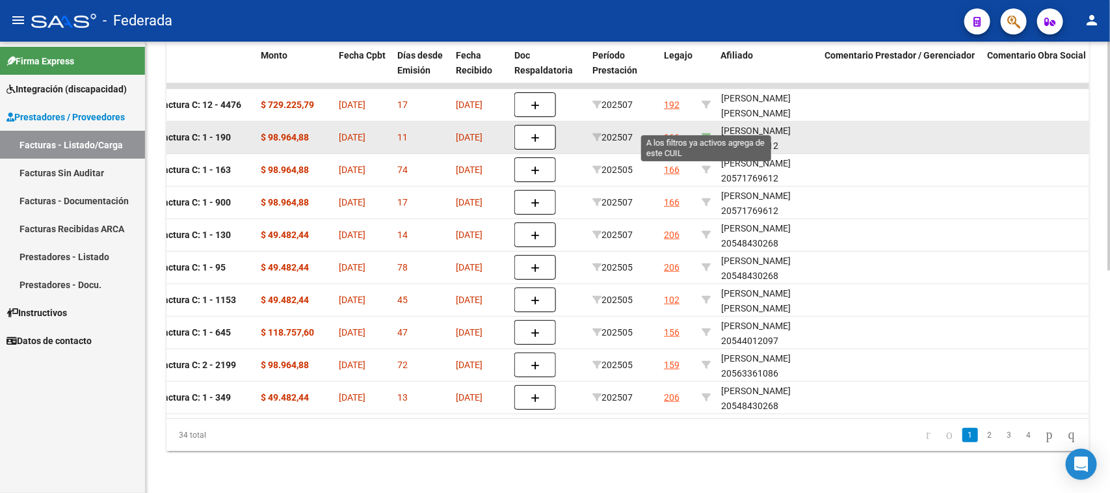
click at [708, 133] on icon at bounding box center [706, 137] width 9 height 9
type input "20571769612"
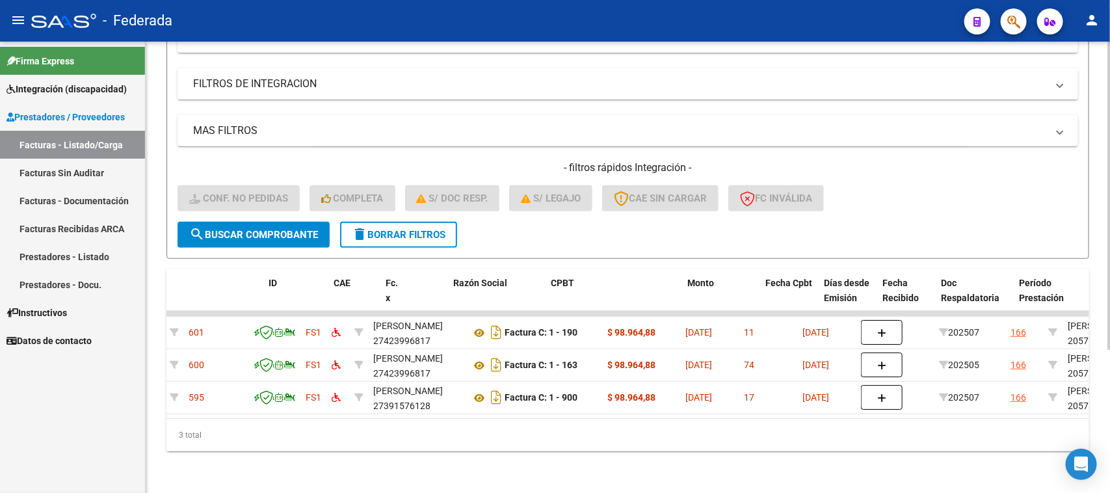
scroll to position [0, 0]
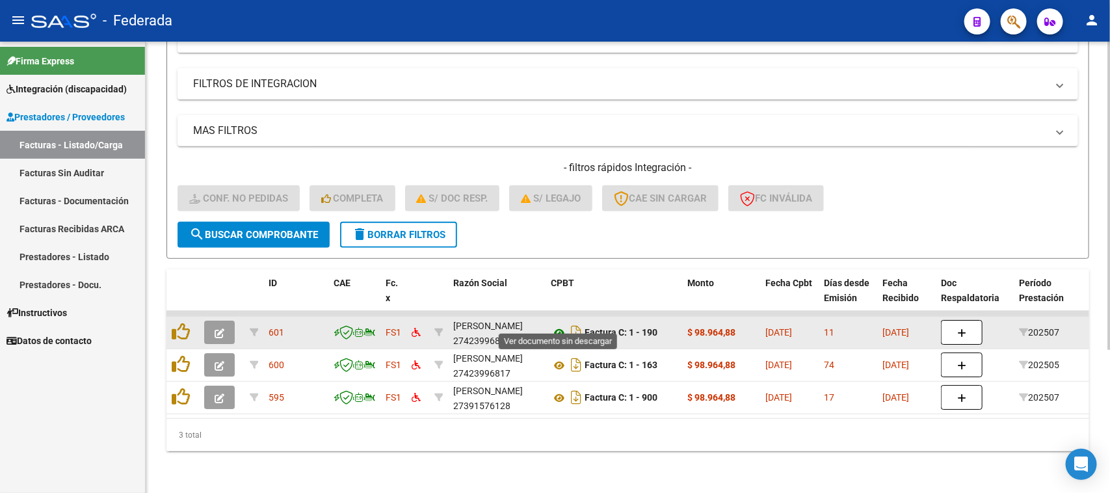
click at [556, 325] on icon at bounding box center [559, 333] width 17 height 16
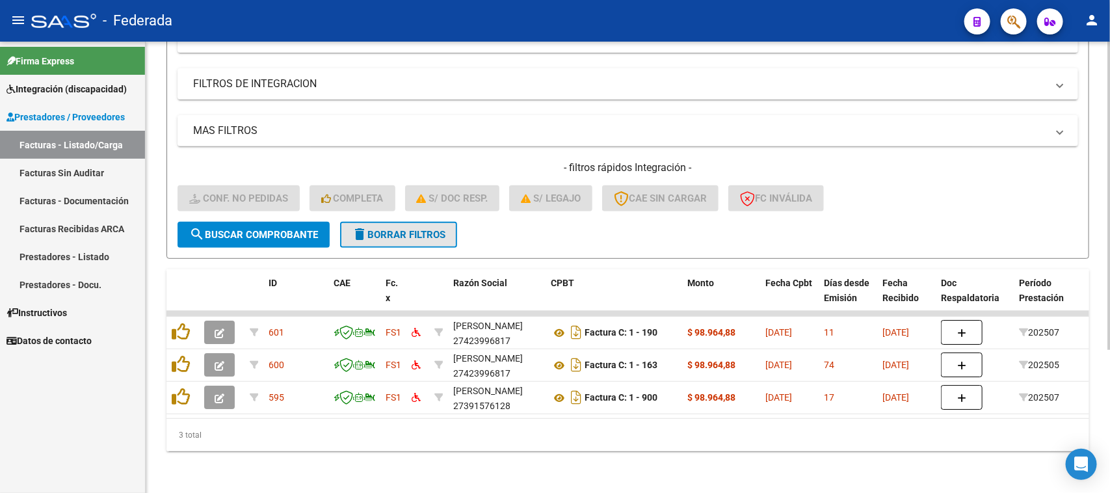
click at [387, 229] on span "delete Borrar Filtros" at bounding box center [399, 235] width 94 height 12
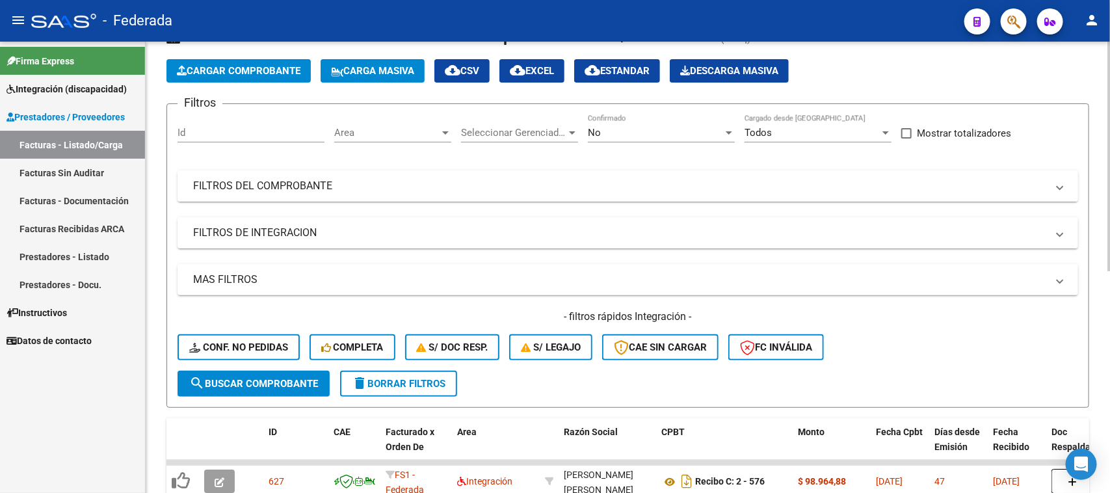
scroll to position [47, 0]
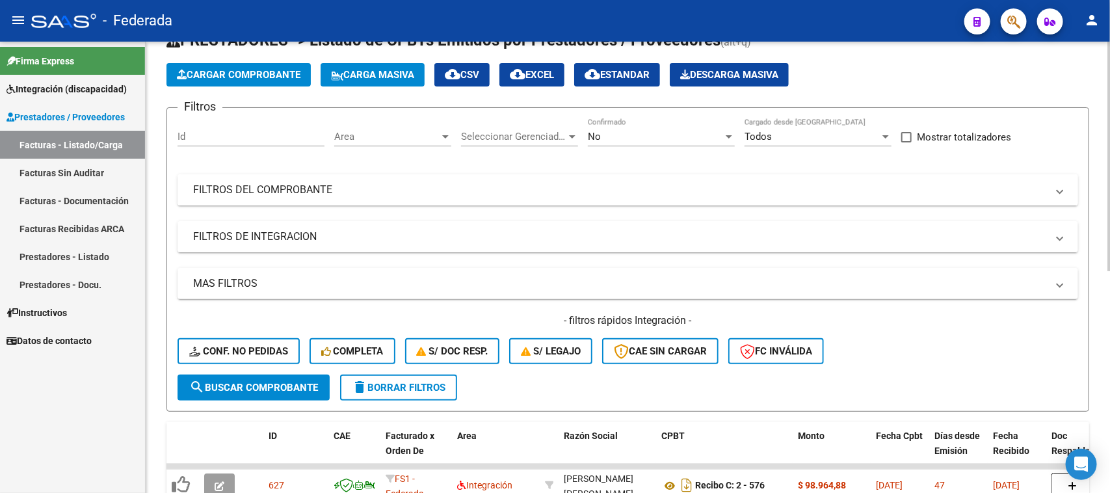
click at [390, 189] on mat-panel-title "FILTROS DEL COMPROBANTE" at bounding box center [620, 190] width 854 height 14
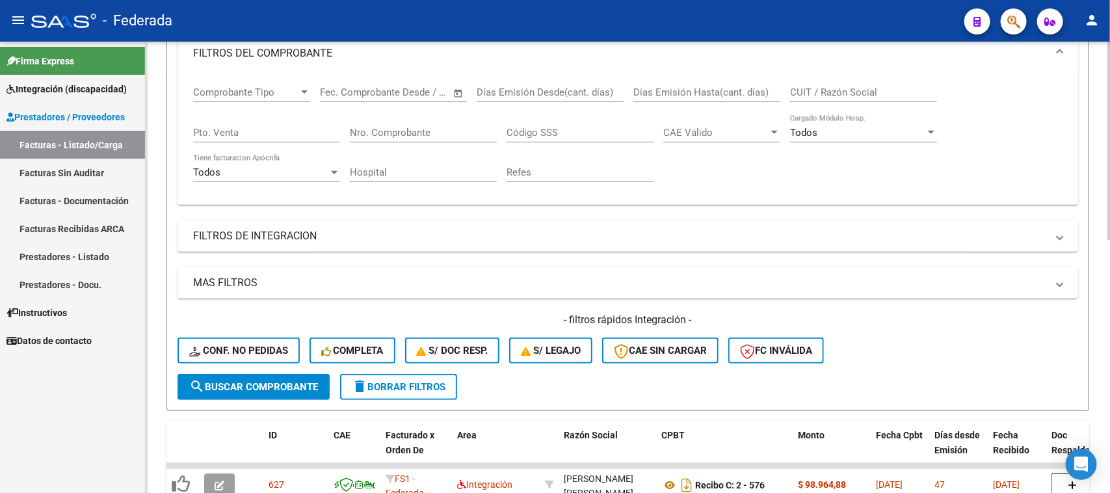
scroll to position [209, 0]
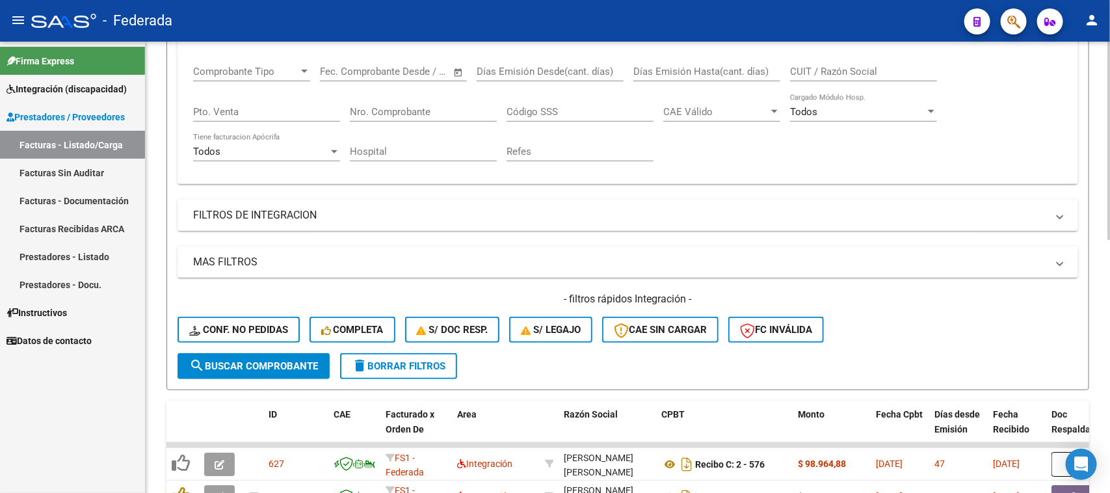
click at [425, 215] on mat-panel-title "FILTROS DE INTEGRACION" at bounding box center [620, 215] width 854 height 14
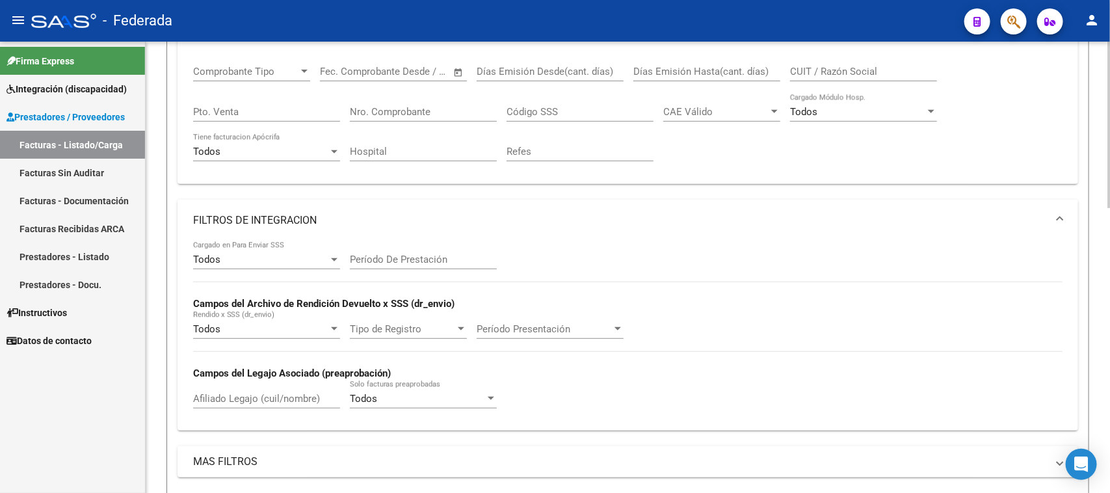
click at [424, 256] on input "Período De Prestación" at bounding box center [423, 260] width 147 height 12
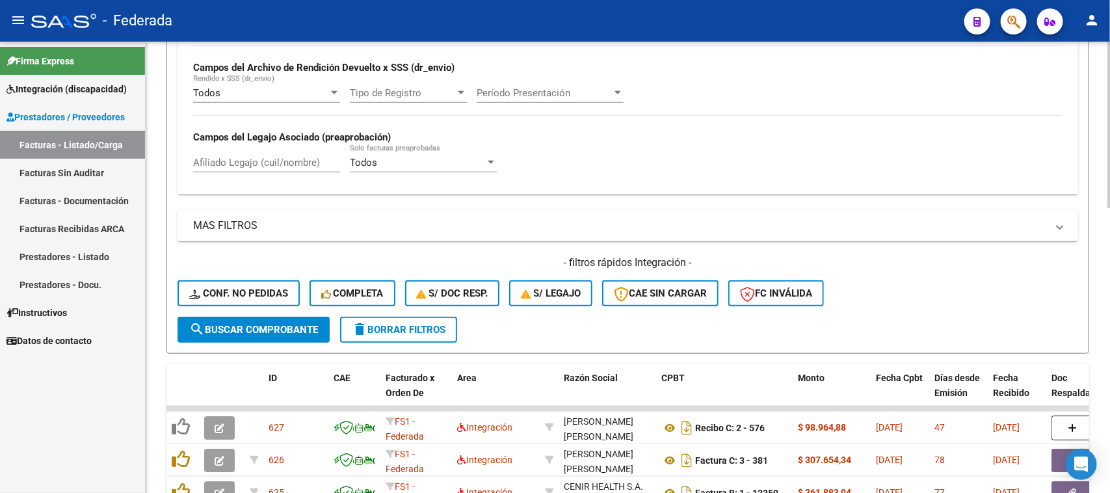
scroll to position [453, 0]
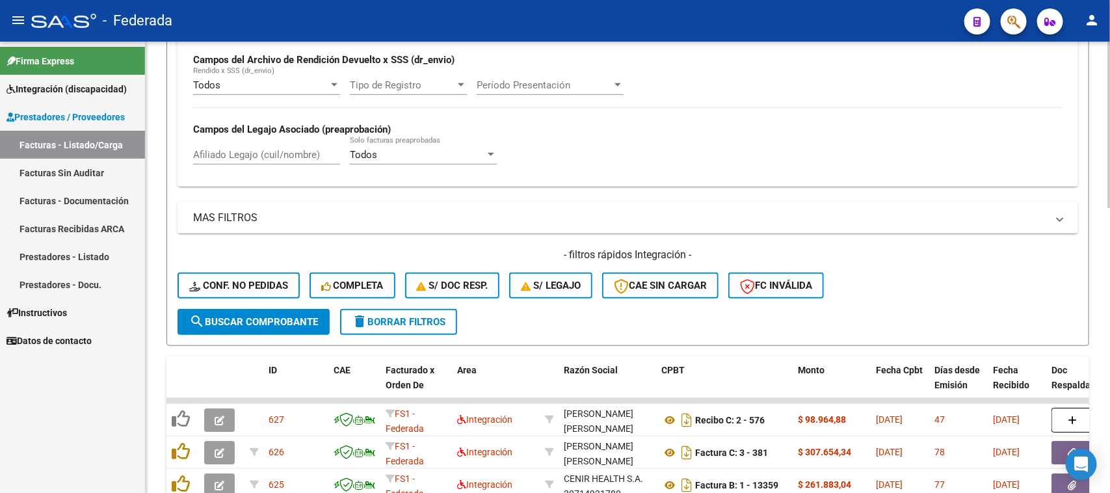
type input "202506"
click at [291, 316] on span "search Buscar Comprobante" at bounding box center [253, 322] width 129 height 12
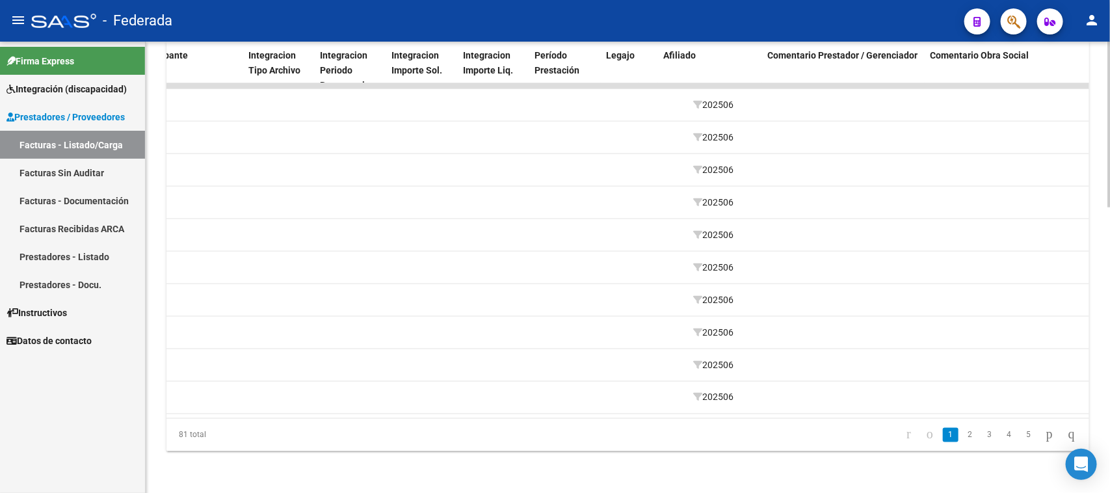
scroll to position [0, 1509]
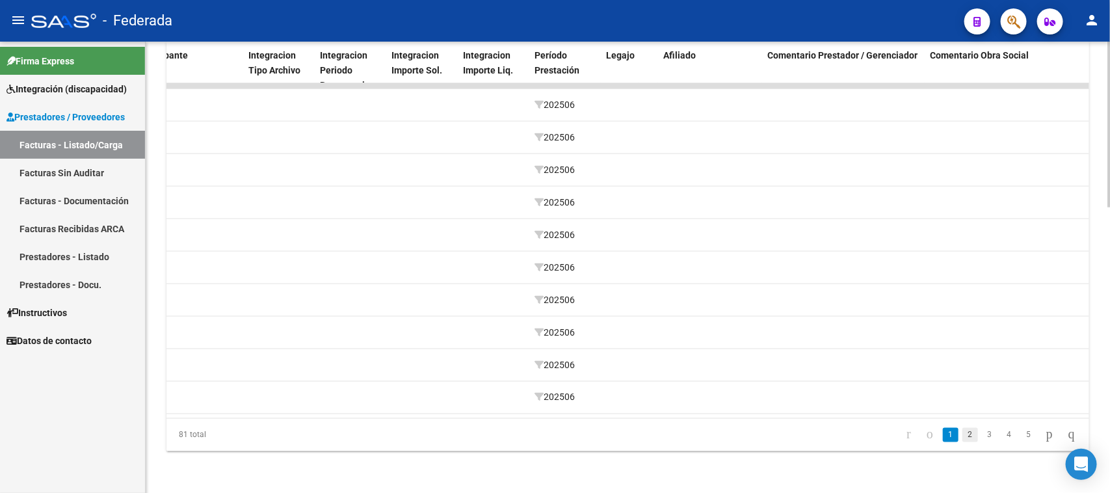
click at [962, 436] on link "2" at bounding box center [970, 435] width 16 height 14
click at [982, 437] on link "3" at bounding box center [990, 435] width 16 height 14
click at [1001, 437] on link "4" at bounding box center [1009, 435] width 16 height 14
click at [1002, 437] on link "5" at bounding box center [1009, 435] width 16 height 14
click at [1001, 436] on link "6" at bounding box center [1009, 435] width 16 height 14
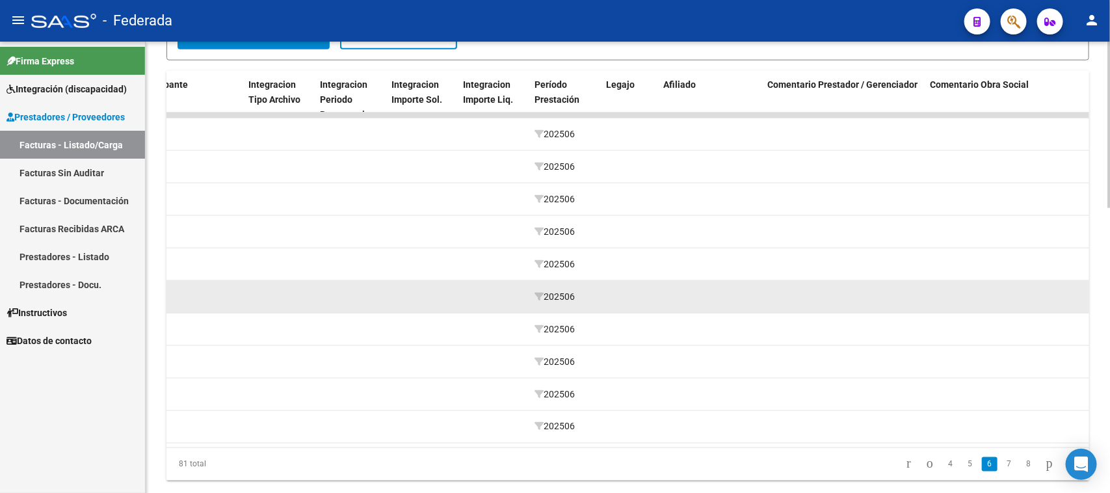
scroll to position [776, 0]
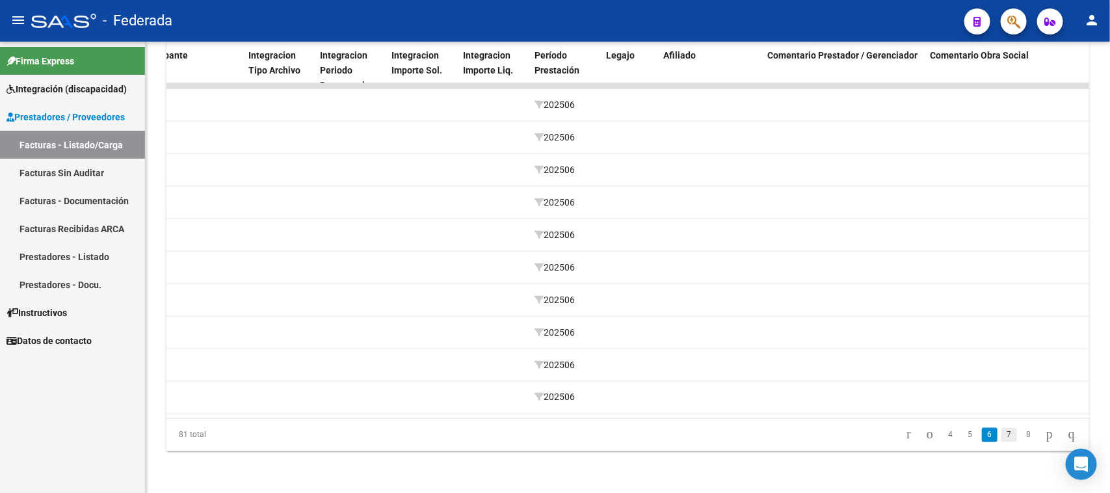
click at [1001, 438] on link "7" at bounding box center [1009, 435] width 16 height 14
click at [1001, 441] on link "8" at bounding box center [1009, 435] width 16 height 14
click at [1021, 434] on link "9" at bounding box center [1029, 435] width 16 height 14
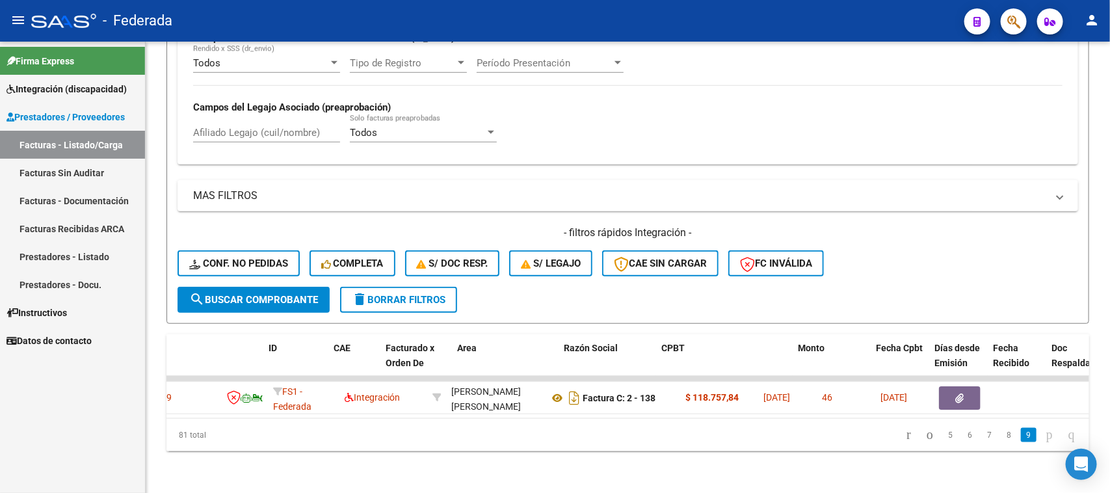
scroll to position [0, 0]
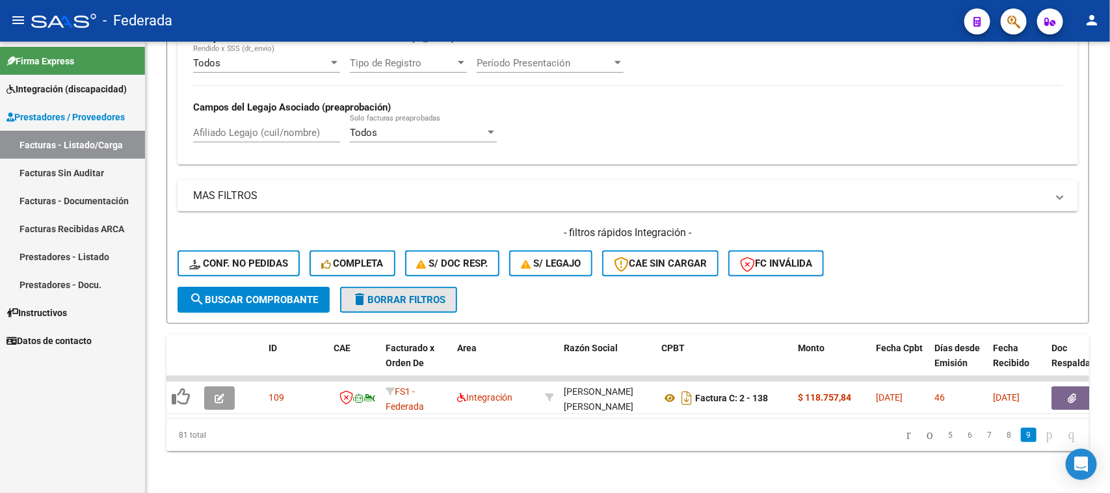
click at [372, 294] on span "delete Borrar Filtros" at bounding box center [399, 300] width 94 height 12
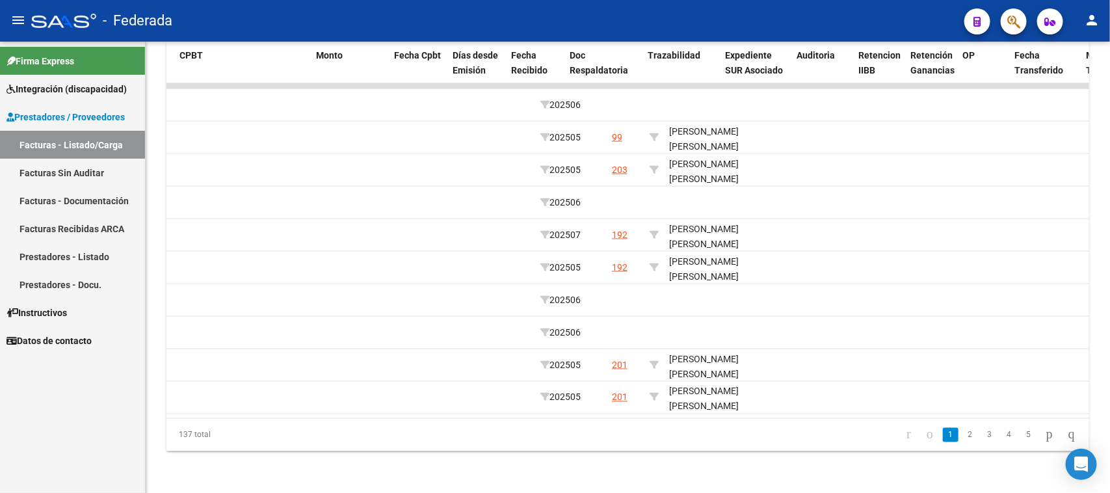
scroll to position [0, 326]
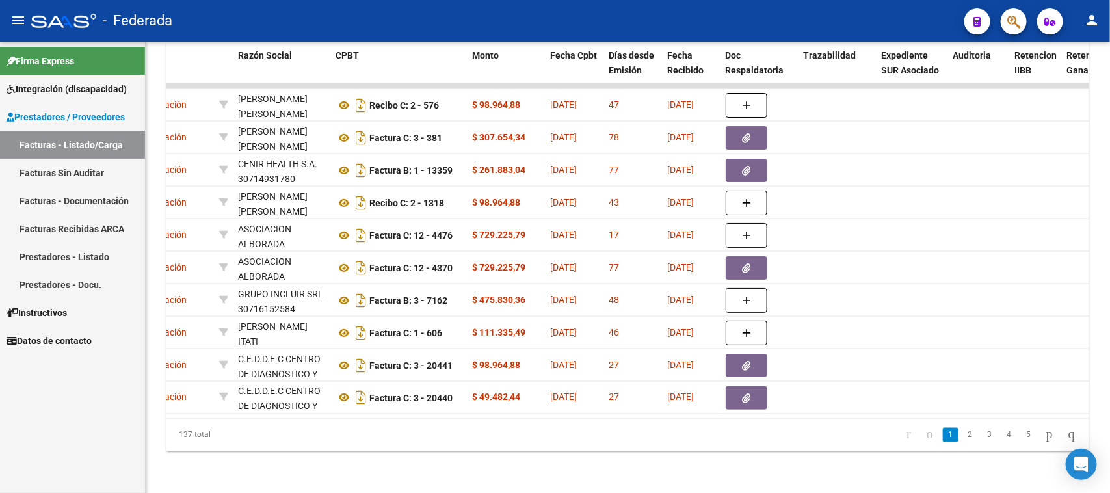
click at [489, 421] on div "137 total 1 2 3 4 5" at bounding box center [627, 435] width 923 height 33
click at [962, 442] on link "2" at bounding box center [970, 435] width 16 height 14
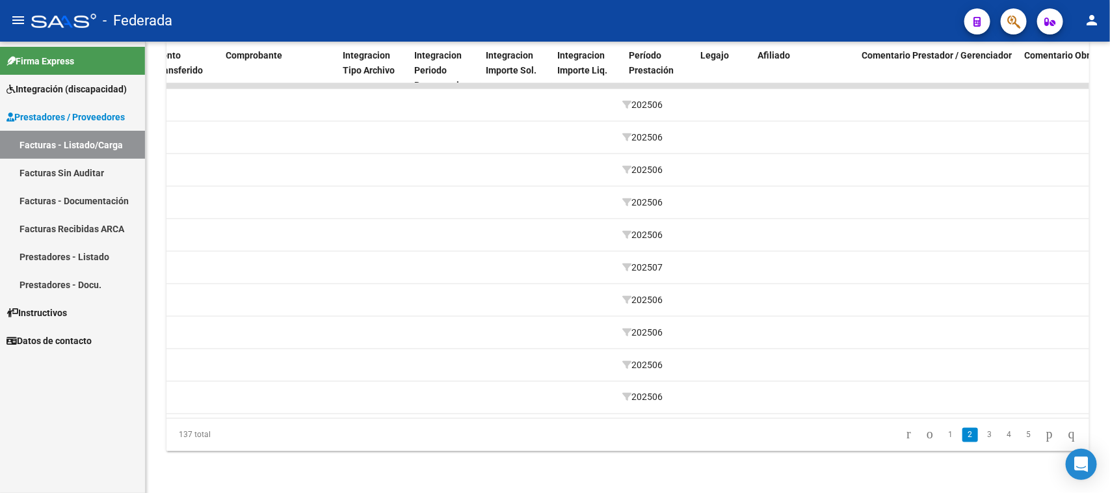
scroll to position [0, 1414]
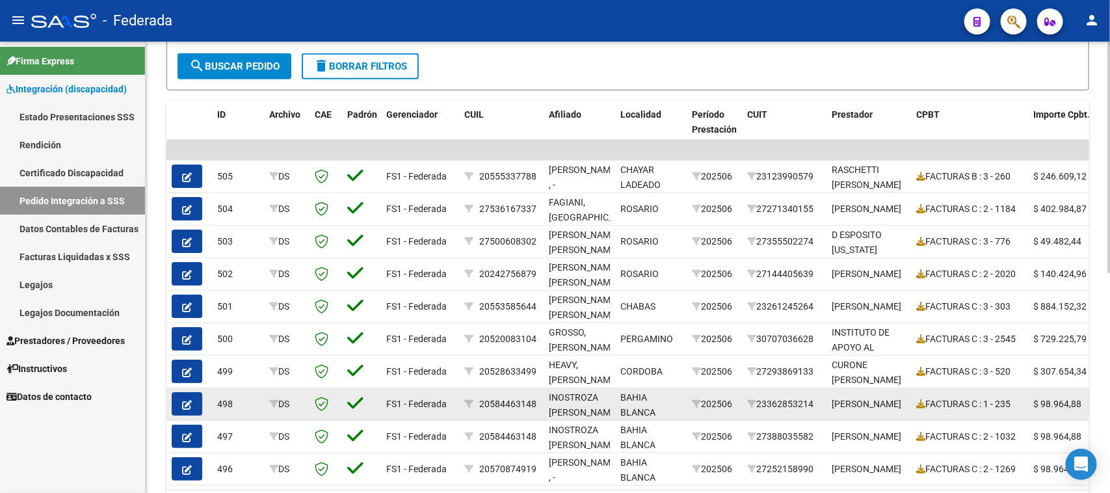
scroll to position [349, 0]
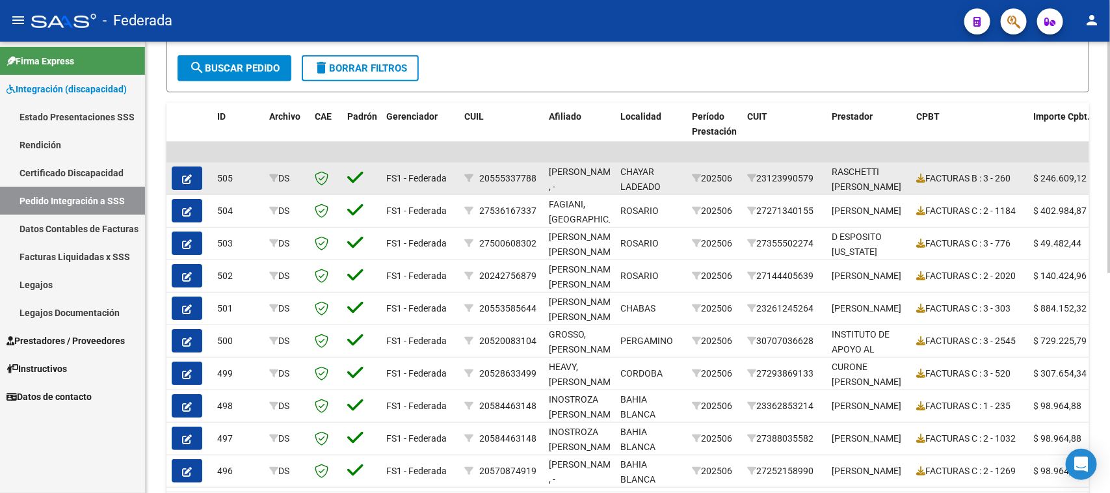
click at [192, 176] on button "button" at bounding box center [187, 177] width 31 height 23
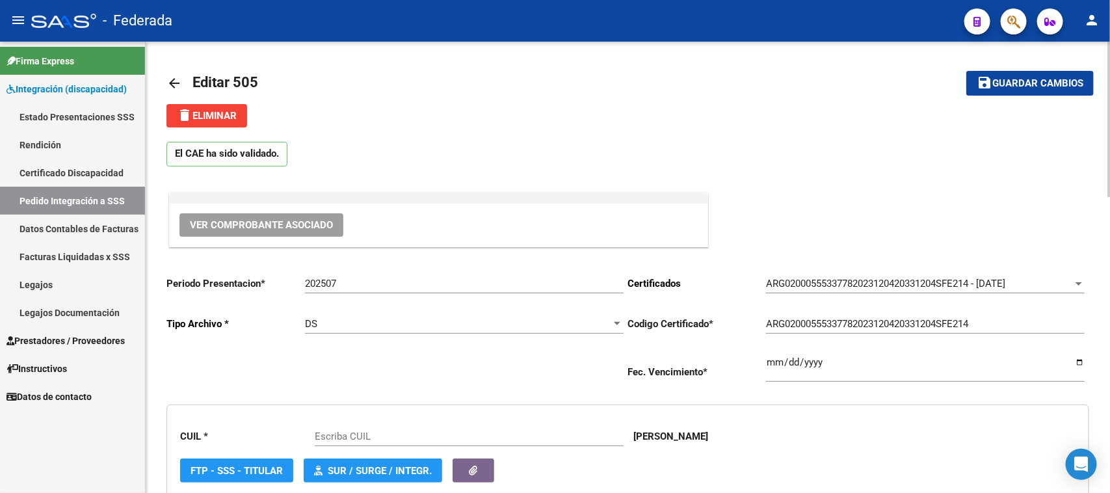
type input "20555337788"
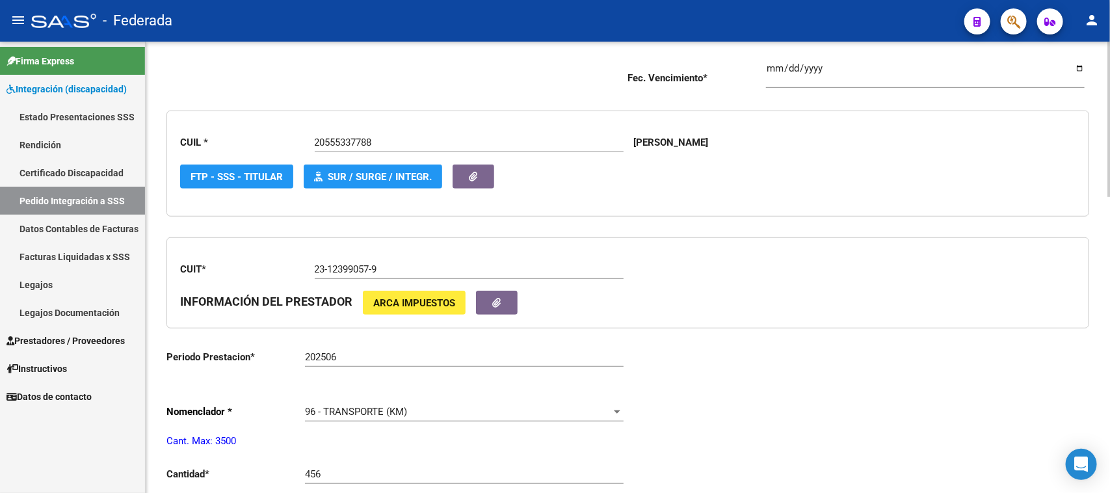
scroll to position [213, 0]
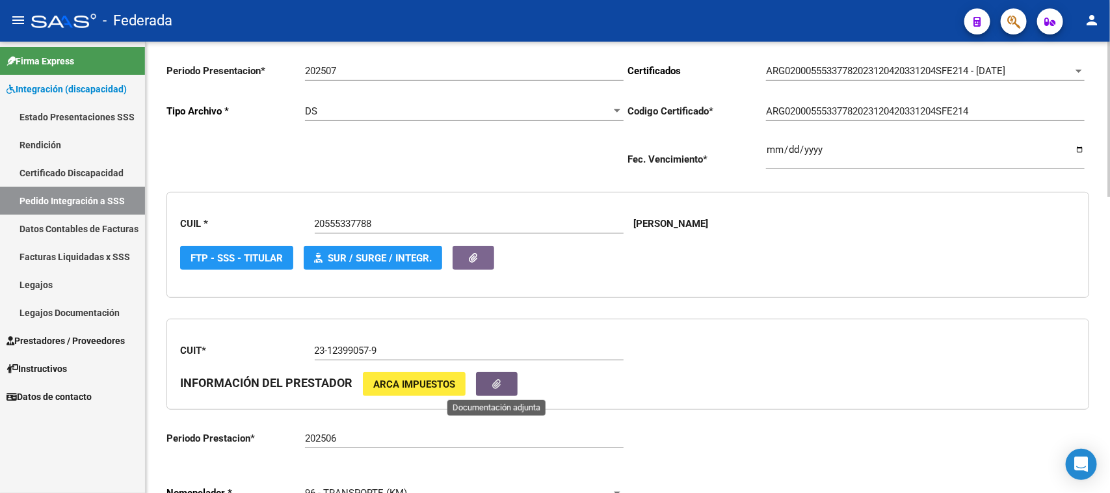
click at [506, 384] on button "button" at bounding box center [497, 384] width 42 height 24
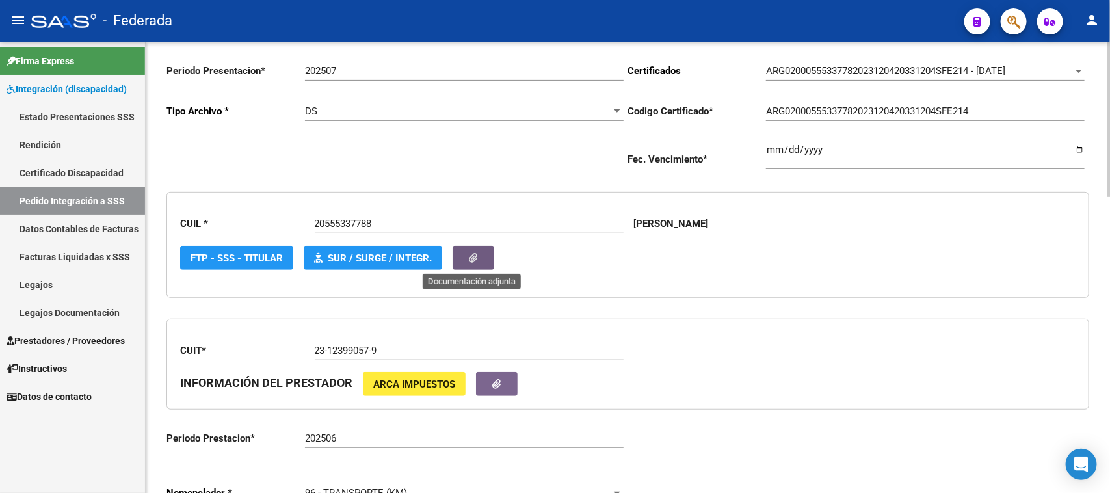
click at [459, 259] on button "button" at bounding box center [474, 258] width 42 height 24
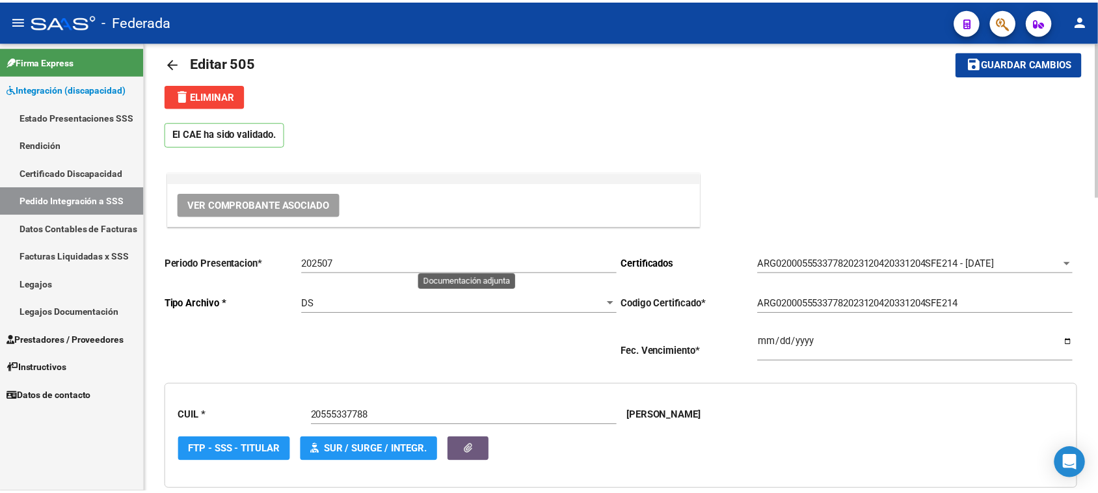
scroll to position [0, 0]
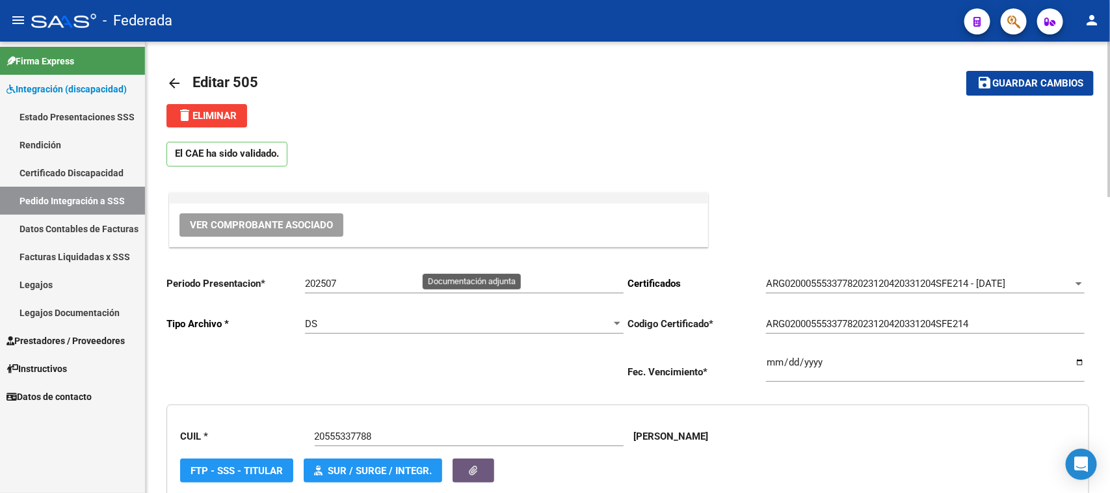
click at [327, 234] on button "Ver Comprobante Asociado" at bounding box center [261, 224] width 164 height 23
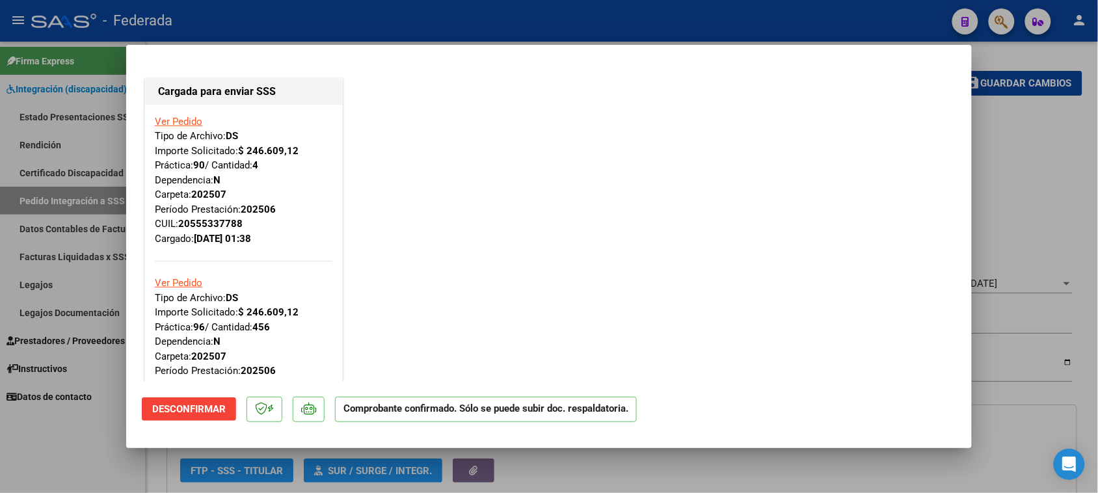
type input "$ 0,00"
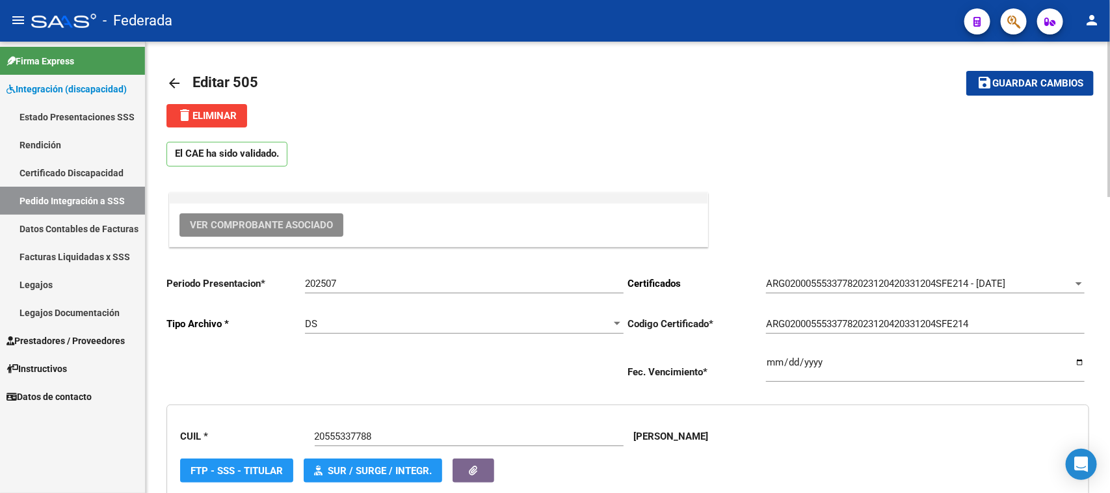
click at [176, 83] on mat-icon "arrow_back" at bounding box center [174, 83] width 16 height 16
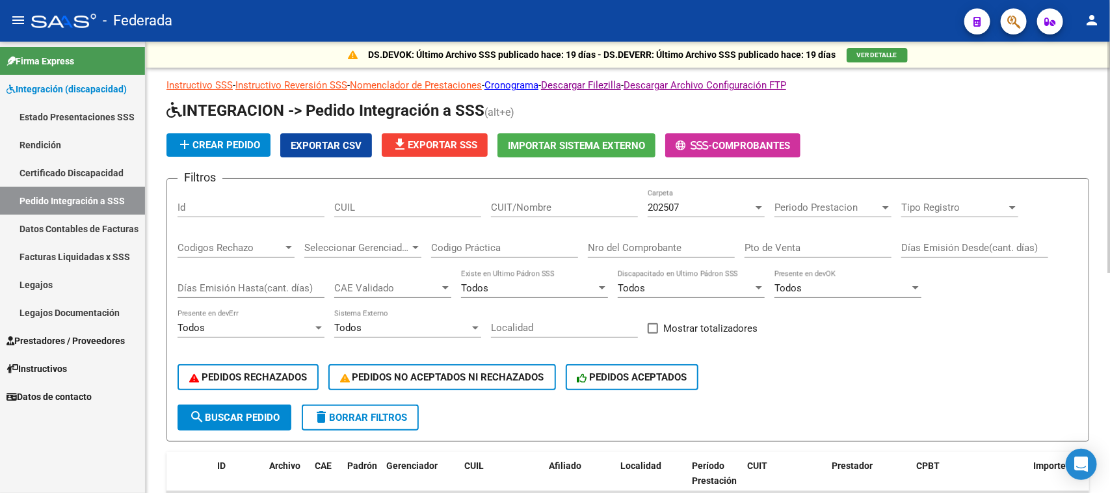
click at [967, 205] on span "Tipo Registro" at bounding box center [953, 208] width 105 height 12
click at [480, 247] on input "Codigo Práctica" at bounding box center [504, 248] width 147 height 12
click at [411, 245] on div at bounding box center [416, 248] width 12 height 10
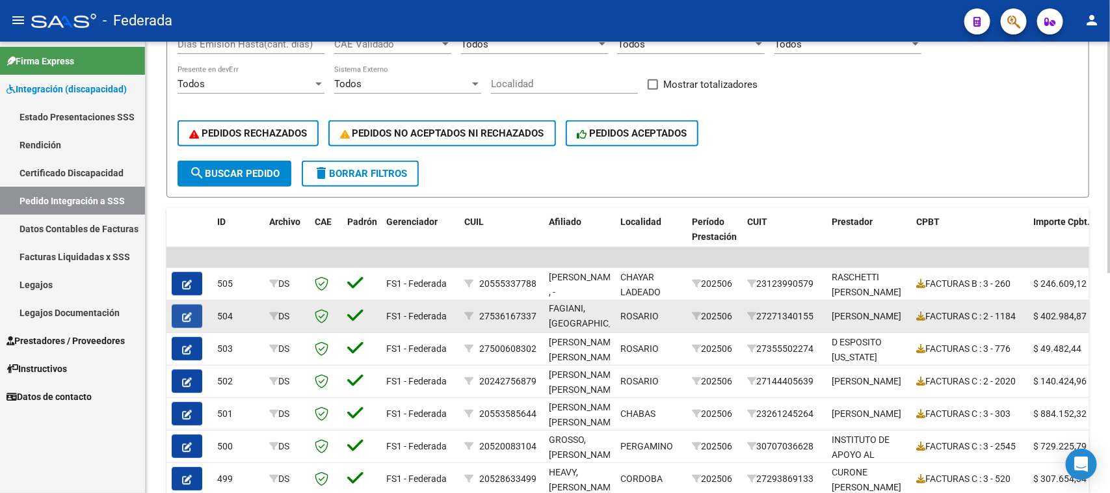
click at [186, 313] on icon "button" at bounding box center [187, 317] width 10 height 10
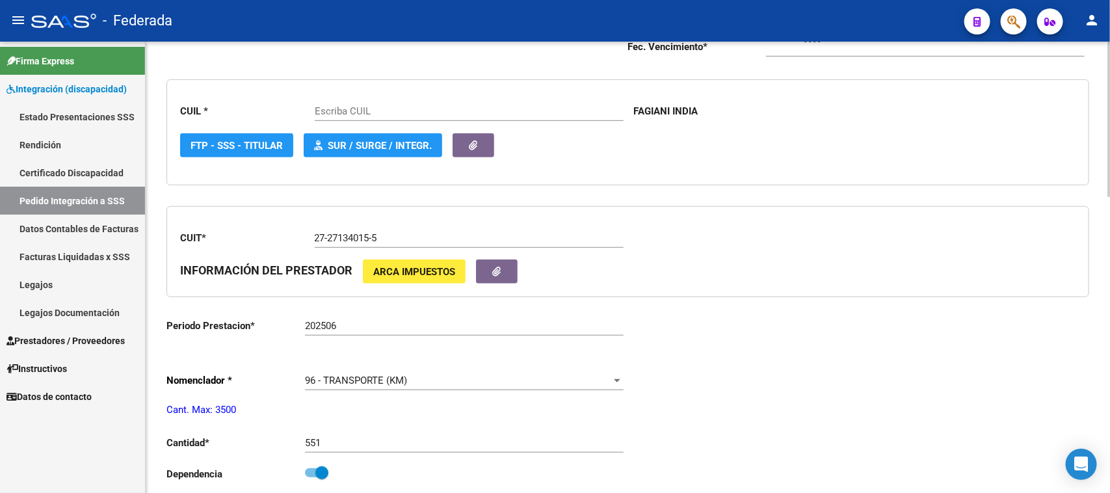
type input "27536167337"
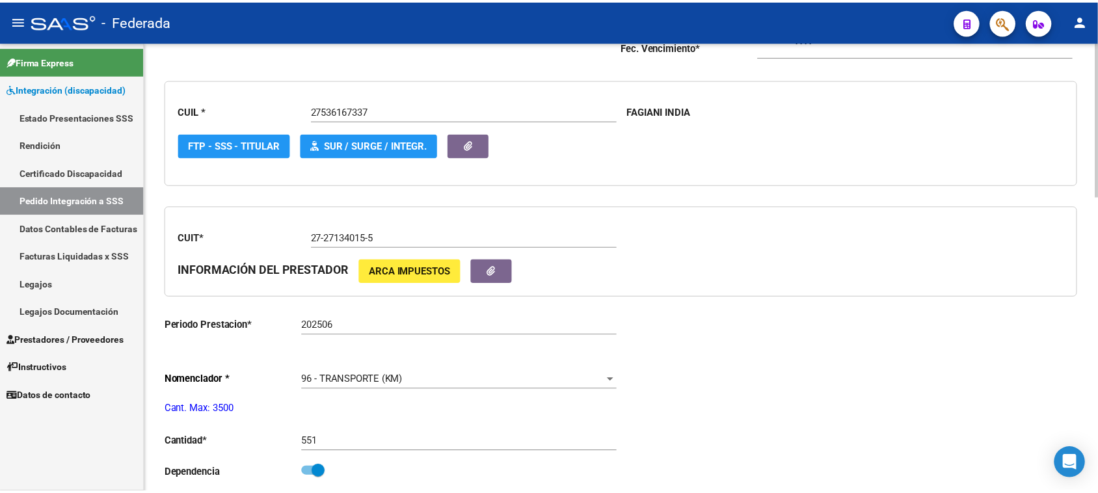
scroll to position [81, 0]
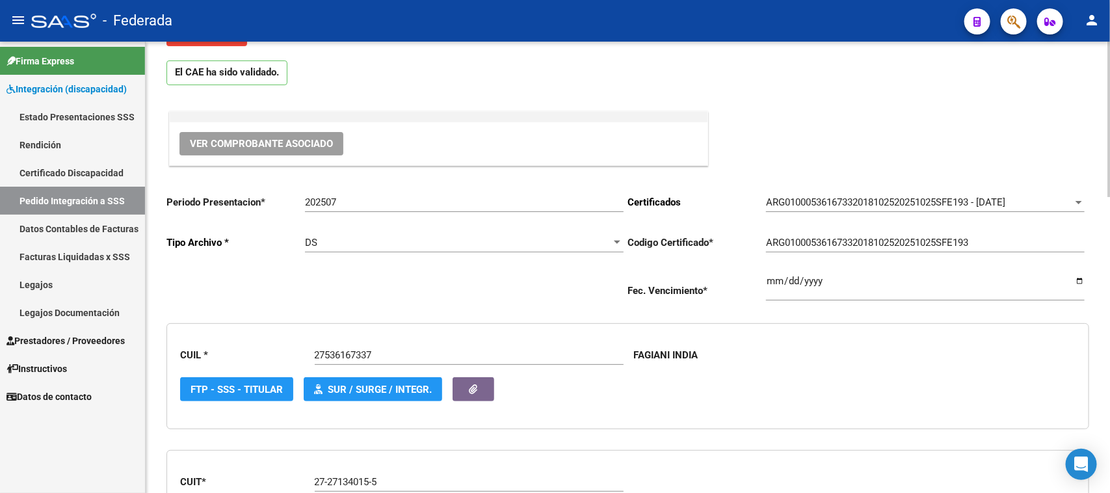
click at [332, 147] on span "Ver Comprobante Asociado" at bounding box center [261, 144] width 143 height 12
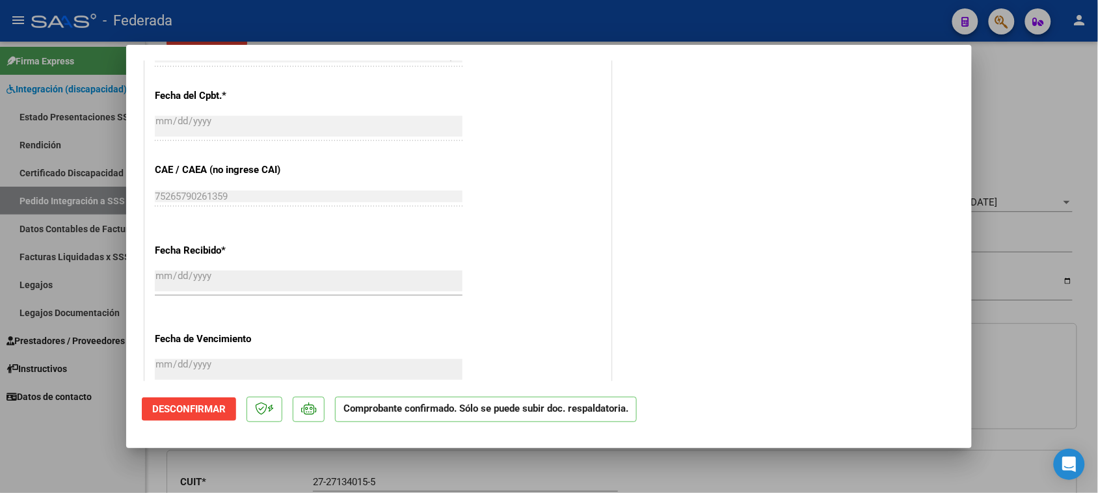
scroll to position [1054, 0]
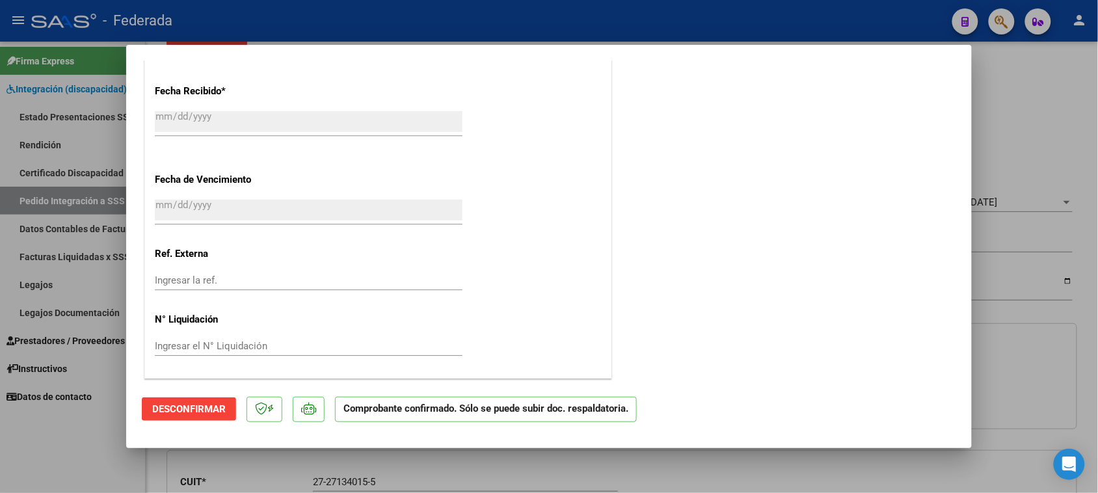
click at [1094, 306] on div at bounding box center [549, 246] width 1098 height 493
type input "$ 0,00"
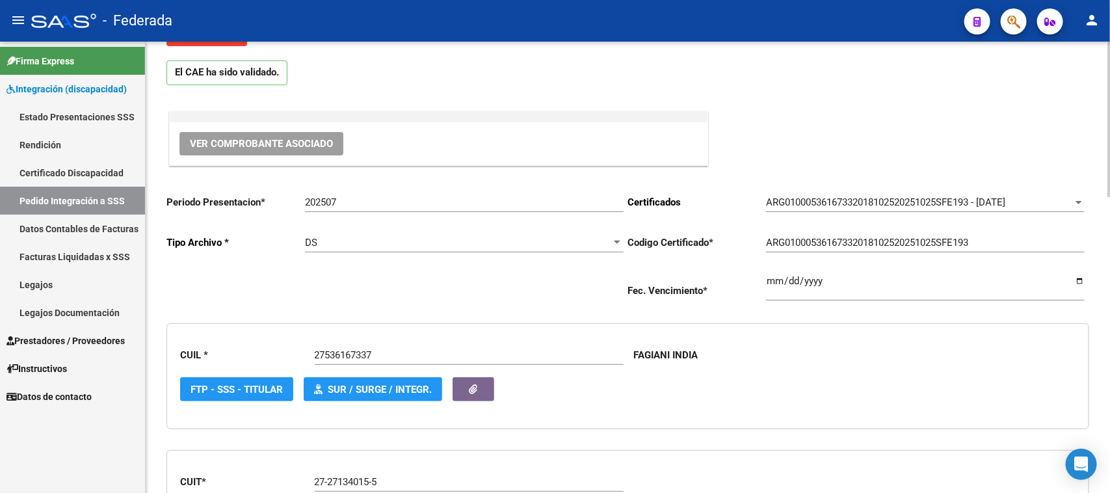
scroll to position [0, 0]
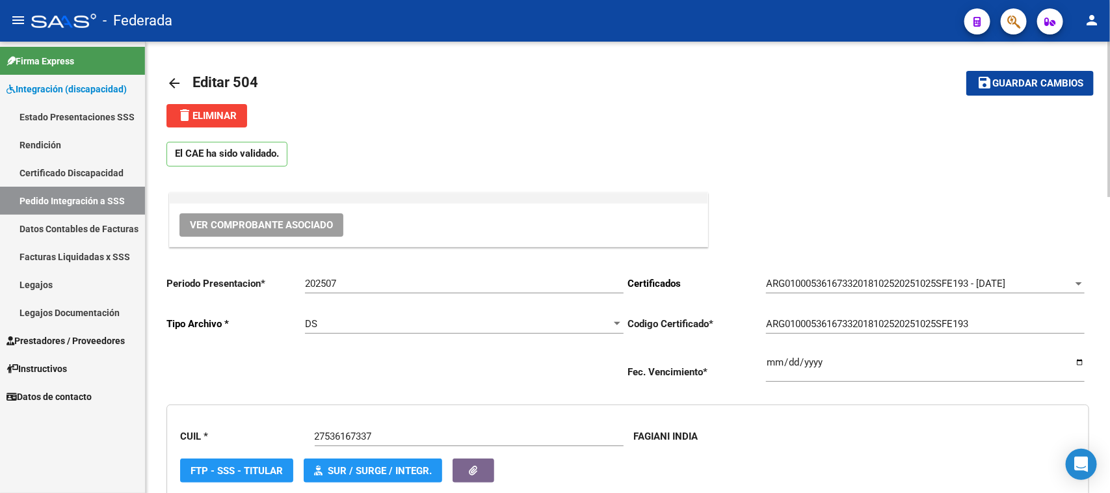
click at [171, 78] on mat-icon "arrow_back" at bounding box center [174, 83] width 16 height 16
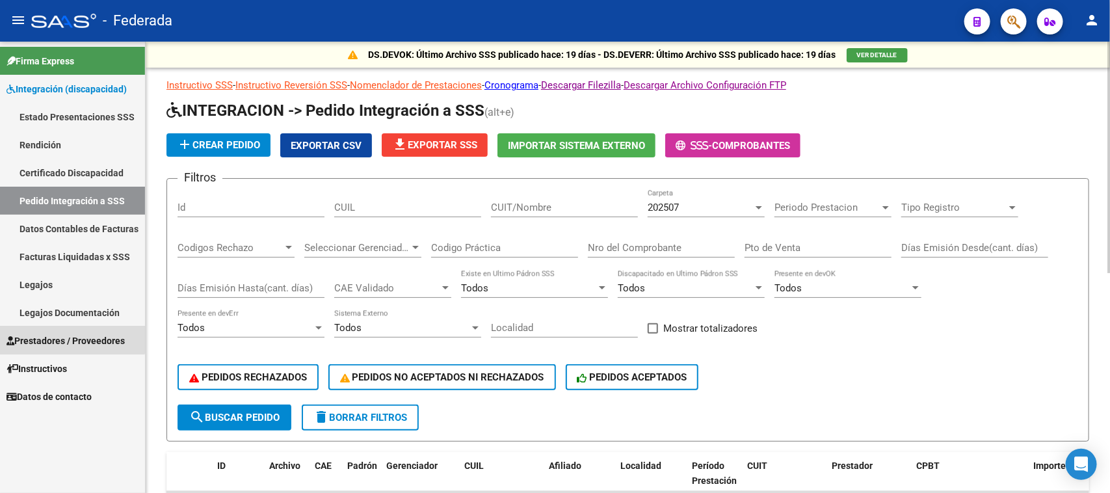
click at [68, 334] on span "Prestadores / Proveedores" at bounding box center [66, 341] width 118 height 14
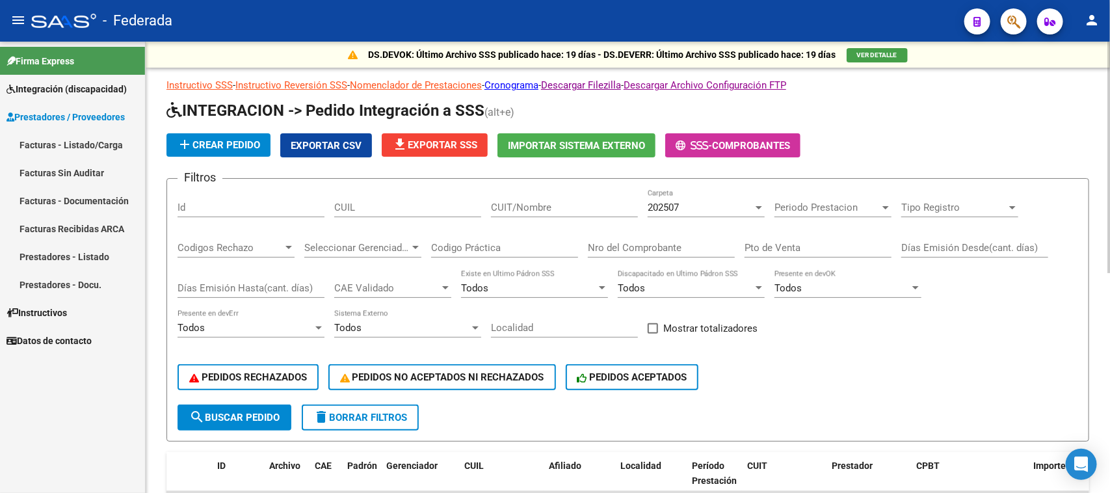
click at [101, 144] on link "Facturas - Listado/Carga" at bounding box center [72, 145] width 145 height 28
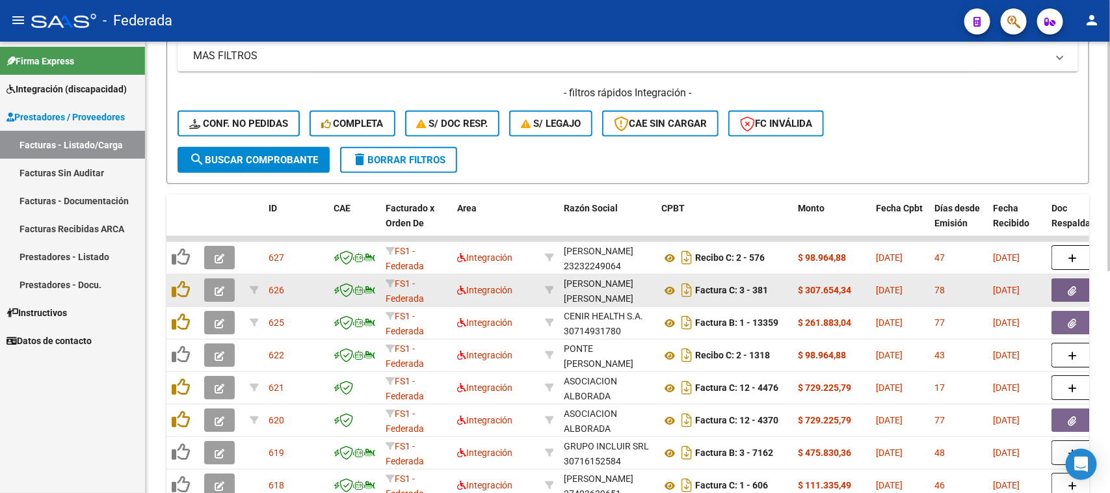
scroll to position [1, 0]
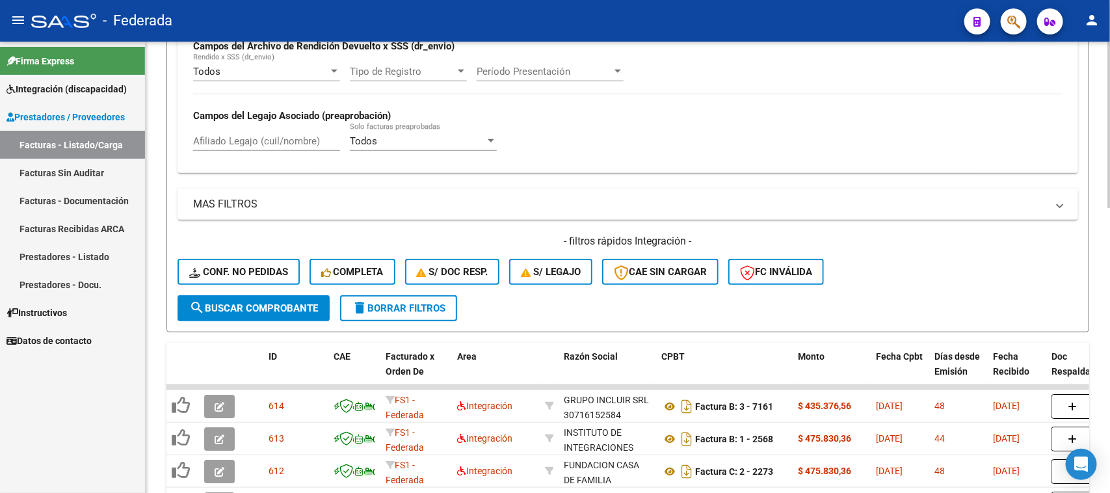
scroll to position [451, 0]
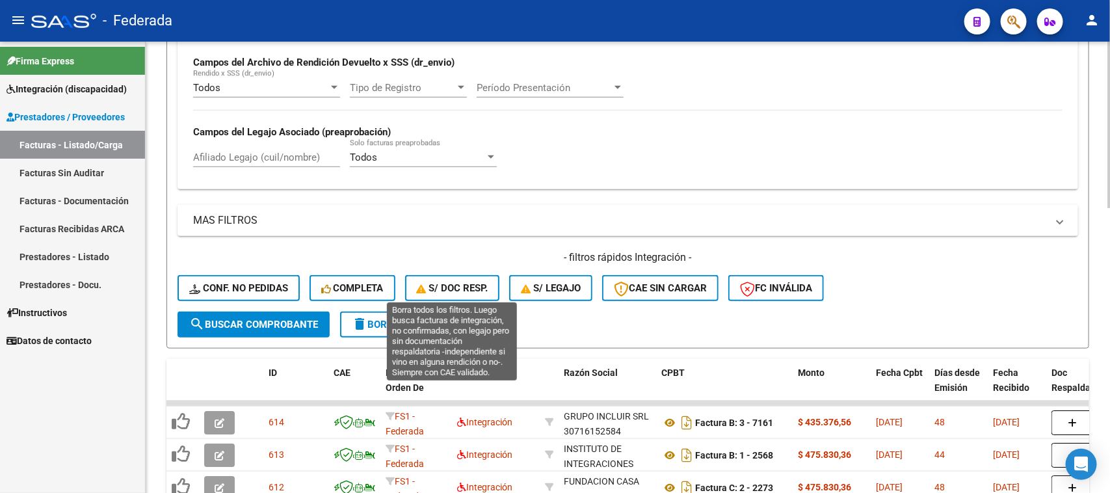
click at [460, 287] on span "S/ Doc Resp." at bounding box center [453, 288] width 72 height 12
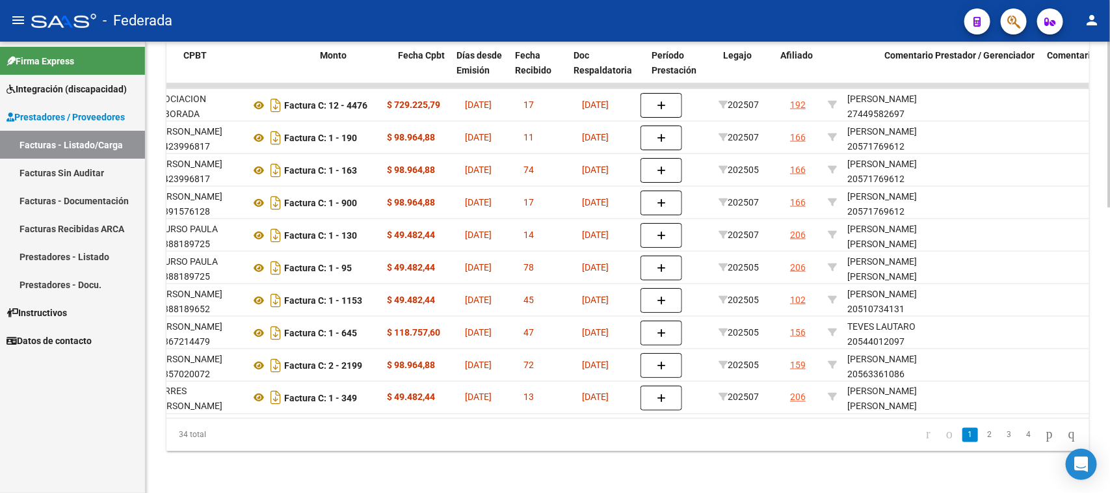
scroll to position [0, 267]
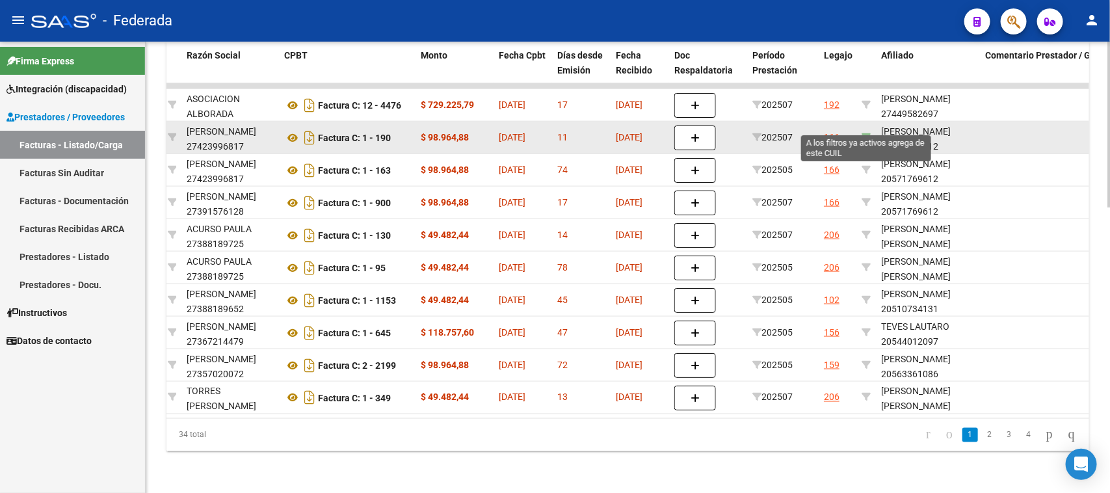
click at [865, 133] on icon at bounding box center [866, 137] width 9 height 9
type input "20571769612"
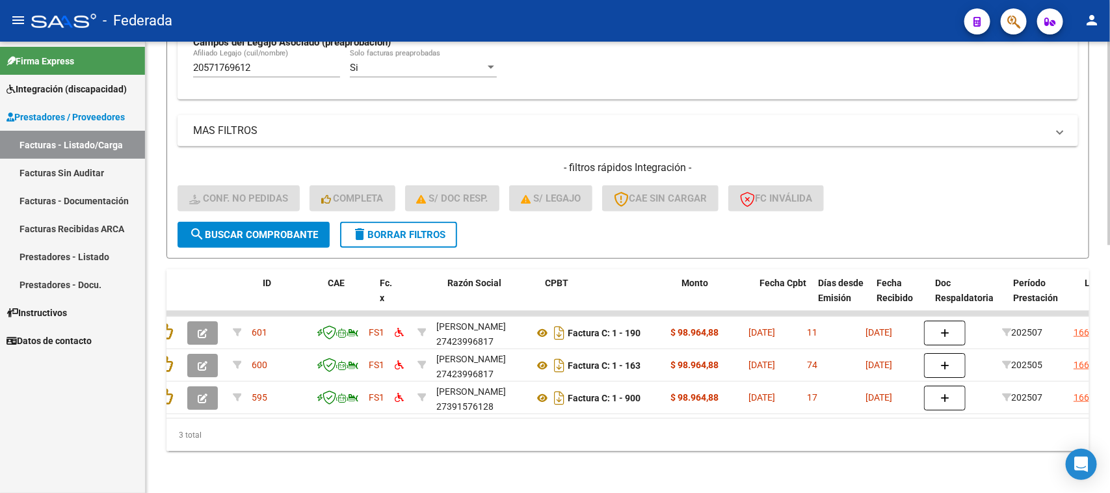
scroll to position [0, 5]
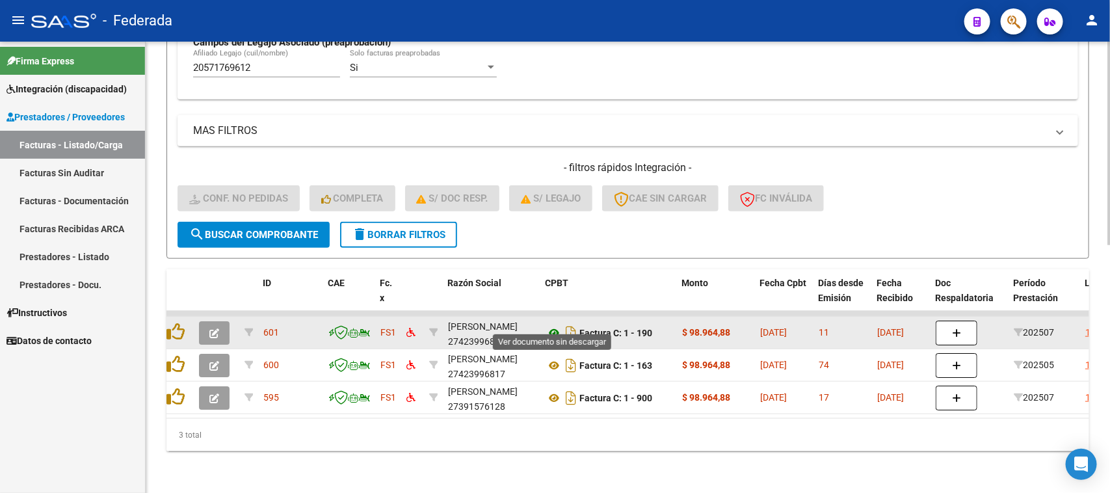
click at [551, 325] on icon at bounding box center [554, 333] width 17 height 16
click at [553, 325] on icon at bounding box center [554, 333] width 17 height 16
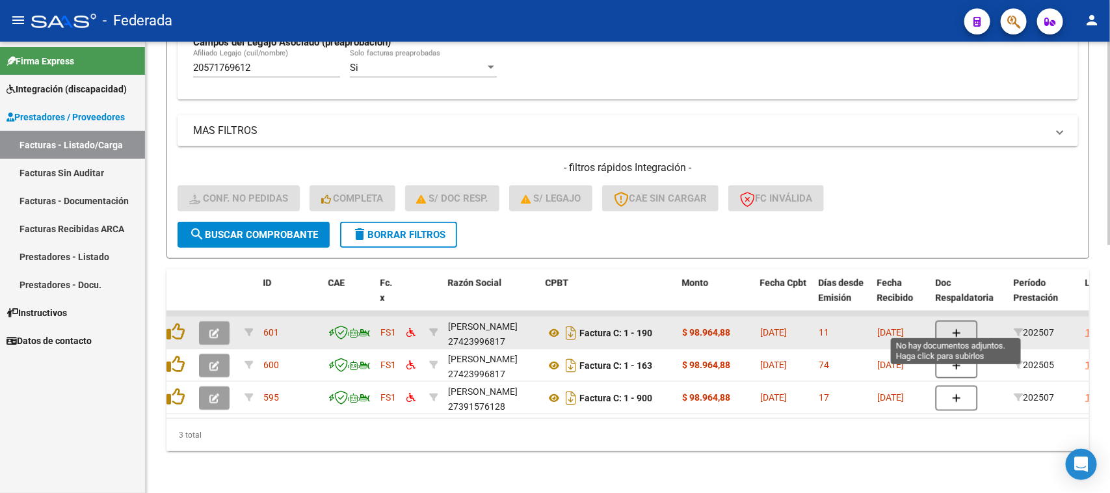
click at [946, 321] on button "button" at bounding box center [957, 333] width 42 height 25
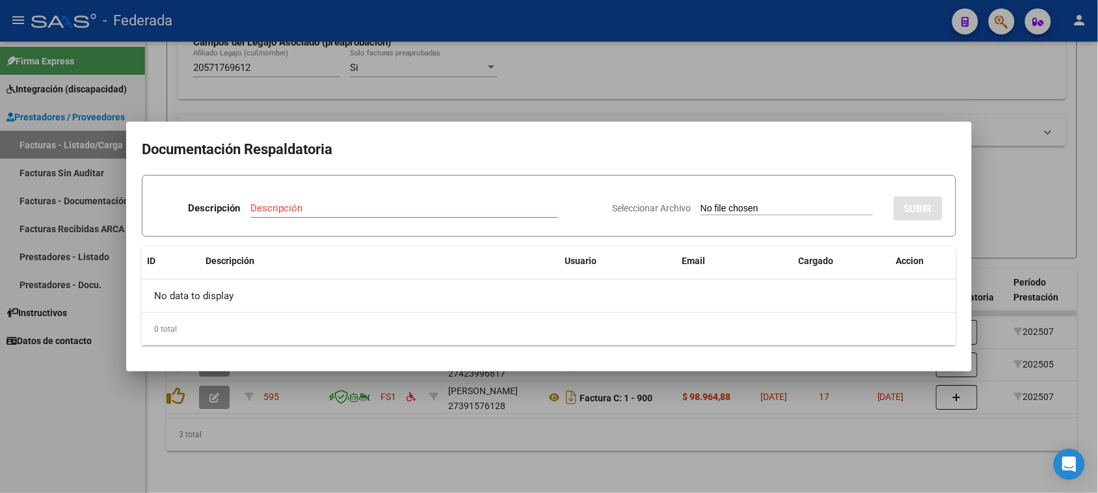
click at [700, 204] on input "Seleccionar Archivo" at bounding box center [786, 209] width 172 height 12
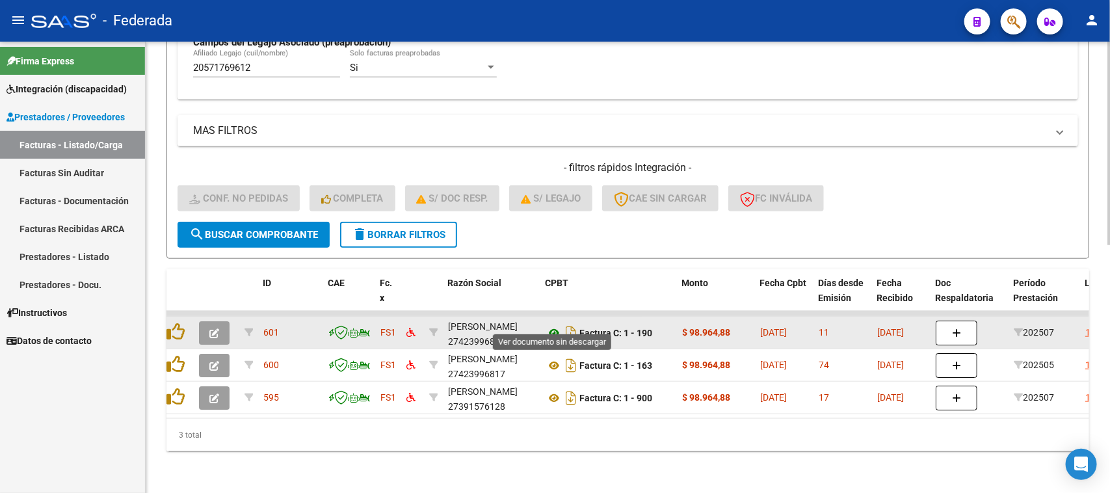
click at [551, 325] on icon at bounding box center [554, 333] width 17 height 16
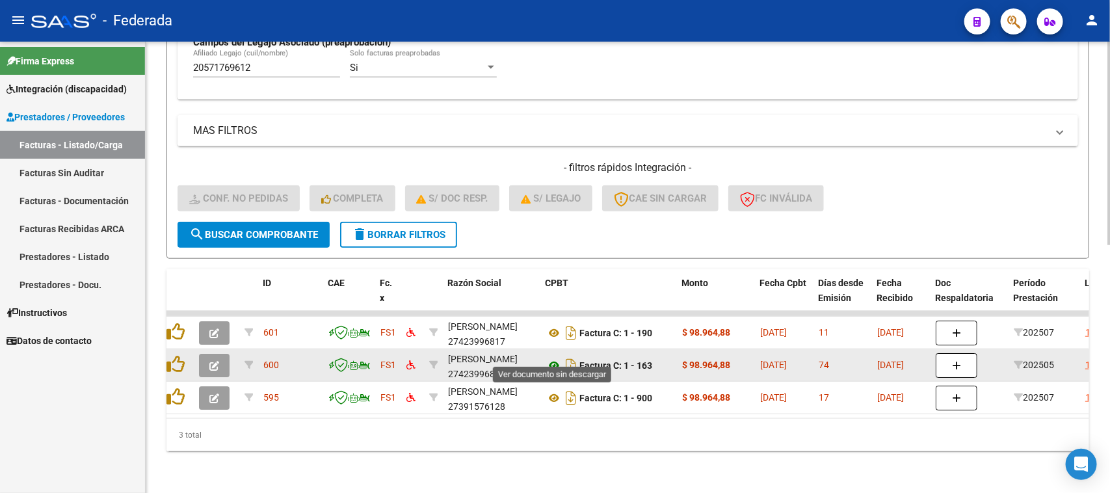
click at [549, 358] on icon at bounding box center [554, 366] width 17 height 16
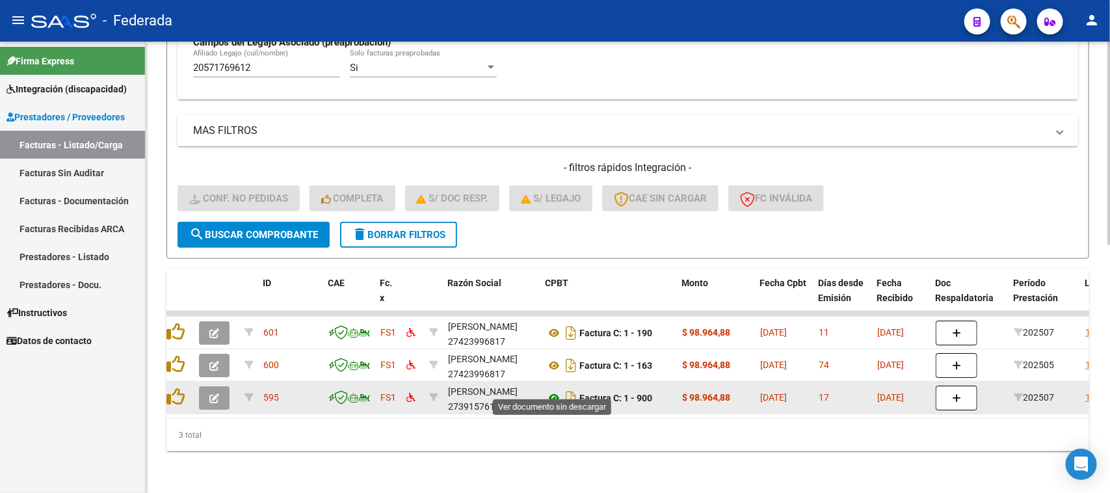
click at [551, 390] on icon at bounding box center [554, 398] width 17 height 16
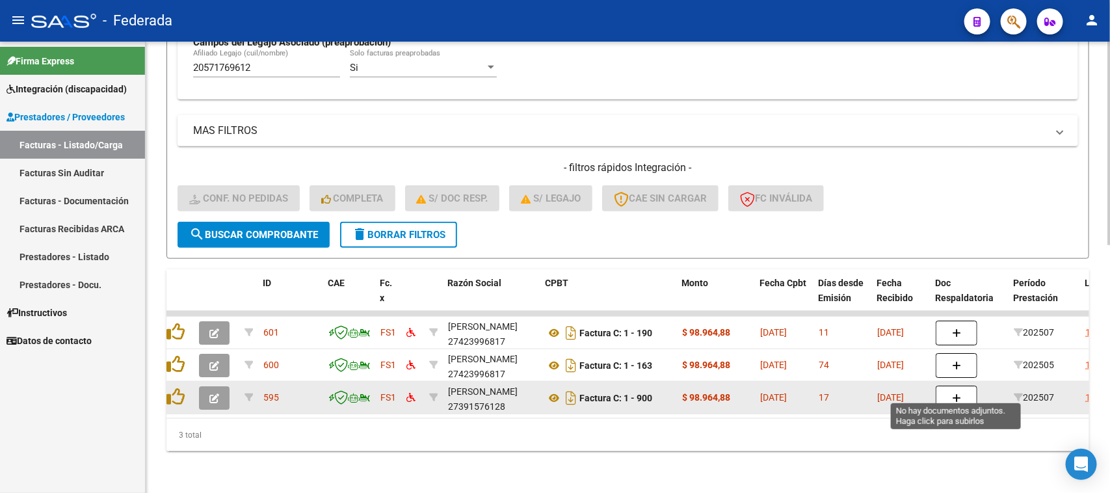
click at [954, 393] on icon "button" at bounding box center [956, 398] width 9 height 10
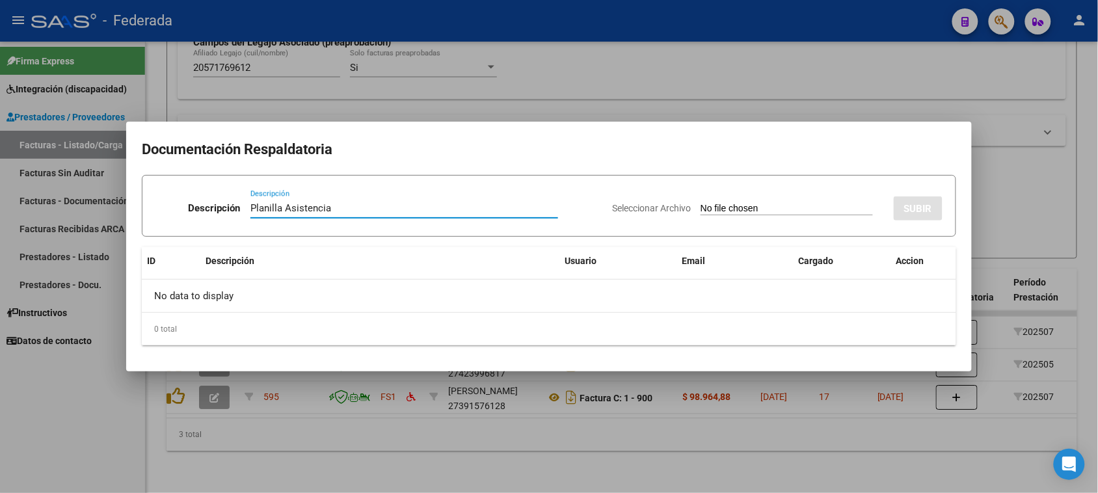
type input "Planilla Asistencia"
click at [704, 205] on input "Seleccionar Archivo" at bounding box center [786, 209] width 172 height 12
type input "C:\fakepath\FONO ASIST JULIO.pdf"
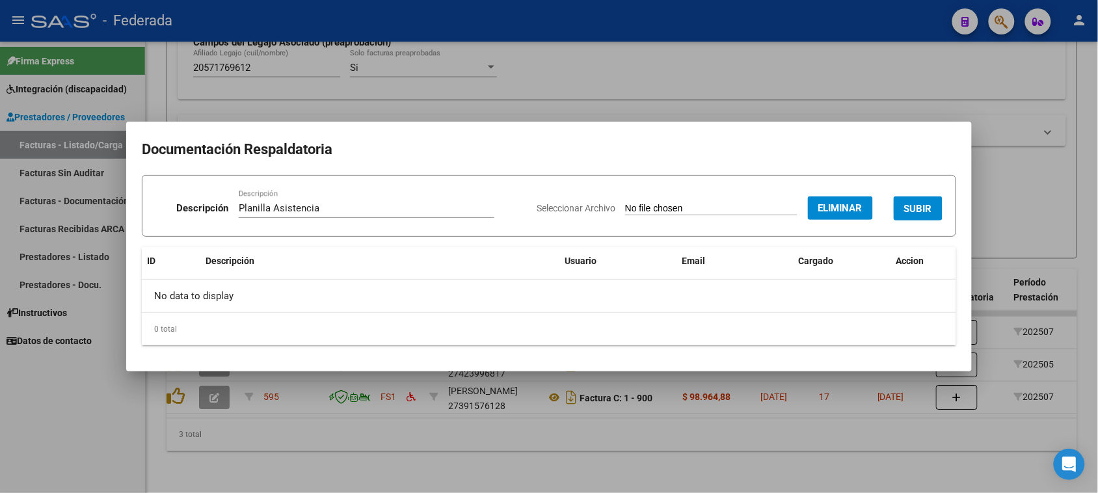
click at [927, 212] on span "SUBIR" at bounding box center [918, 209] width 28 height 12
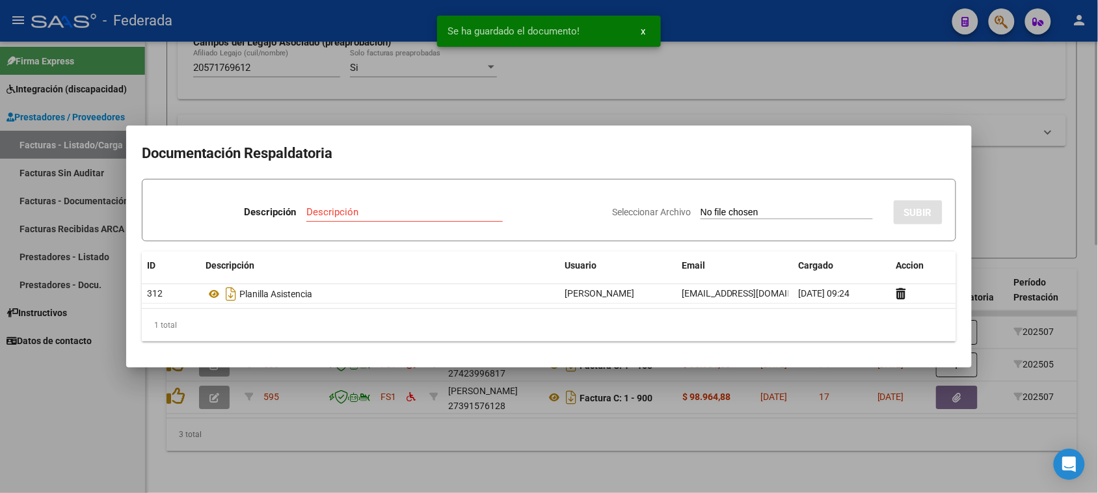
click at [974, 209] on div at bounding box center [549, 246] width 1098 height 493
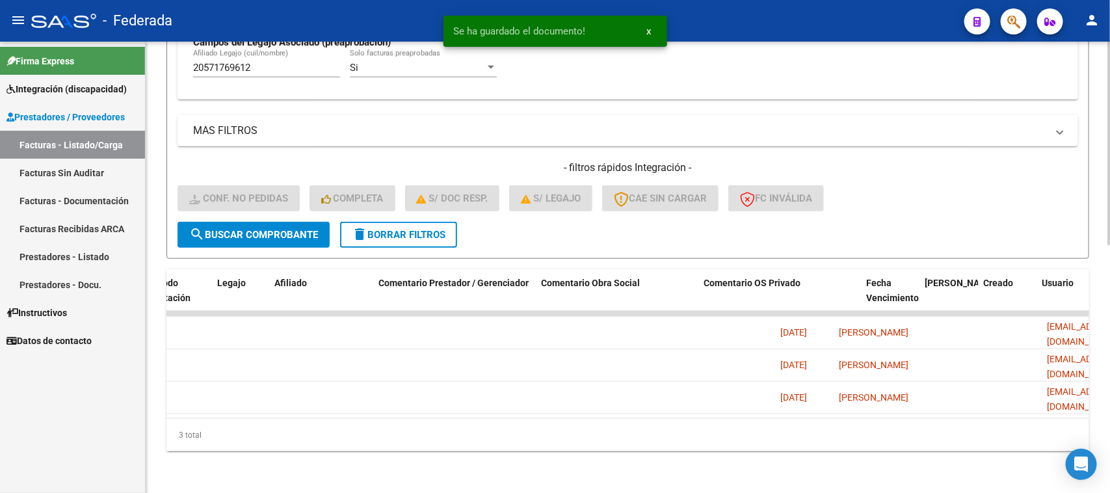
scroll to position [0, 0]
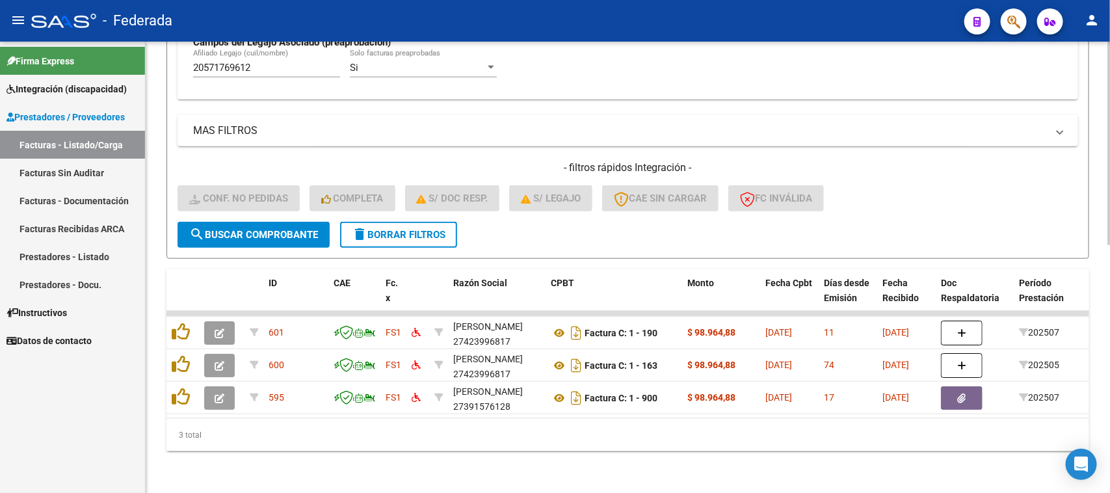
click at [388, 228] on button "delete Borrar Filtros" at bounding box center [398, 235] width 117 height 26
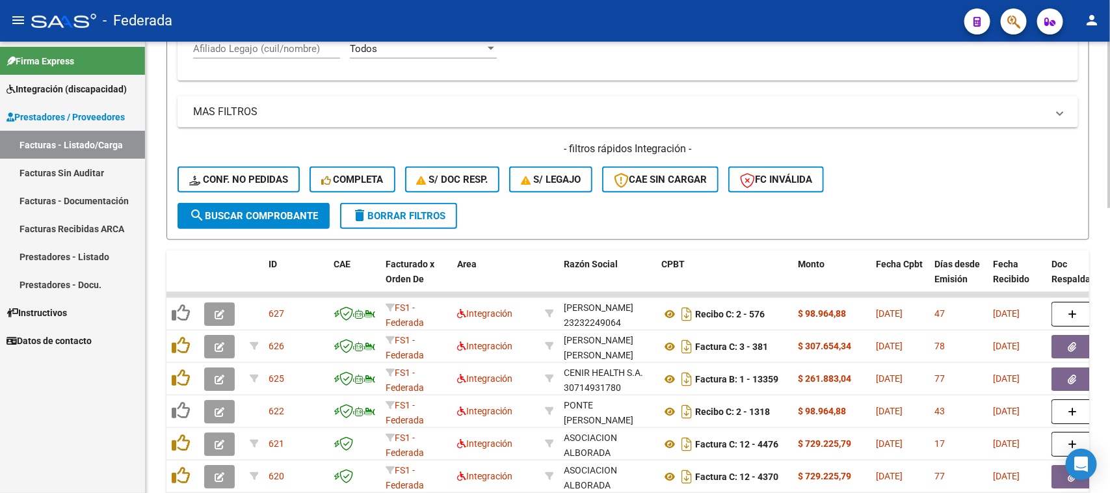
scroll to position [532, 0]
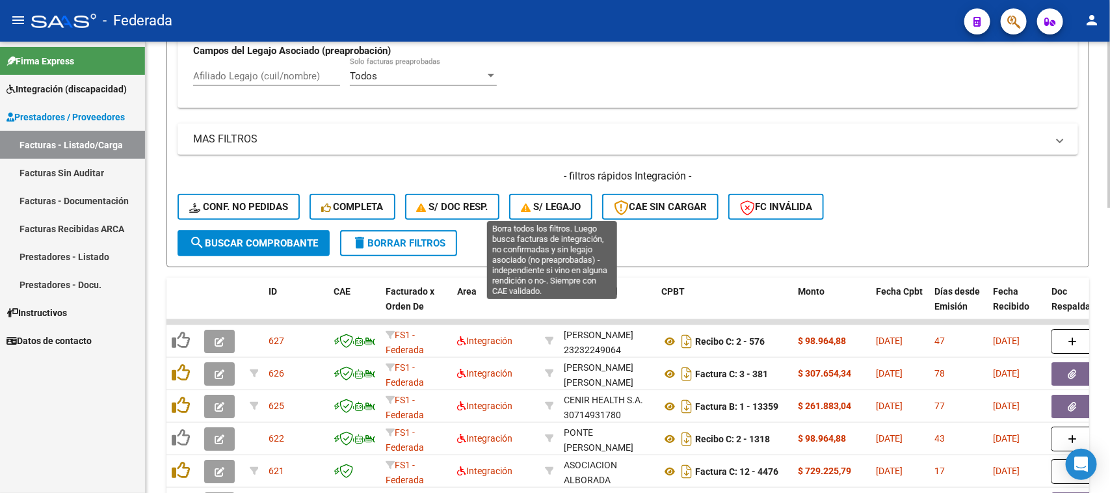
click at [535, 205] on span "S/ legajo" at bounding box center [551, 207] width 60 height 12
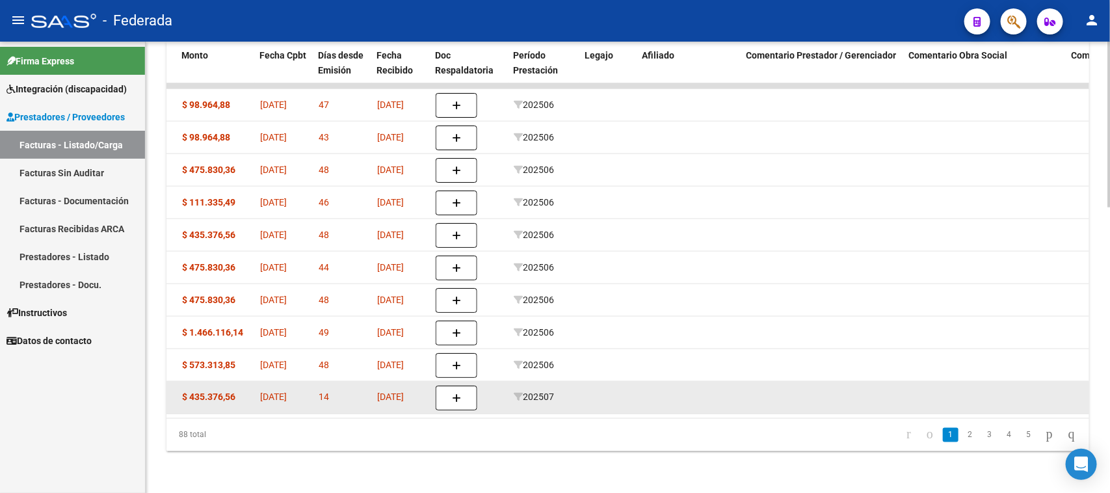
scroll to position [776, 0]
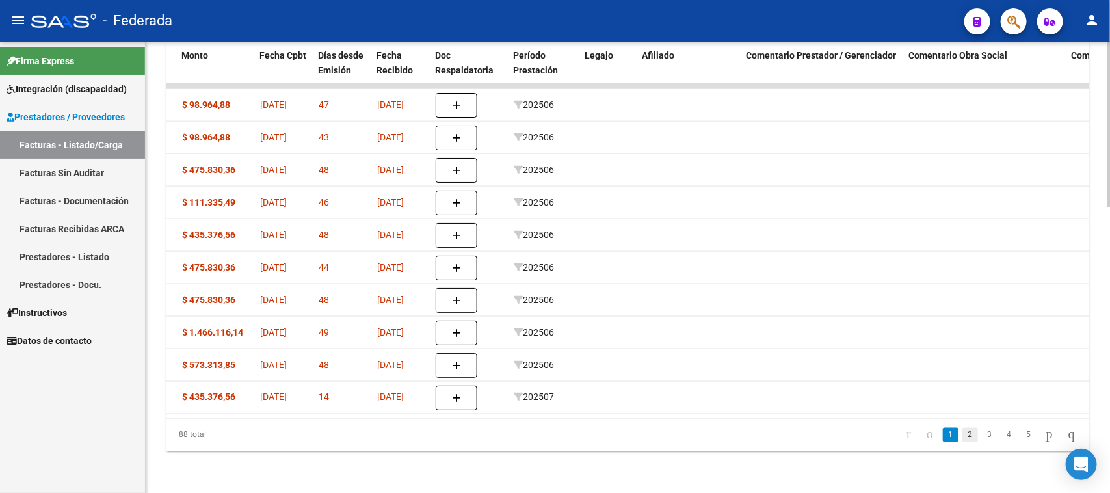
click at [962, 440] on link "2" at bounding box center [970, 435] width 16 height 14
click at [982, 438] on link "3" at bounding box center [990, 435] width 16 height 14
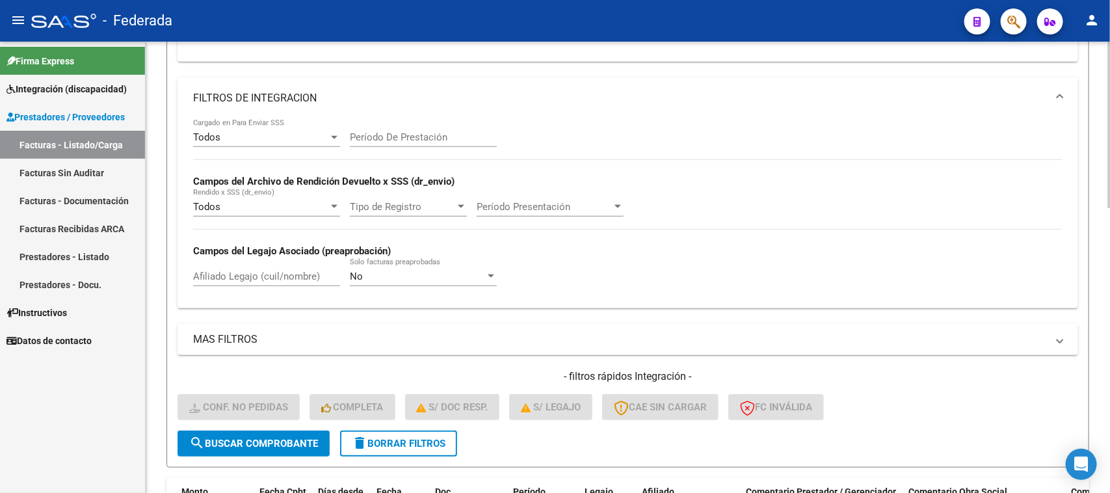
scroll to position [369, 0]
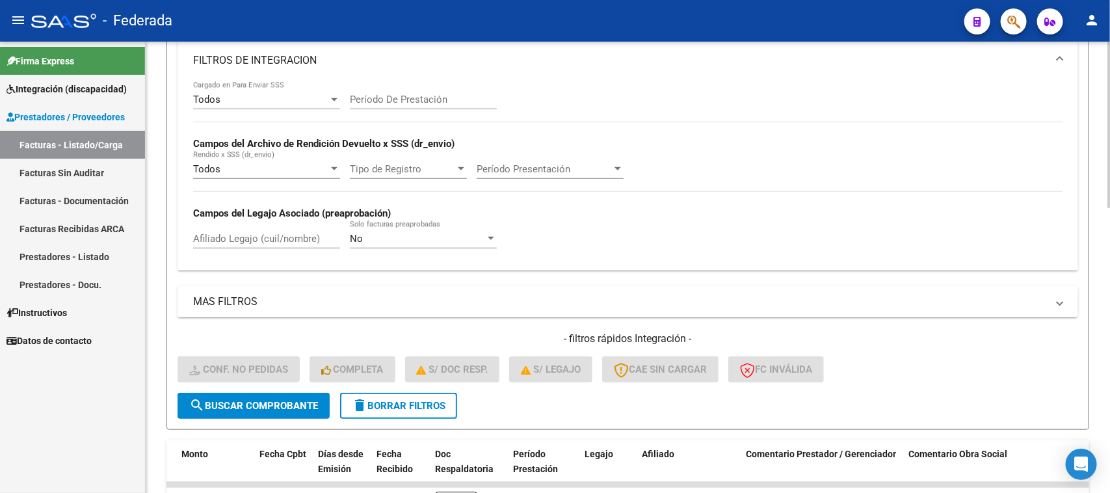
click at [394, 401] on span "delete Borrar Filtros" at bounding box center [399, 406] width 94 height 12
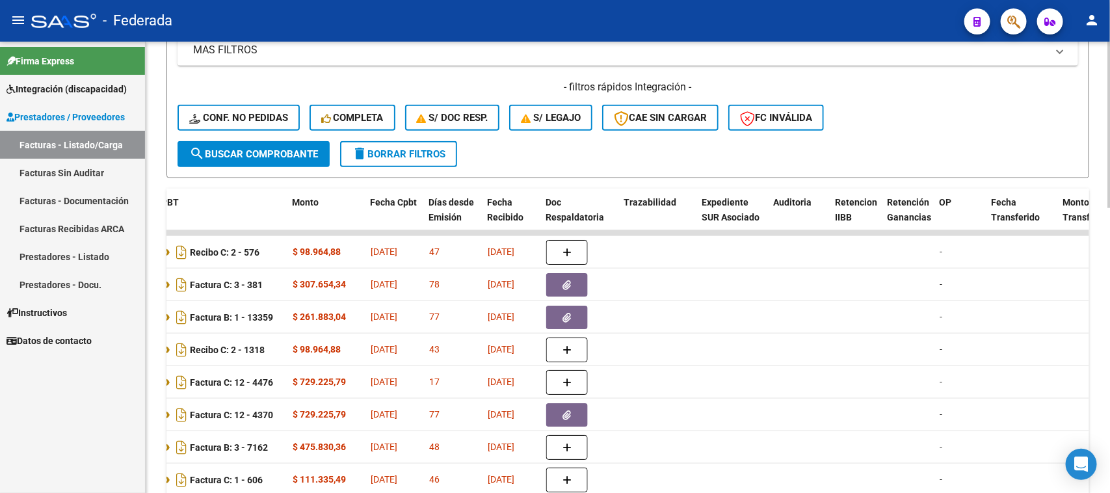
scroll to position [776, 0]
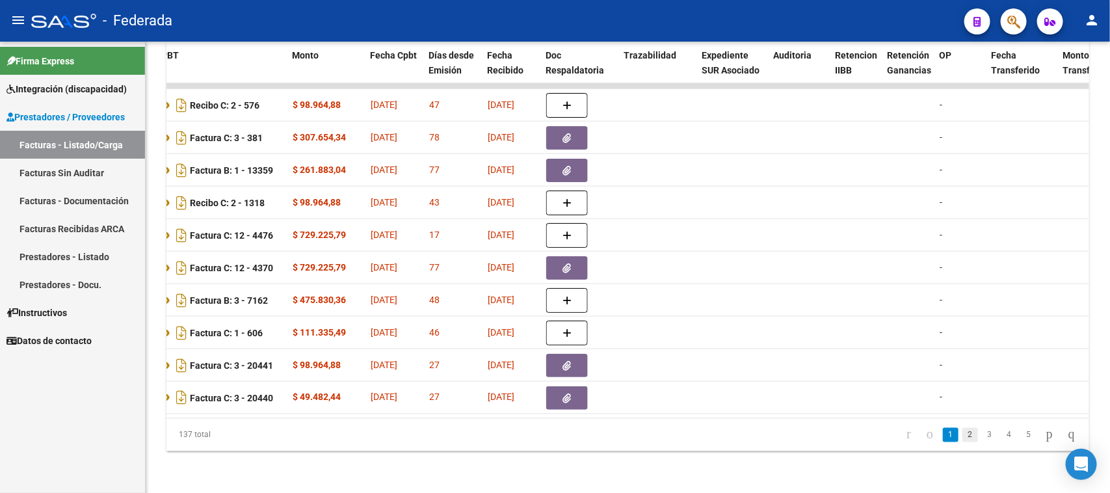
click at [962, 432] on link "2" at bounding box center [970, 435] width 16 height 14
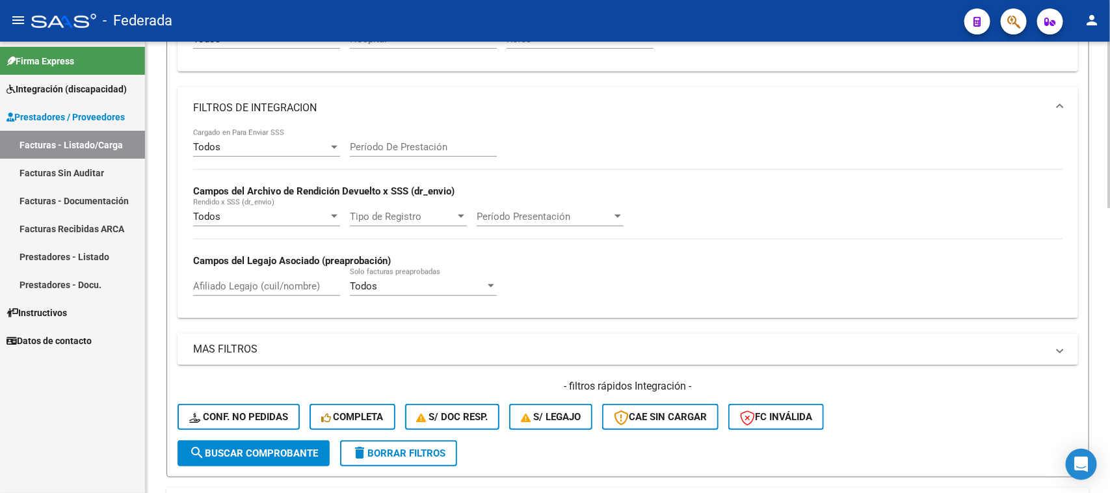
scroll to position [451, 0]
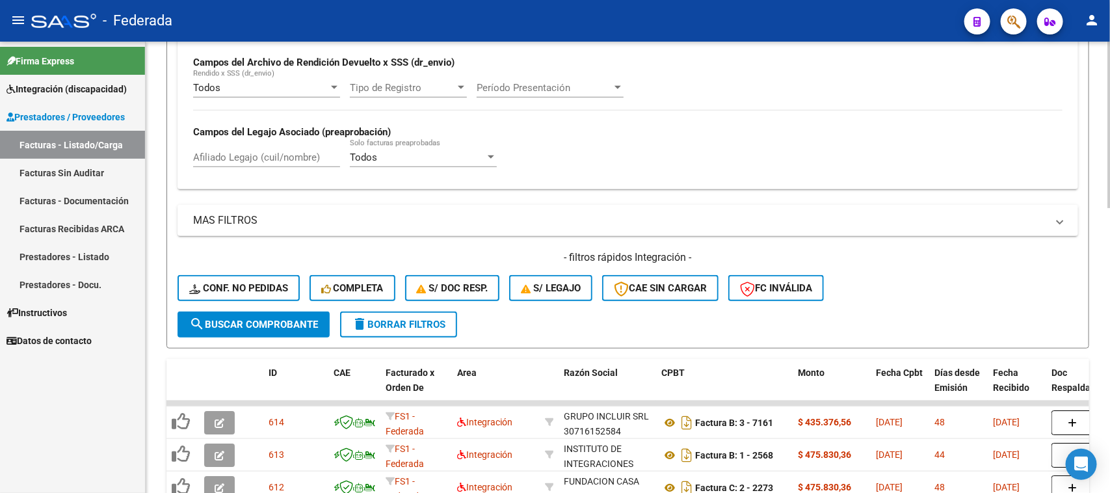
click at [401, 312] on button "delete Borrar Filtros" at bounding box center [398, 324] width 117 height 26
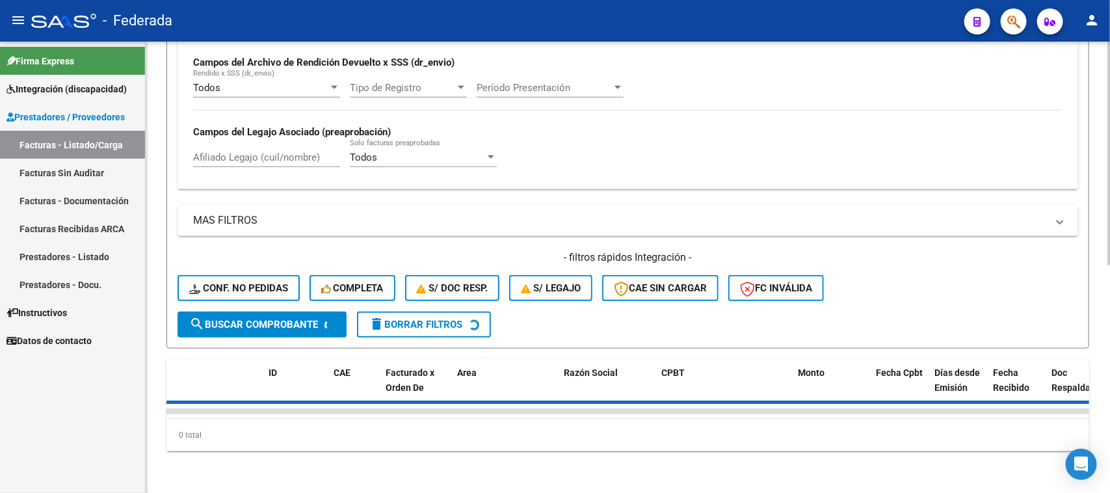
click at [583, 88] on span "Período Presentación" at bounding box center [544, 88] width 135 height 12
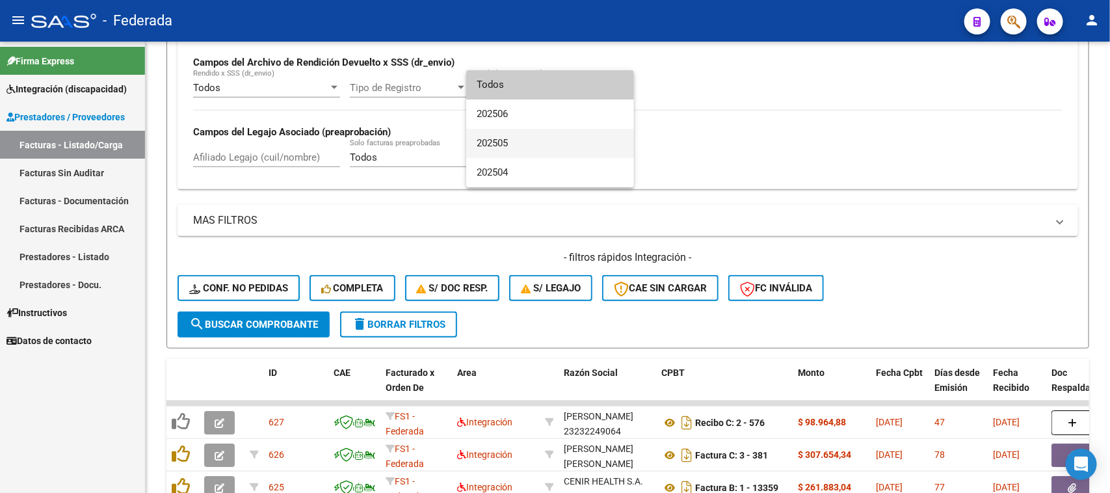
click at [521, 135] on span "202505" at bounding box center [550, 143] width 147 height 29
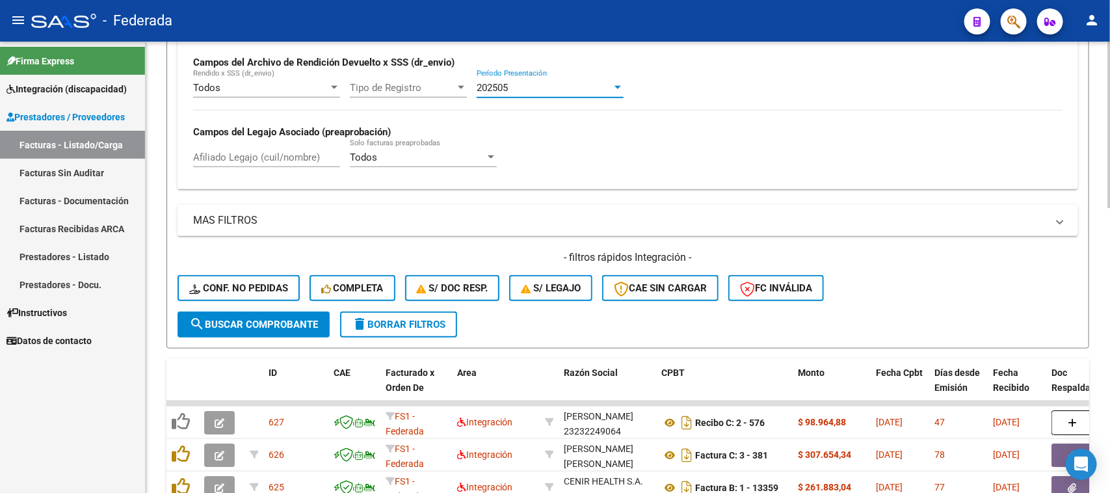
click at [563, 85] on div "202505" at bounding box center [544, 88] width 135 height 12
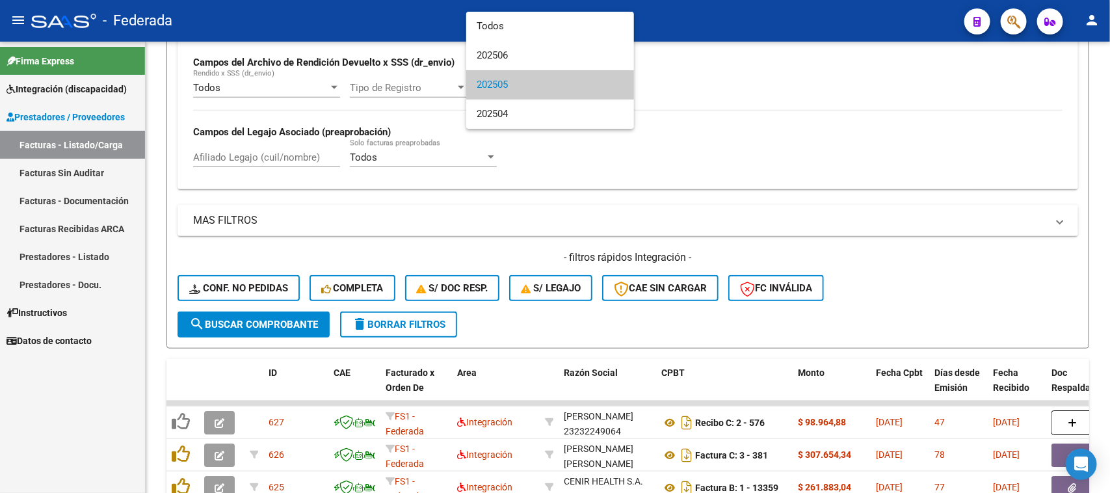
click at [528, 88] on span "202505" at bounding box center [550, 84] width 147 height 29
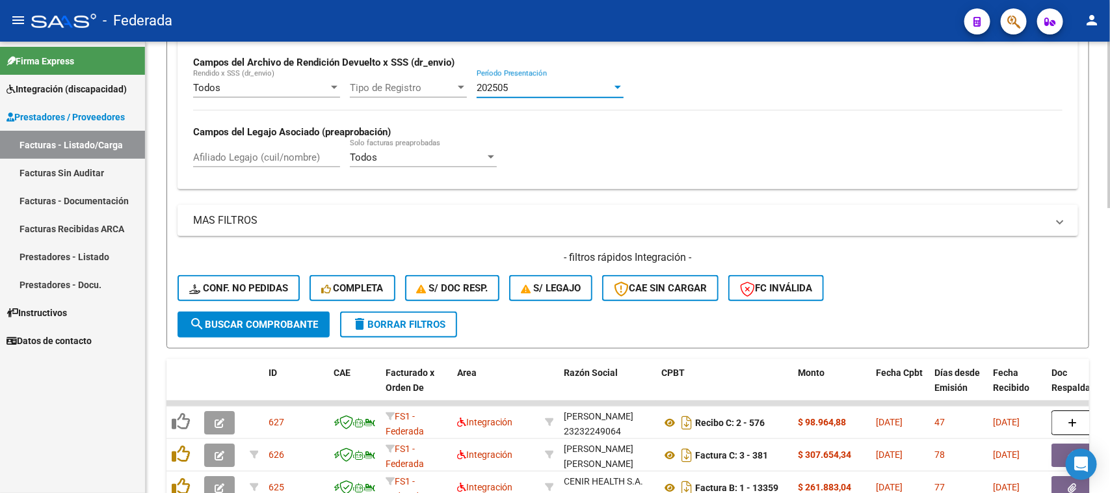
click at [294, 319] on span "search Buscar Comprobante" at bounding box center [253, 325] width 129 height 12
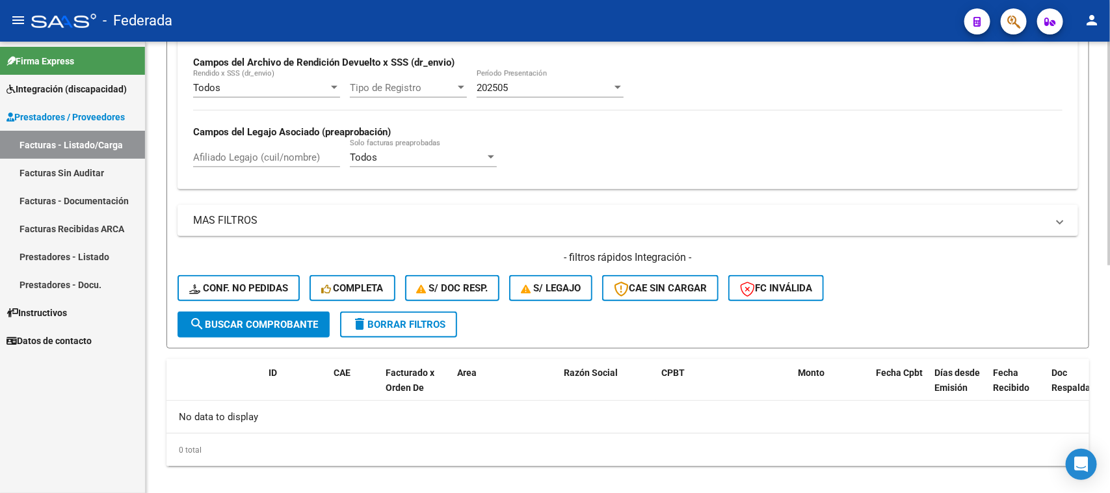
click at [556, 89] on div "202505" at bounding box center [544, 88] width 135 height 12
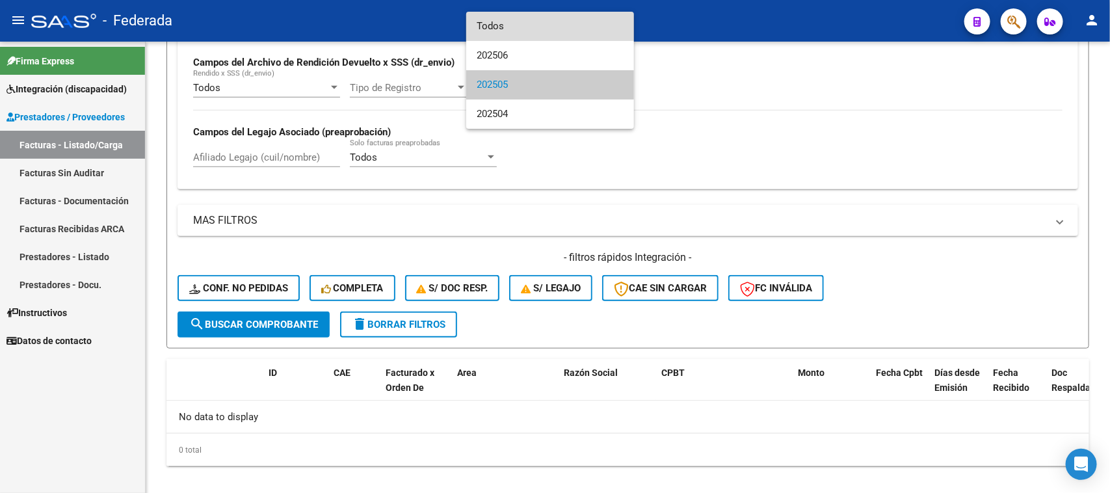
click at [519, 29] on span "Todos" at bounding box center [550, 26] width 147 height 29
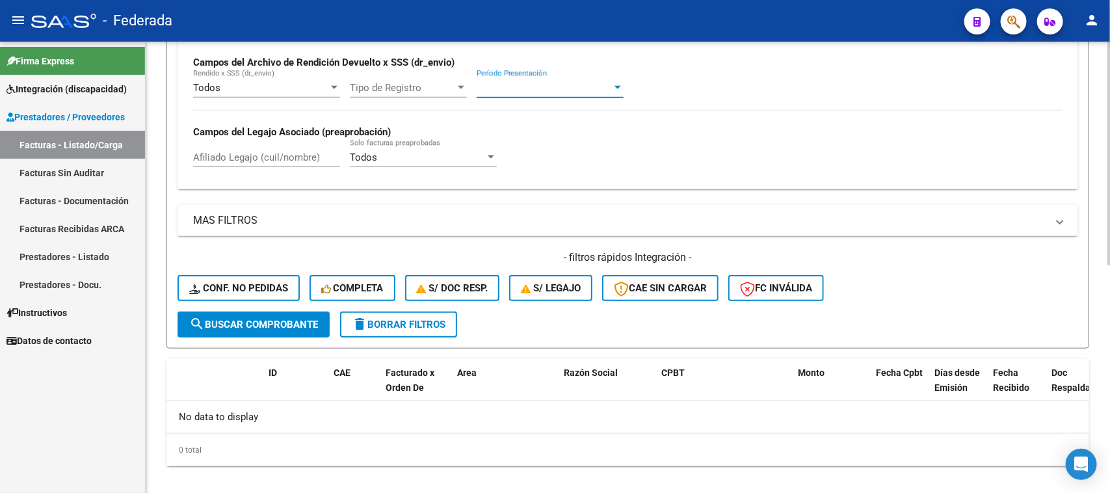
click at [301, 326] on button "search Buscar Comprobante" at bounding box center [254, 324] width 152 height 26
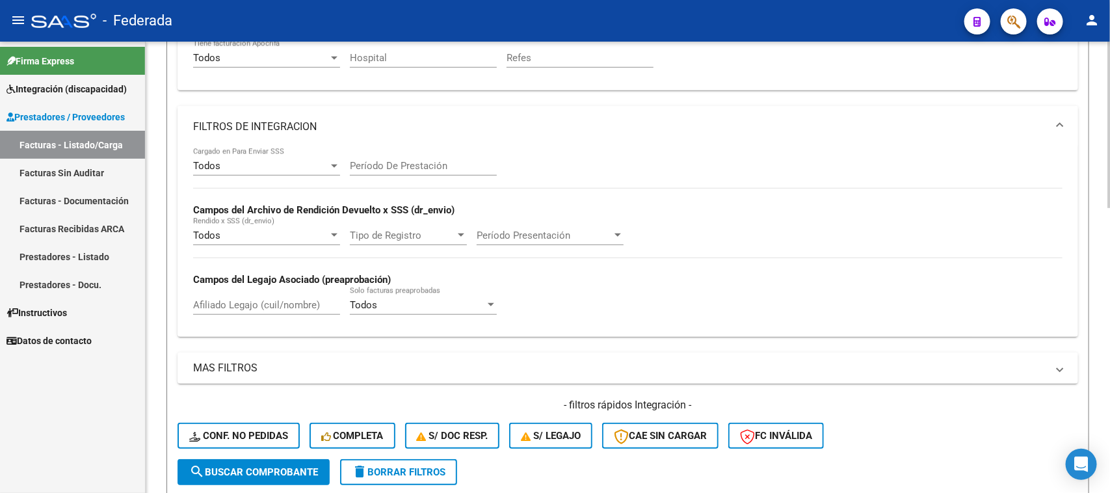
scroll to position [126, 0]
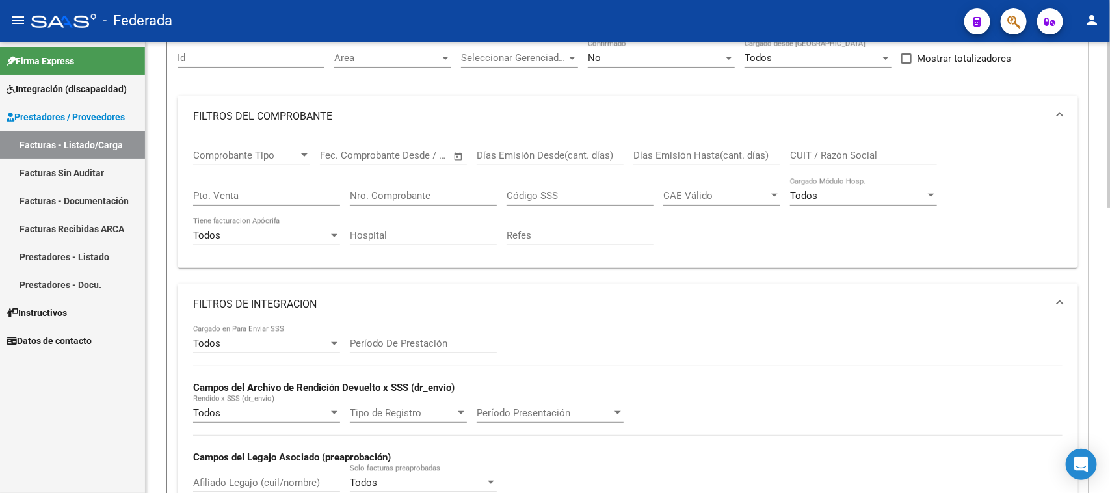
click at [416, 356] on div "Período De Prestación" at bounding box center [423, 345] width 147 height 40
click at [420, 345] on input "Período De Prestación" at bounding box center [423, 344] width 147 height 12
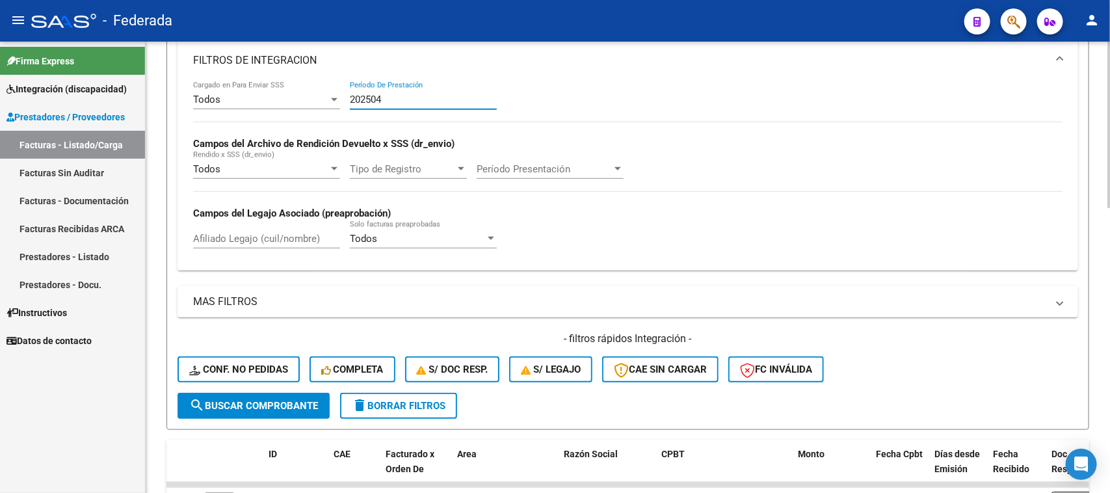
scroll to position [532, 0]
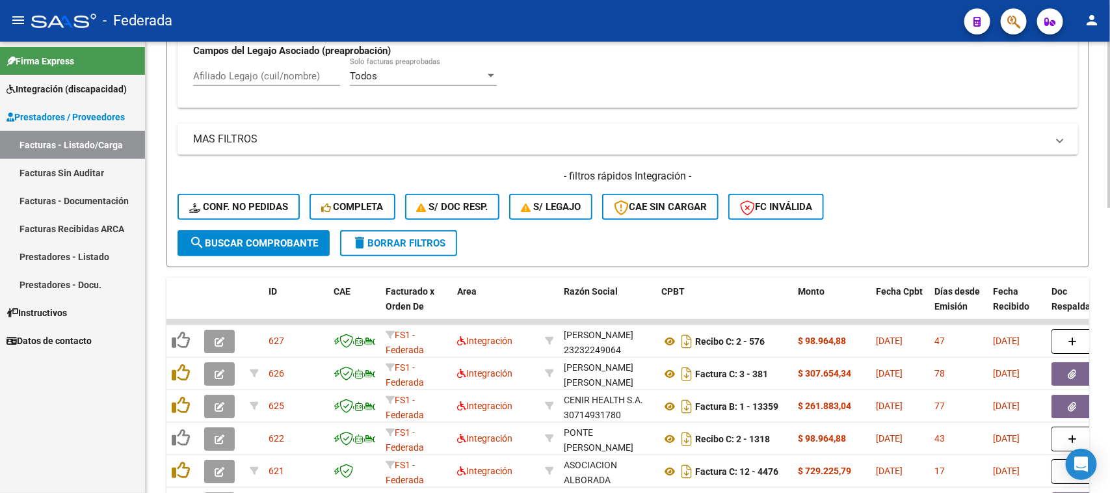
click at [258, 245] on button "search Buscar Comprobante" at bounding box center [254, 243] width 152 height 26
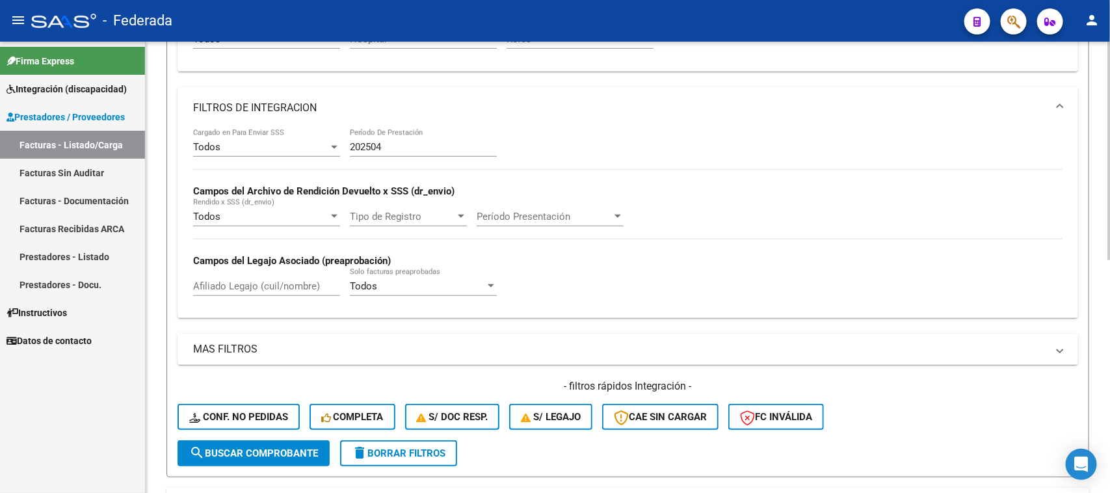
scroll to position [321, 0]
click at [442, 144] on input "202504" at bounding box center [423, 148] width 147 height 12
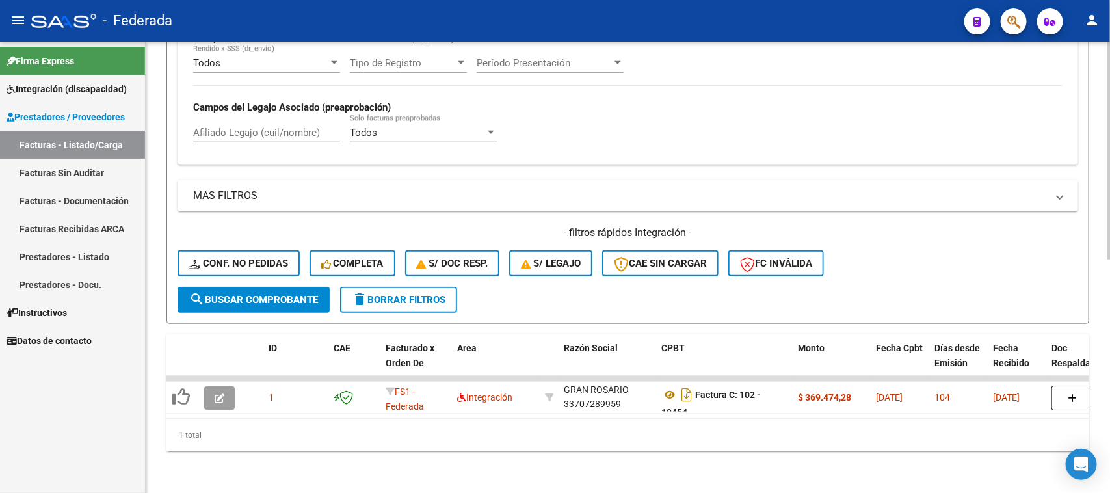
scroll to position [402, 0]
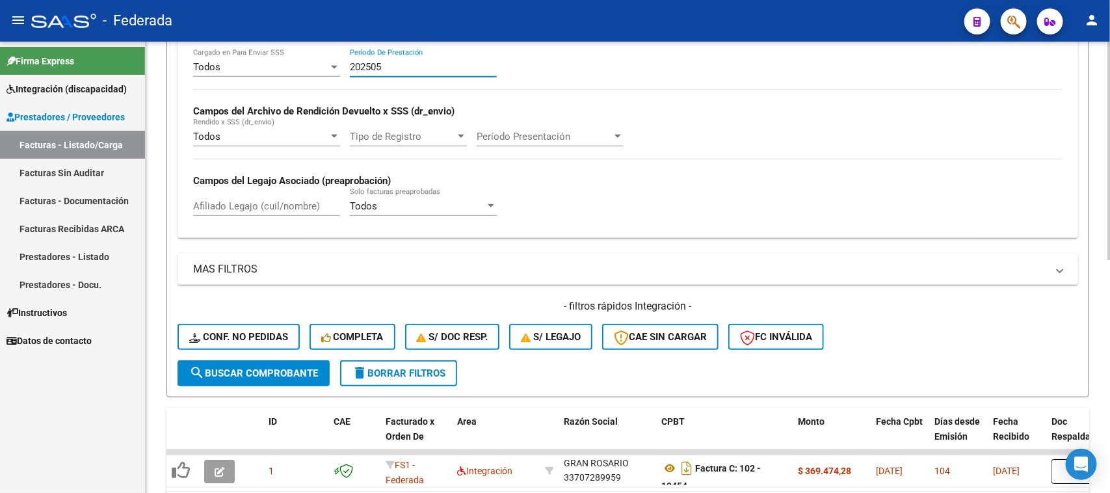
type input "202505"
click at [299, 367] on span "search Buscar Comprobante" at bounding box center [253, 373] width 129 height 12
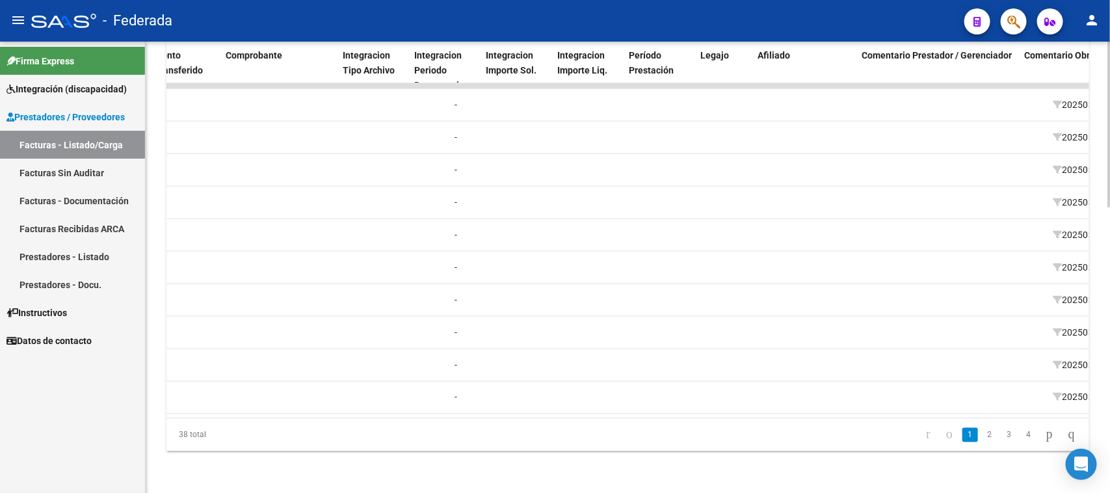
scroll to position [0, 1414]
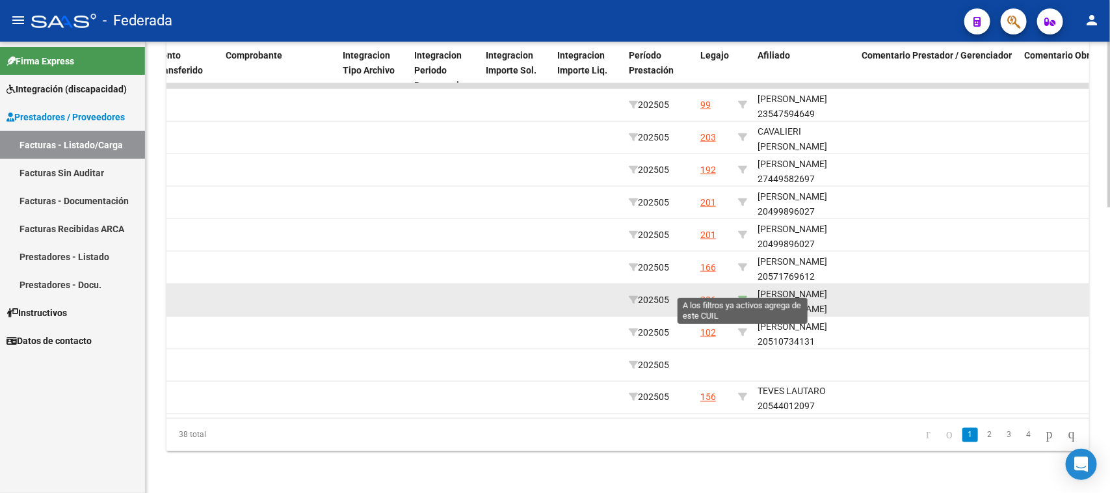
click at [741, 295] on icon at bounding box center [742, 299] width 9 height 9
type input "20548430268"
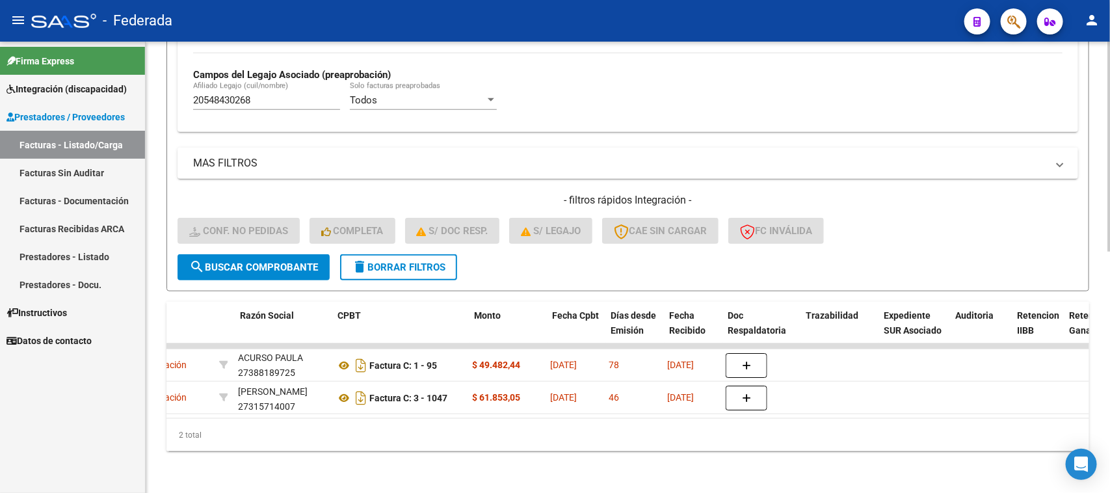
scroll to position [0, 104]
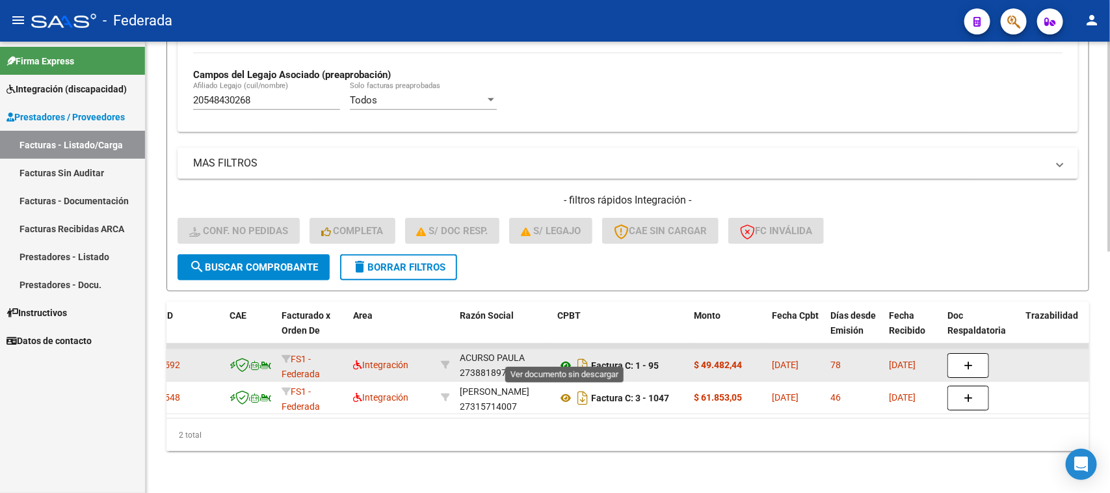
click at [564, 358] on icon at bounding box center [565, 366] width 17 height 16
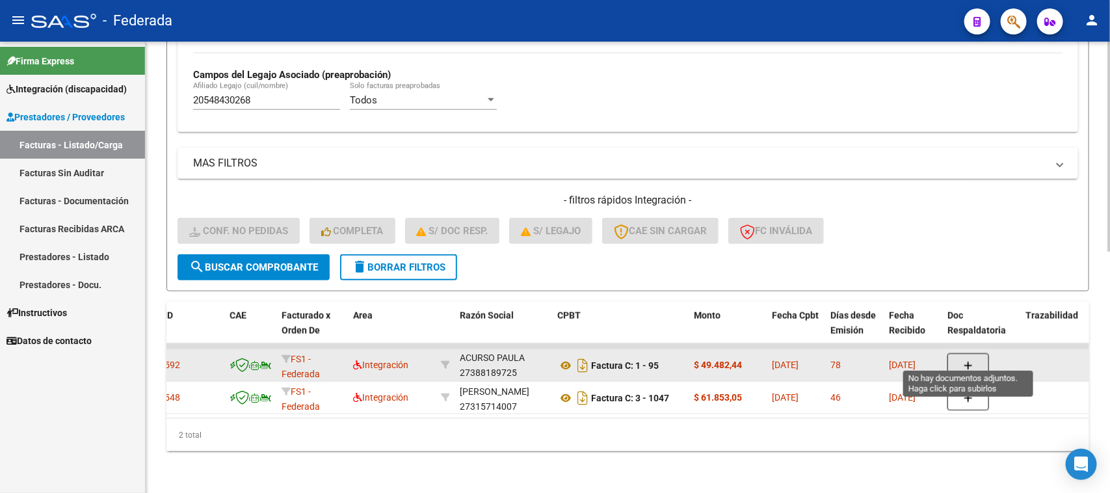
click at [970, 361] on icon "button" at bounding box center [968, 366] width 9 height 10
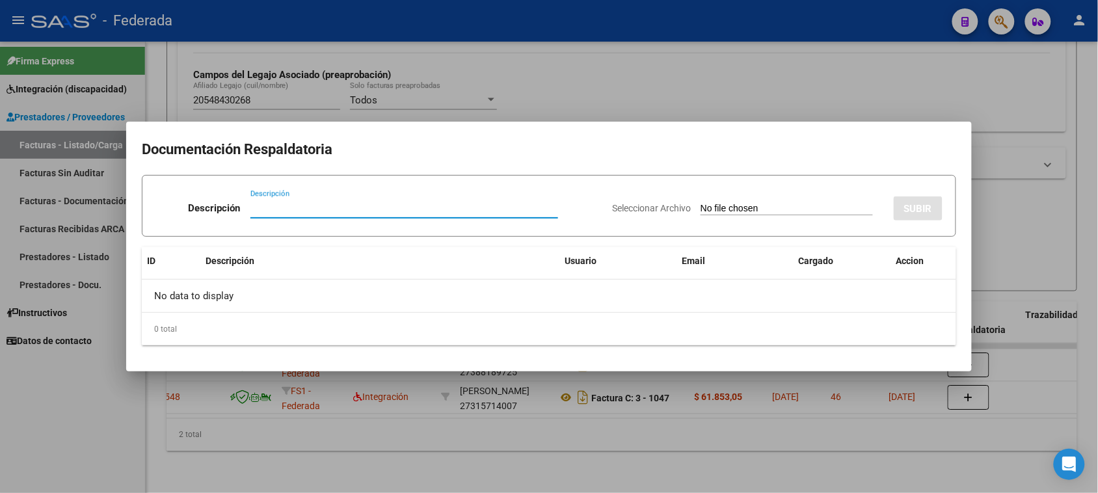
click at [700, 203] on input "Seleccionar Archivo" at bounding box center [786, 209] width 172 height 12
click at [1022, 241] on div at bounding box center [549, 246] width 1098 height 493
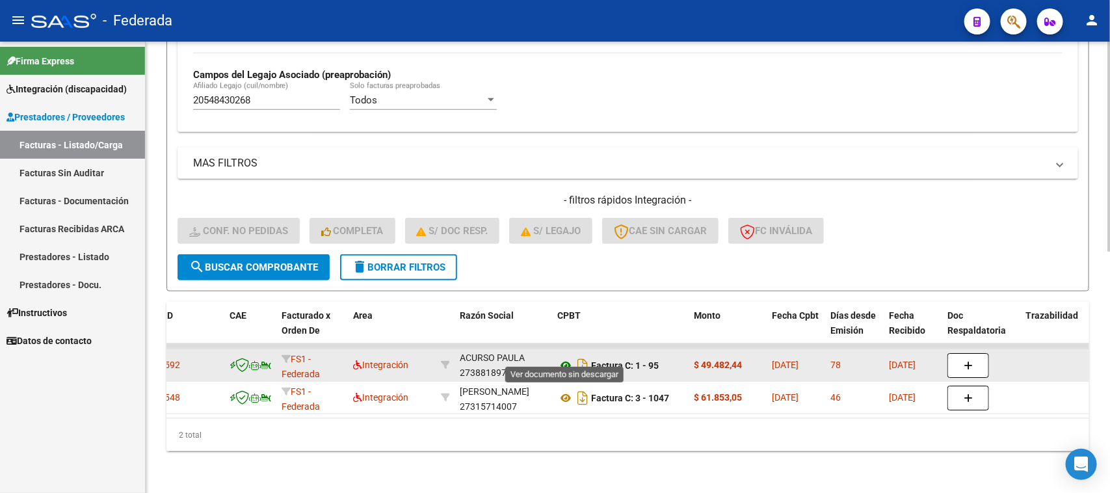
click at [566, 358] on icon at bounding box center [565, 366] width 17 height 16
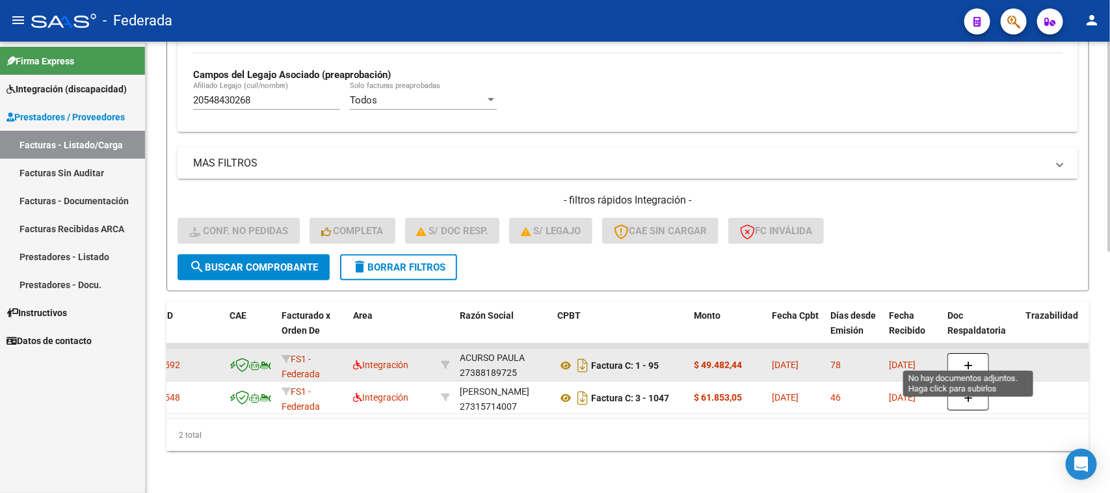
click at [961, 353] on button "button" at bounding box center [968, 365] width 42 height 25
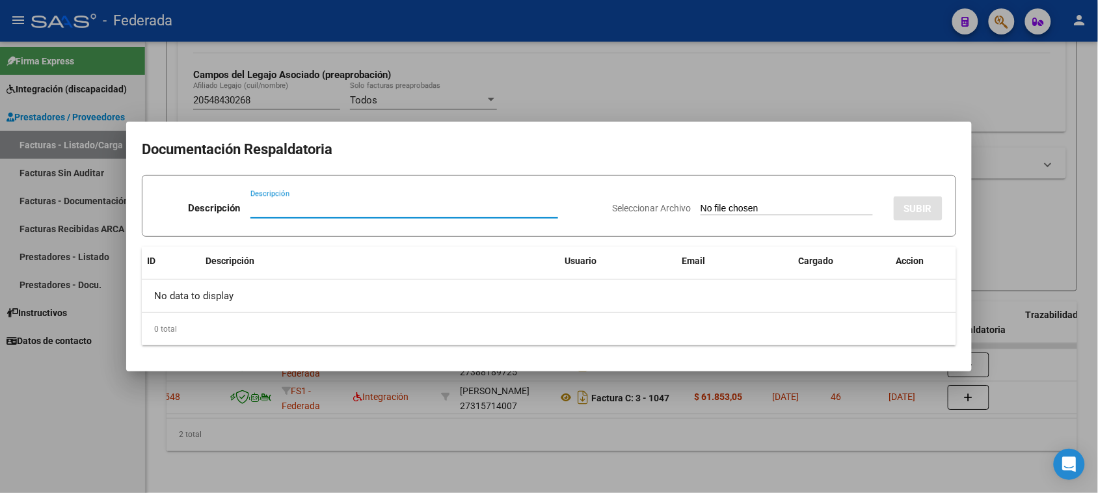
click at [700, 203] on input "Seleccionar Archivo" at bounding box center [786, 209] width 172 height 12
type input "C:\fakepath\FONO ASIST.pdf"
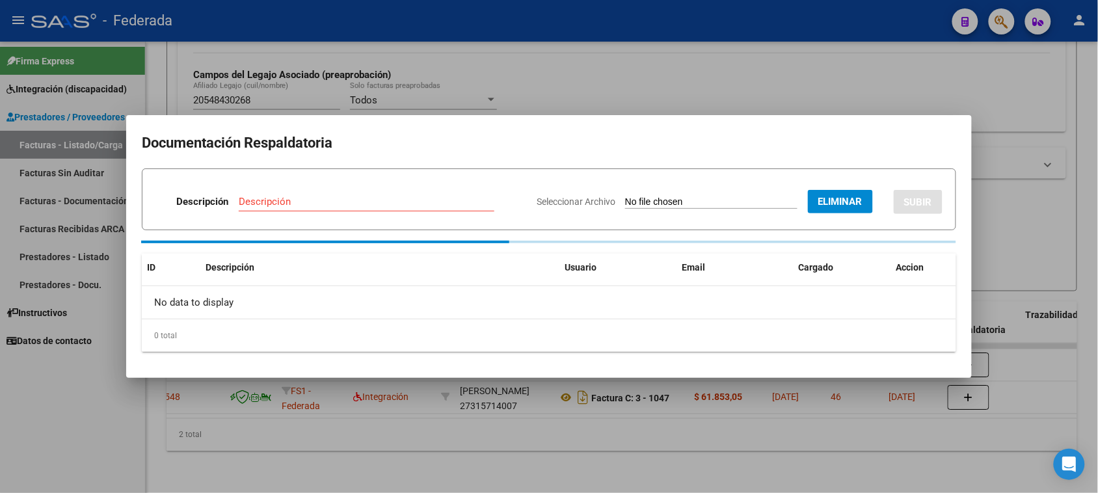
click at [339, 205] on input "Descripción" at bounding box center [367, 202] width 256 height 12
type input "Planilla Asistencia"
click at [498, 148] on h2 "Documentación Respaldatoria" at bounding box center [549, 143] width 814 height 25
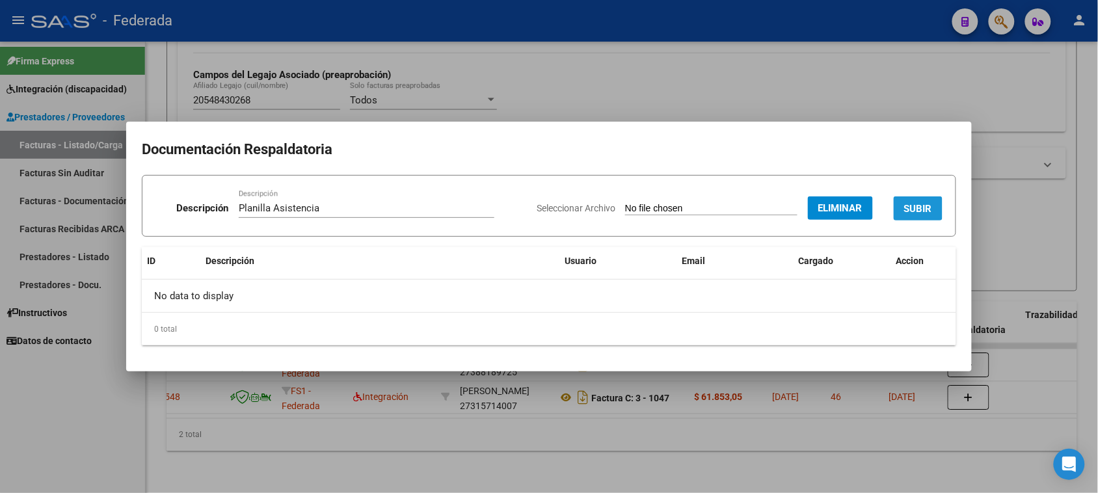
click at [901, 208] on button "SUBIR" at bounding box center [918, 208] width 49 height 24
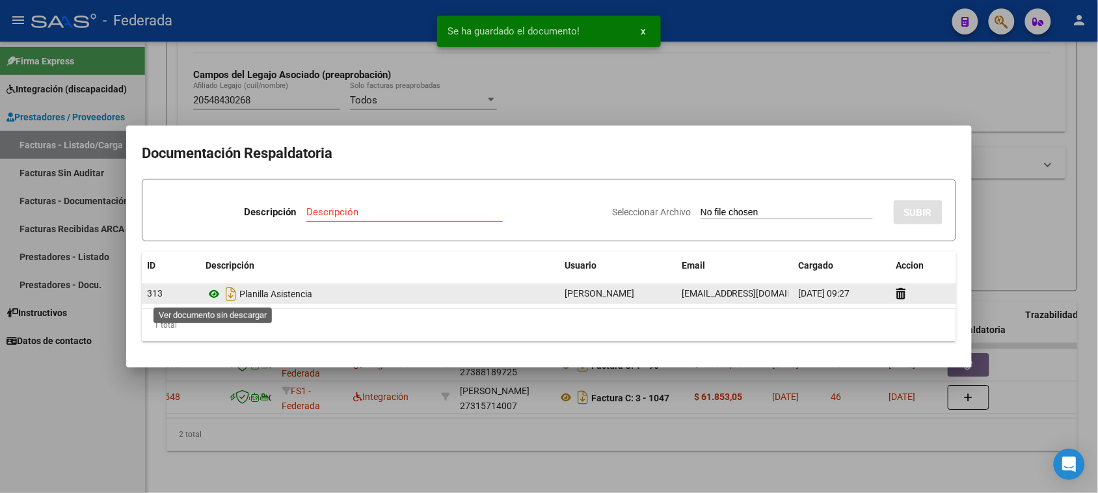
click at [213, 296] on icon at bounding box center [213, 294] width 17 height 16
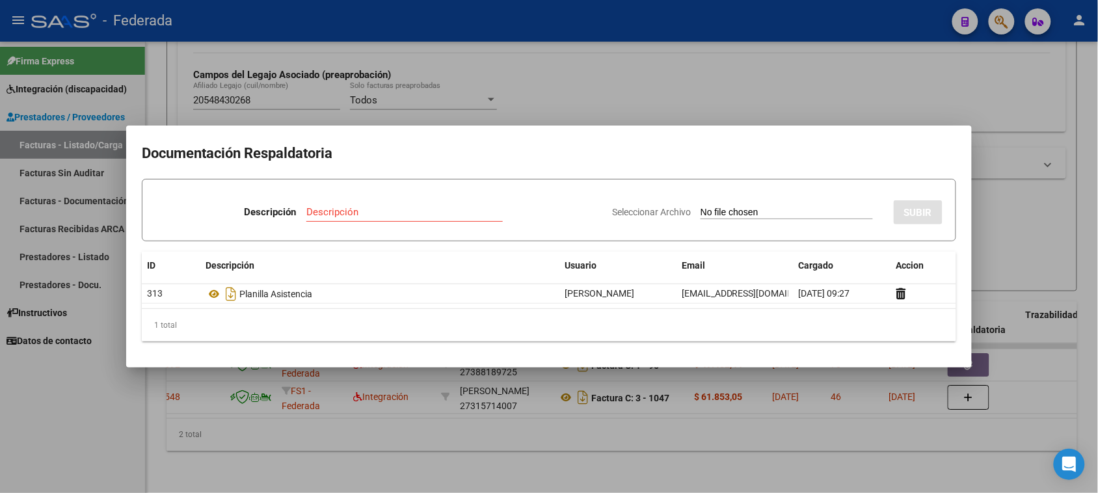
click at [1061, 196] on div at bounding box center [549, 246] width 1098 height 493
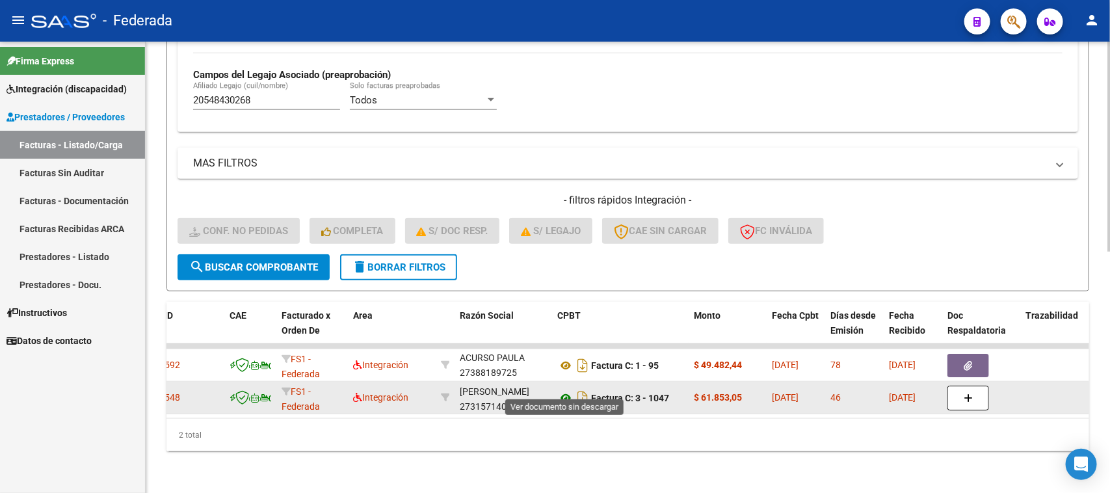
click at [567, 390] on icon at bounding box center [565, 398] width 17 height 16
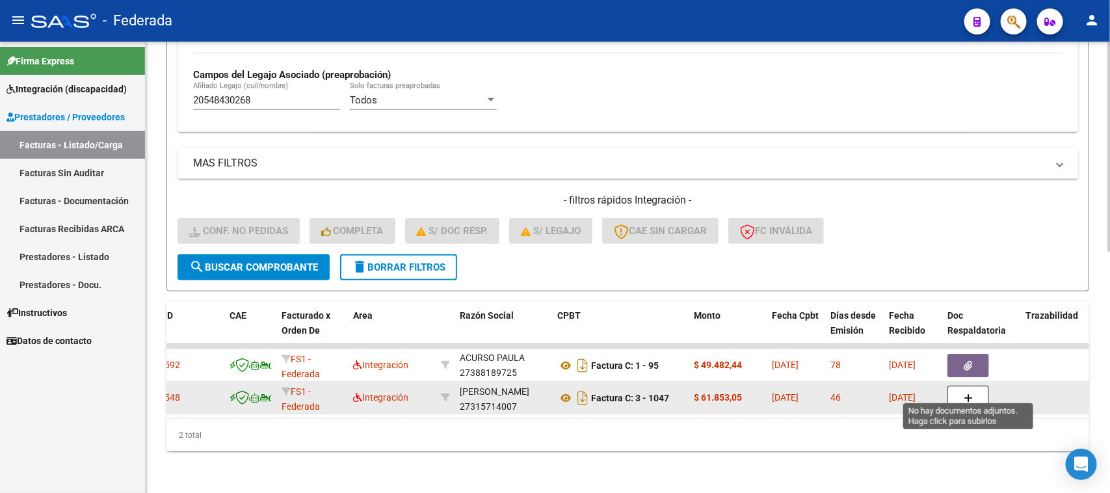
click at [961, 386] on button "button" at bounding box center [968, 398] width 42 height 25
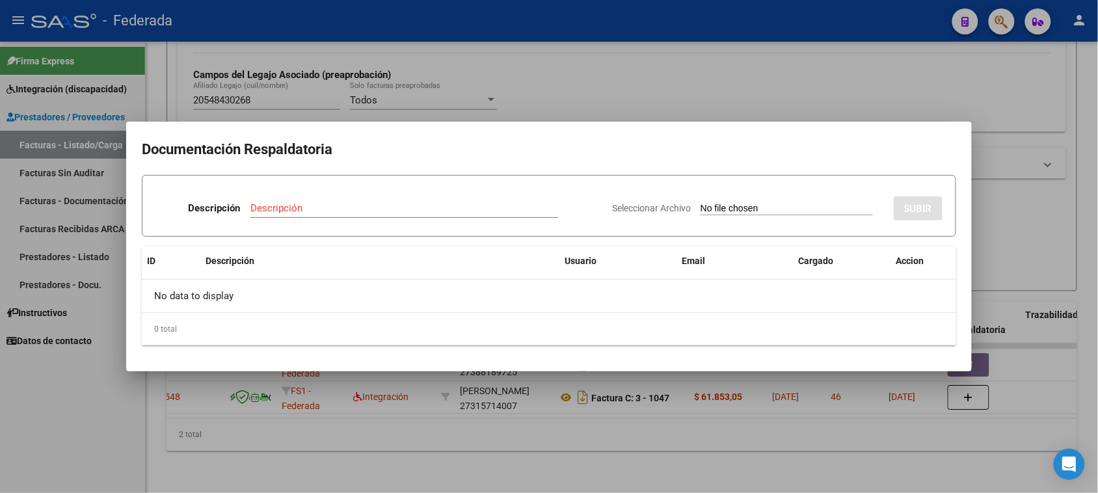
click at [717, 209] on input "Seleccionar Archivo" at bounding box center [786, 209] width 172 height 12
type input "C:\fakepath\TO ASIST.pdf"
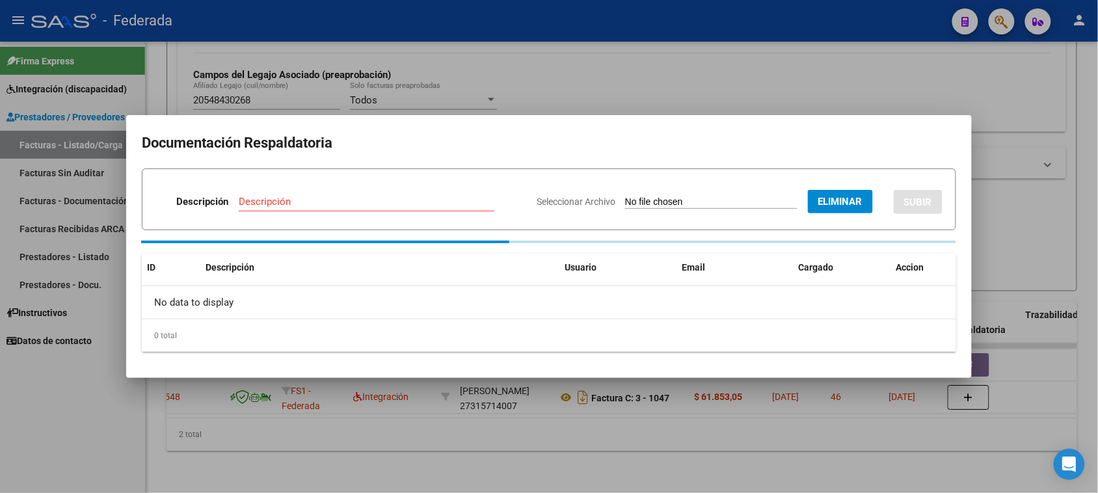
click at [337, 203] on input "Descripción" at bounding box center [367, 202] width 256 height 12
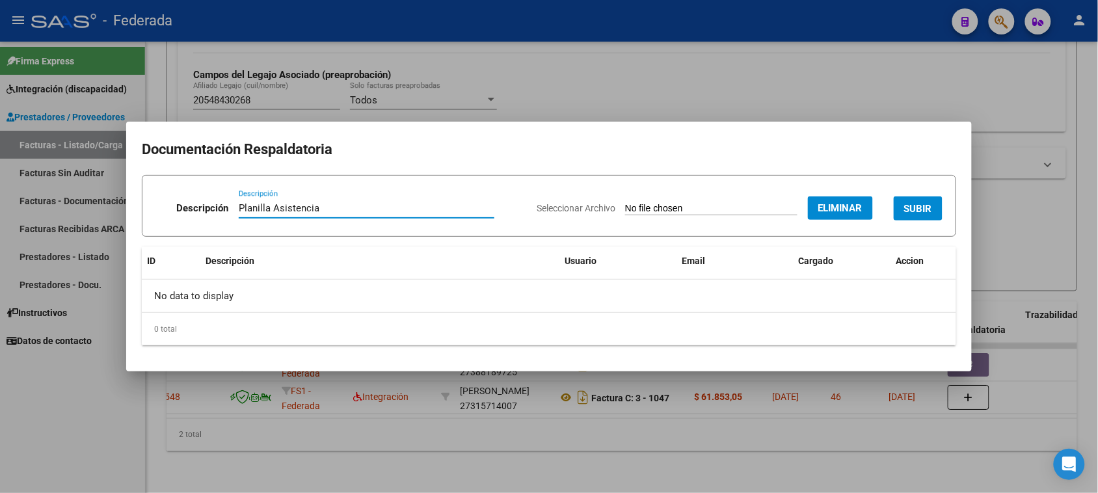
type input "Planilla Asistencia"
click at [932, 212] on button "SUBIR" at bounding box center [918, 208] width 49 height 24
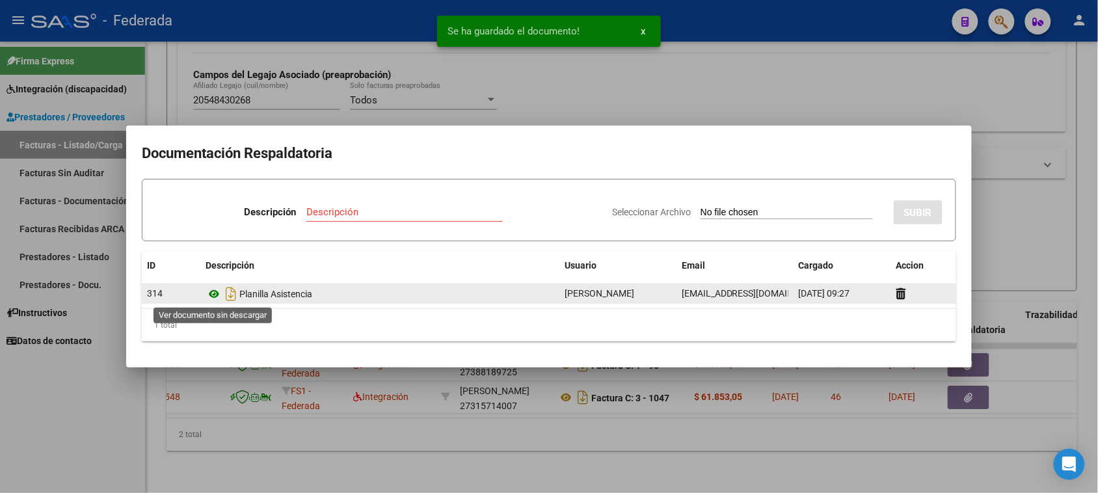
click at [212, 290] on icon at bounding box center [213, 294] width 17 height 16
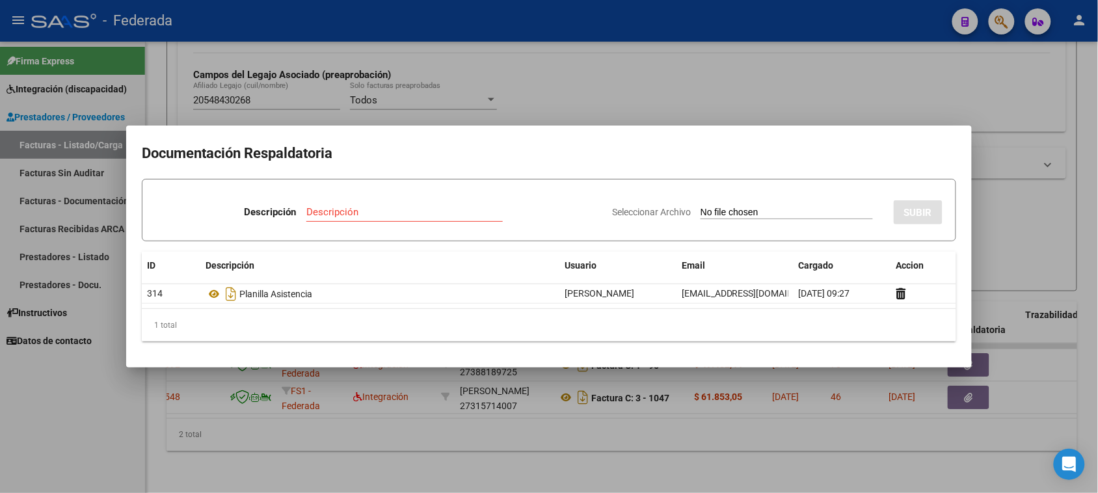
click at [1000, 241] on div at bounding box center [549, 246] width 1098 height 493
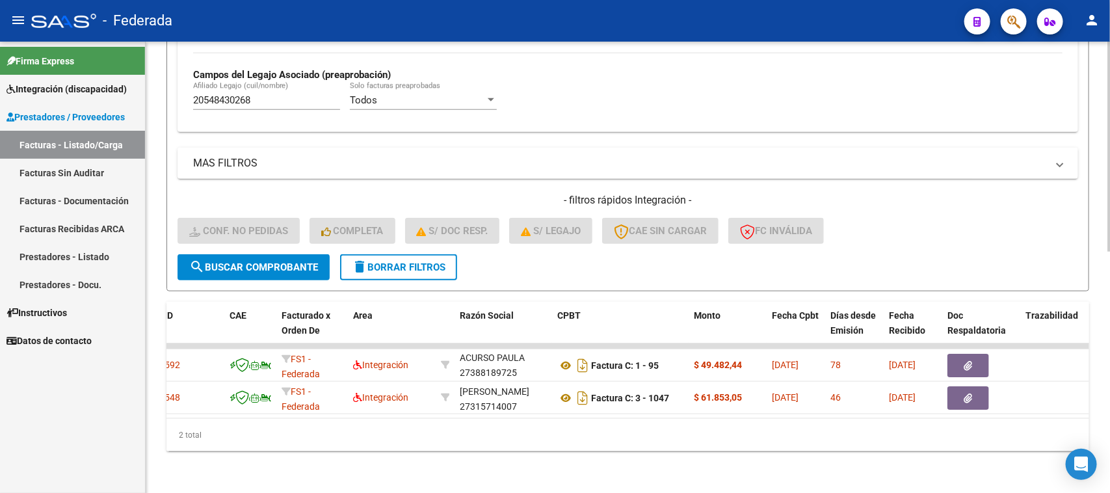
click at [432, 263] on button "delete Borrar Filtros" at bounding box center [398, 267] width 117 height 26
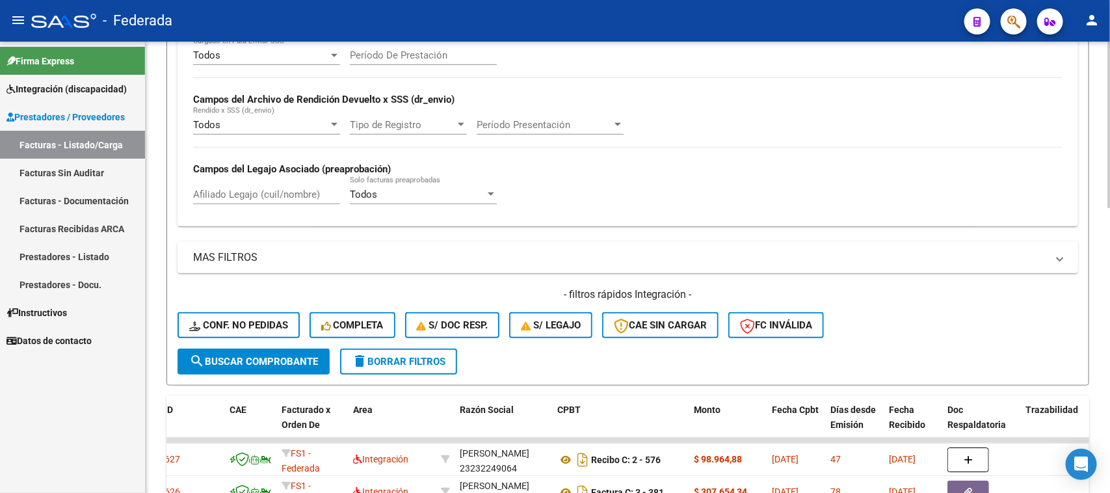
scroll to position [353, 0]
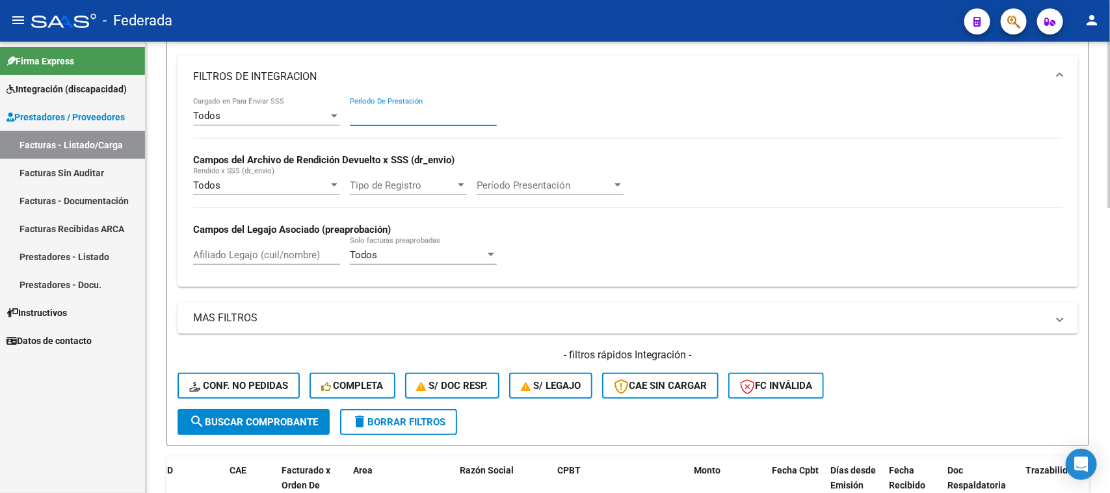
click at [416, 111] on input "Período De Prestación" at bounding box center [423, 116] width 147 height 12
type input "202505"
click at [264, 425] on button "search Buscar Comprobante" at bounding box center [254, 422] width 152 height 26
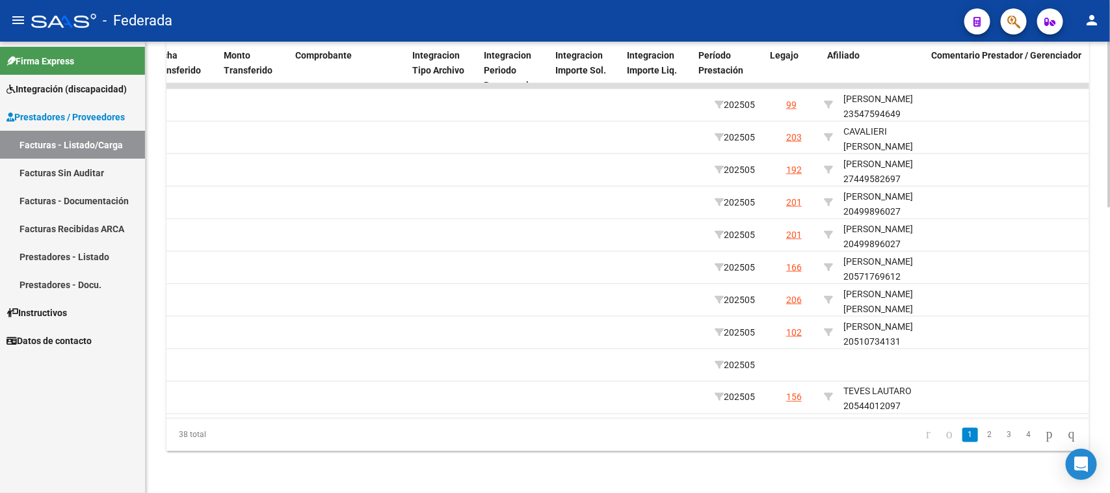
scroll to position [0, 1350]
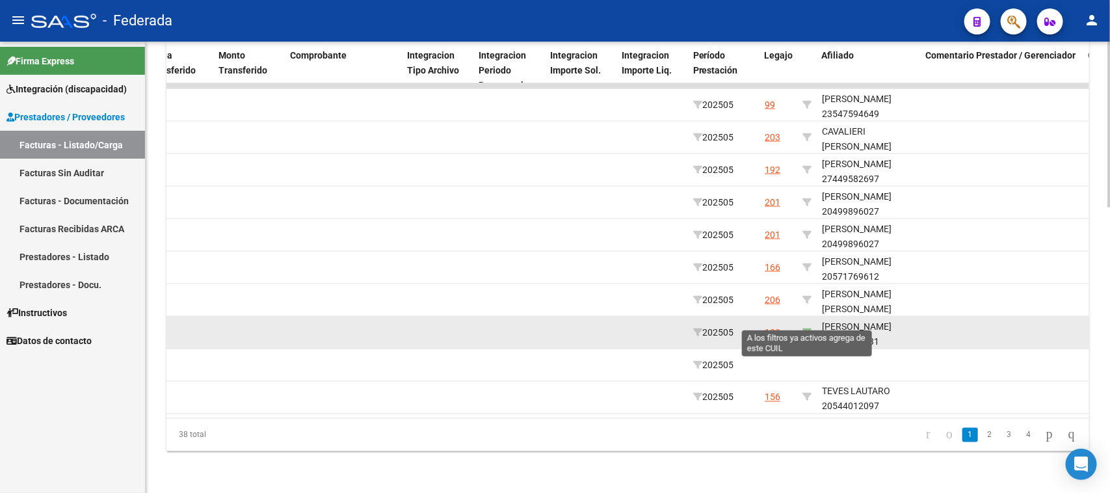
click at [804, 328] on icon at bounding box center [806, 332] width 9 height 9
type input "20510734131"
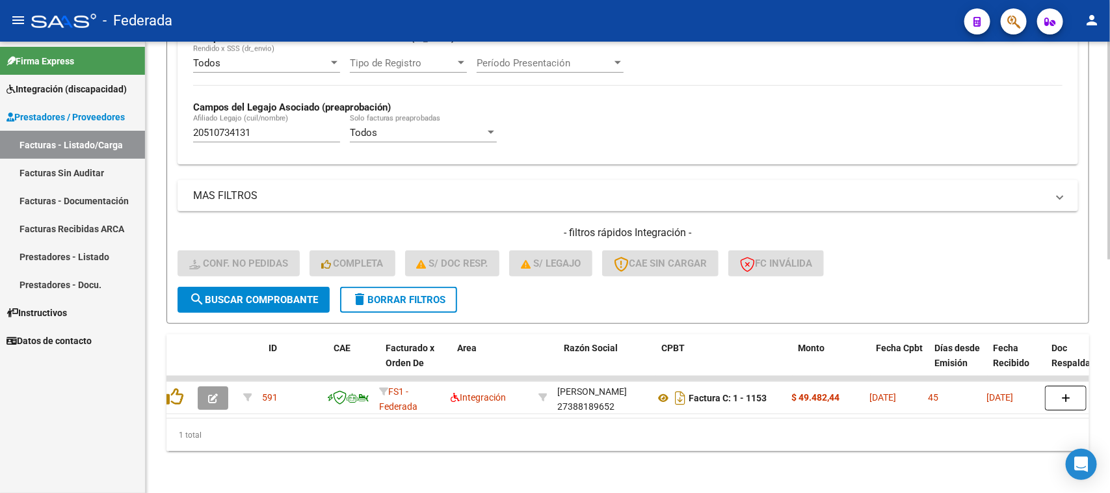
scroll to position [0, 0]
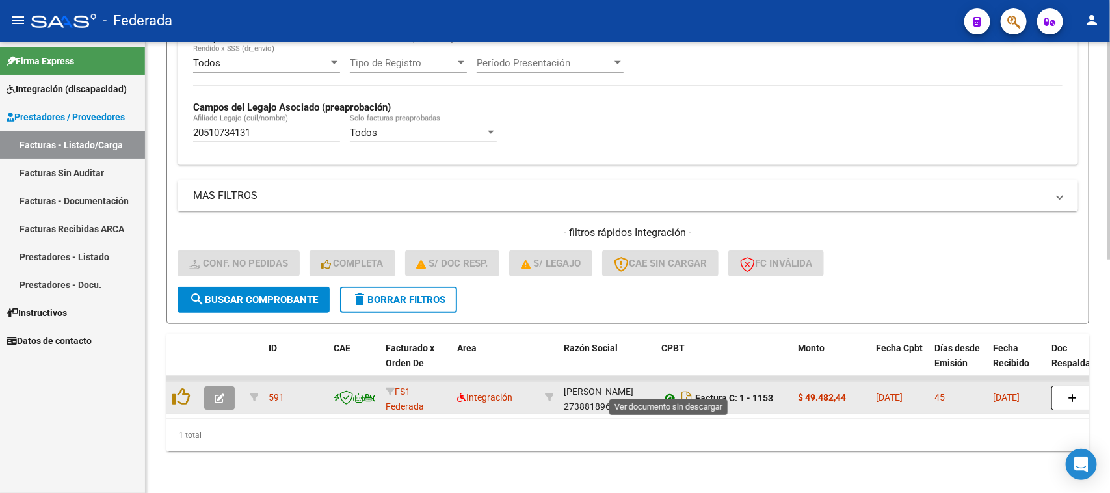
click at [664, 390] on icon at bounding box center [669, 398] width 17 height 16
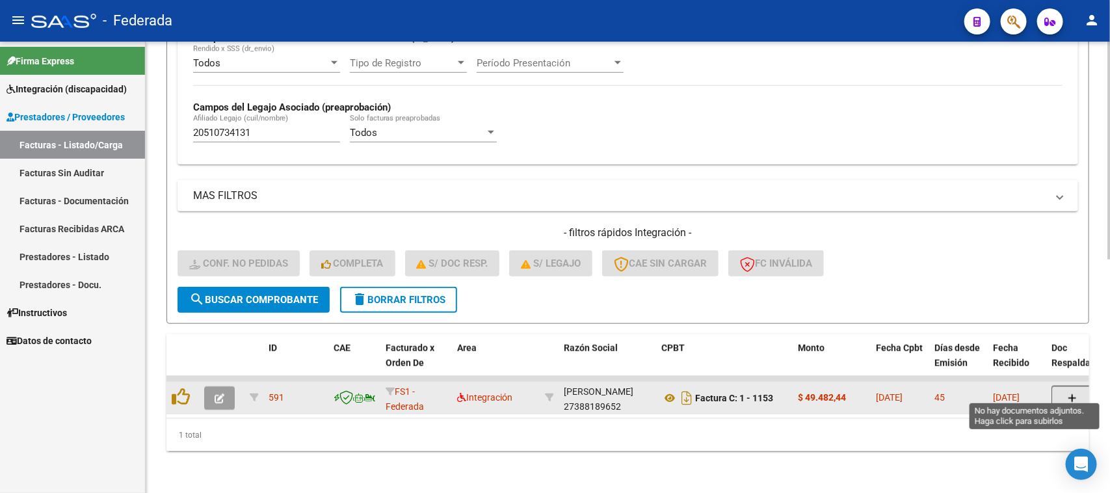
click at [1057, 387] on button "button" at bounding box center [1073, 398] width 42 height 25
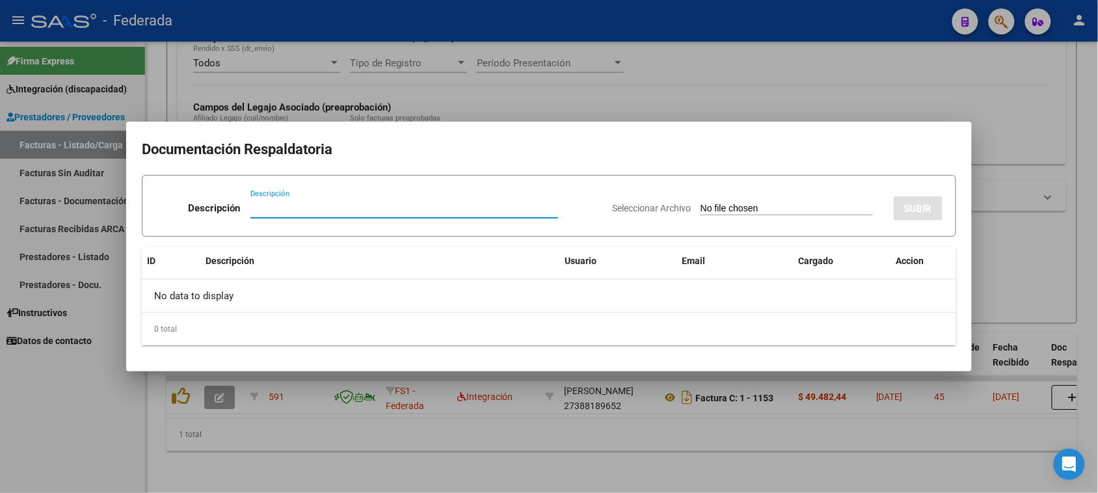
click at [752, 208] on input "Seleccionar Archivo" at bounding box center [786, 209] width 172 height 12
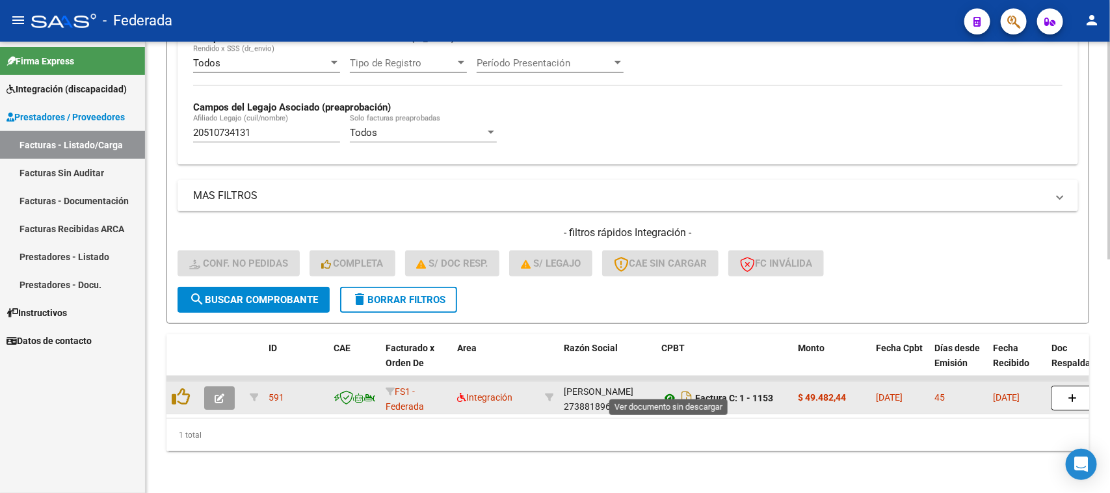
click at [668, 390] on icon at bounding box center [669, 398] width 17 height 16
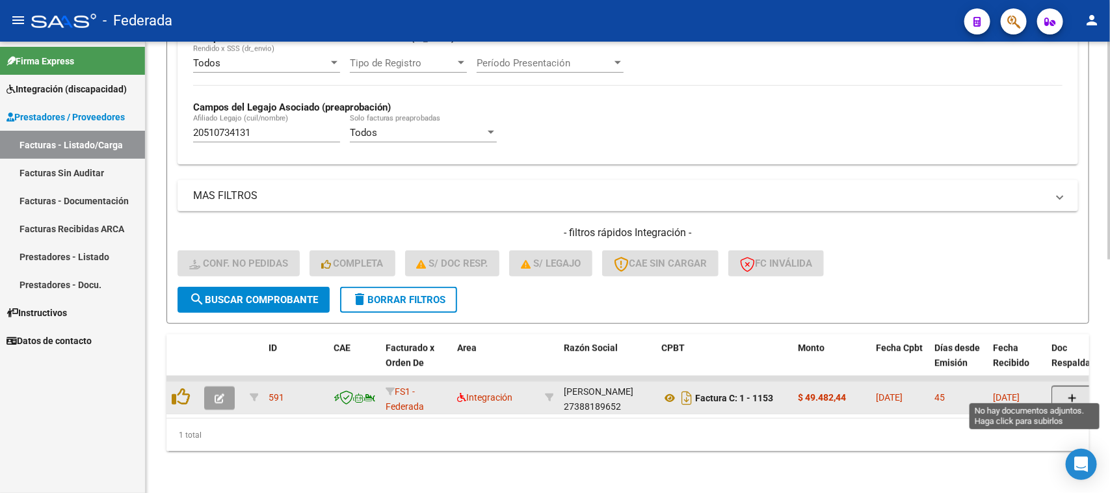
click at [1076, 393] on button "button" at bounding box center [1073, 398] width 42 height 25
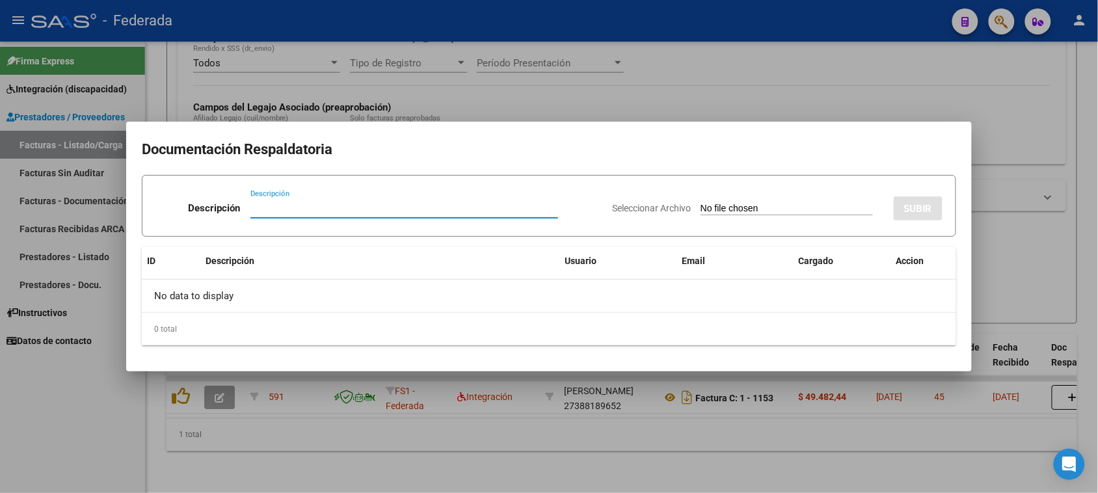
click at [722, 208] on input "Seleccionar Archivo" at bounding box center [786, 209] width 172 height 12
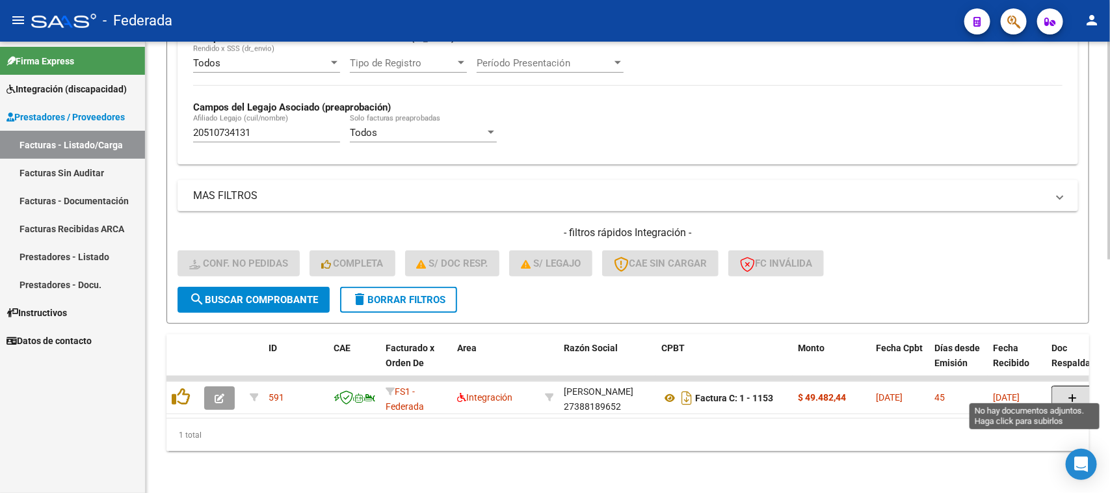
click at [1009, 261] on div "- filtros rápidos Integración - Conf. no pedidas Completa S/ Doc Resp. S/ legaj…" at bounding box center [628, 256] width 901 height 61
click at [416, 297] on button "delete Borrar Filtros" at bounding box center [398, 300] width 117 height 26
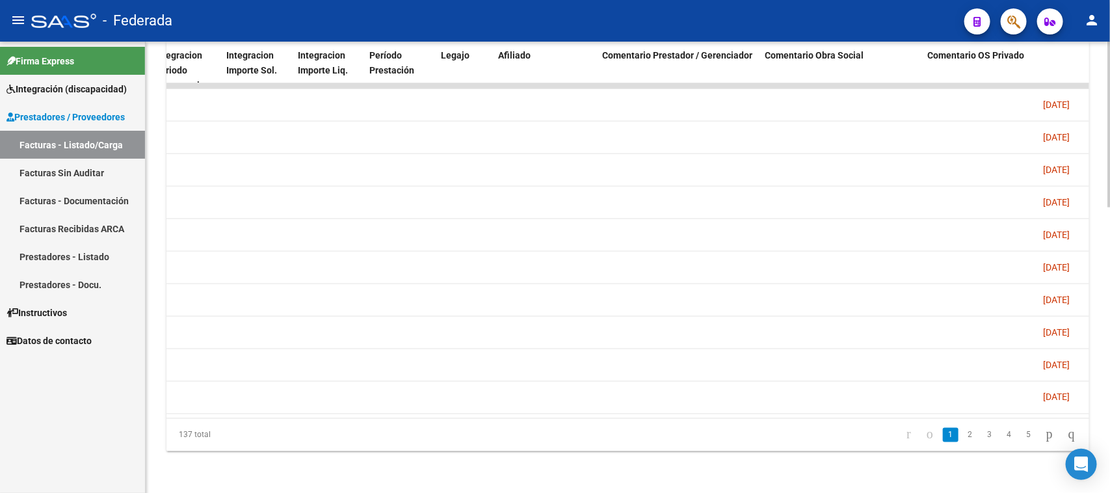
scroll to position [0, 1652]
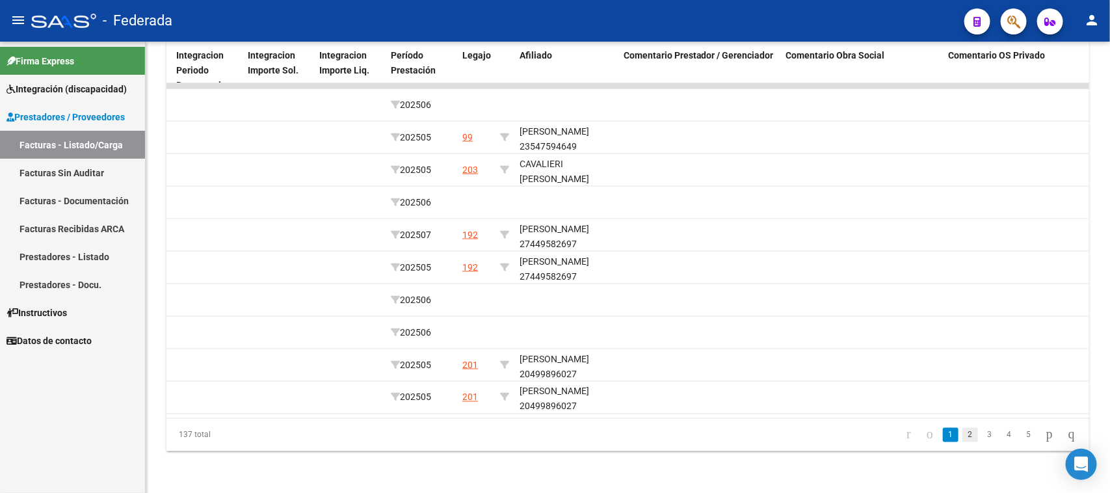
click at [962, 440] on link "2" at bounding box center [970, 435] width 16 height 14
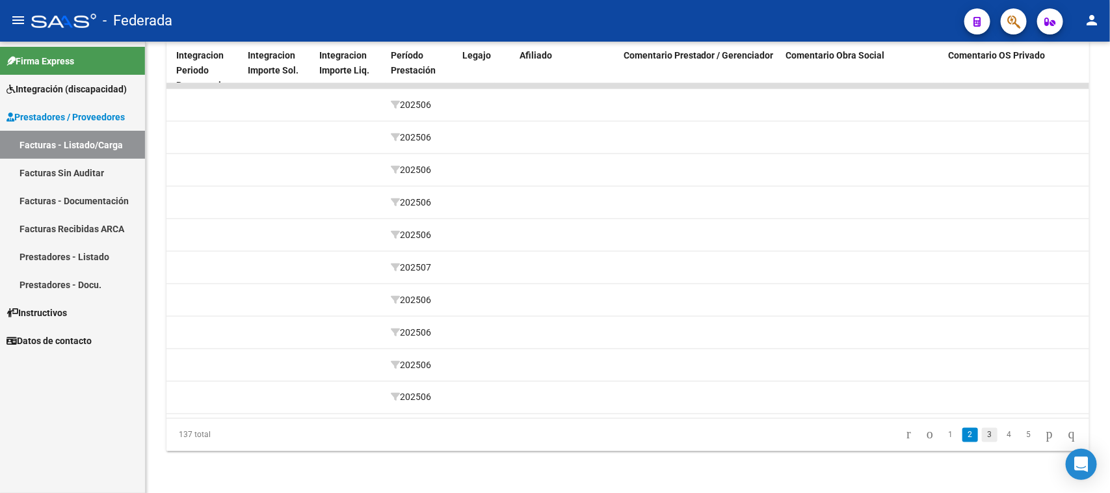
click at [982, 441] on link "3" at bounding box center [990, 435] width 16 height 14
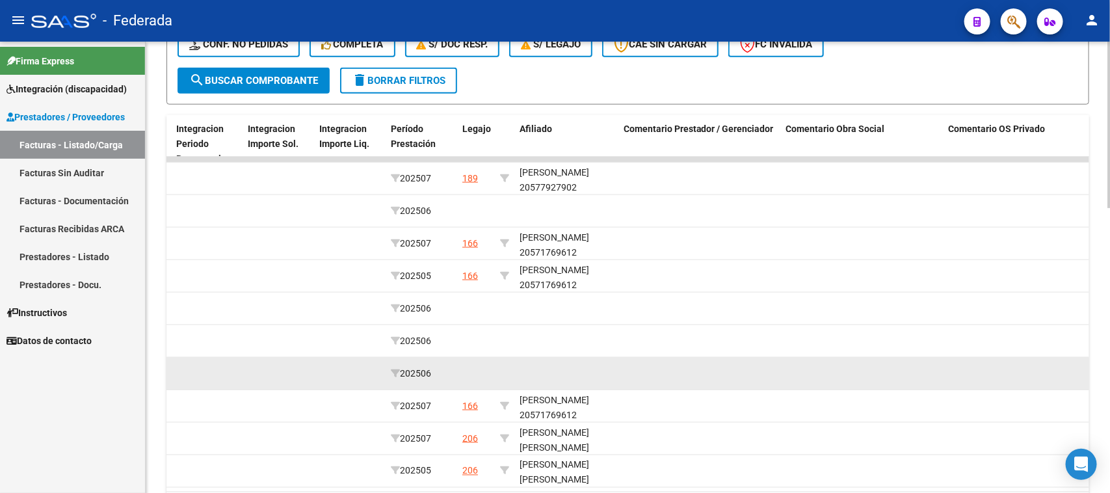
scroll to position [776, 0]
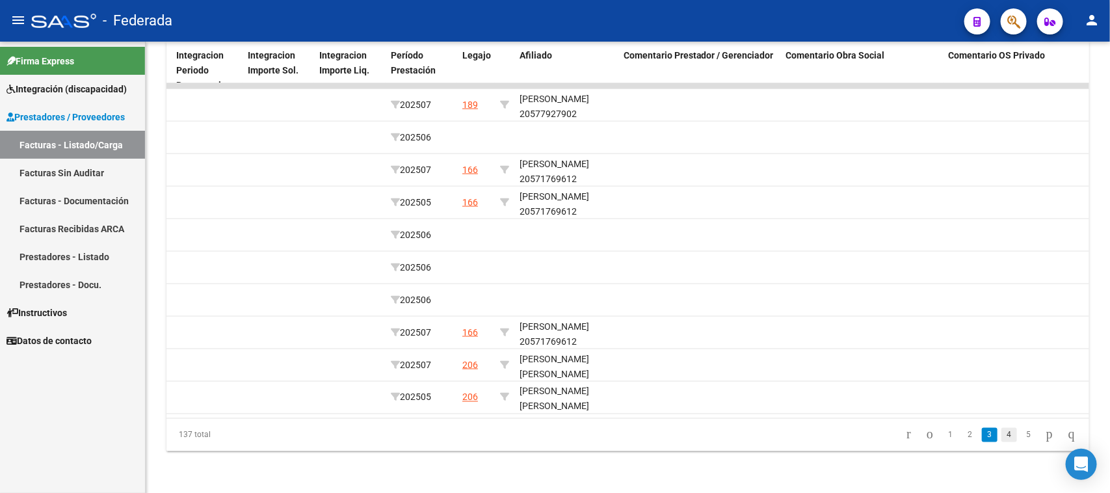
click at [1001, 436] on link "4" at bounding box center [1009, 435] width 16 height 14
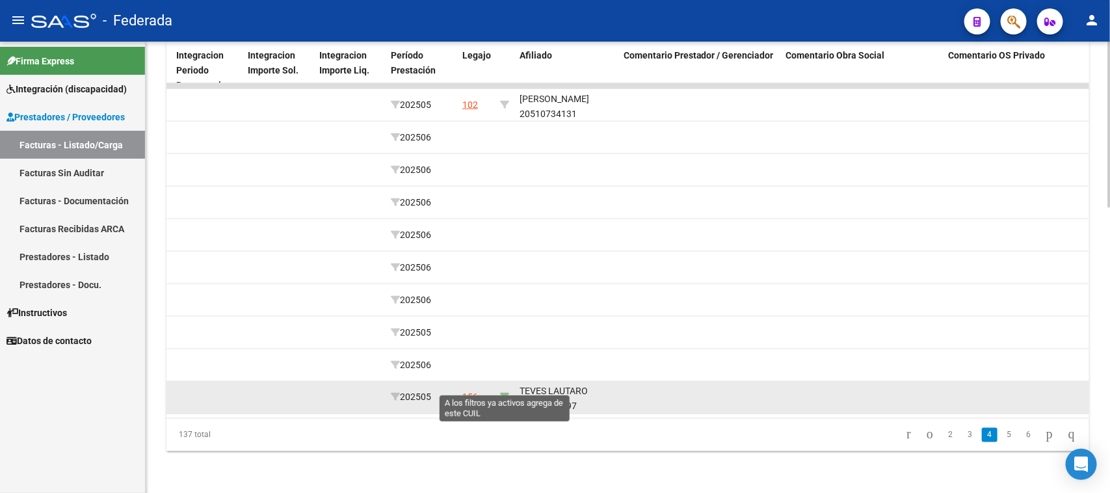
click at [501, 393] on icon at bounding box center [504, 397] width 9 height 9
type input "20544012097"
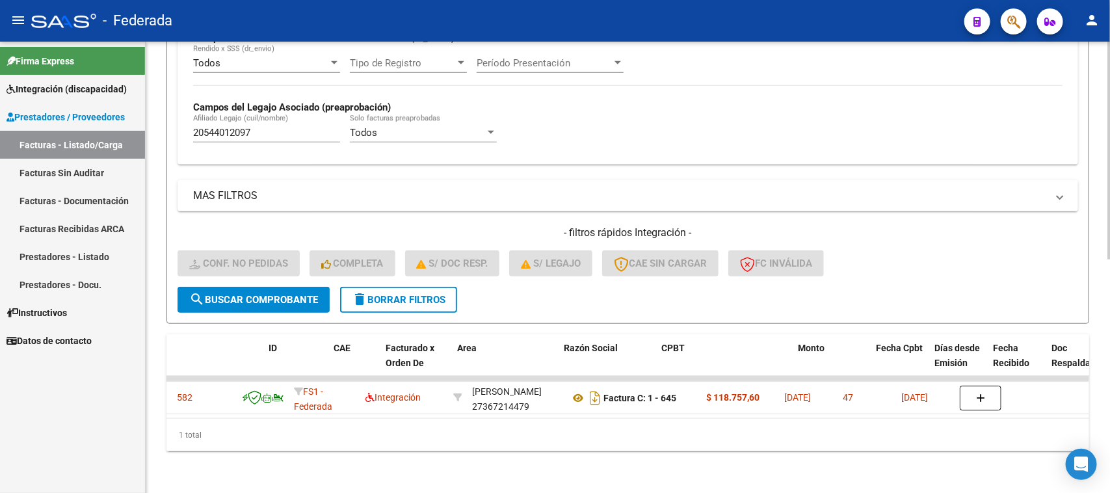
scroll to position [0, 0]
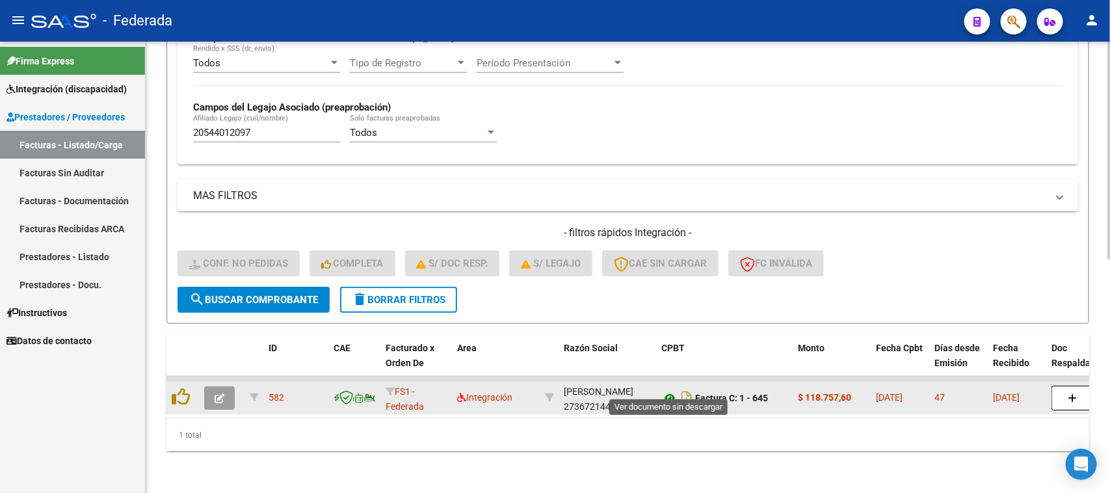
click at [668, 390] on icon at bounding box center [669, 398] width 17 height 16
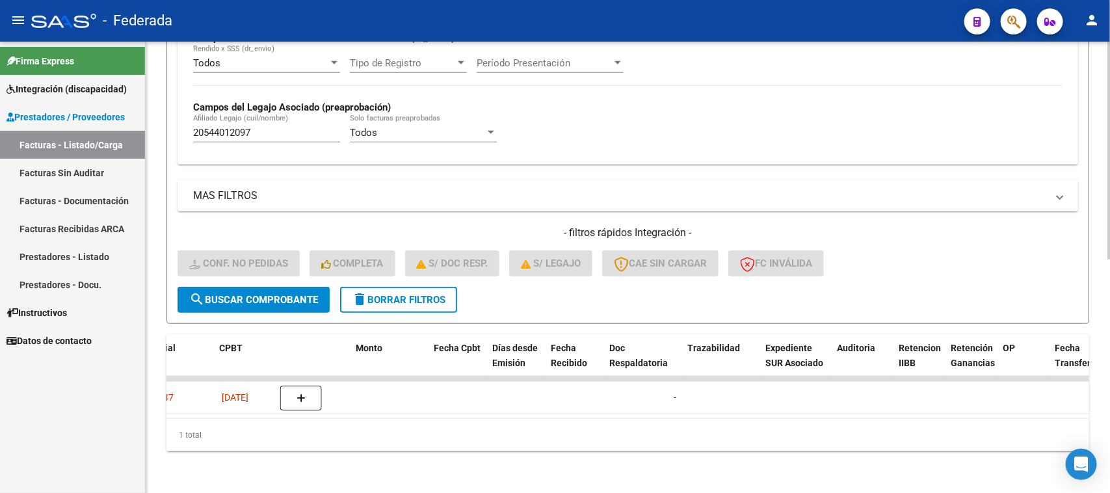
scroll to position [0, 442]
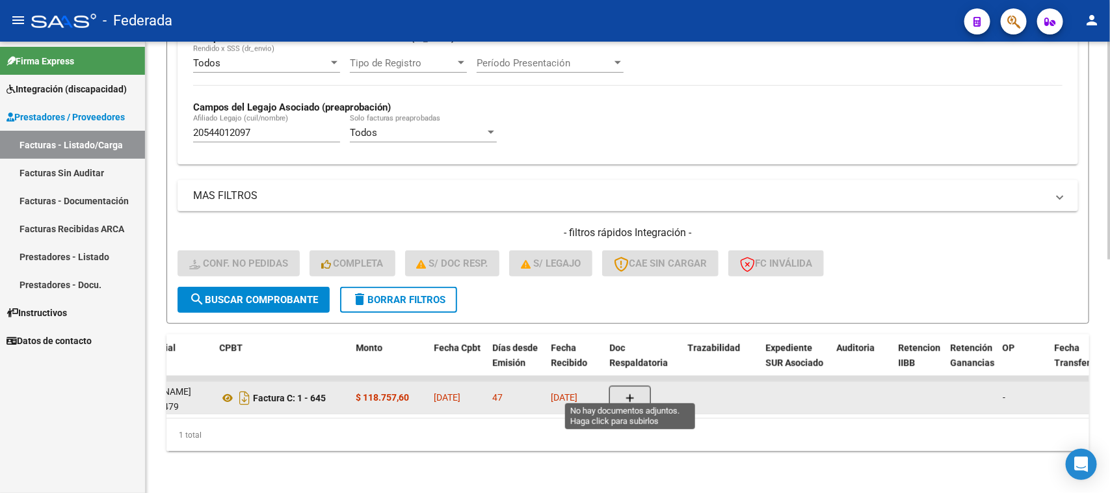
click at [638, 386] on button "button" at bounding box center [630, 398] width 42 height 25
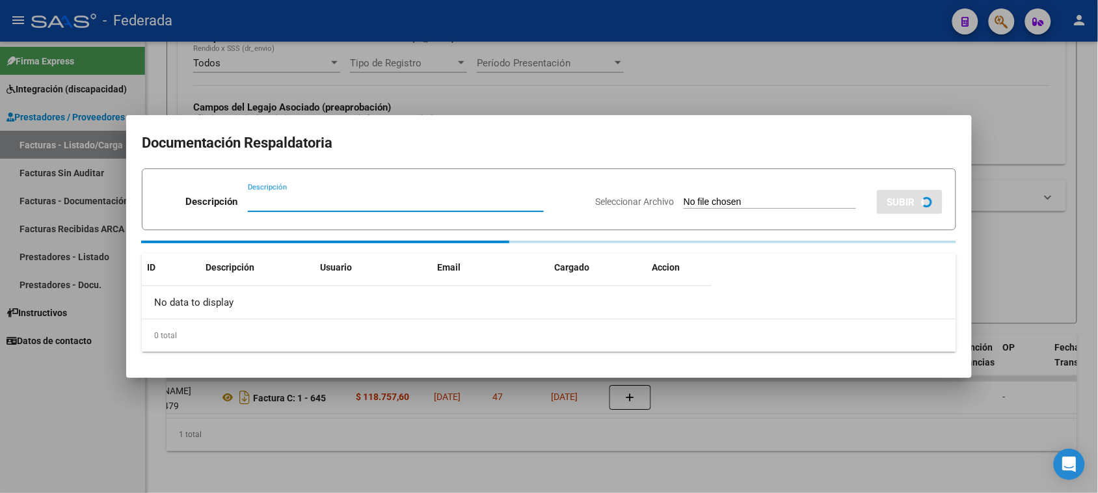
click at [707, 200] on input "Seleccionar Archivo" at bounding box center [769, 202] width 172 height 12
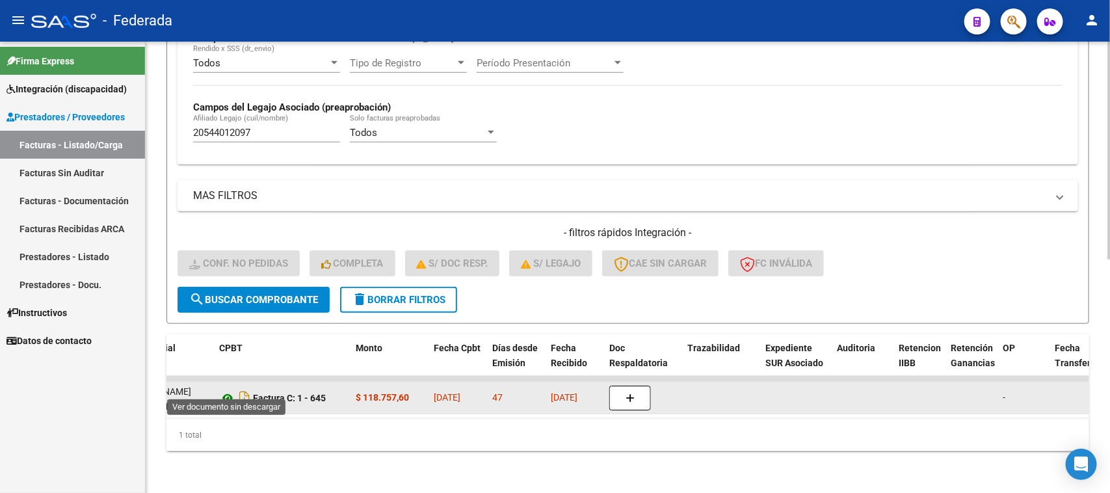
click at [226, 390] on icon at bounding box center [227, 398] width 17 height 16
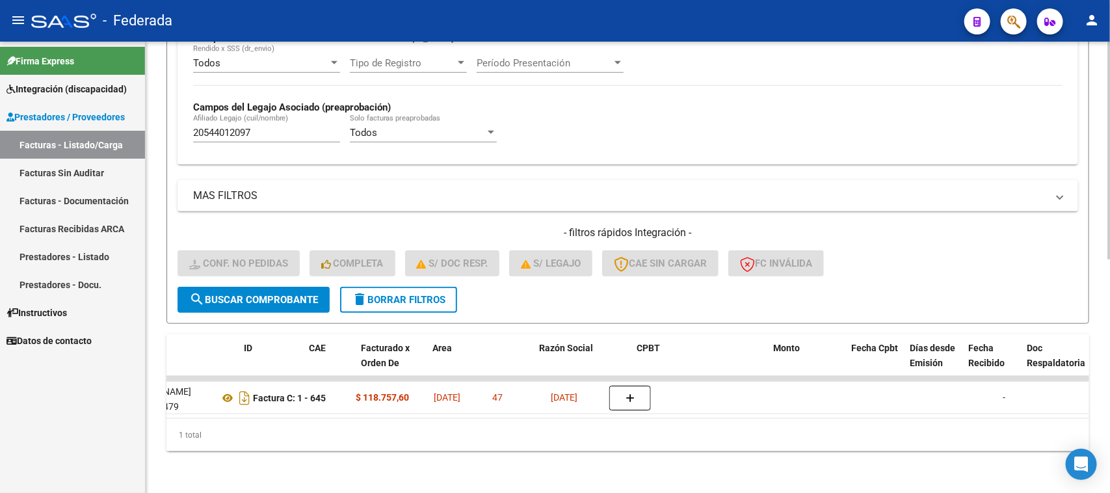
scroll to position [0, 0]
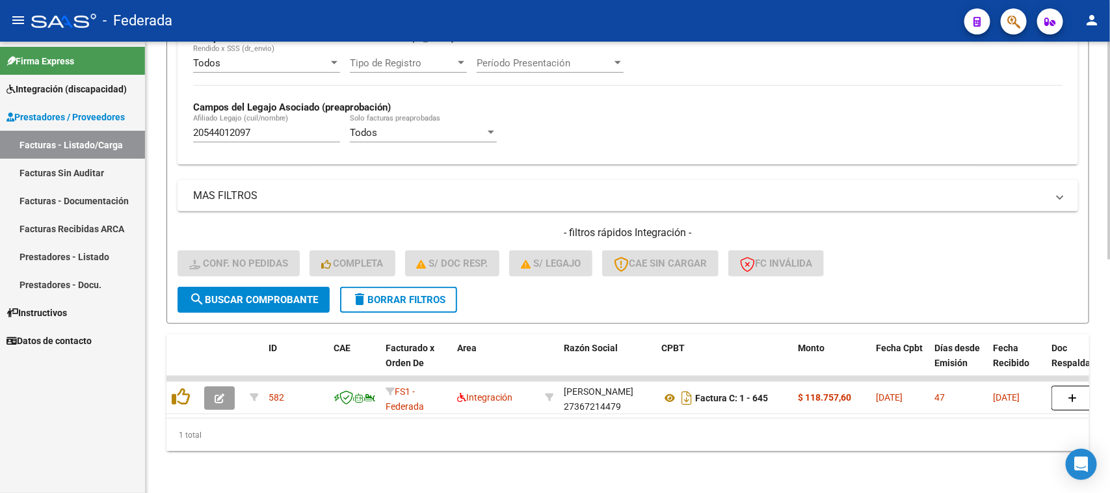
click at [387, 298] on button "delete Borrar Filtros" at bounding box center [398, 300] width 117 height 26
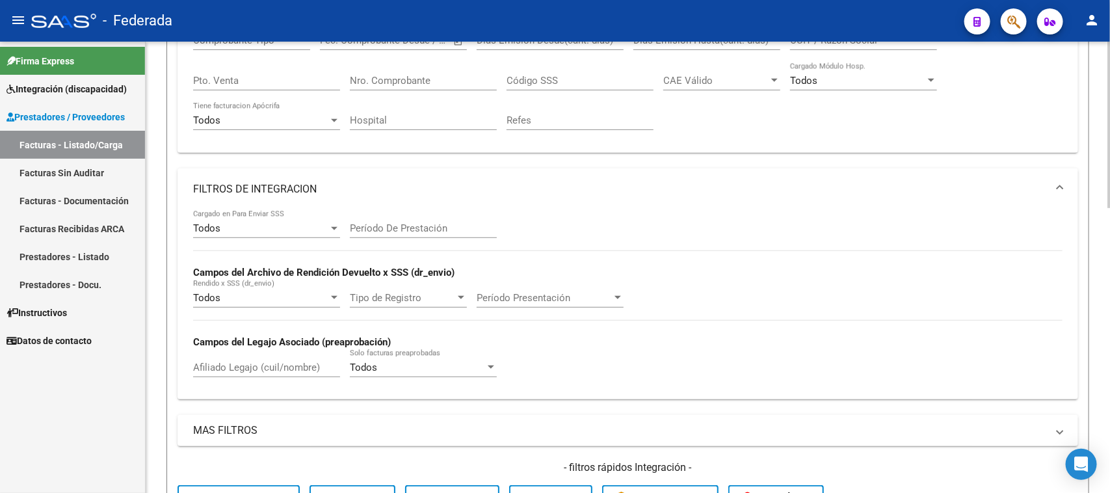
scroll to position [239, 0]
click at [427, 218] on div "Período De Prestación" at bounding box center [423, 225] width 147 height 28
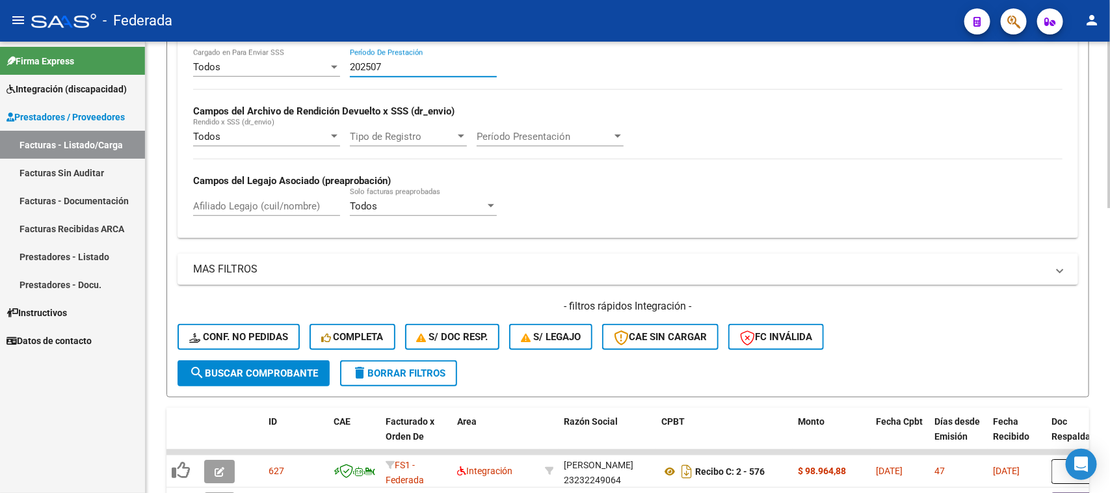
scroll to position [483, 0]
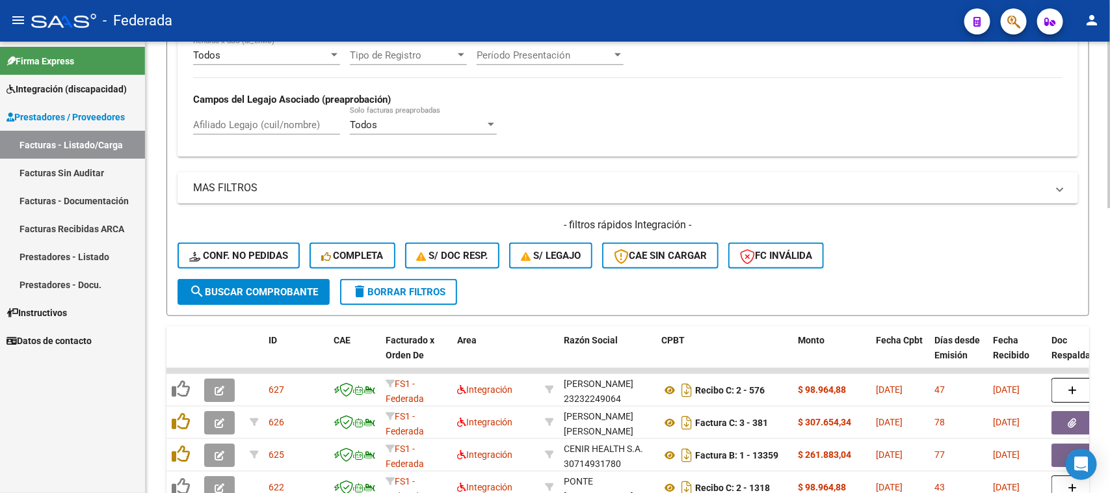
type input "202507"
click at [321, 291] on button "search Buscar Comprobante" at bounding box center [254, 292] width 152 height 26
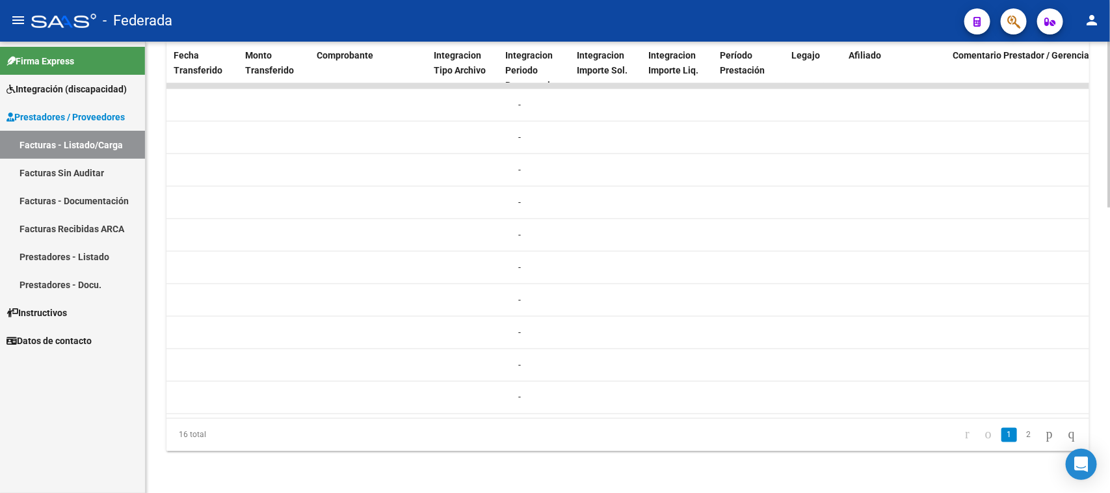
scroll to position [0, 1323]
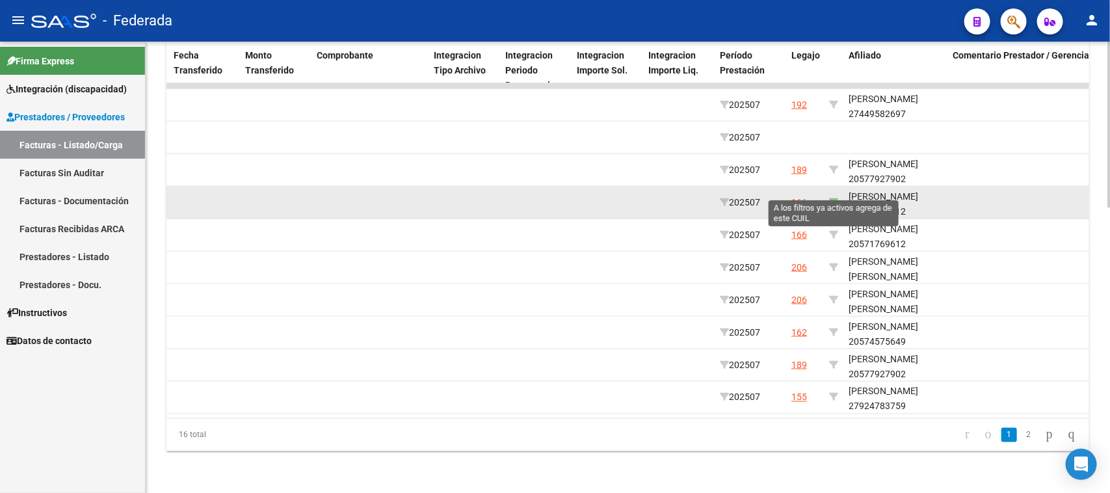
click at [836, 198] on icon at bounding box center [833, 202] width 9 height 9
type input "20571769612"
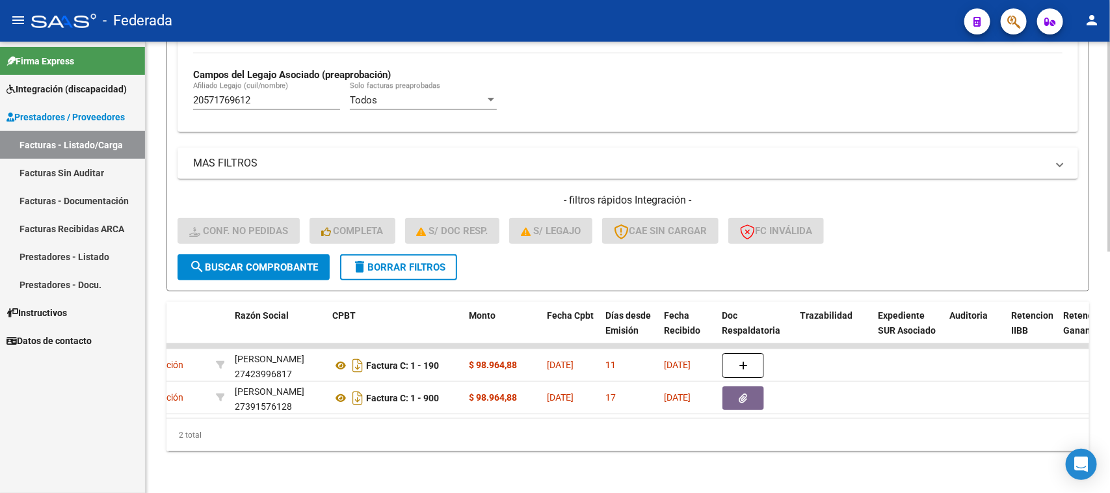
scroll to position [0, 439]
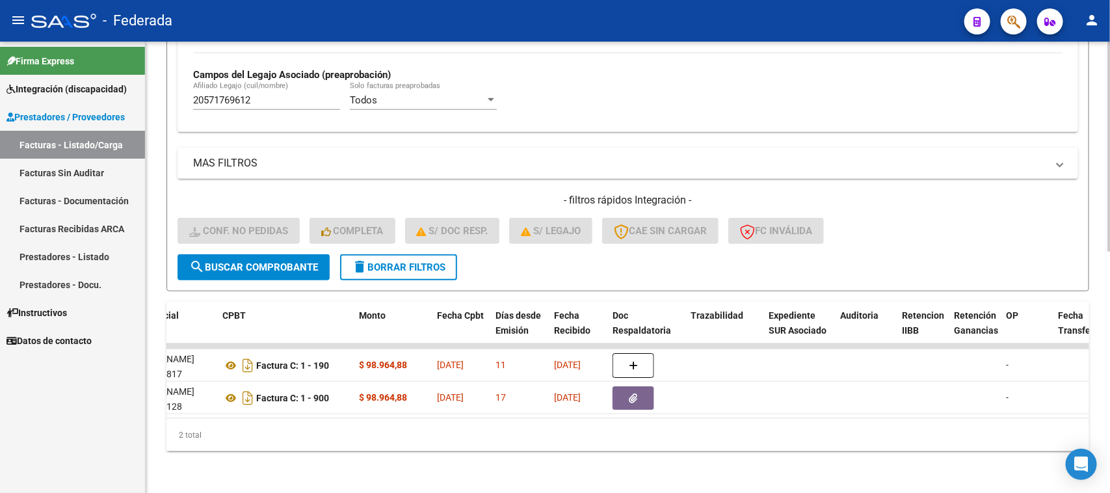
click at [378, 261] on span "delete Borrar Filtros" at bounding box center [399, 267] width 94 height 12
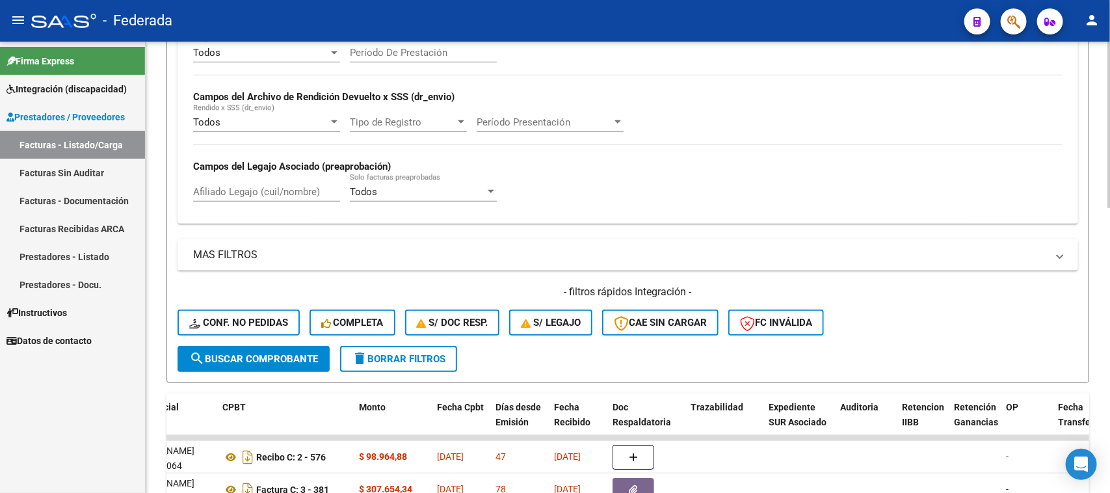
scroll to position [353, 0]
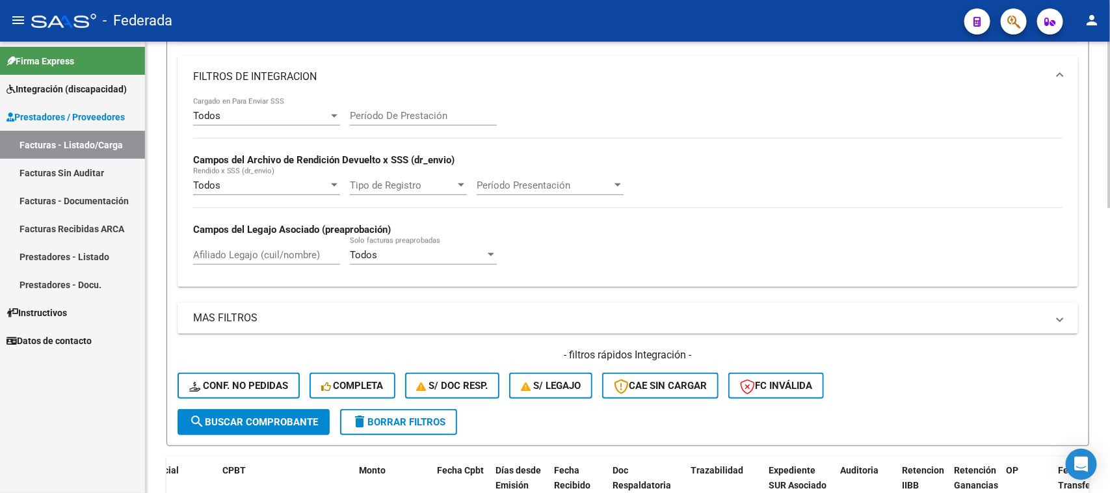
click at [408, 118] on input "Período De Prestación" at bounding box center [423, 116] width 147 height 12
type input "202507"
click at [300, 421] on span "search Buscar Comprobante" at bounding box center [253, 422] width 129 height 12
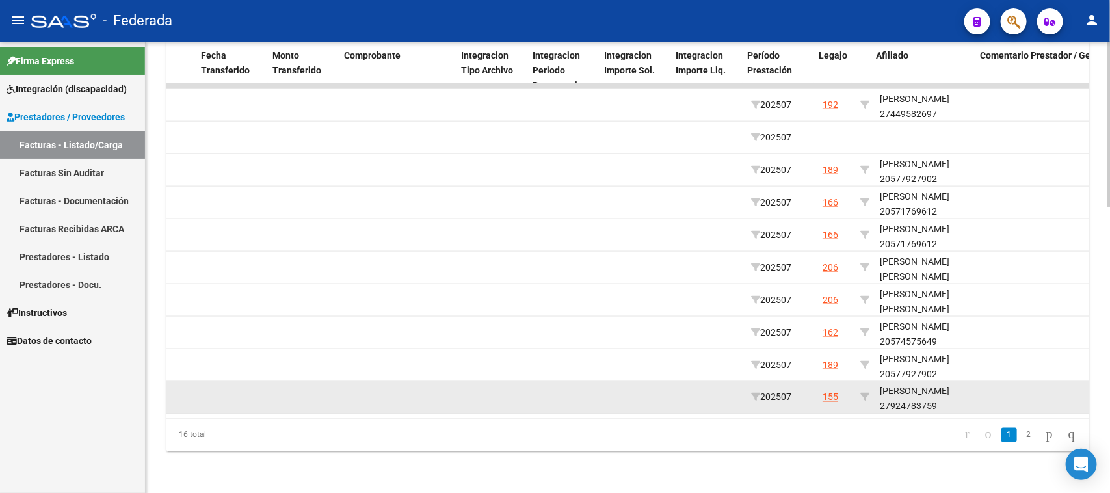
scroll to position [0, 1295]
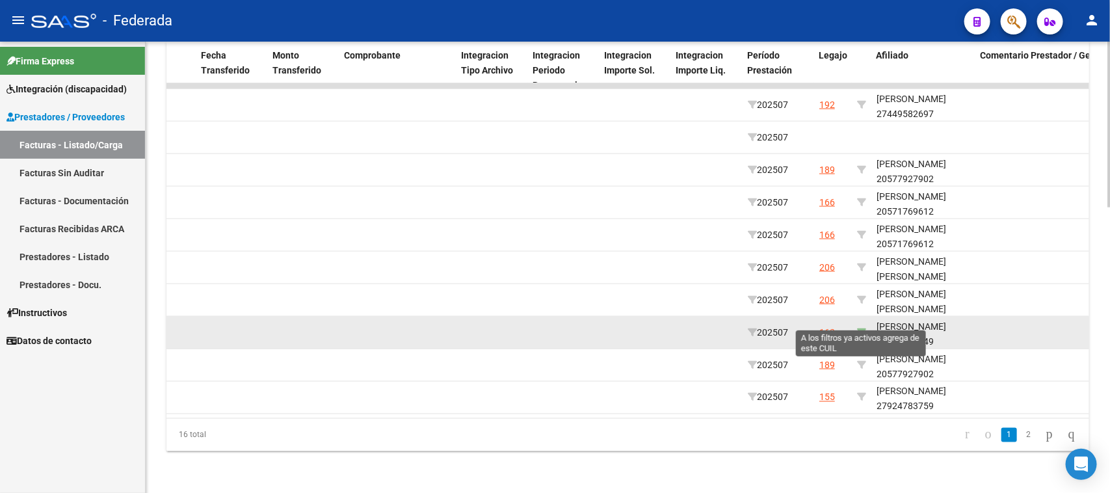
click at [862, 328] on icon at bounding box center [861, 332] width 9 height 9
type input "20574575649"
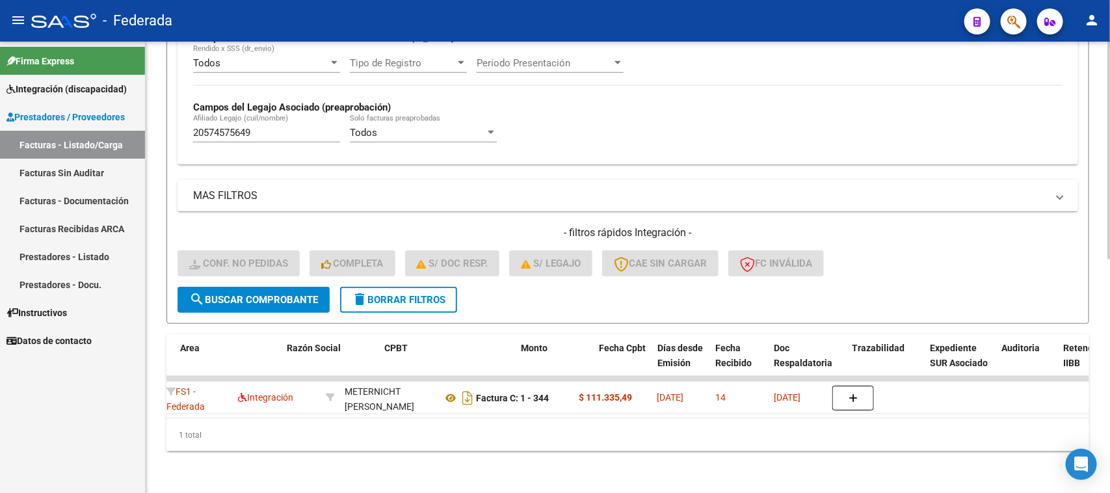
scroll to position [0, 195]
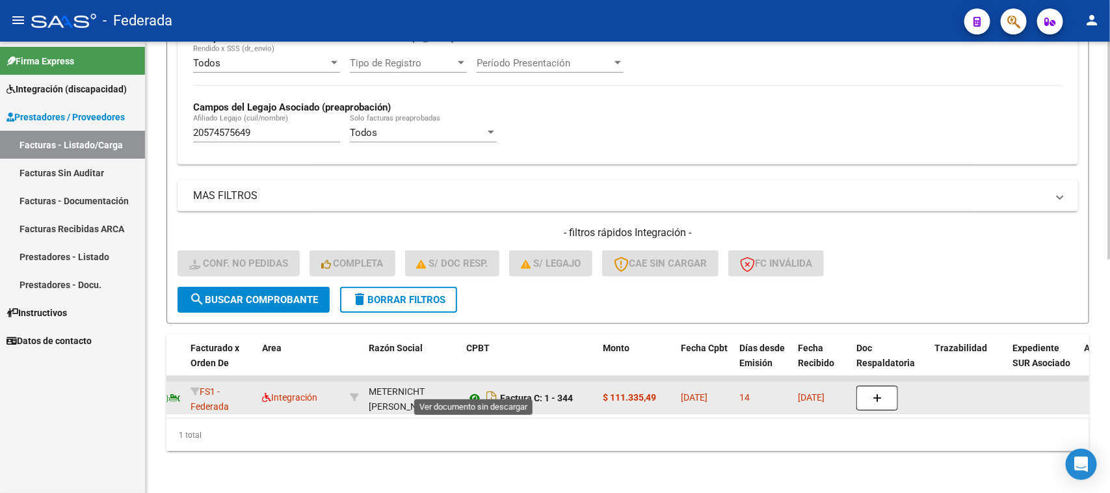
click at [473, 390] on icon at bounding box center [474, 398] width 17 height 16
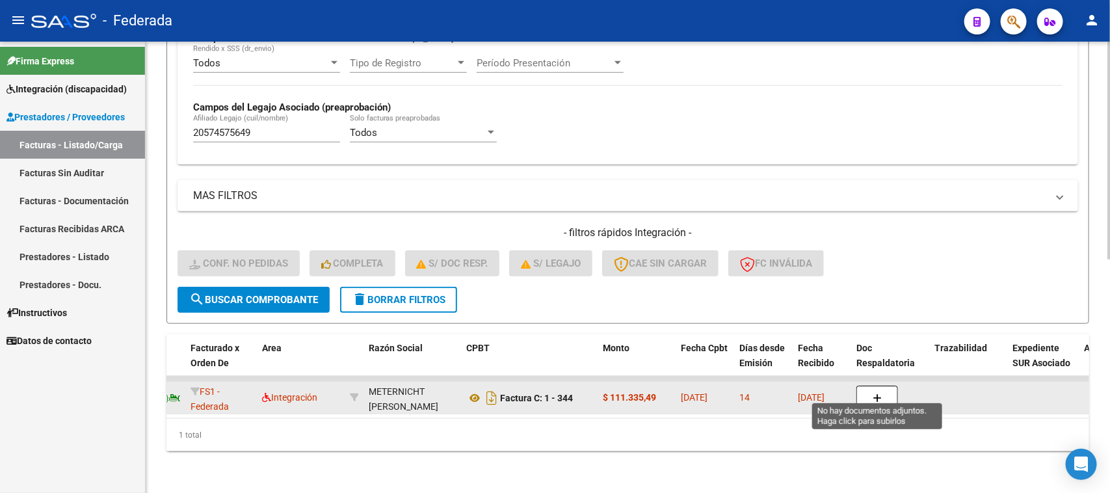
click at [888, 386] on button "button" at bounding box center [877, 398] width 42 height 25
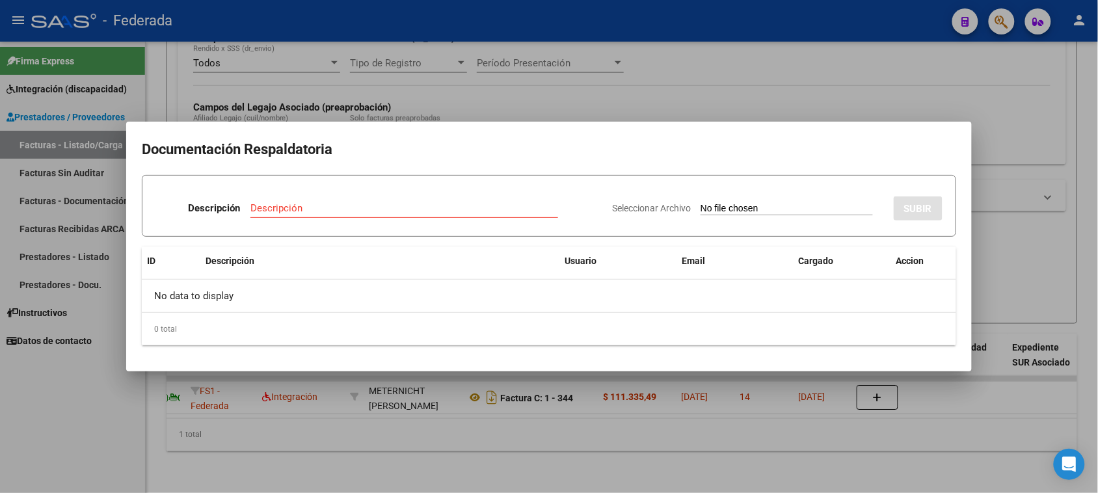
click at [693, 202] on div "Seleccionar Archivo SUBIR" at bounding box center [777, 206] width 330 height 40
click at [709, 208] on input "Seleccionar Archivo" at bounding box center [786, 209] width 172 height 12
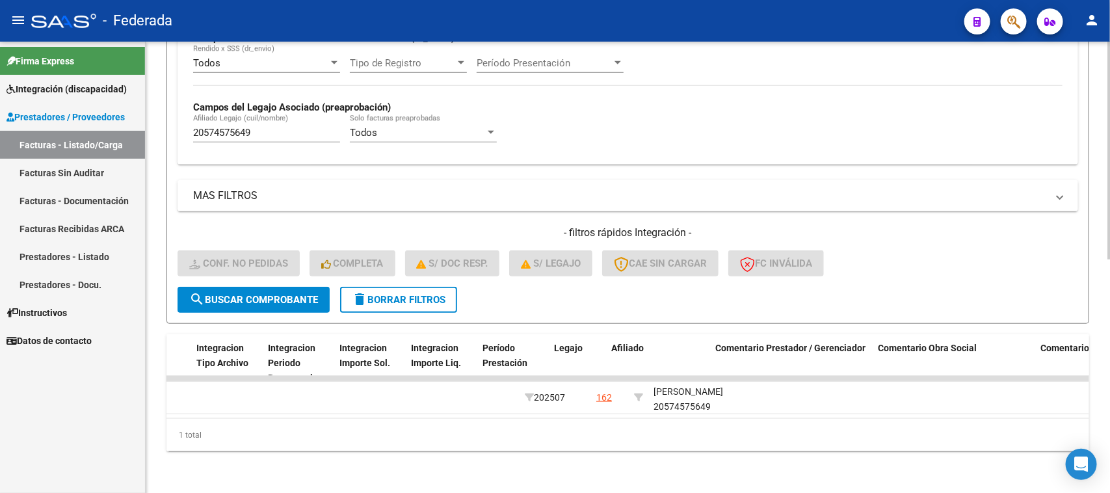
scroll to position [0, 1561]
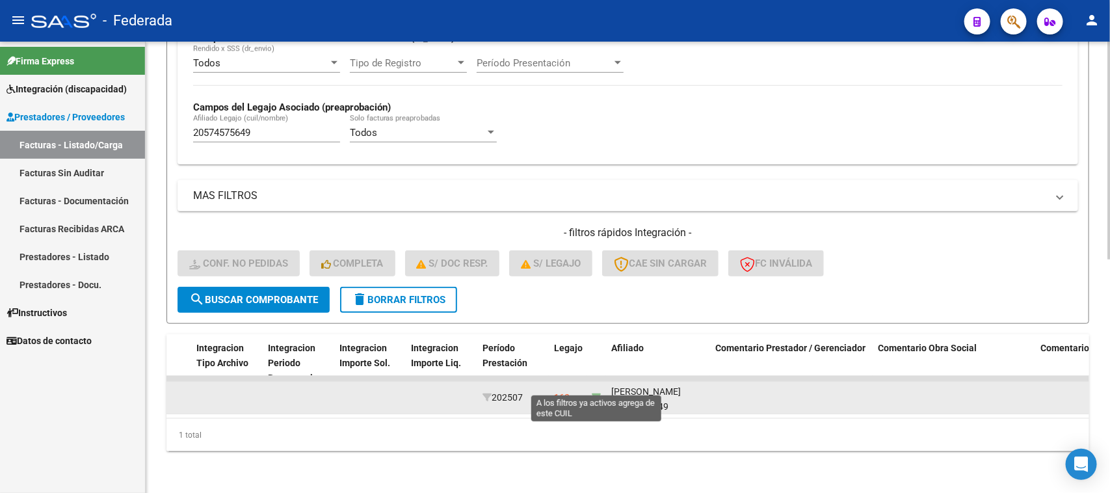
click at [592, 393] on icon at bounding box center [596, 397] width 9 height 9
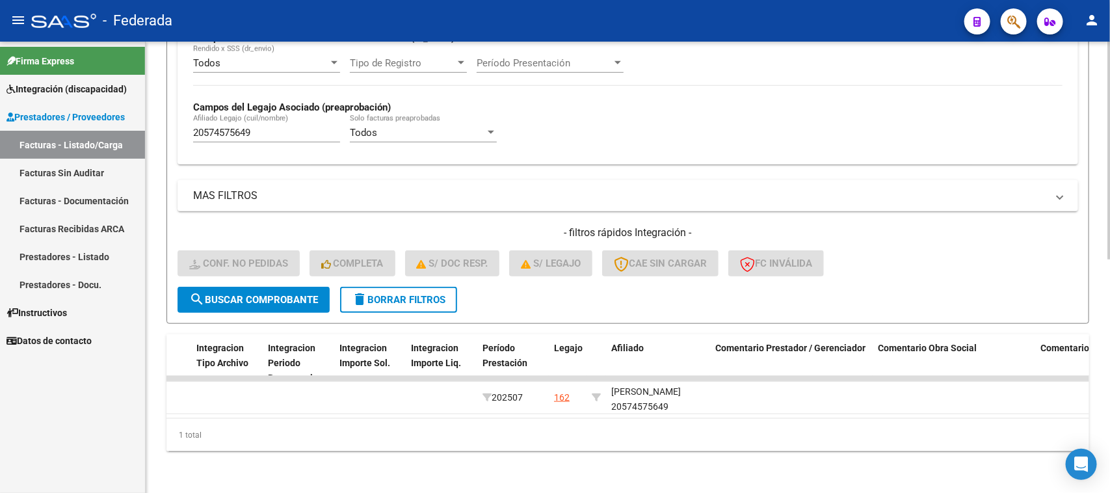
click at [444, 294] on span "delete Borrar Filtros" at bounding box center [399, 300] width 94 height 12
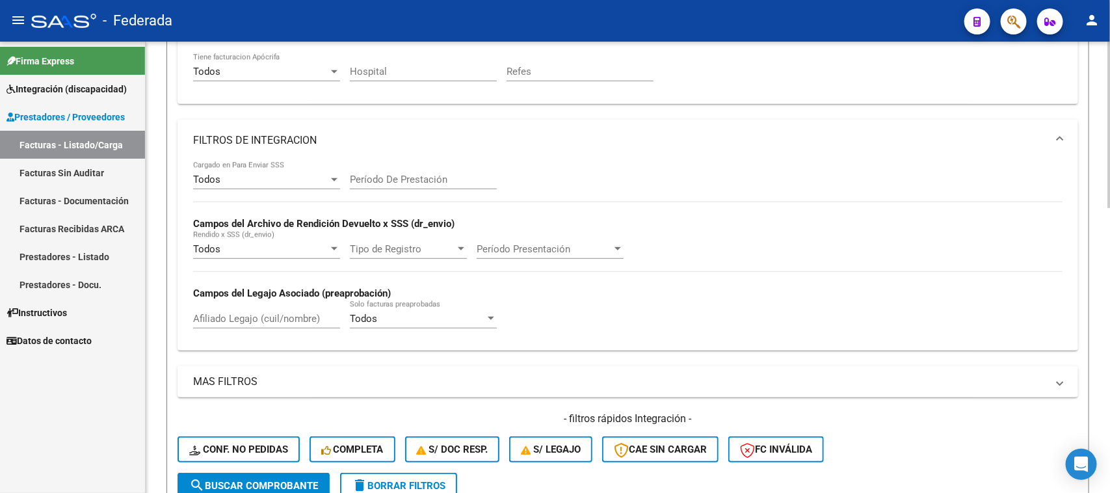
scroll to position [288, 0]
click at [417, 179] on input "Período De Prestación" at bounding box center [423, 181] width 147 height 12
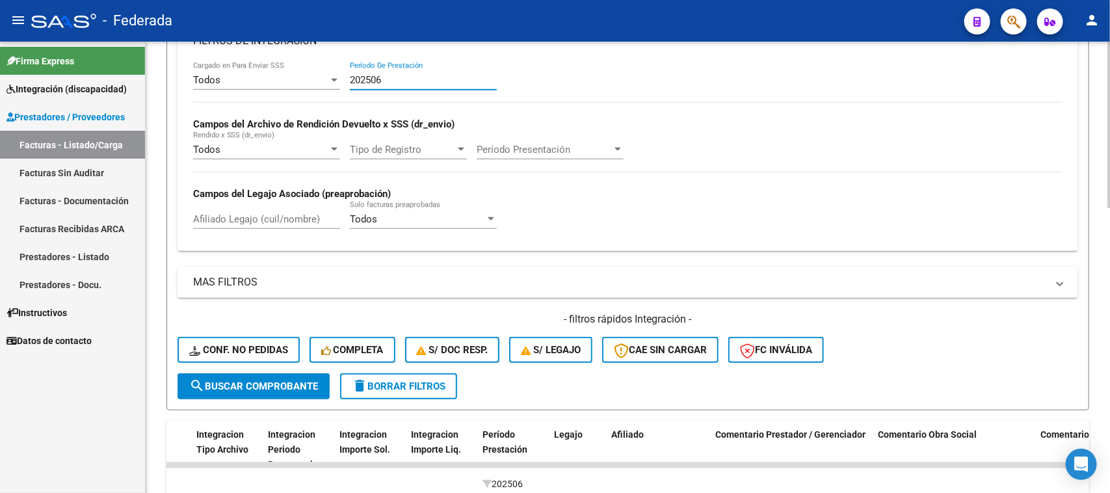
scroll to position [451, 0]
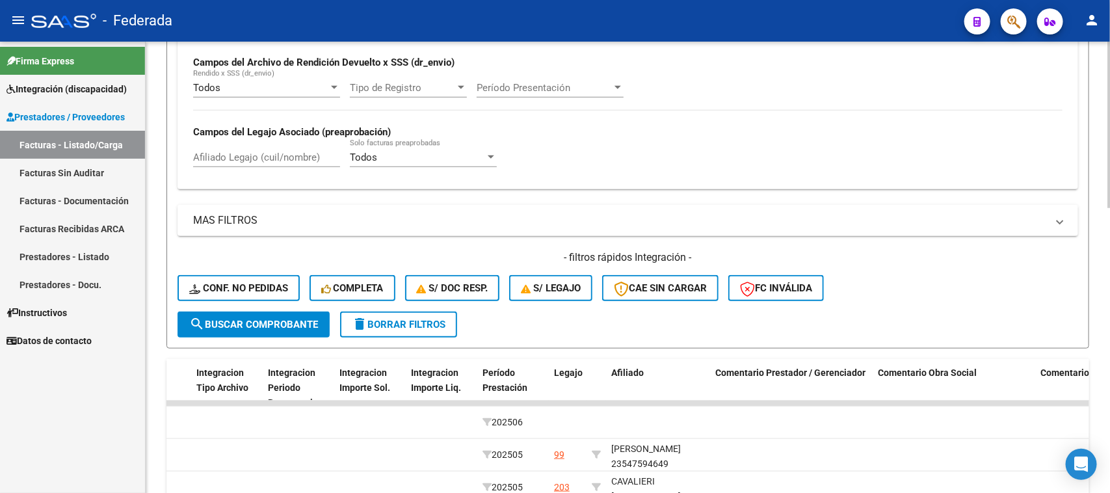
click at [297, 320] on span "search Buscar Comprobante" at bounding box center [253, 325] width 129 height 12
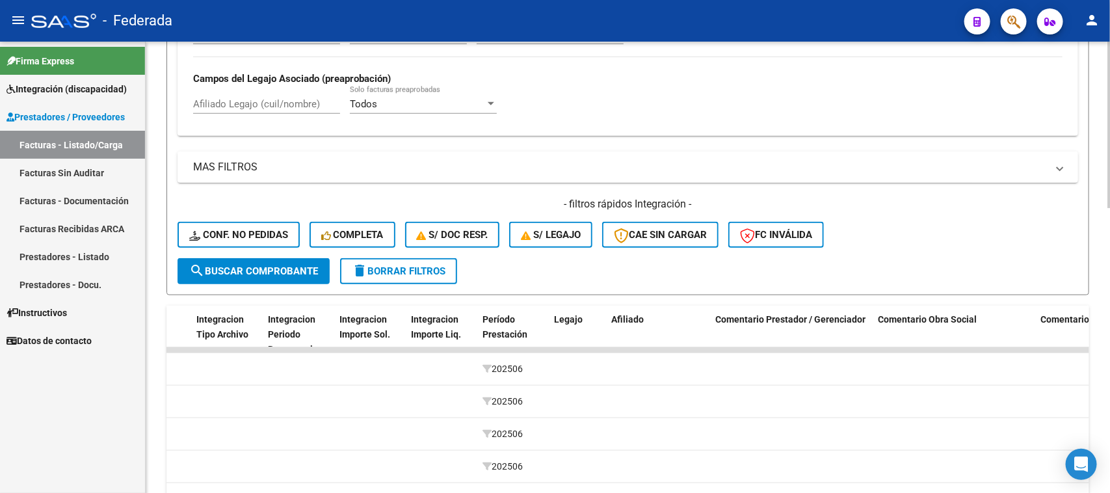
scroll to position [776, 0]
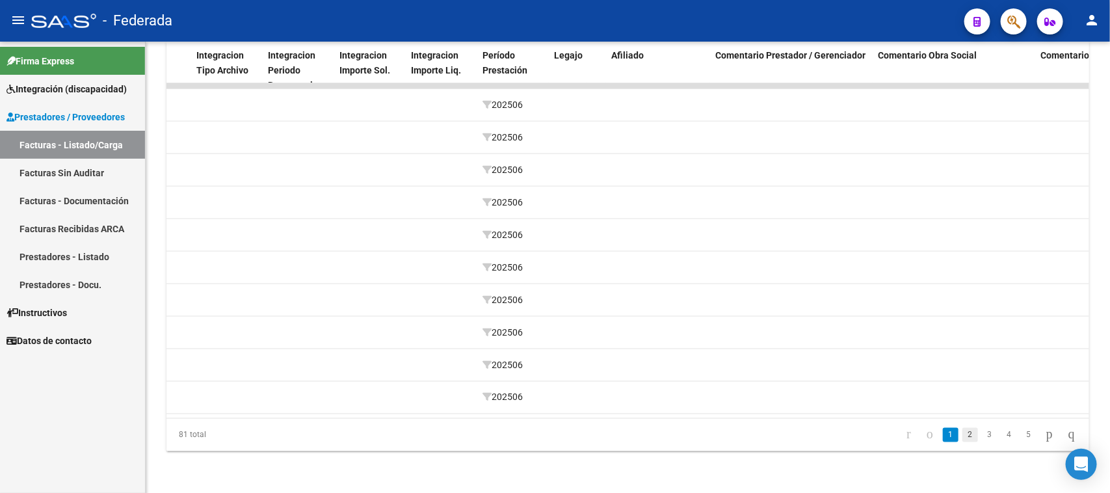
click at [962, 436] on link "2" at bounding box center [970, 435] width 16 height 14
click at [980, 443] on li "3" at bounding box center [990, 435] width 20 height 22
click at [982, 437] on link "3" at bounding box center [990, 435] width 16 height 14
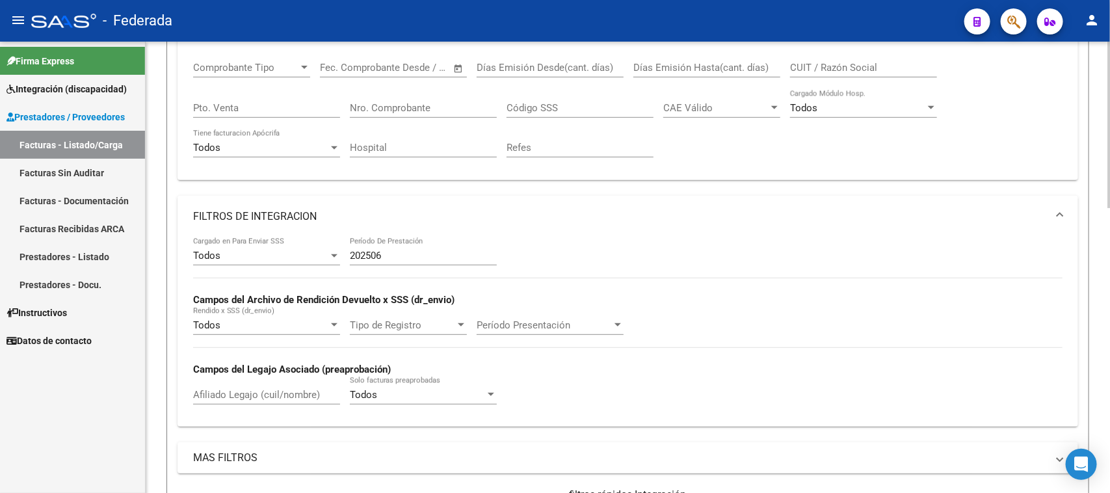
scroll to position [207, 0]
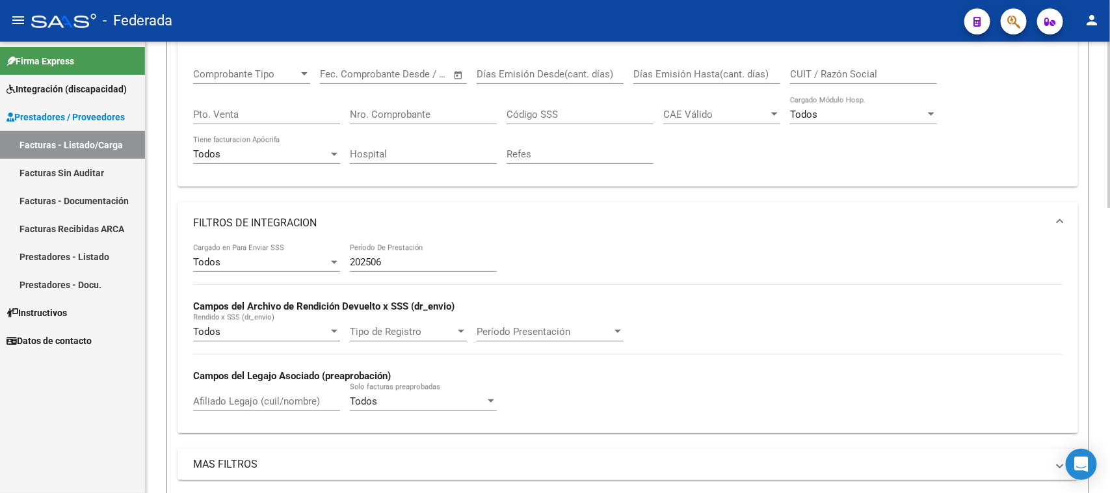
click at [404, 258] on input "202506" at bounding box center [423, 262] width 147 height 12
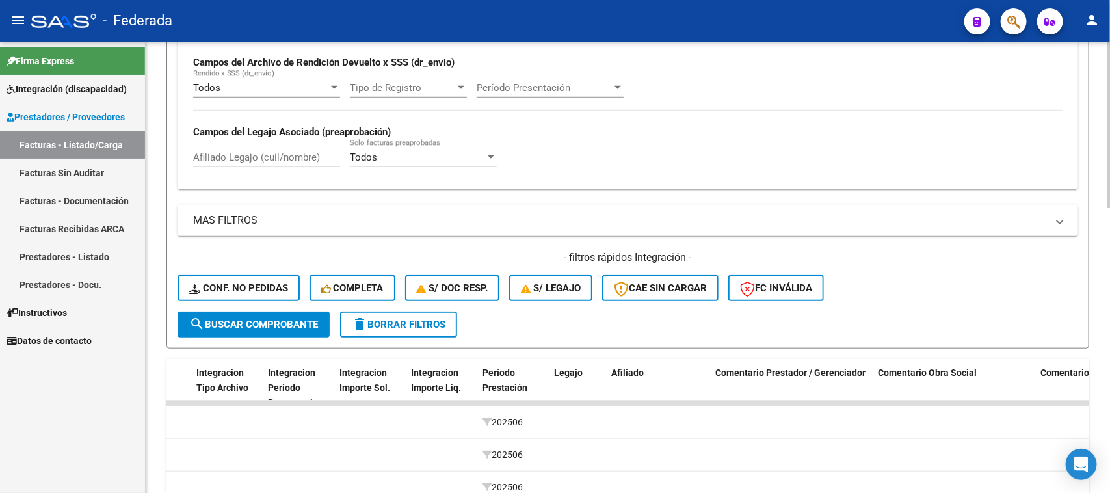
click at [271, 322] on span "search Buscar Comprobante" at bounding box center [253, 325] width 129 height 12
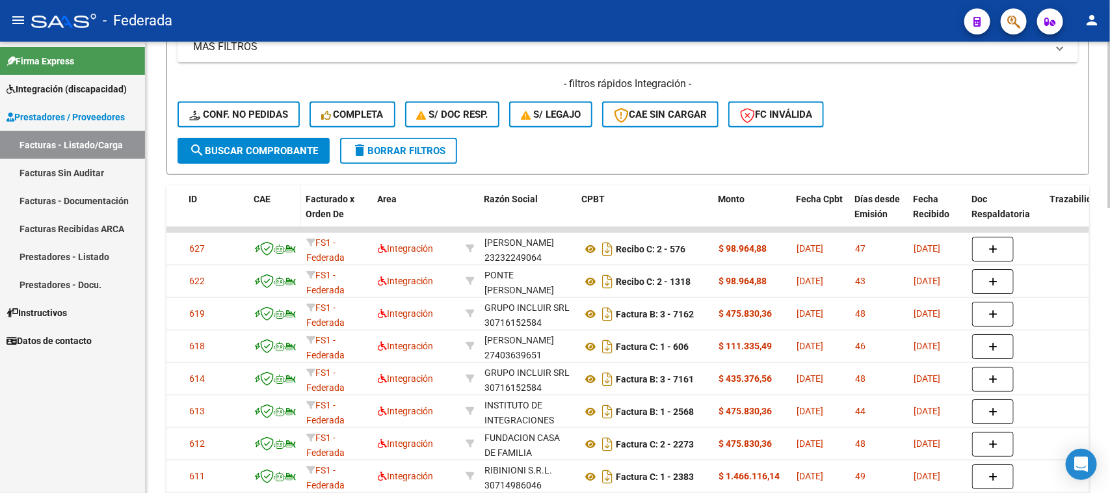
scroll to position [613, 0]
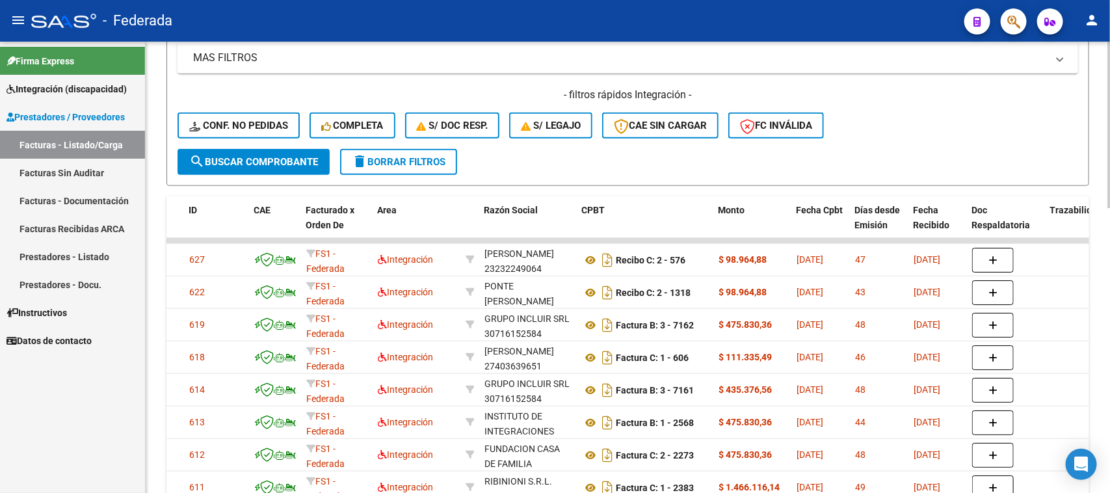
click at [290, 164] on button "search Buscar Comprobante" at bounding box center [254, 162] width 152 height 26
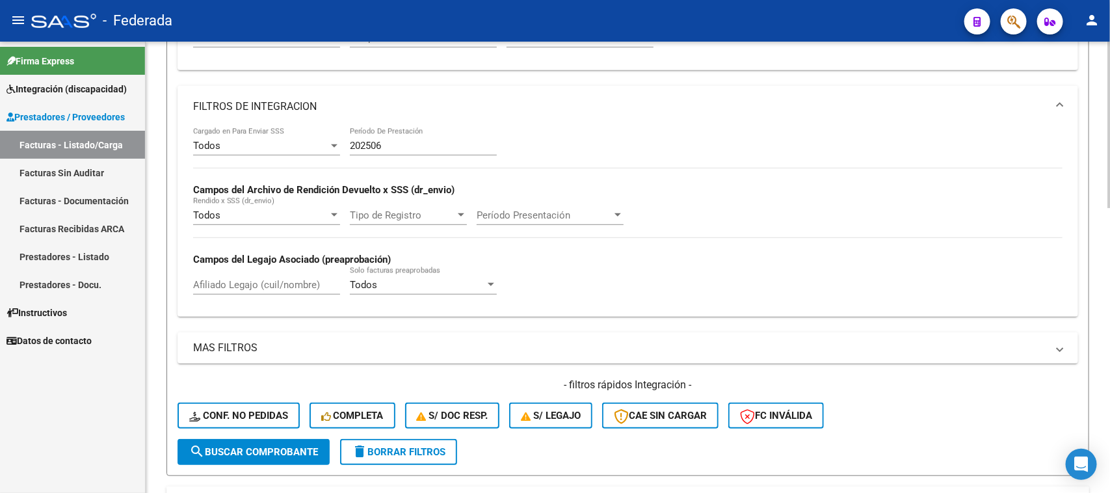
scroll to position [288, 0]
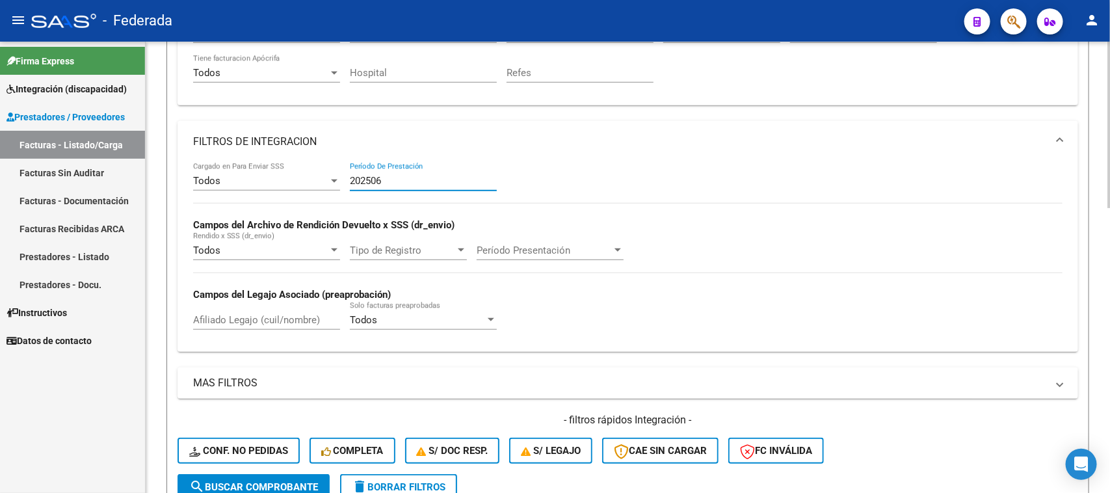
click at [427, 178] on input "202506" at bounding box center [423, 181] width 147 height 12
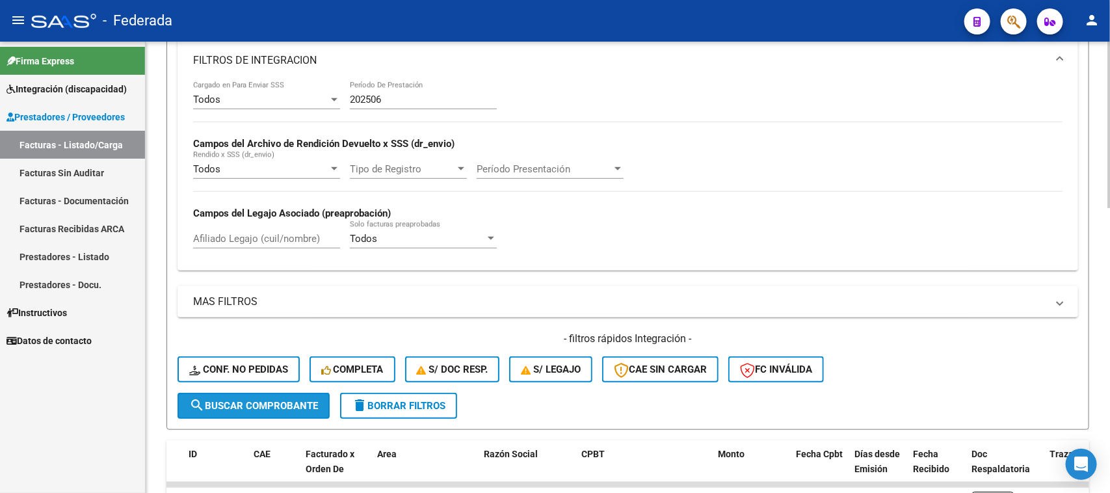
click at [276, 400] on span "search Buscar Comprobante" at bounding box center [253, 406] width 129 height 12
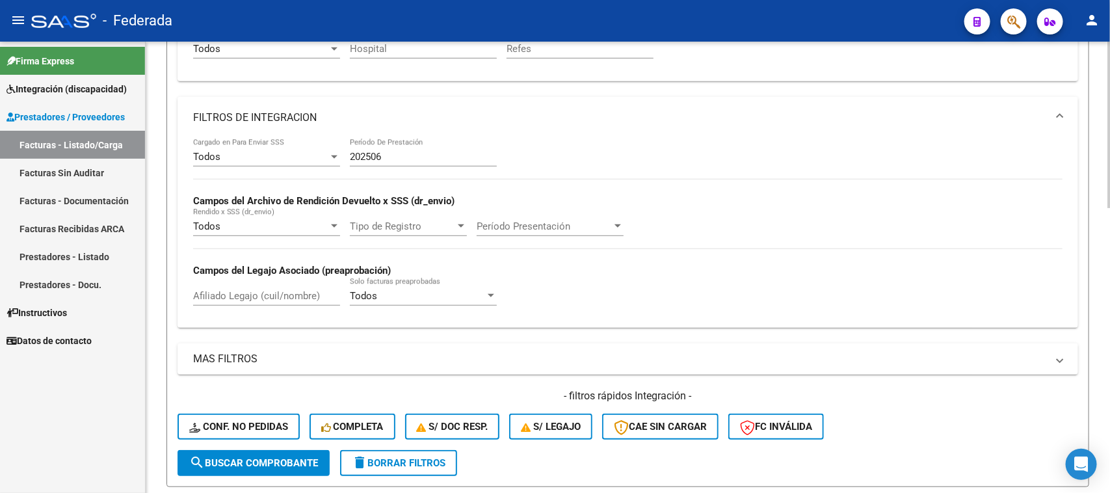
scroll to position [288, 0]
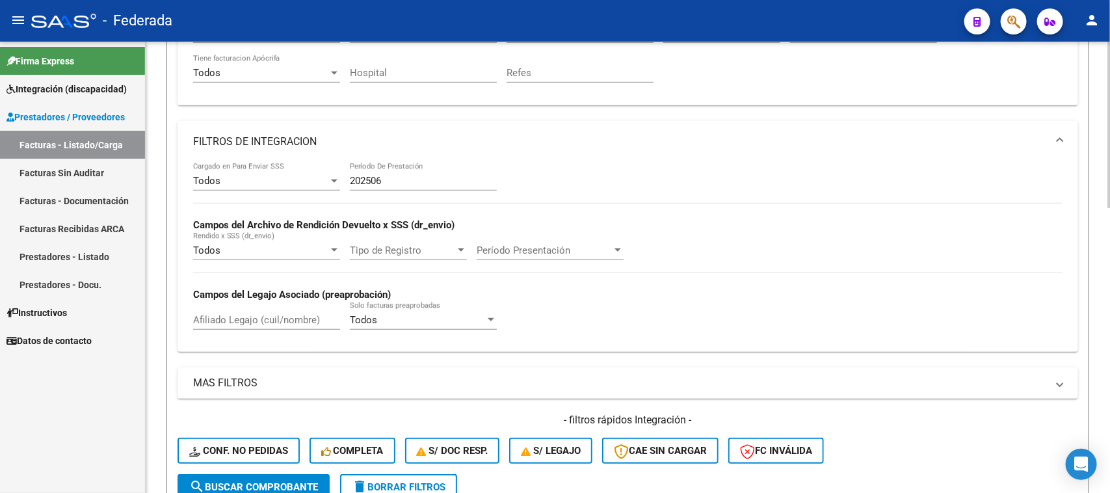
click at [430, 175] on input "202506" at bounding box center [423, 181] width 147 height 12
type input "202507"
click at [829, 183] on div "Todos Cargado en Para Enviar SSS 202507 Período De Prestación Campos del Archiv…" at bounding box center [627, 252] width 869 height 179
click at [299, 481] on span "search Buscar Comprobante" at bounding box center [253, 487] width 129 height 12
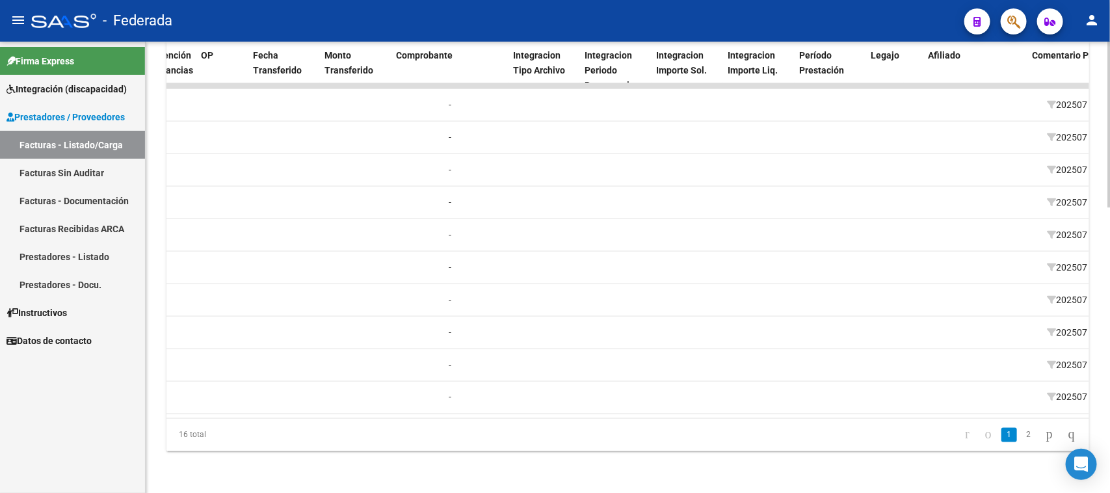
scroll to position [0, 1362]
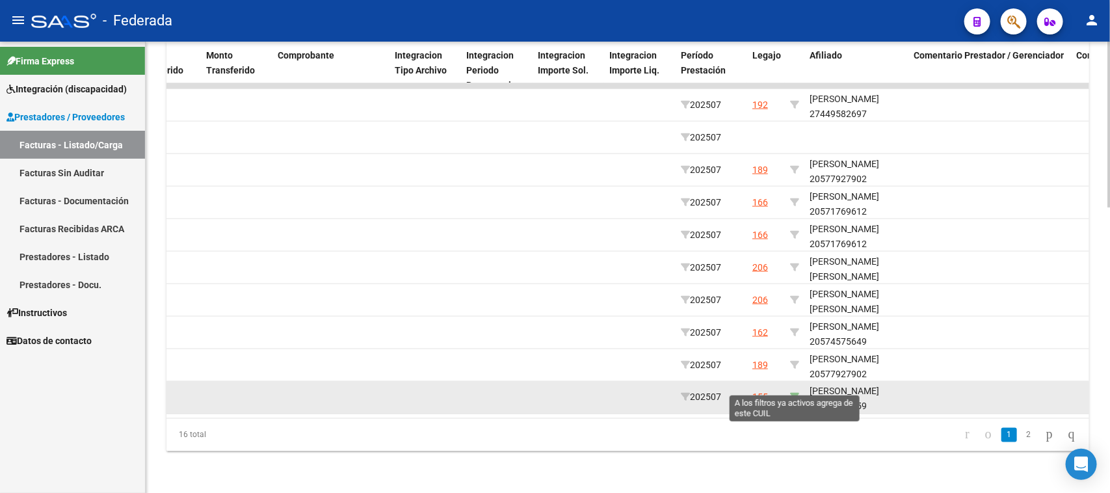
click at [791, 393] on icon at bounding box center [794, 397] width 9 height 9
type input "27924783759"
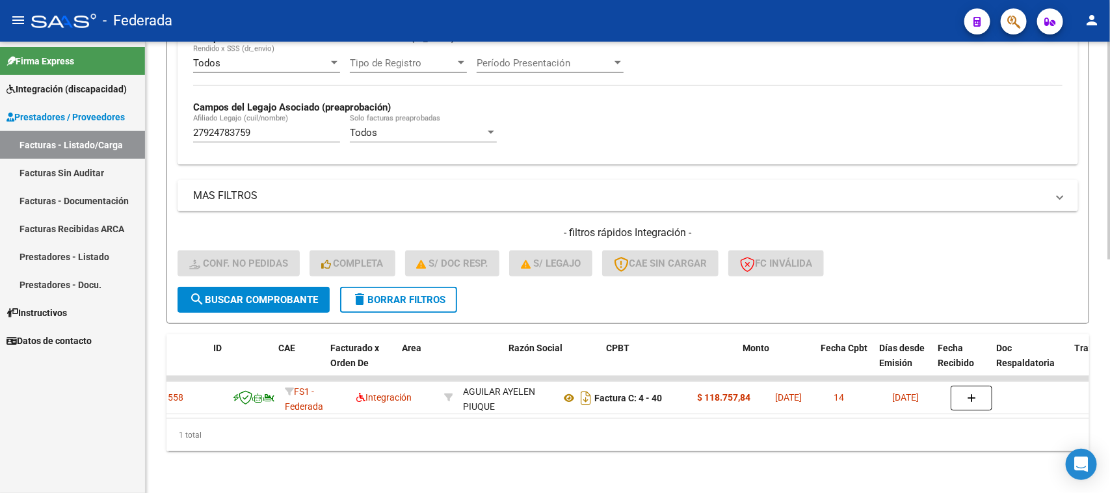
scroll to position [0, 55]
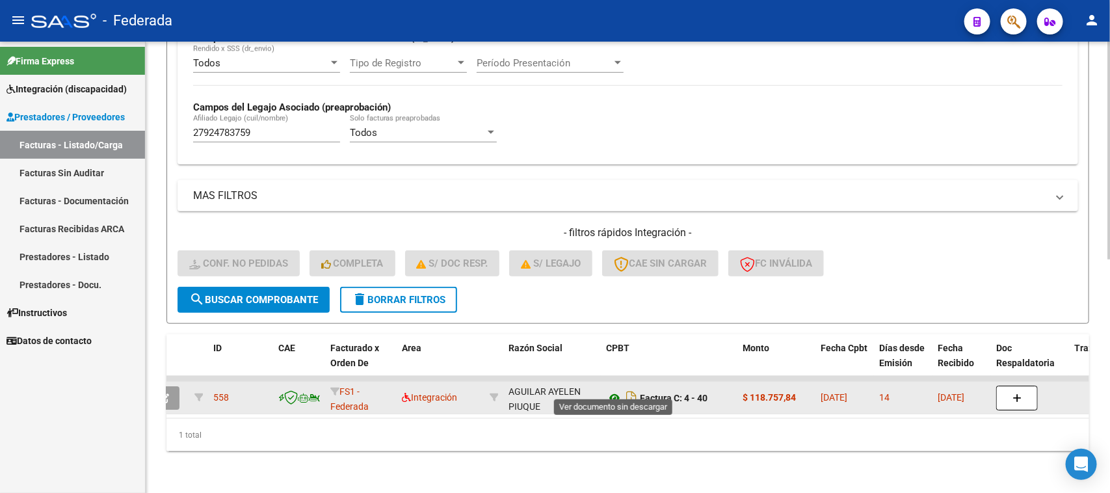
click at [615, 390] on icon at bounding box center [614, 398] width 17 height 16
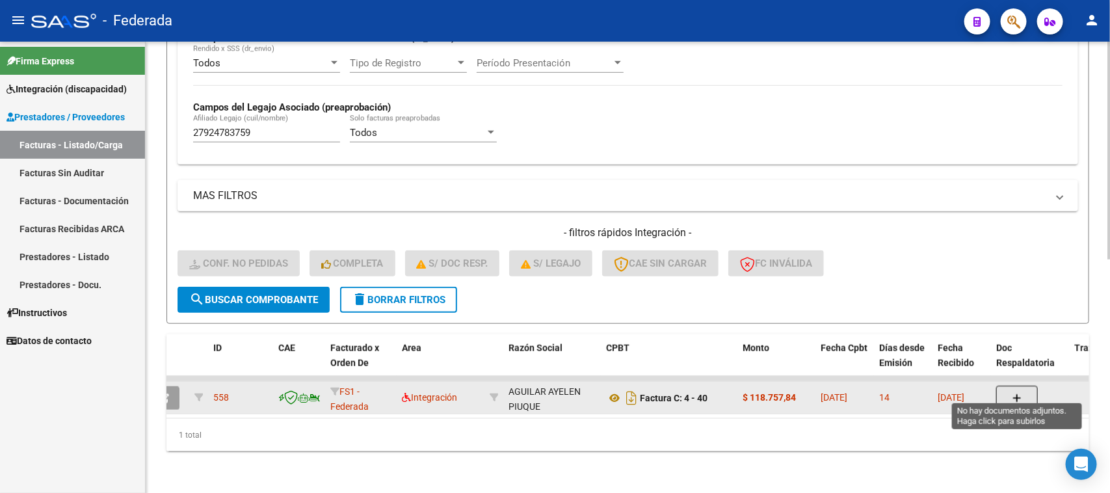
click at [997, 386] on button "button" at bounding box center [1017, 398] width 42 height 25
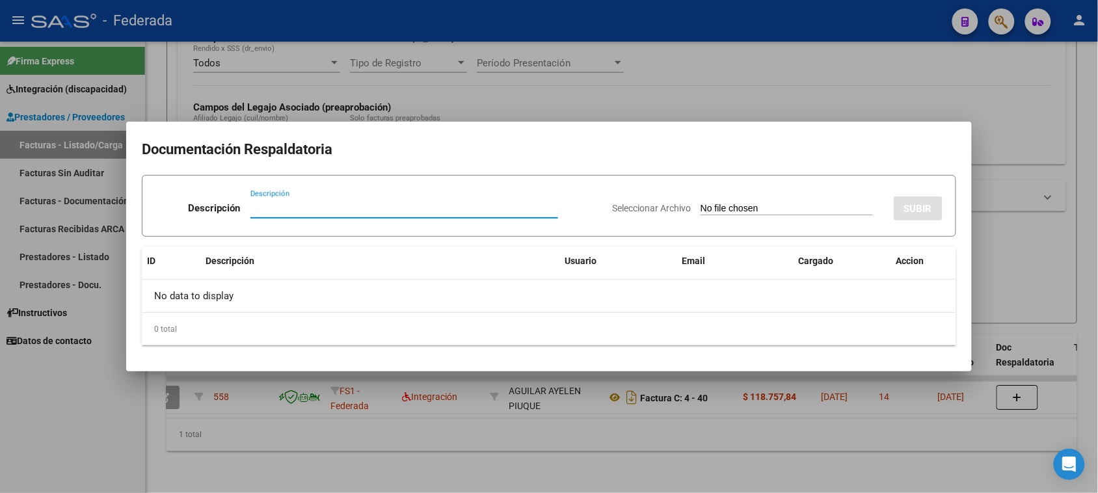
click at [716, 205] on input "Seleccionar Archivo" at bounding box center [786, 209] width 172 height 12
type input "C:\fakepath\[PERSON_NAME].pdf"
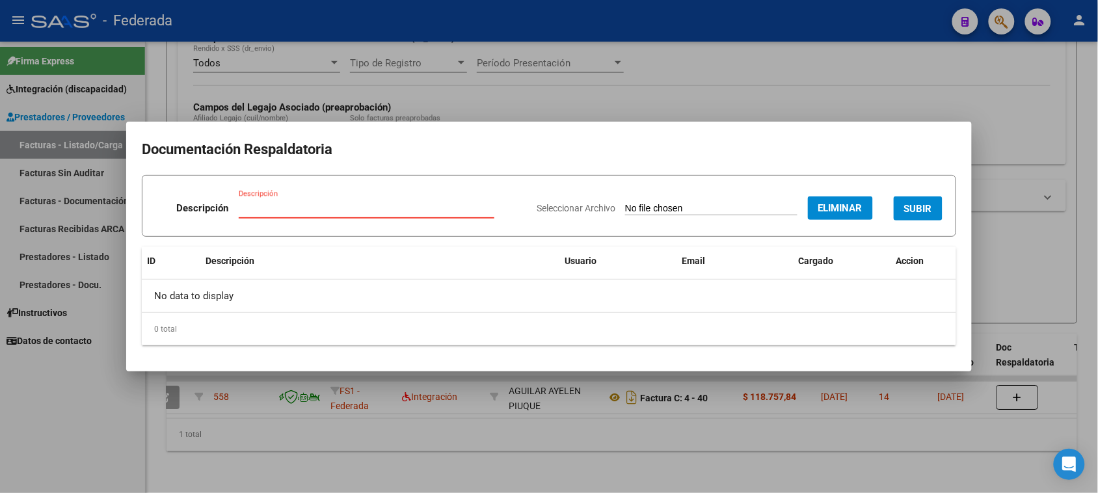
click at [389, 205] on input "Descripción" at bounding box center [367, 208] width 256 height 12
type input "Planilla Asistencia"
click at [915, 203] on span "SUBIR" at bounding box center [918, 209] width 28 height 12
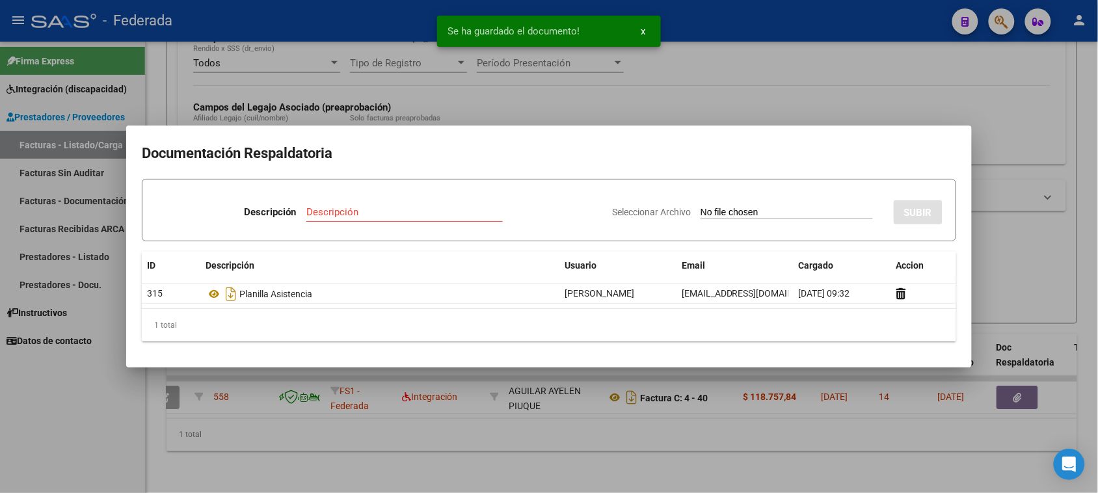
click at [1005, 232] on div at bounding box center [549, 246] width 1098 height 493
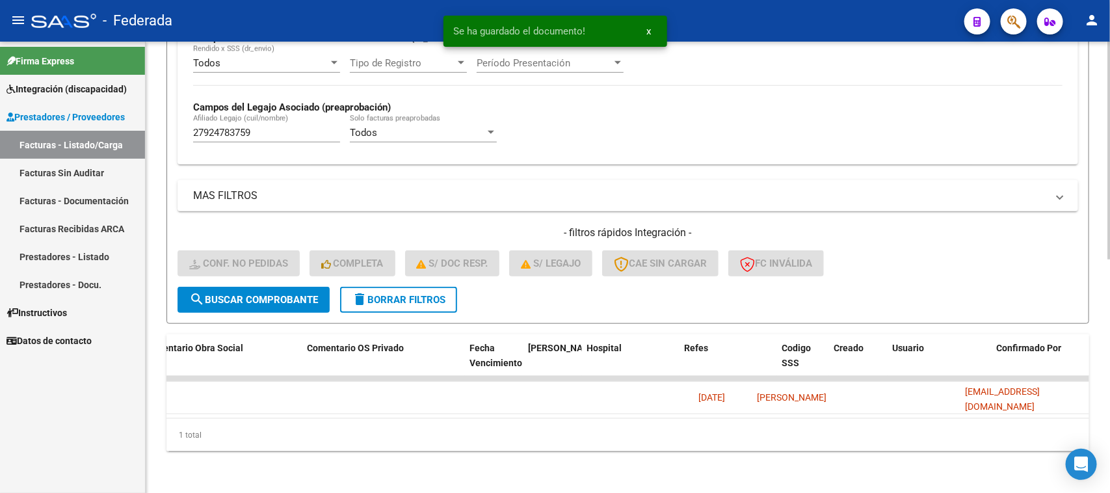
scroll to position [0, 1207]
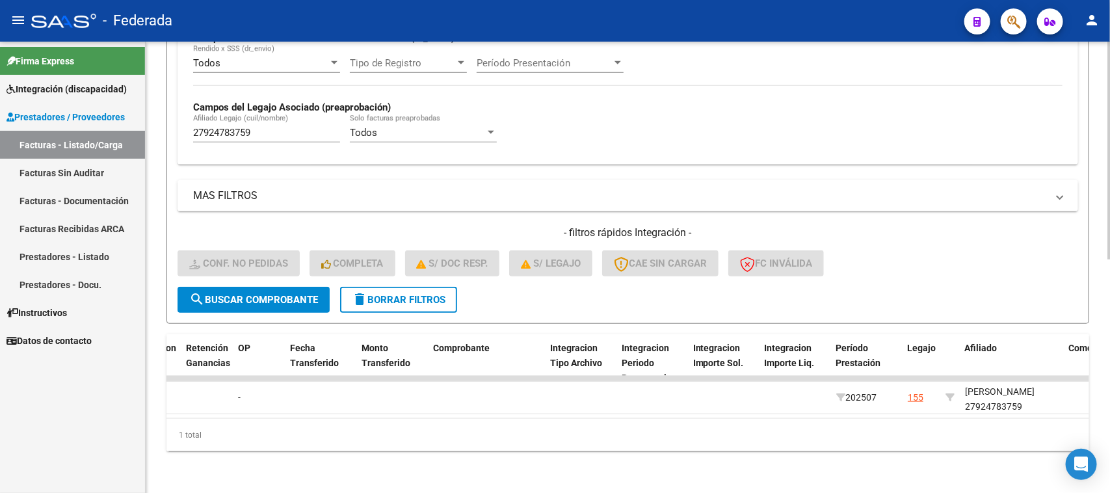
click at [434, 294] on span "delete Borrar Filtros" at bounding box center [399, 300] width 94 height 12
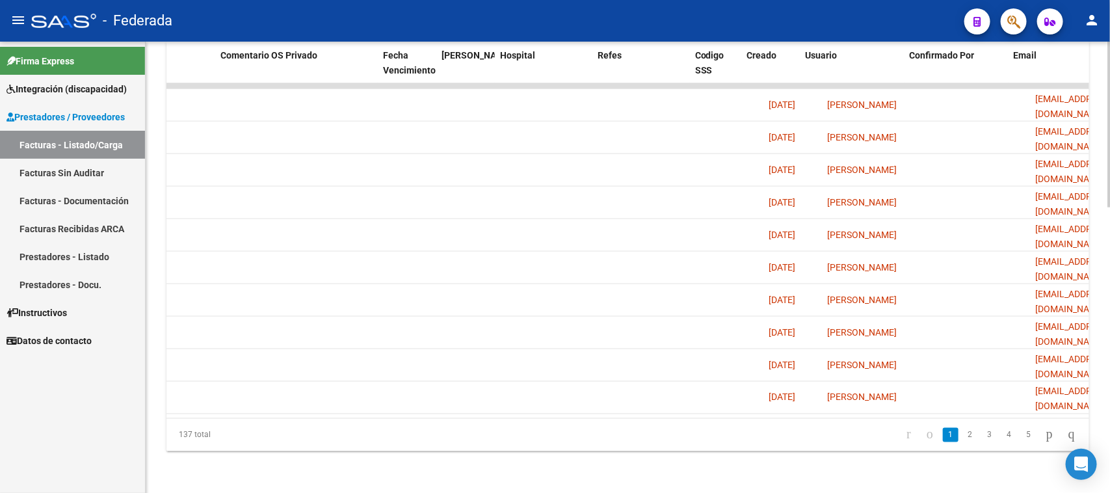
scroll to position [0, 1335]
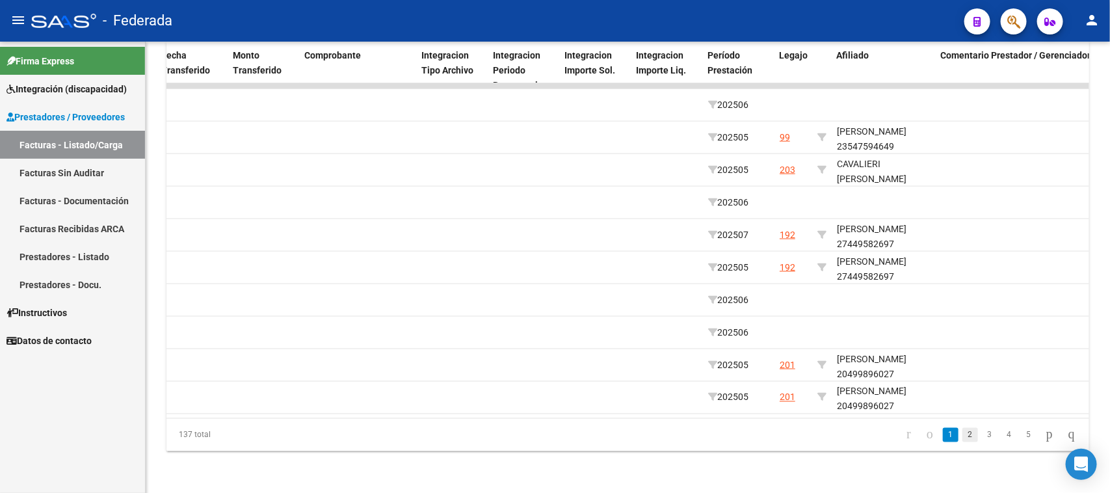
click at [962, 432] on link "2" at bounding box center [970, 435] width 16 height 14
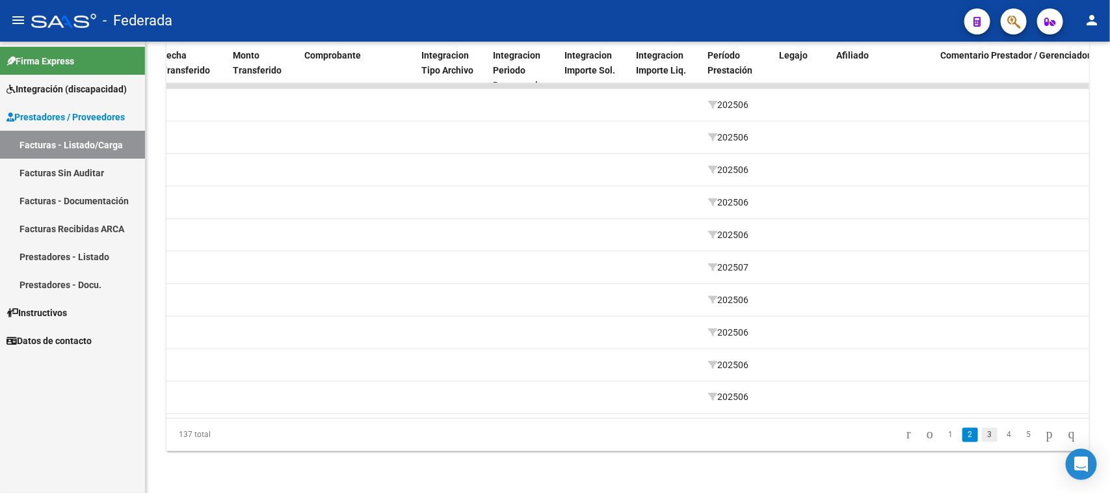
click at [982, 434] on link "3" at bounding box center [990, 435] width 16 height 14
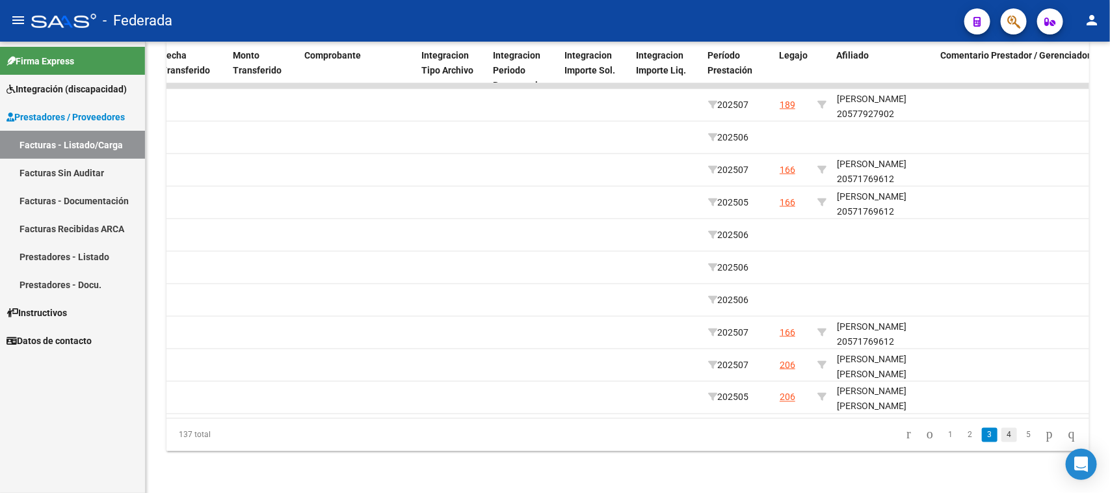
click at [1001, 438] on link "4" at bounding box center [1009, 435] width 16 height 14
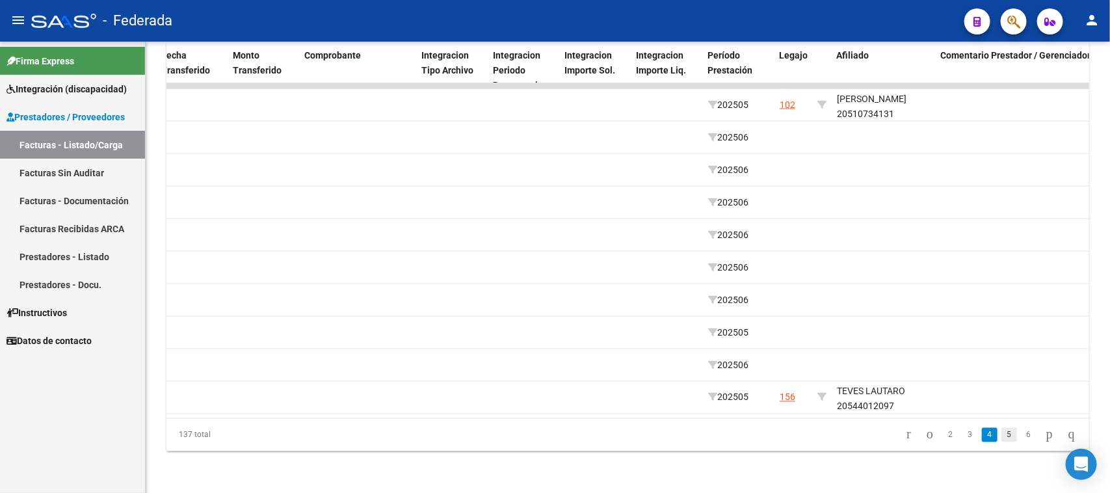
click at [1001, 433] on link "5" at bounding box center [1009, 435] width 16 height 14
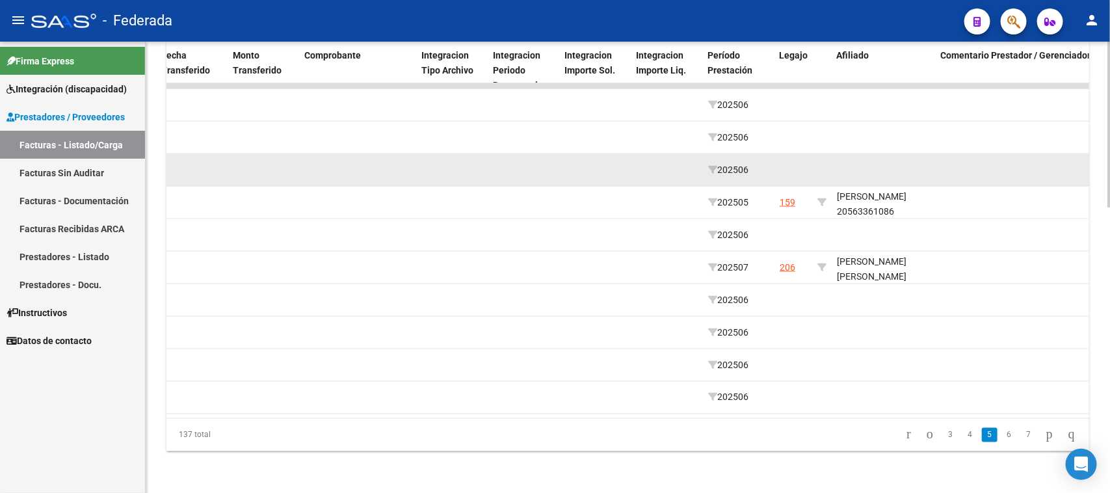
scroll to position [695, 0]
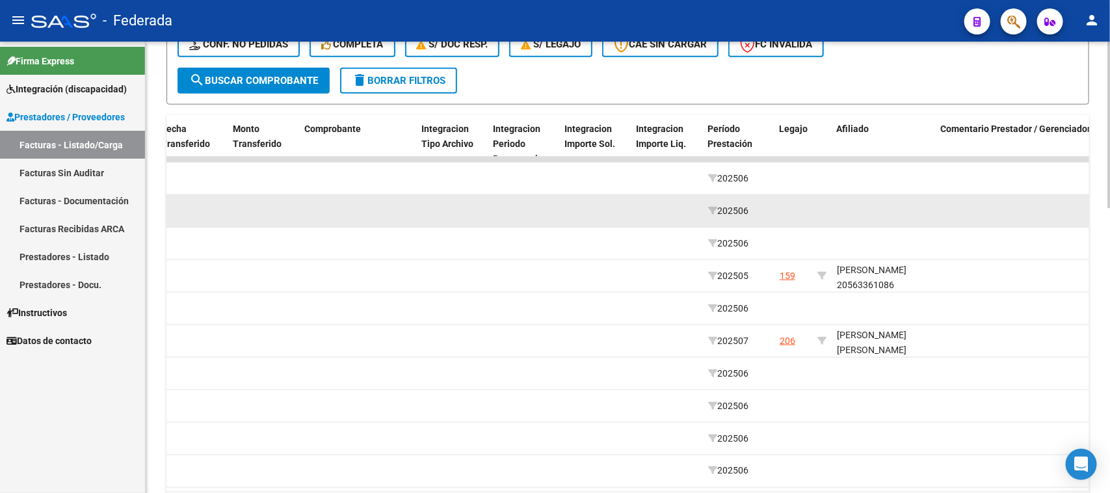
drag, startPoint x: 820, startPoint y: 270, endPoint x: 825, endPoint y: 191, distance: 79.5
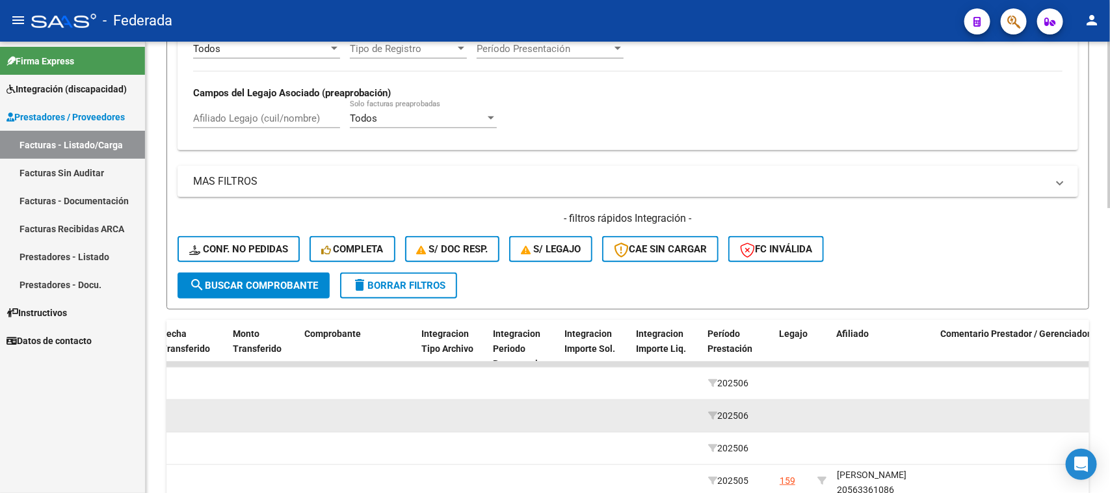
scroll to position [451, 0]
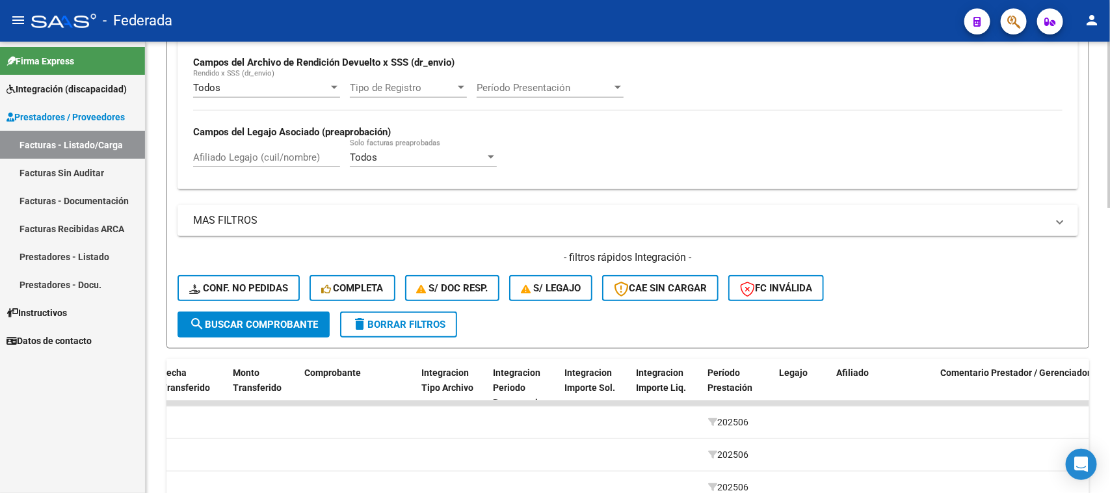
click at [509, 82] on span "Período Presentación" at bounding box center [544, 88] width 135 height 12
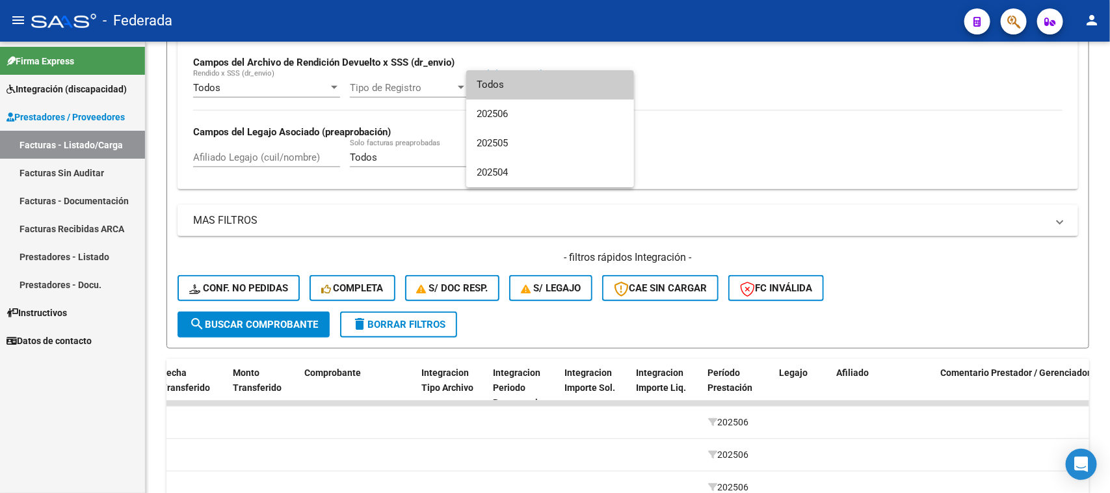
click at [801, 114] on div at bounding box center [555, 246] width 1110 height 493
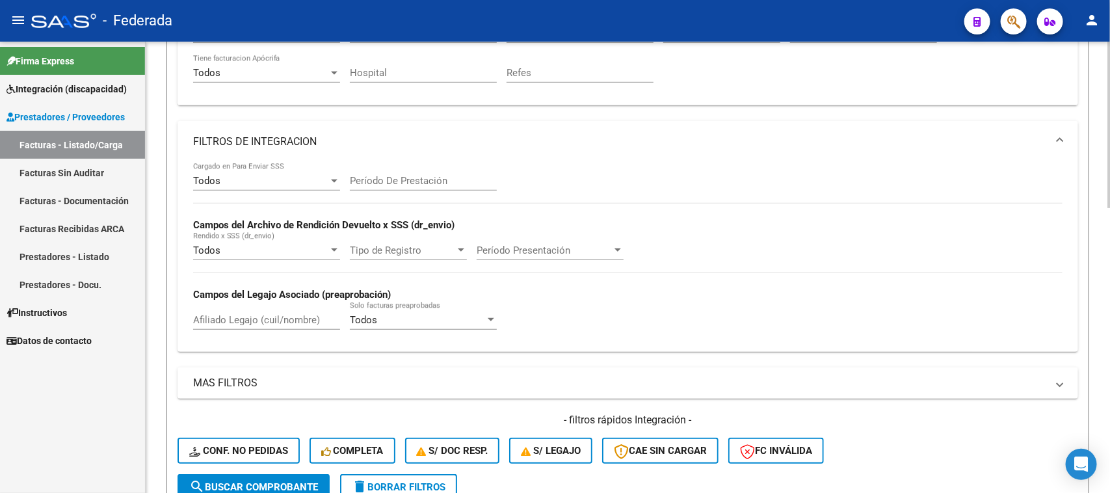
scroll to position [207, 0]
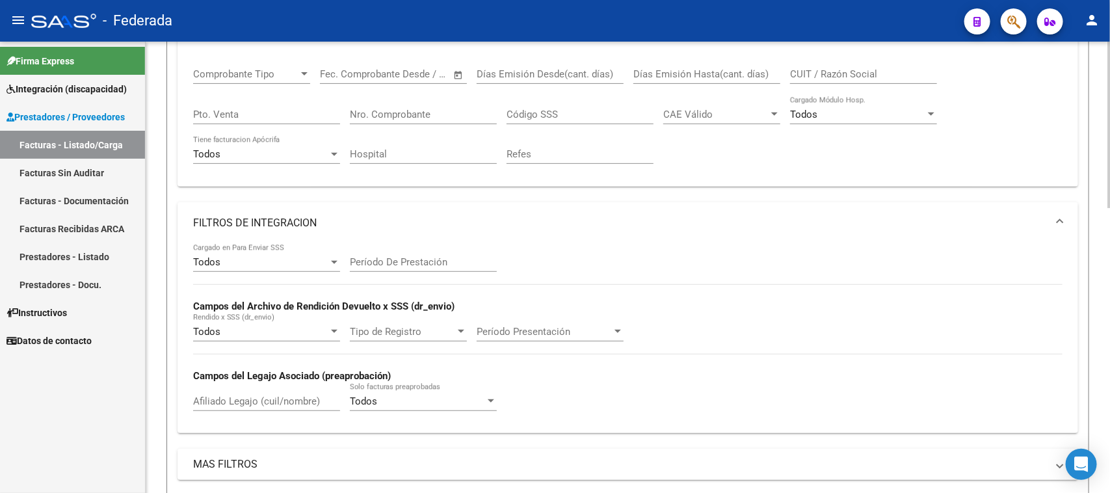
click at [427, 250] on div "Período De Prestación" at bounding box center [423, 258] width 147 height 28
type input "202507"
click at [567, 255] on div "Todos Cargado en Para Enviar SSS 202507 Período De Prestación Campos del Archiv…" at bounding box center [627, 333] width 869 height 179
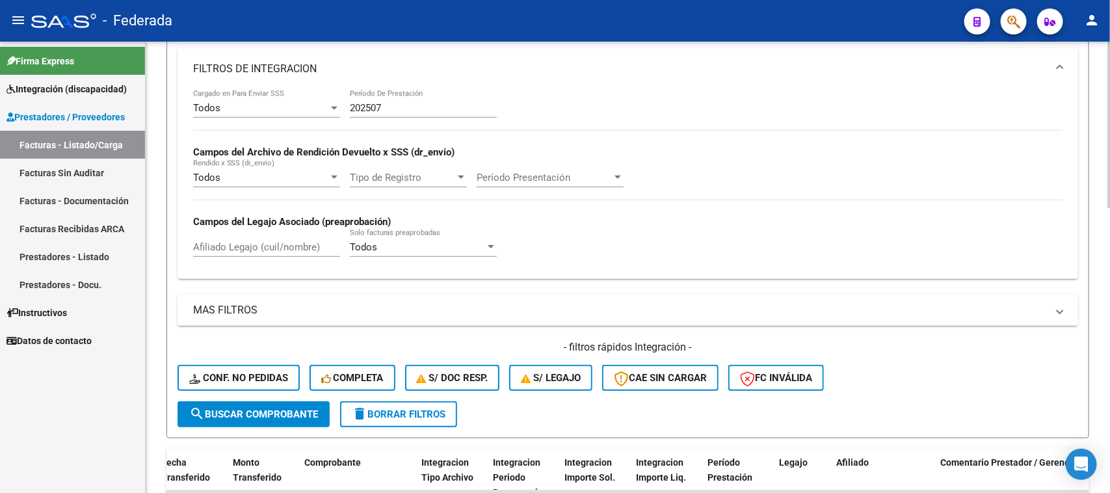
scroll to position [369, 0]
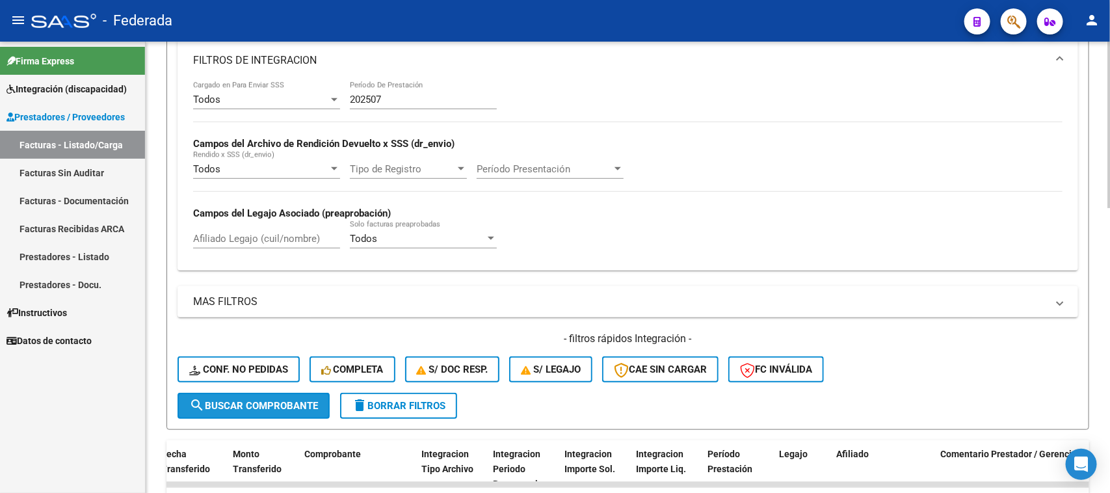
click at [249, 407] on button "search Buscar Comprobante" at bounding box center [254, 406] width 152 height 26
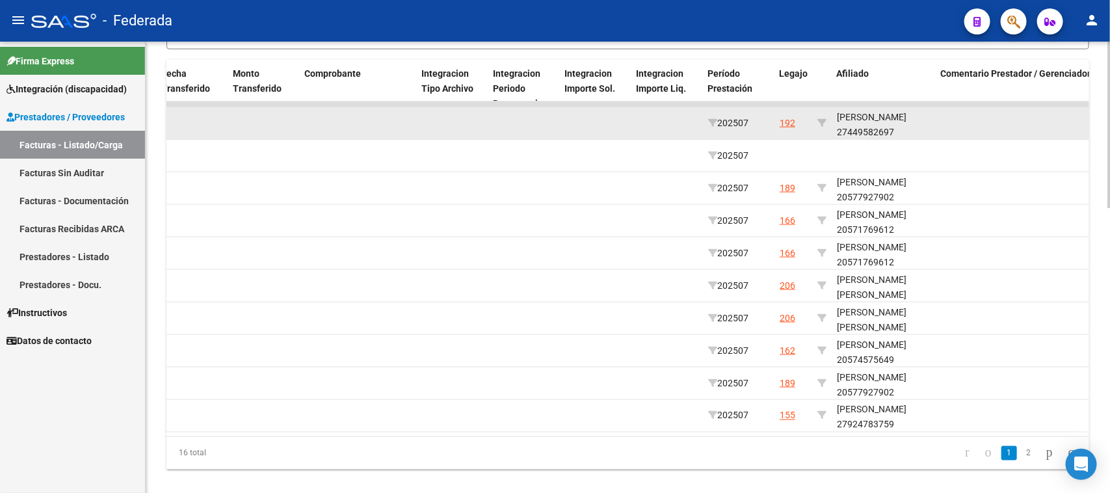
scroll to position [776, 0]
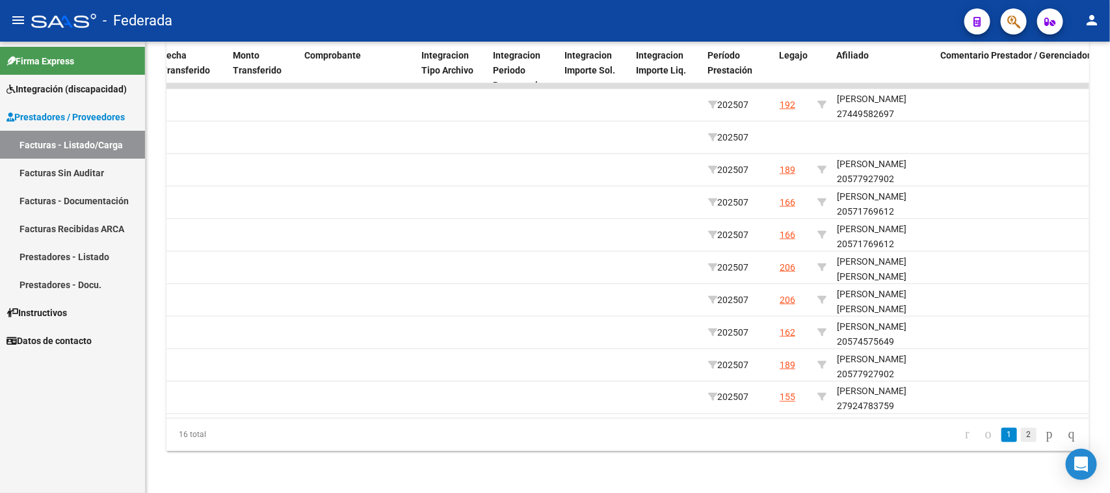
click at [1021, 429] on link "2" at bounding box center [1029, 435] width 16 height 14
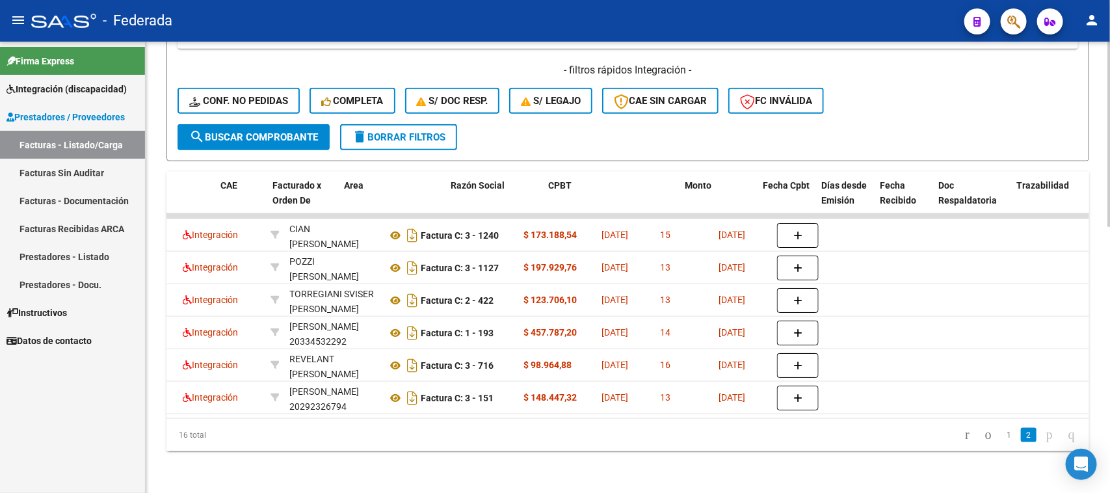
scroll to position [0, 113]
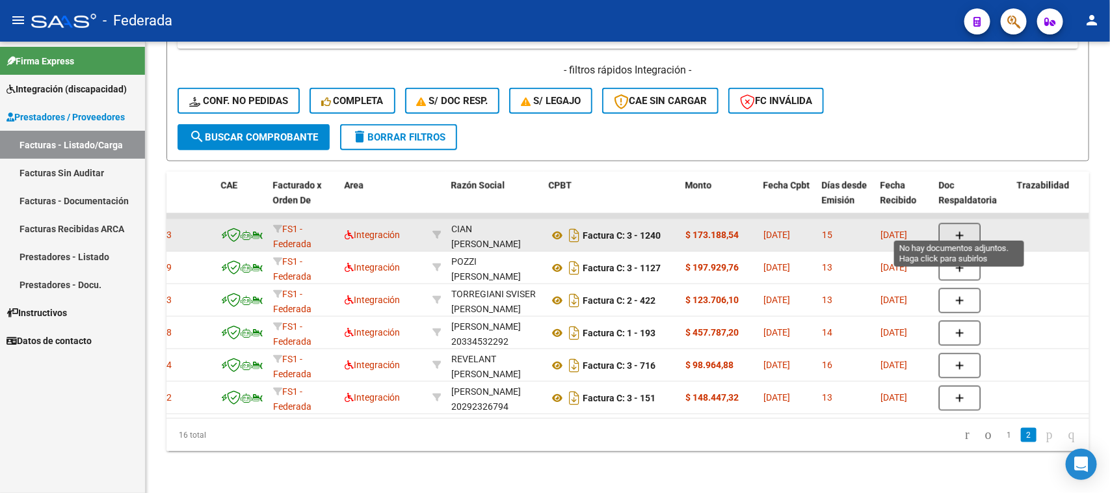
click at [972, 223] on button "button" at bounding box center [960, 235] width 42 height 25
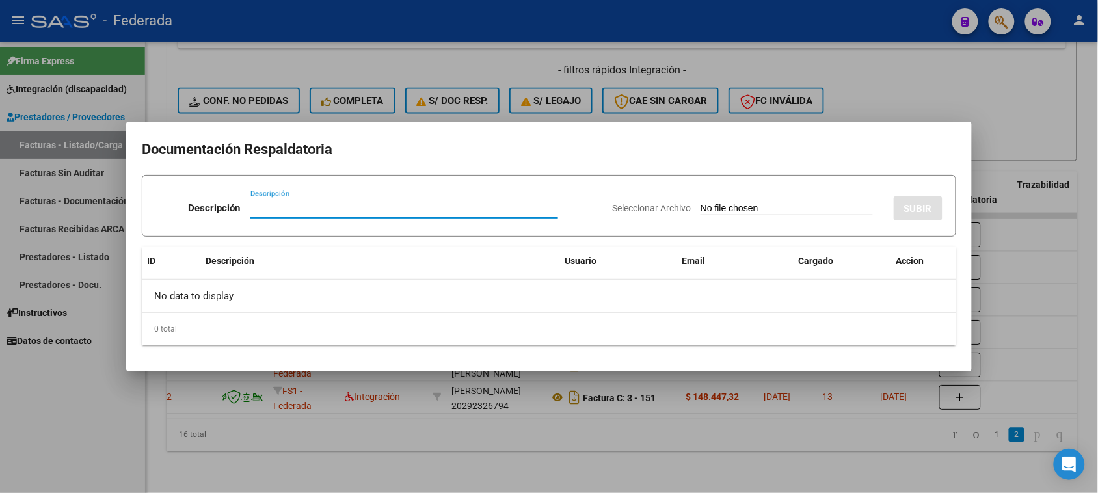
click at [768, 419] on div at bounding box center [549, 246] width 1098 height 493
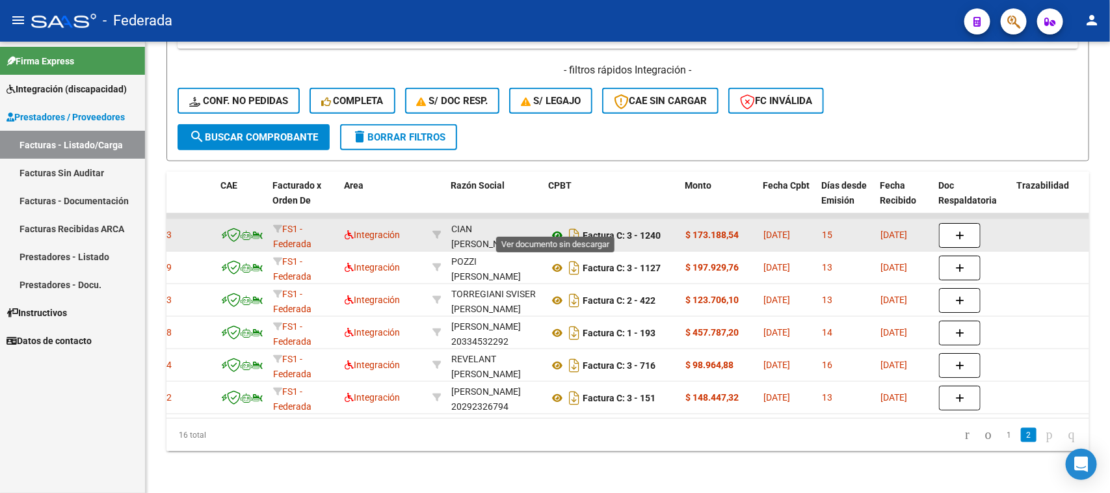
click at [553, 228] on icon at bounding box center [557, 236] width 17 height 16
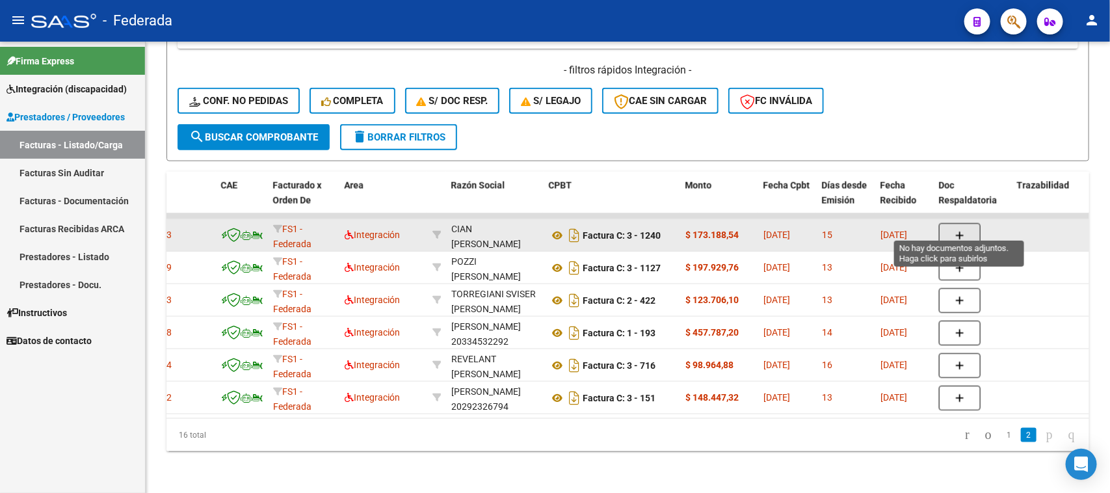
click at [951, 223] on button "button" at bounding box center [960, 235] width 42 height 25
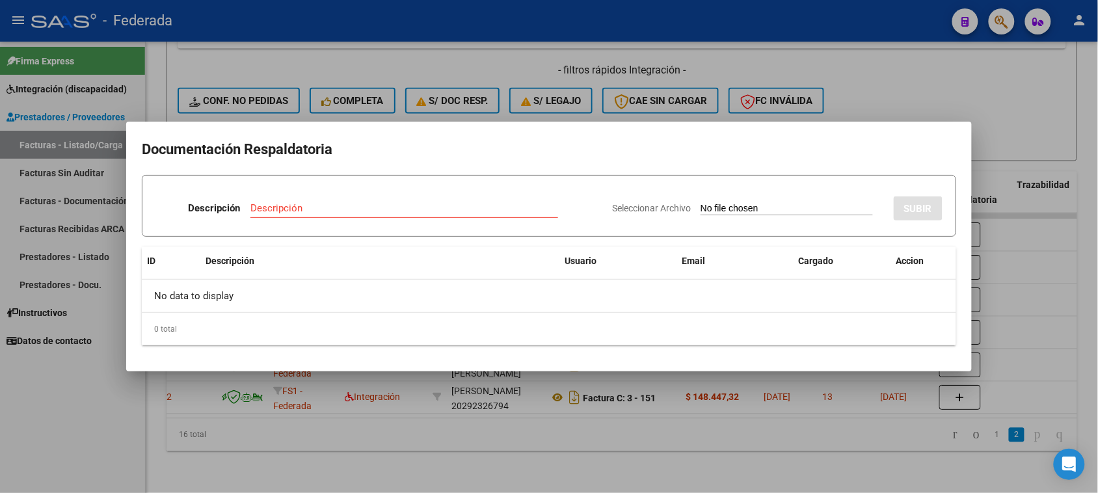
click at [749, 206] on input "Seleccionar Archivo" at bounding box center [786, 209] width 172 height 12
type input "C:\fakepath\TO ASIST JULIO.pdf"
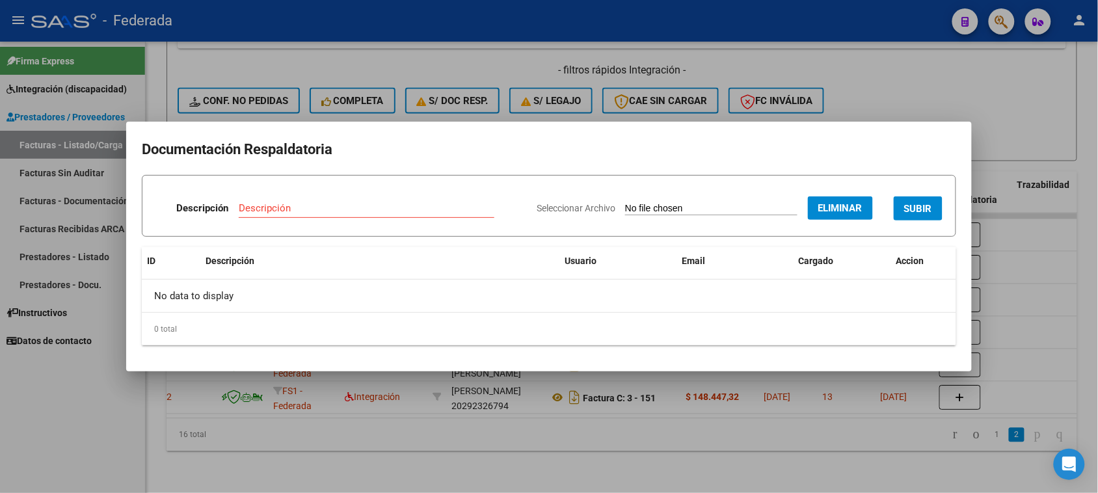
click at [470, 202] on input "Descripción" at bounding box center [367, 208] width 256 height 12
type input "Planilla Asistencia"
click at [905, 213] on span "SUBIR" at bounding box center [918, 209] width 28 height 12
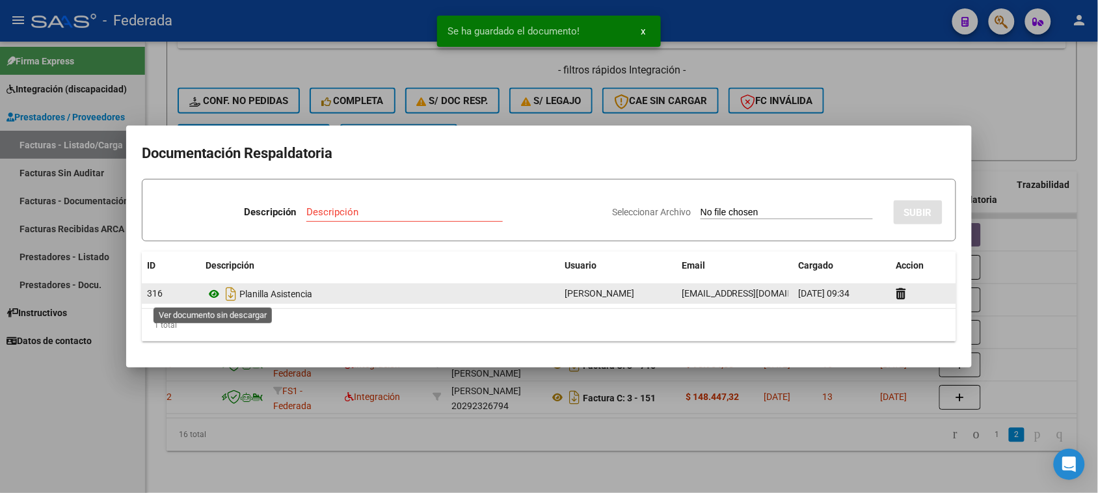
click at [210, 293] on icon at bounding box center [213, 294] width 17 height 16
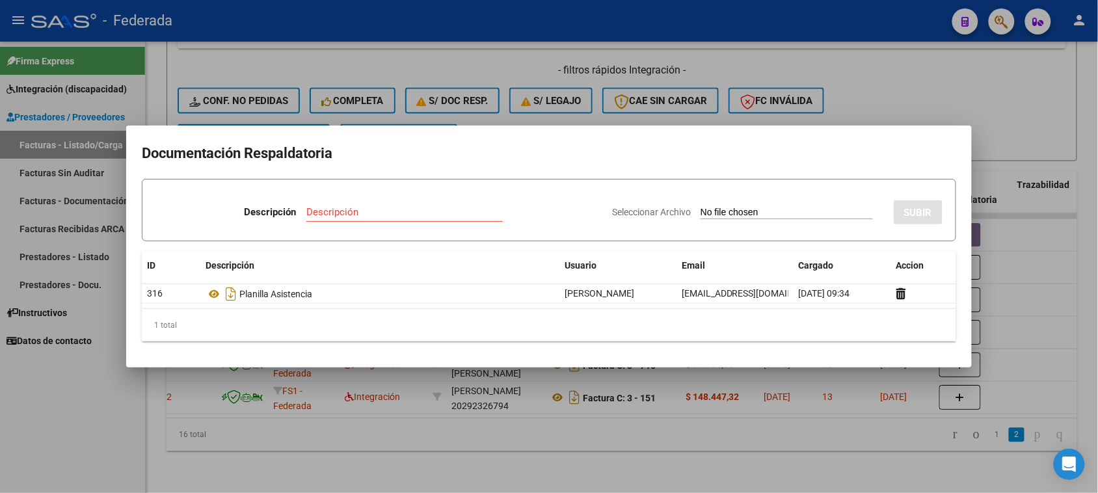
click at [1012, 202] on div at bounding box center [549, 246] width 1098 height 493
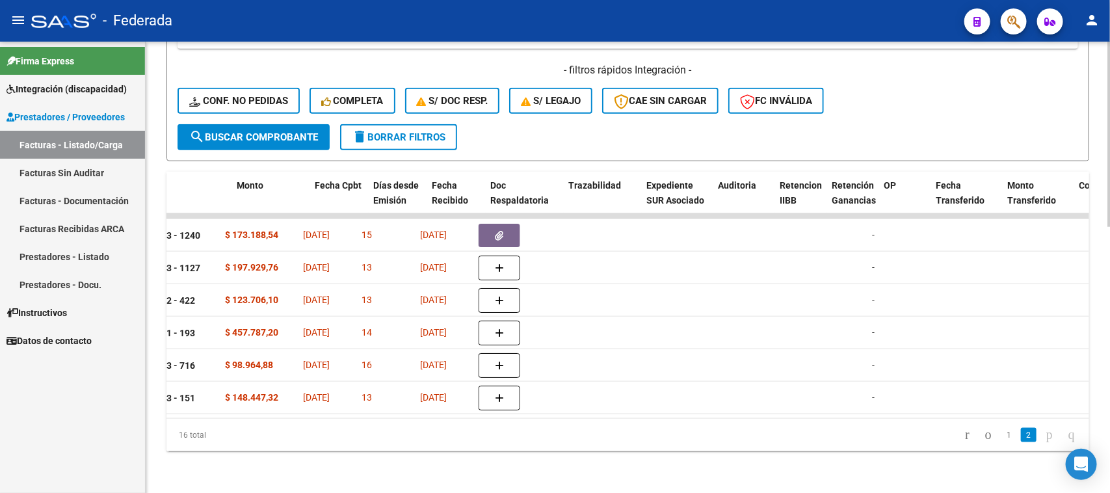
scroll to position [0, 202]
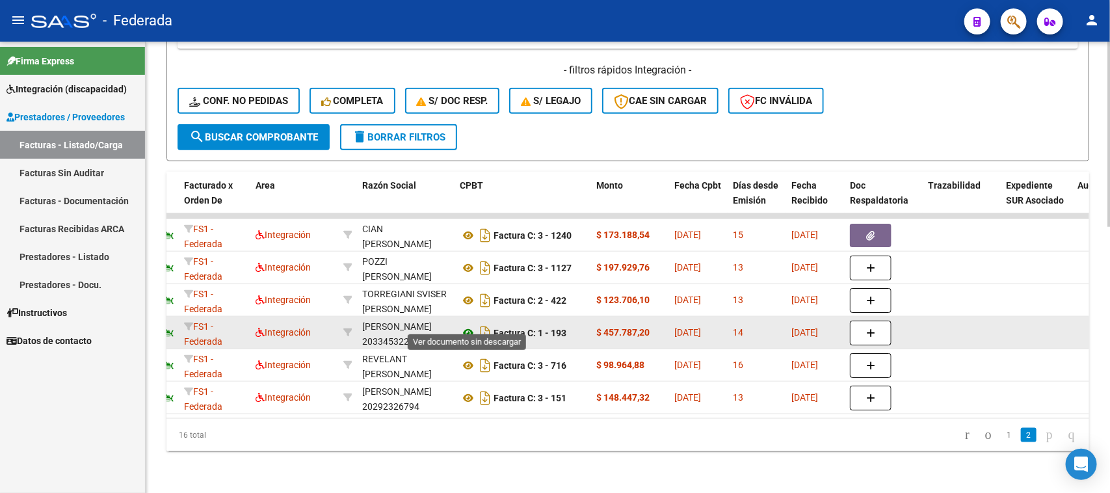
click at [465, 325] on icon at bounding box center [468, 333] width 17 height 16
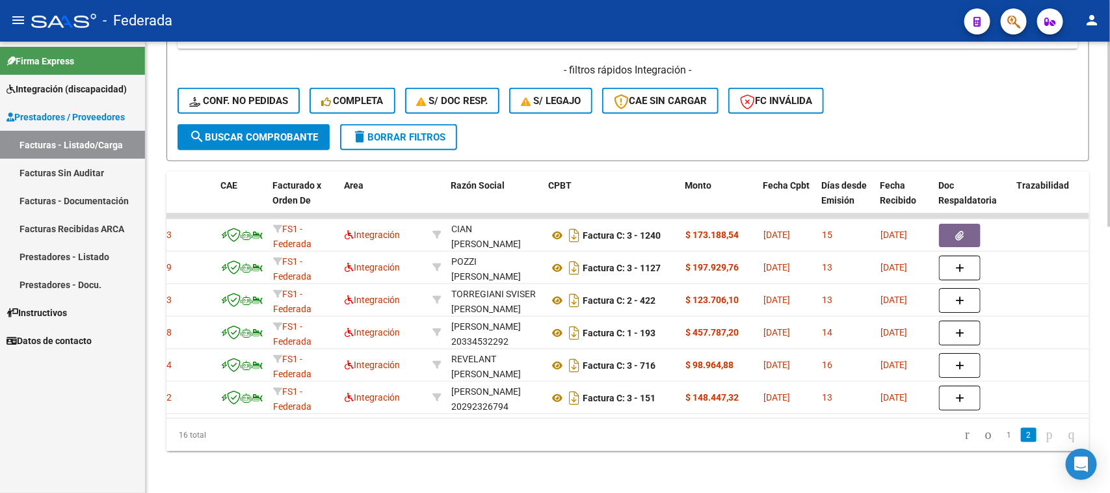
scroll to position [0, 122]
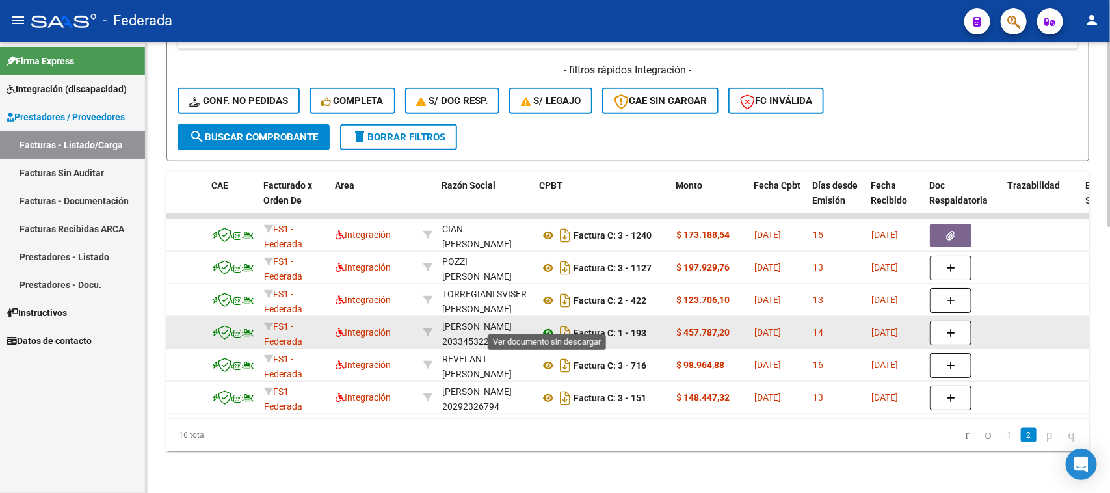
click at [544, 325] on icon at bounding box center [548, 333] width 17 height 16
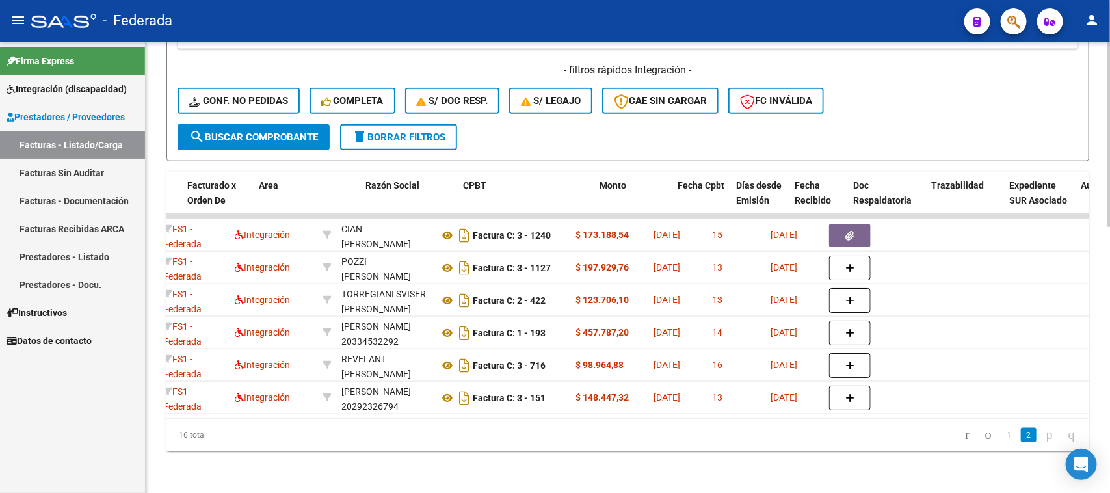
scroll to position [0, 198]
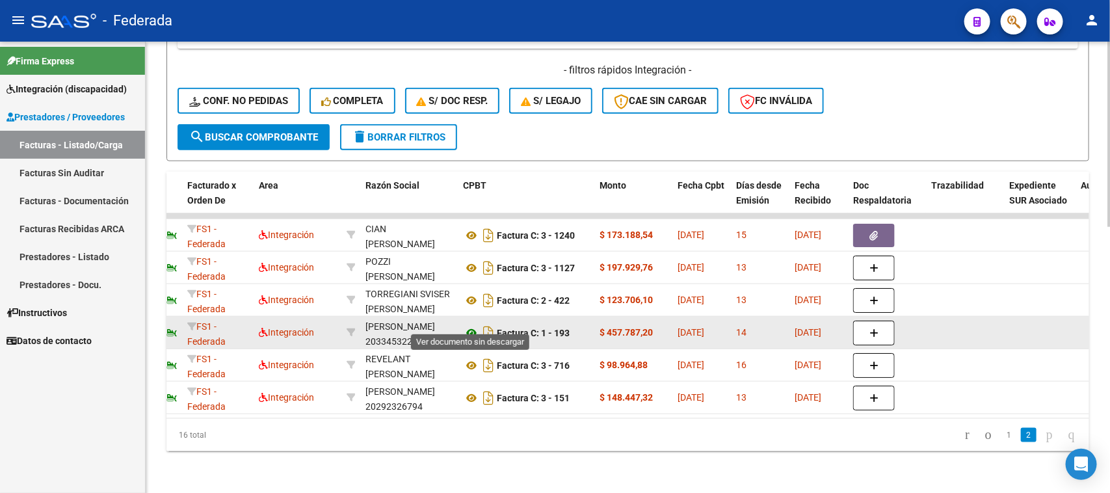
click at [473, 325] on icon at bounding box center [471, 333] width 17 height 16
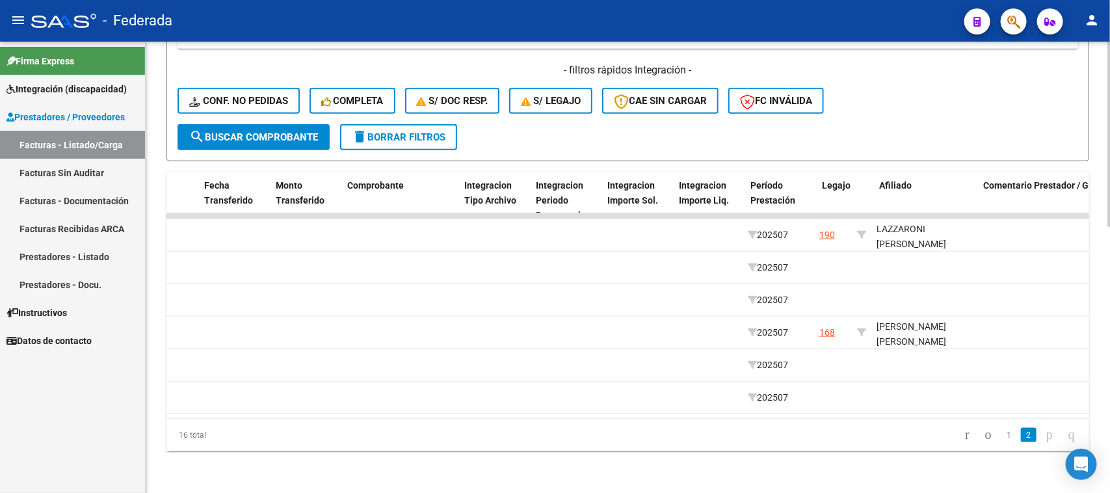
scroll to position [0, 397]
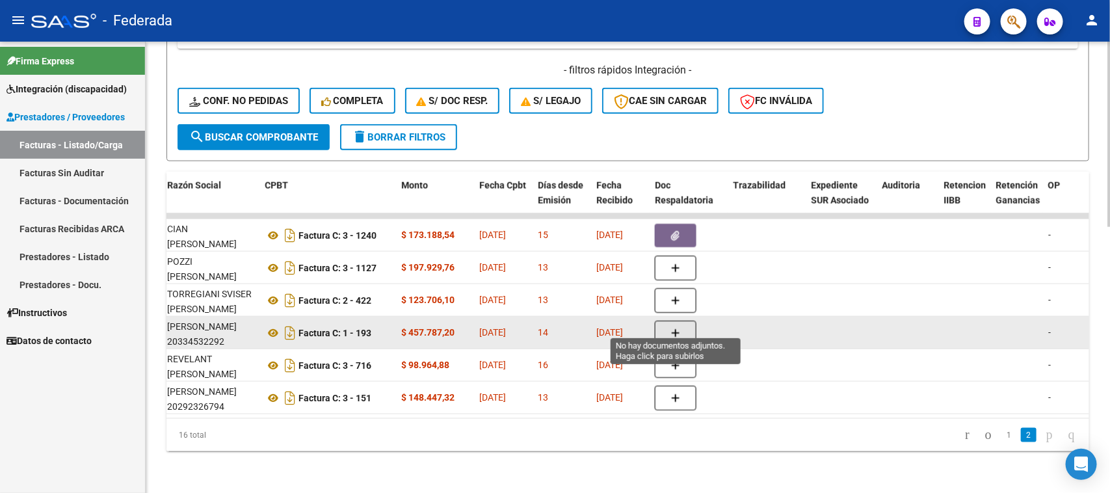
click at [686, 323] on button "button" at bounding box center [676, 333] width 42 height 25
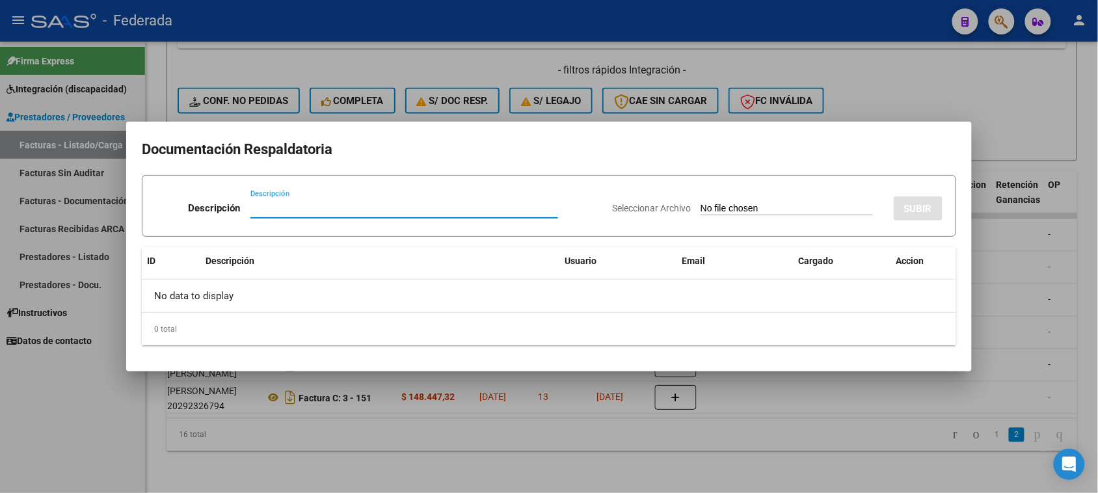
click at [752, 197] on div "Seleccionar Archivo SUBIR" at bounding box center [777, 206] width 330 height 40
click at [752, 209] on input "Seleccionar Archivo" at bounding box center [786, 209] width 172 height 12
click at [827, 404] on div at bounding box center [549, 246] width 1098 height 493
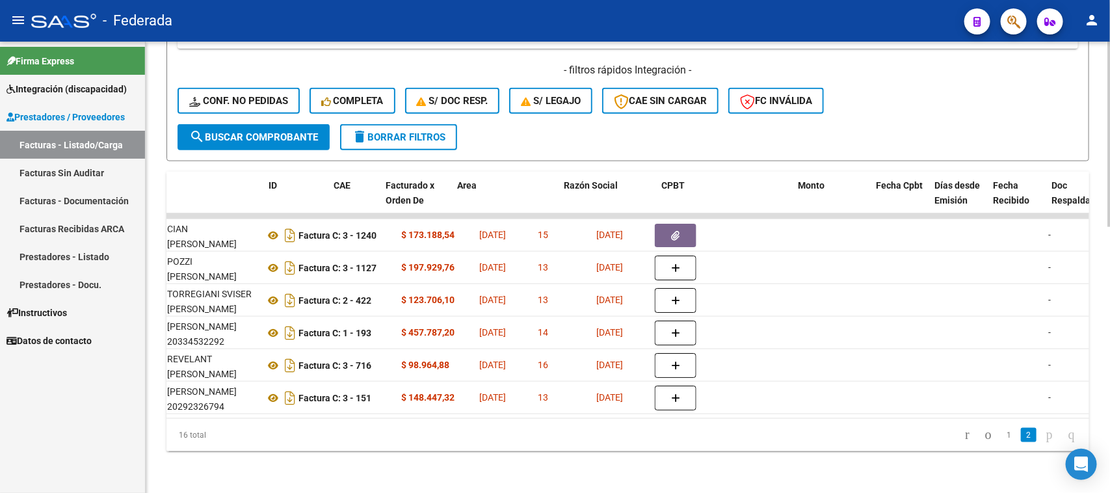
scroll to position [0, 0]
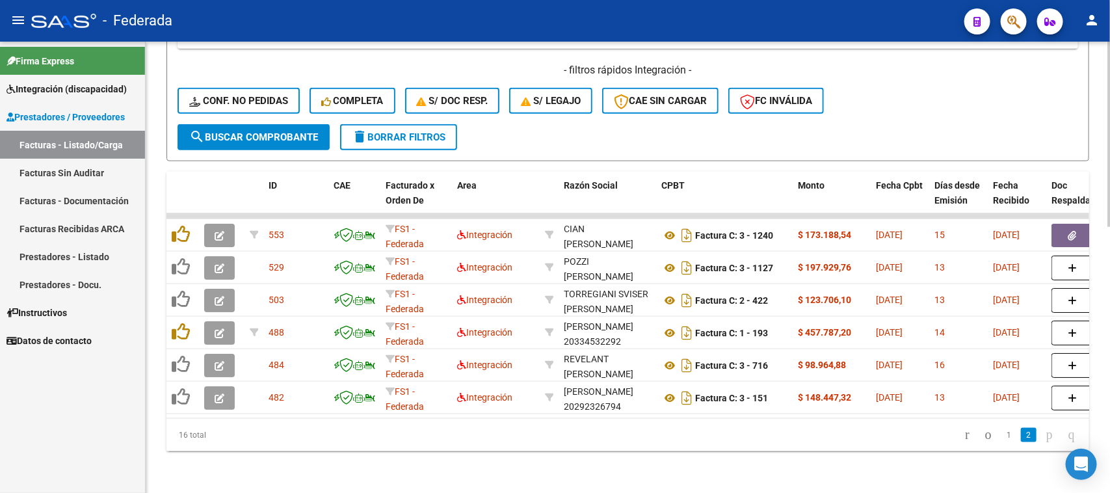
click at [443, 131] on span "delete Borrar Filtros" at bounding box center [399, 137] width 94 height 12
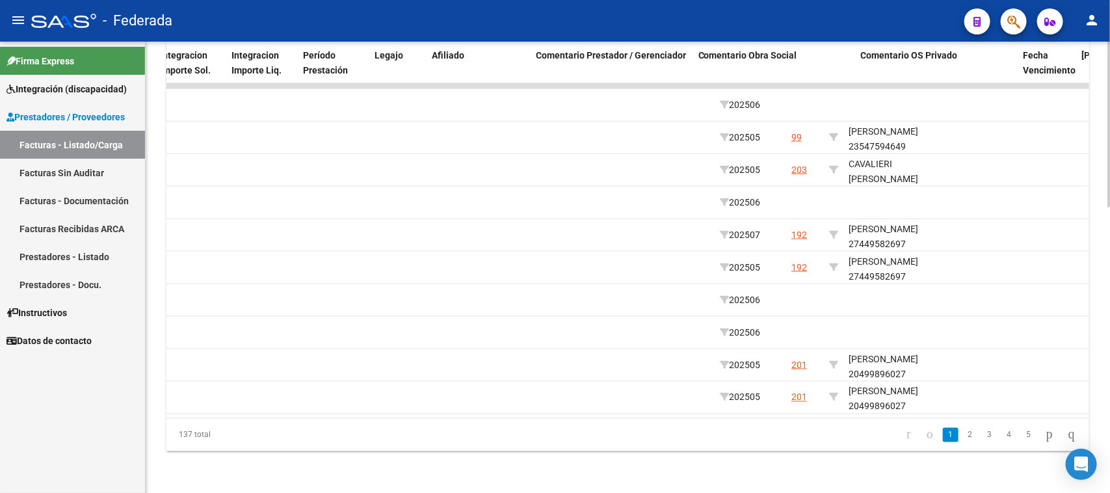
scroll to position [0, 1740]
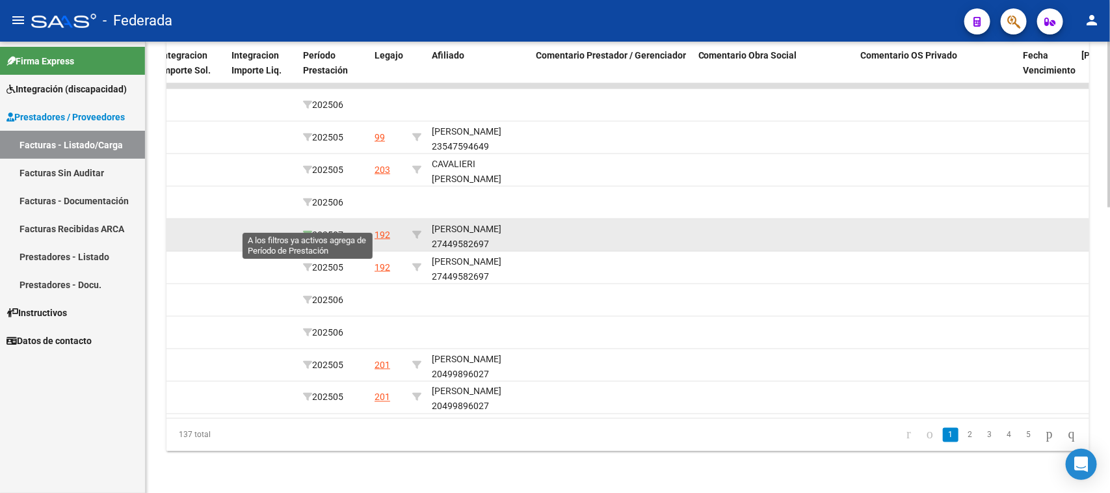
click at [306, 230] on icon at bounding box center [307, 234] width 9 height 9
type input "202507"
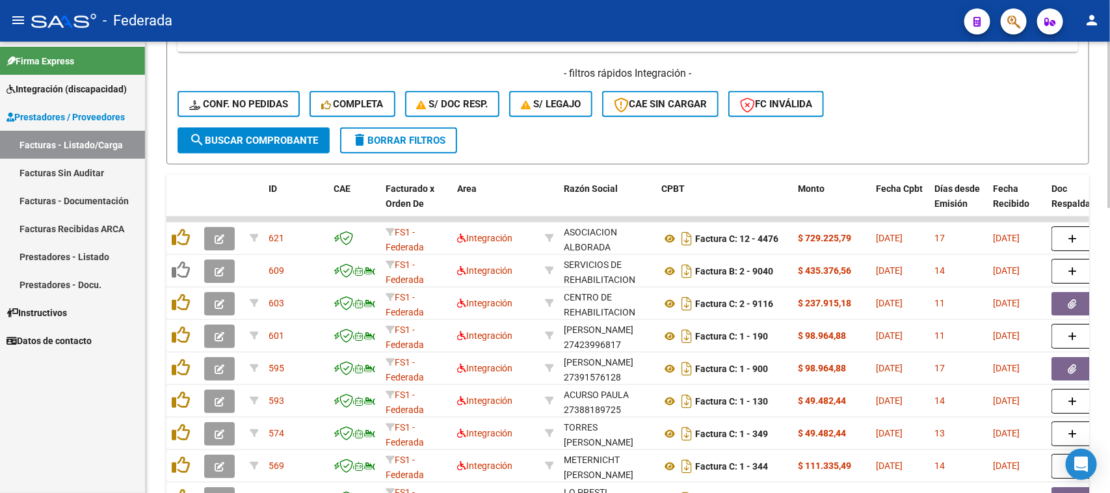
scroll to position [613, 0]
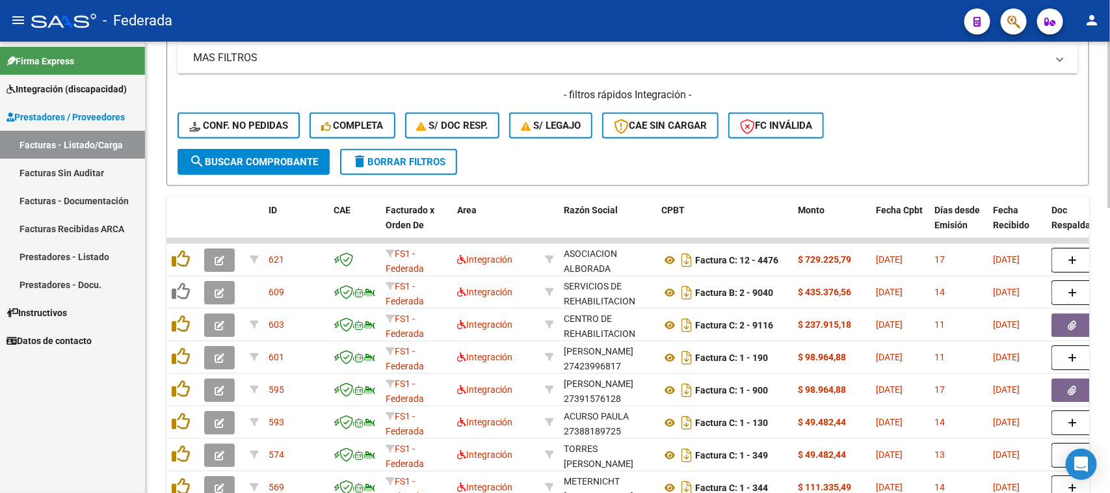
click at [437, 164] on button "delete Borrar Filtros" at bounding box center [398, 162] width 117 height 26
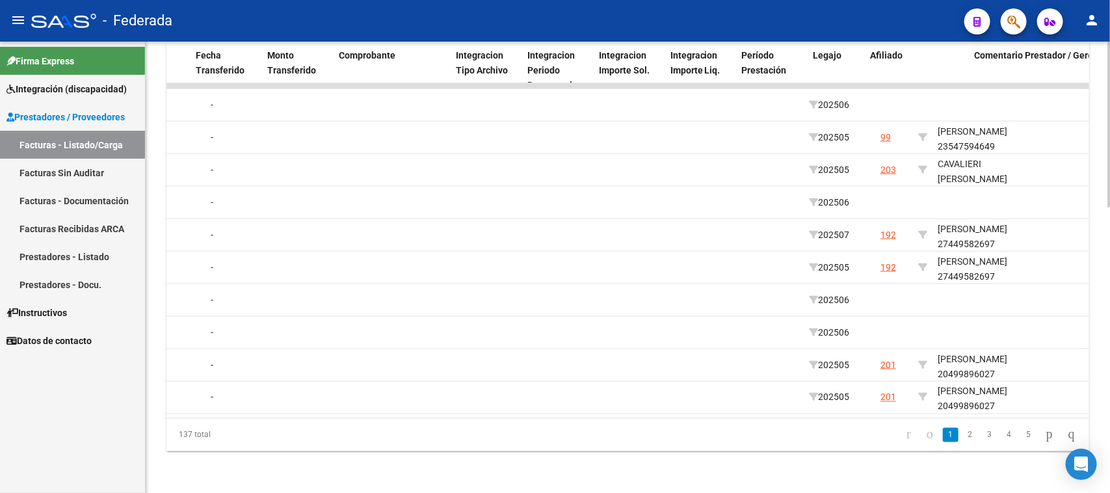
scroll to position [0, 1301]
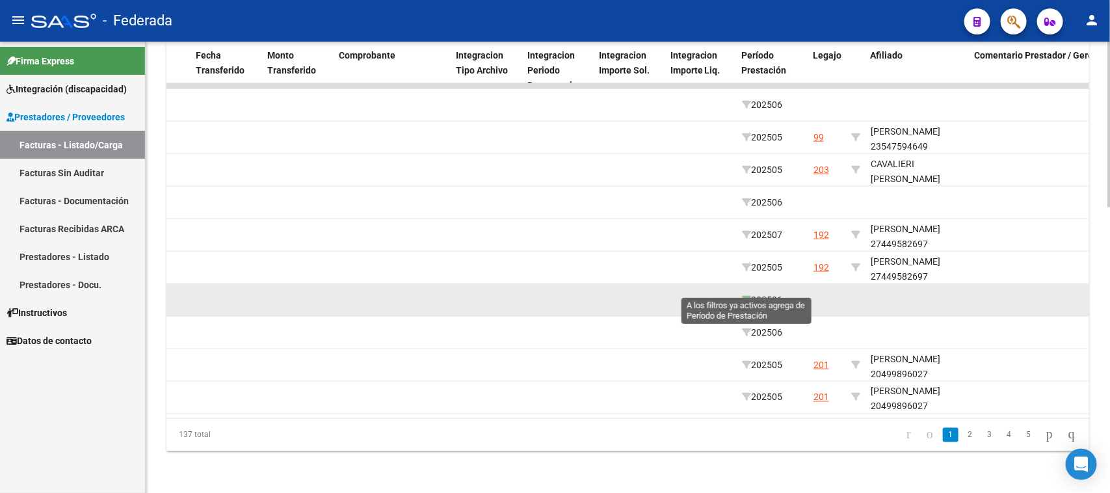
click at [748, 295] on icon at bounding box center [746, 299] width 9 height 9
type input "202506"
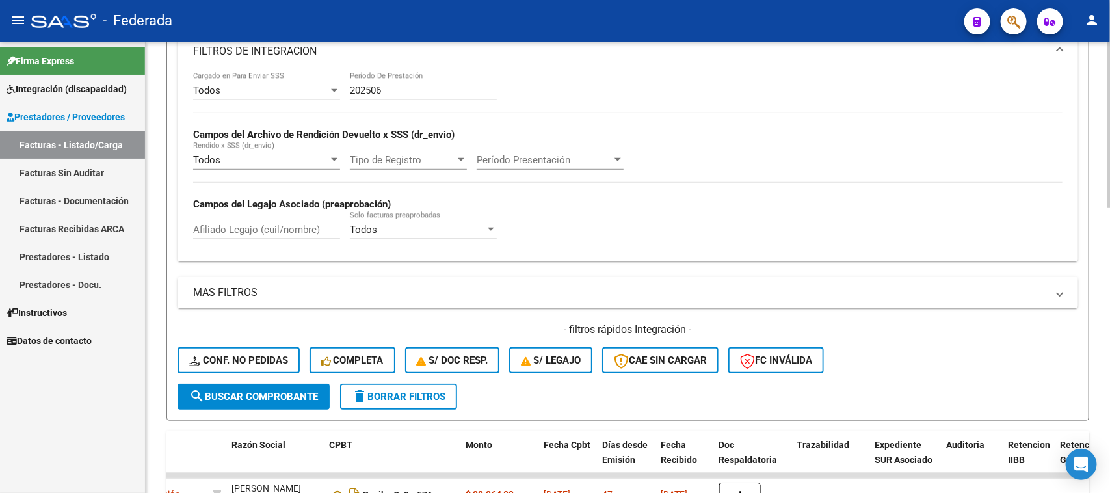
scroll to position [369, 0]
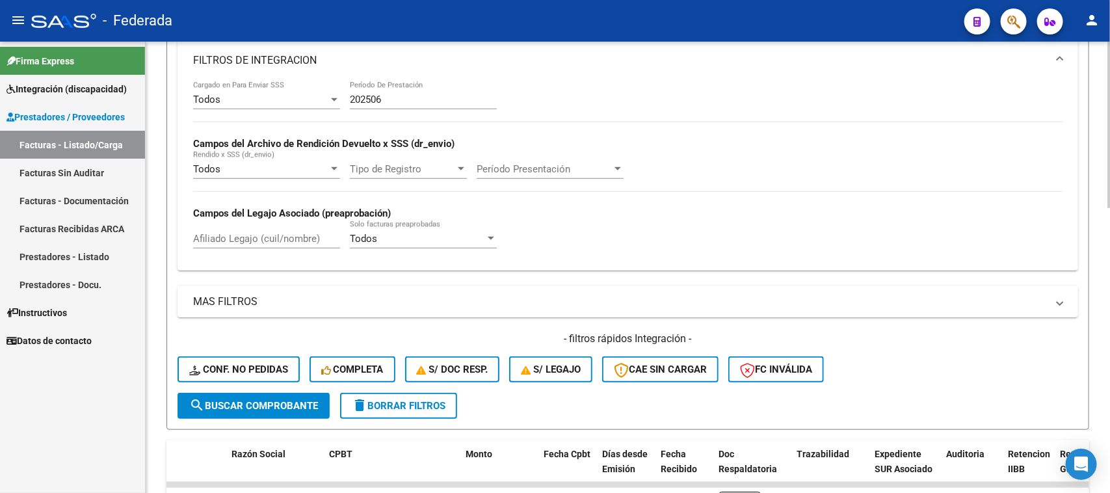
click at [260, 295] on mat-panel-title "MAS FILTROS" at bounding box center [620, 302] width 854 height 14
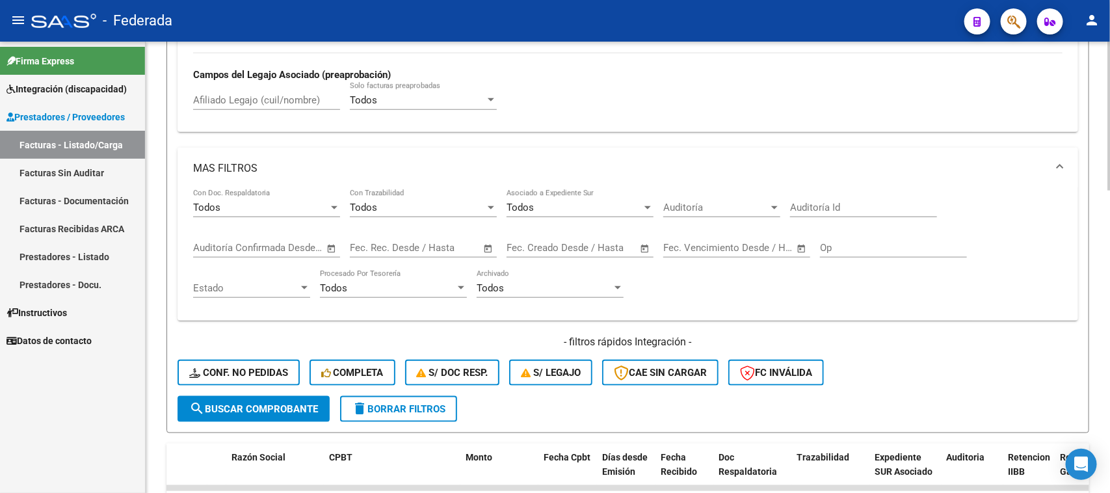
scroll to position [532, 0]
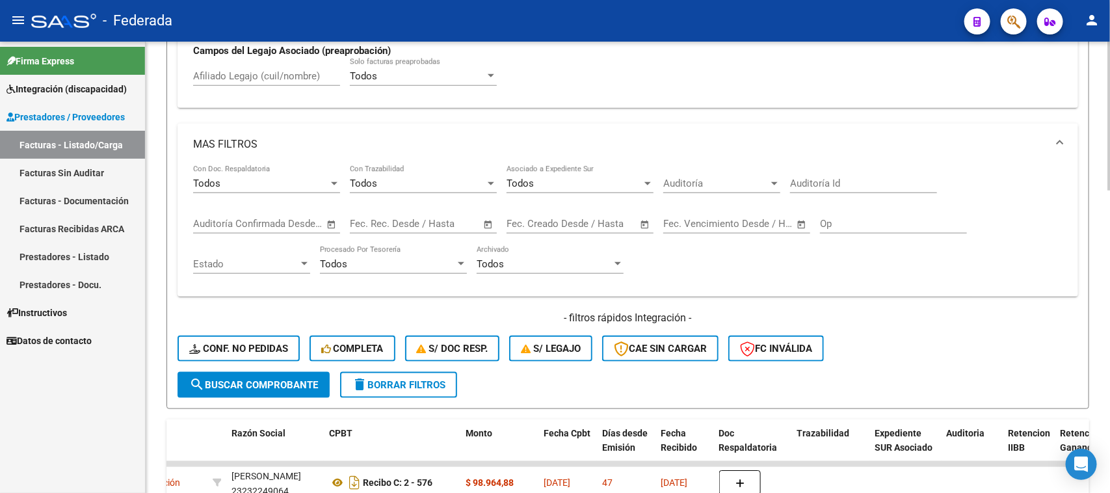
click at [391, 379] on span "delete Borrar Filtros" at bounding box center [399, 385] width 94 height 12
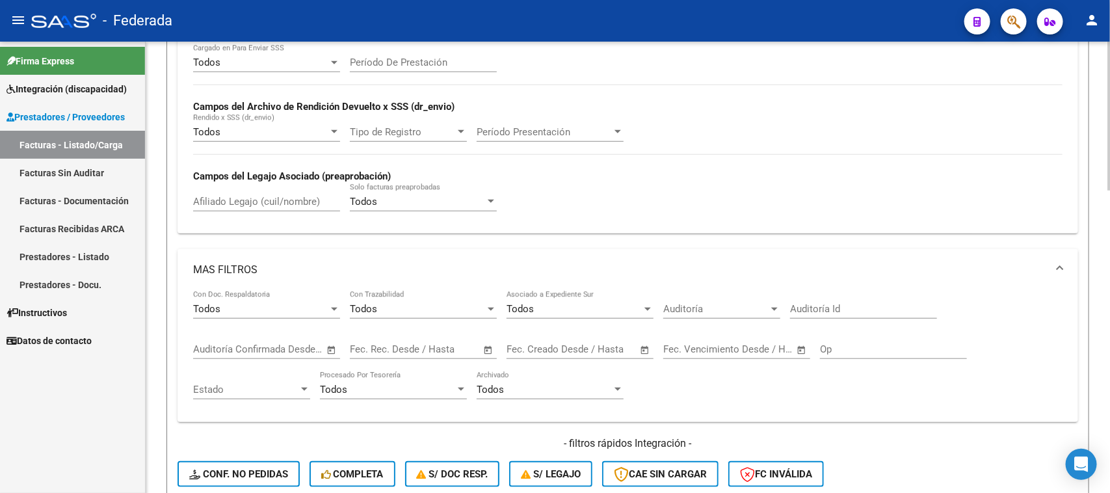
scroll to position [488, 0]
